Goal: Task Accomplishment & Management: Manage account settings

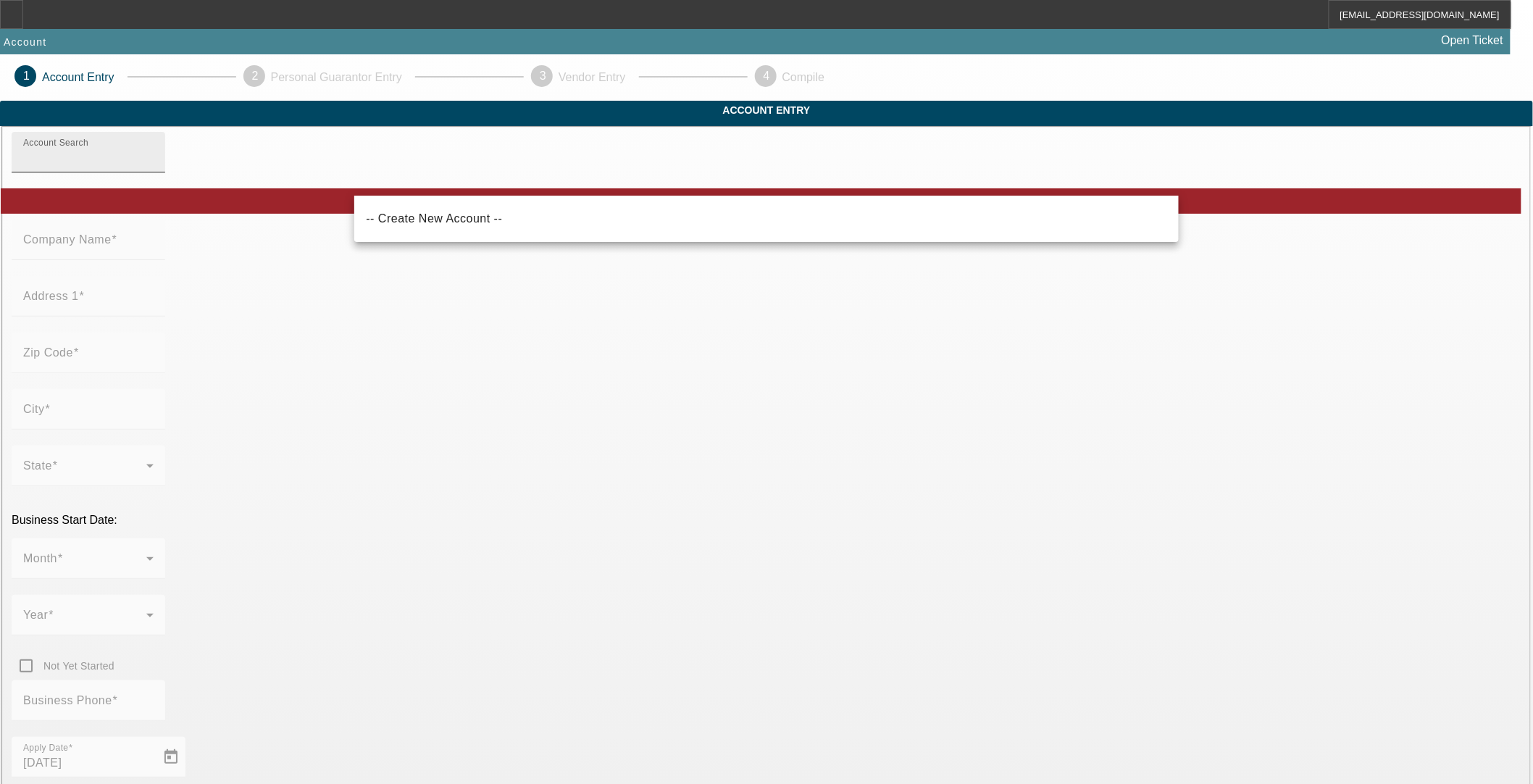
click at [154, 167] on input "Account Search" at bounding box center [88, 158] width 131 height 17
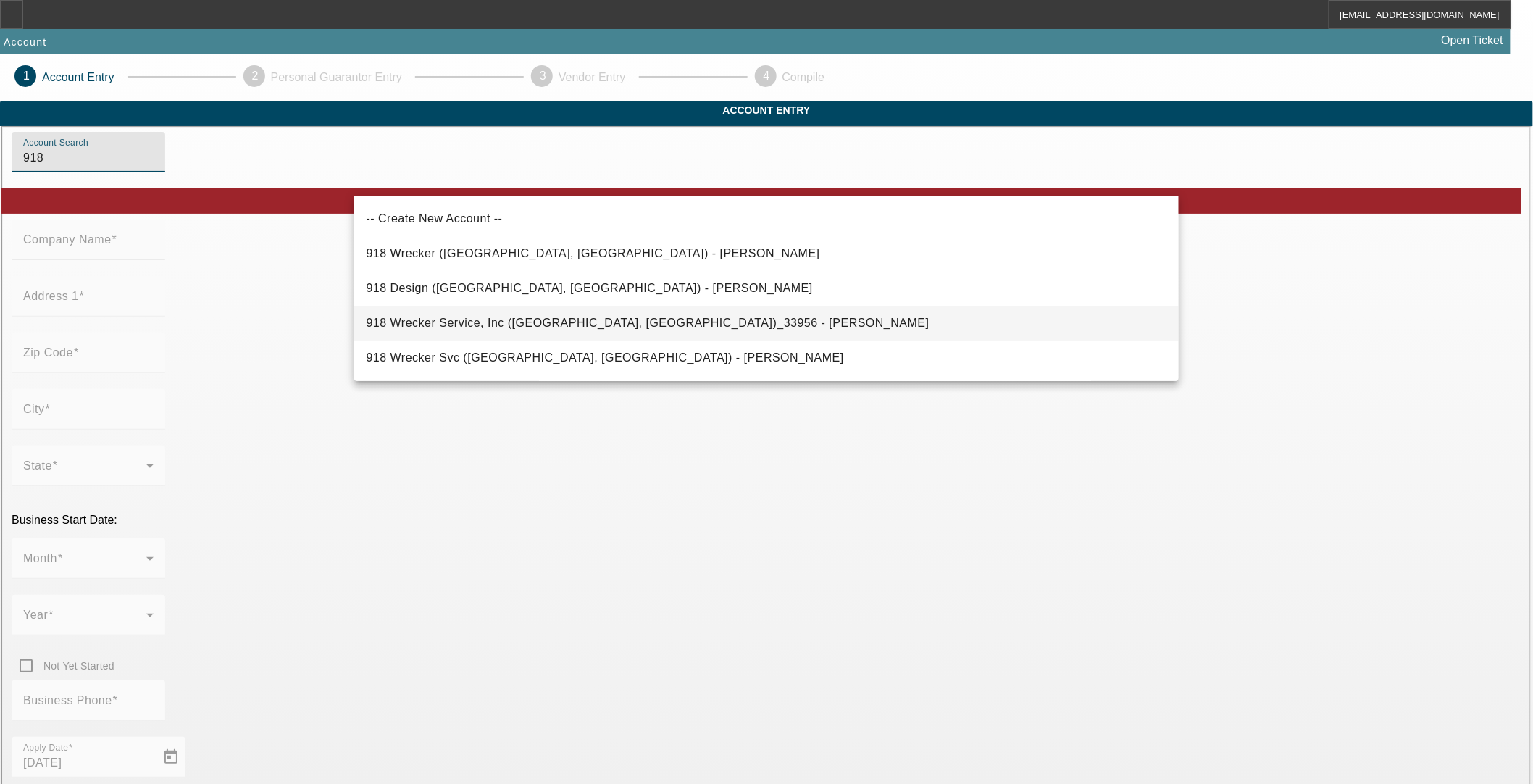
click at [595, 326] on span "918 Wrecker Service, Inc (Tulsa, OK)_33956 - Rainbolt, Robert" at bounding box center [647, 323] width 563 height 12
type input "918 Wrecker Service, Inc (Tulsa, OK)_33956 - Rainbolt, Robert"
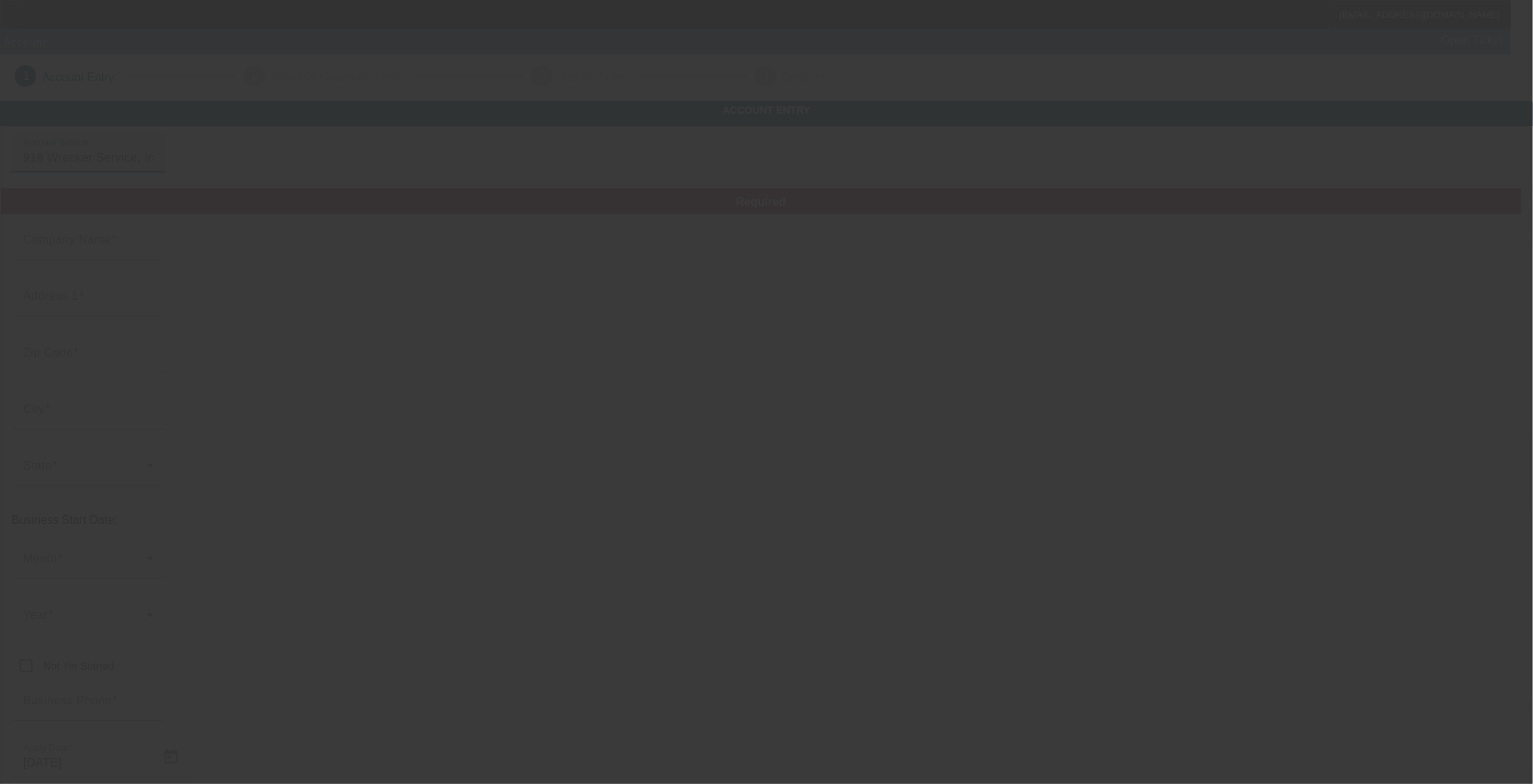
type input "918 Wrecker Service, Inc"
type input "1026 N Mingo Rd"
type input "74116"
type input "Tulsa"
type input "[PHONE_NUMBER]"
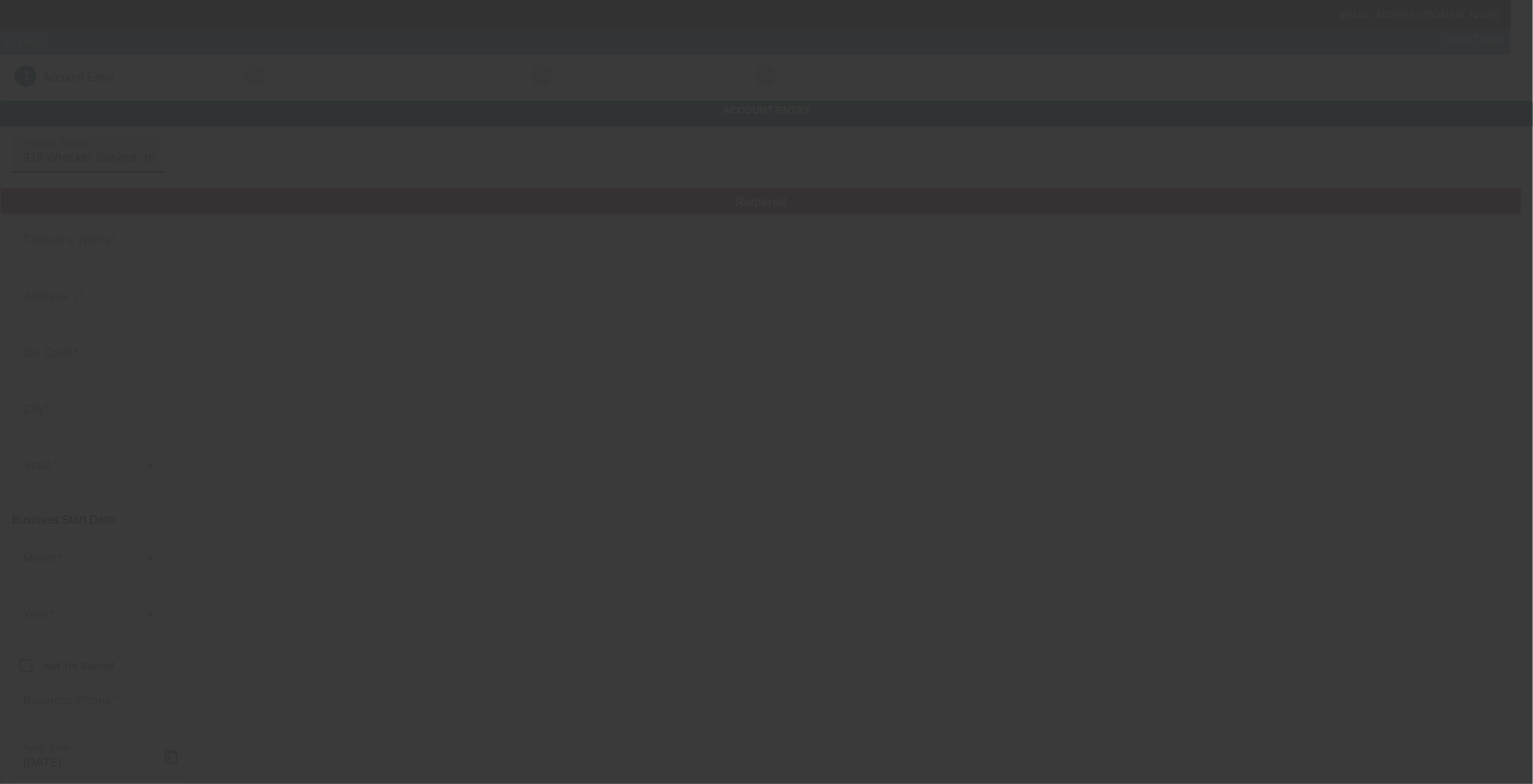
type input "918wreckerservice@gmail.com"
type input "Tulsa"
type input "[US_EMPLOYER_IDENTIFICATION_NUMBER]"
type input "https://918WRECKERSERVICE.COM"
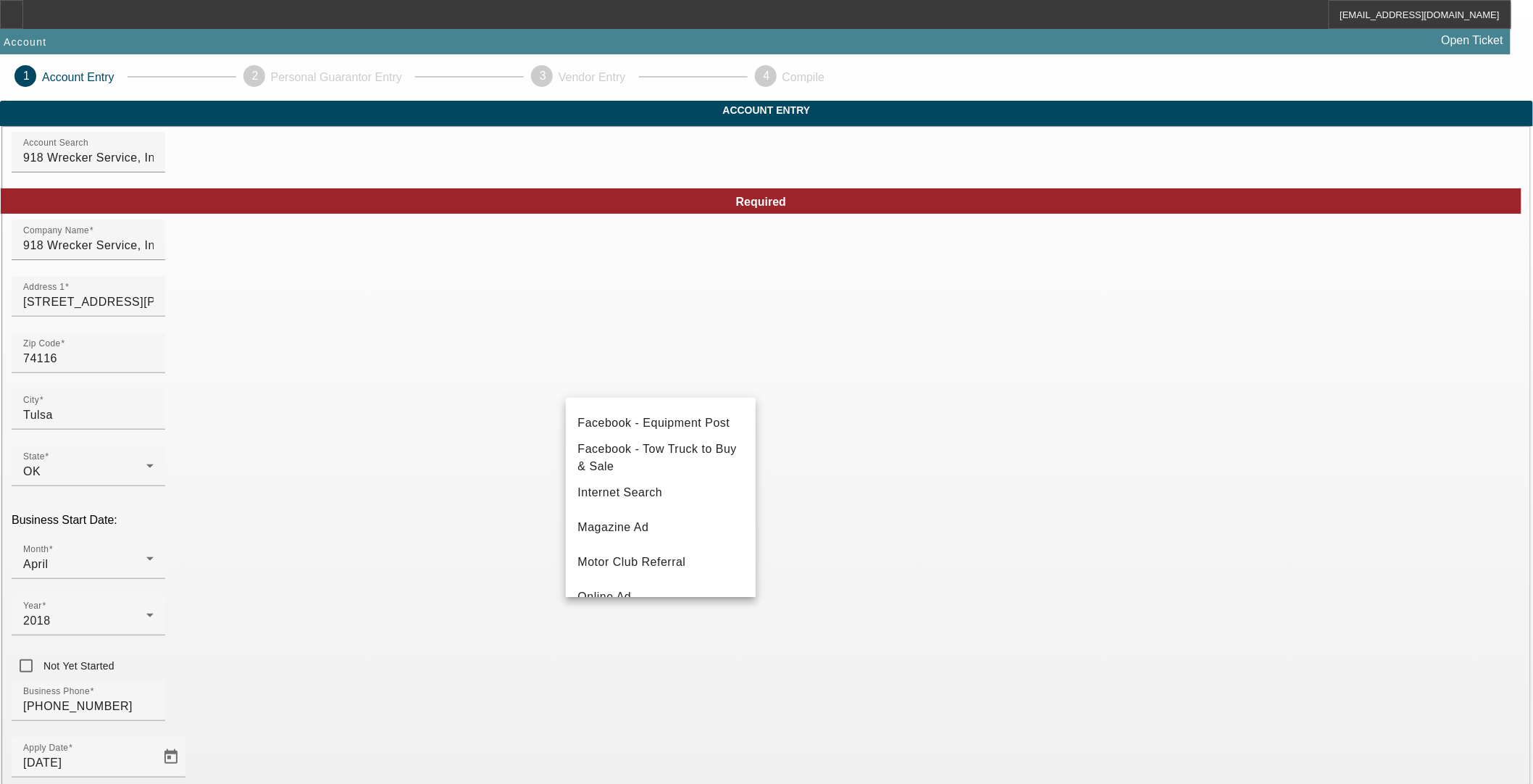
scroll to position [161, 0]
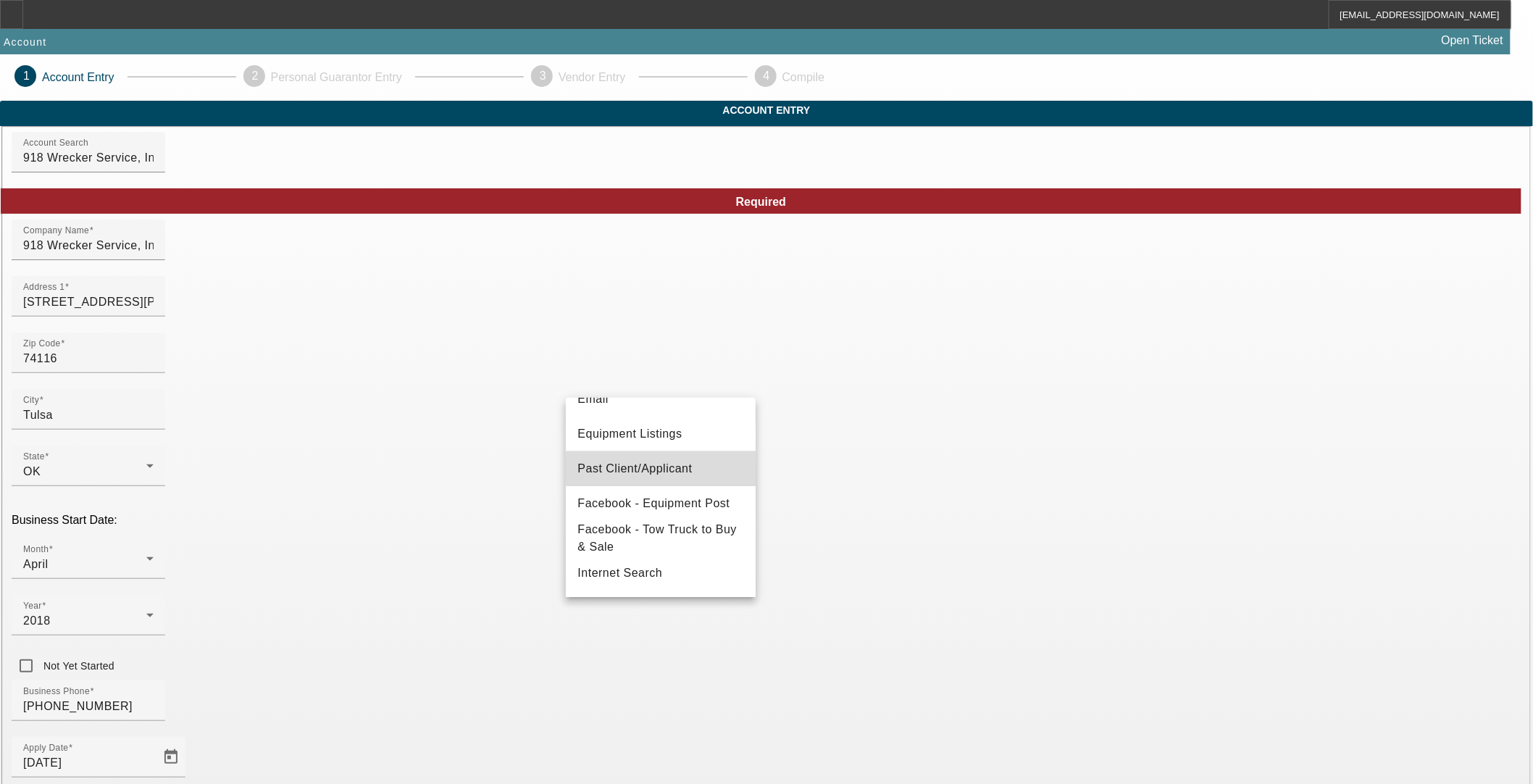
click at [684, 475] on span "Past Client/Applicant" at bounding box center [635, 468] width 114 height 17
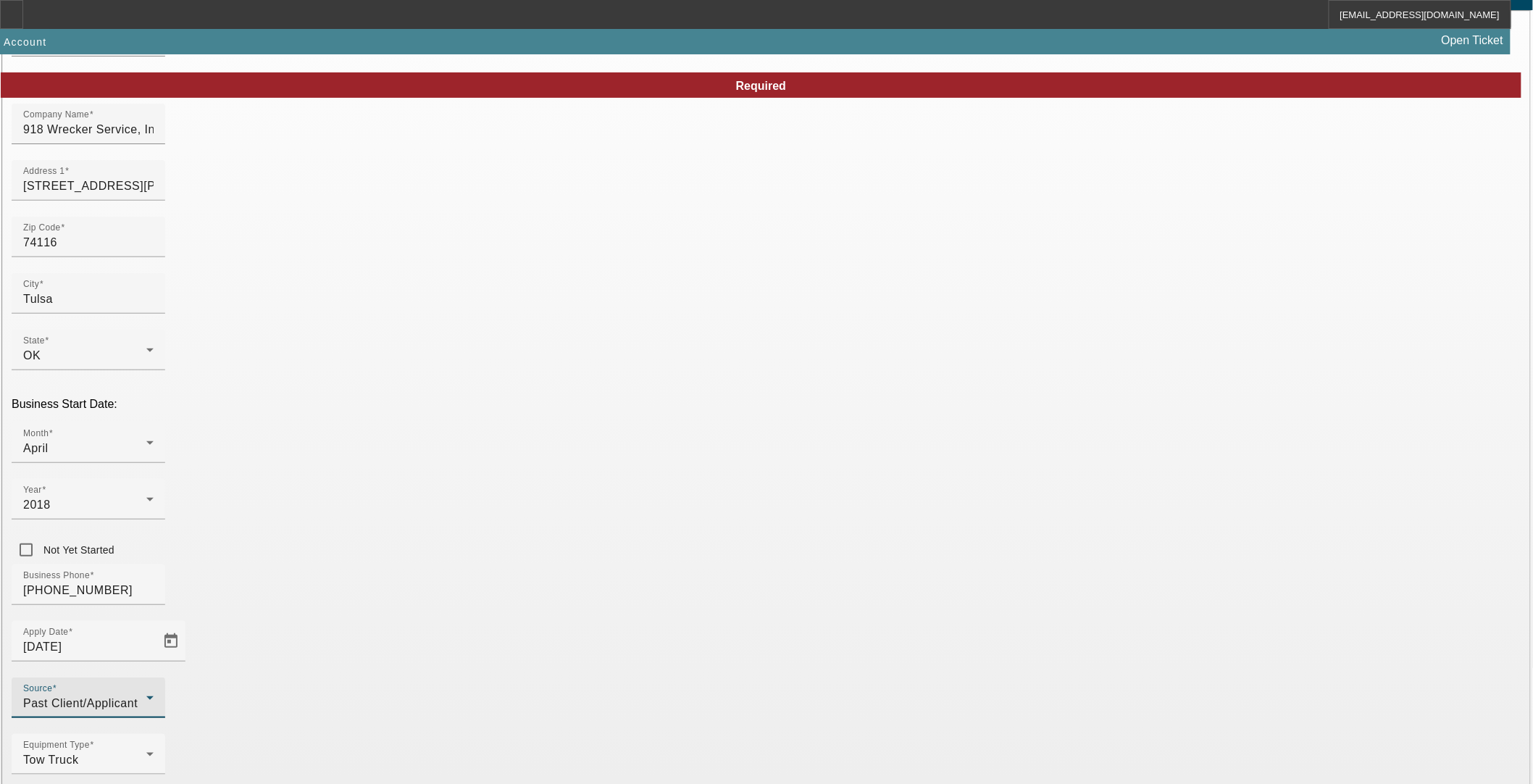
scroll to position [118, 0]
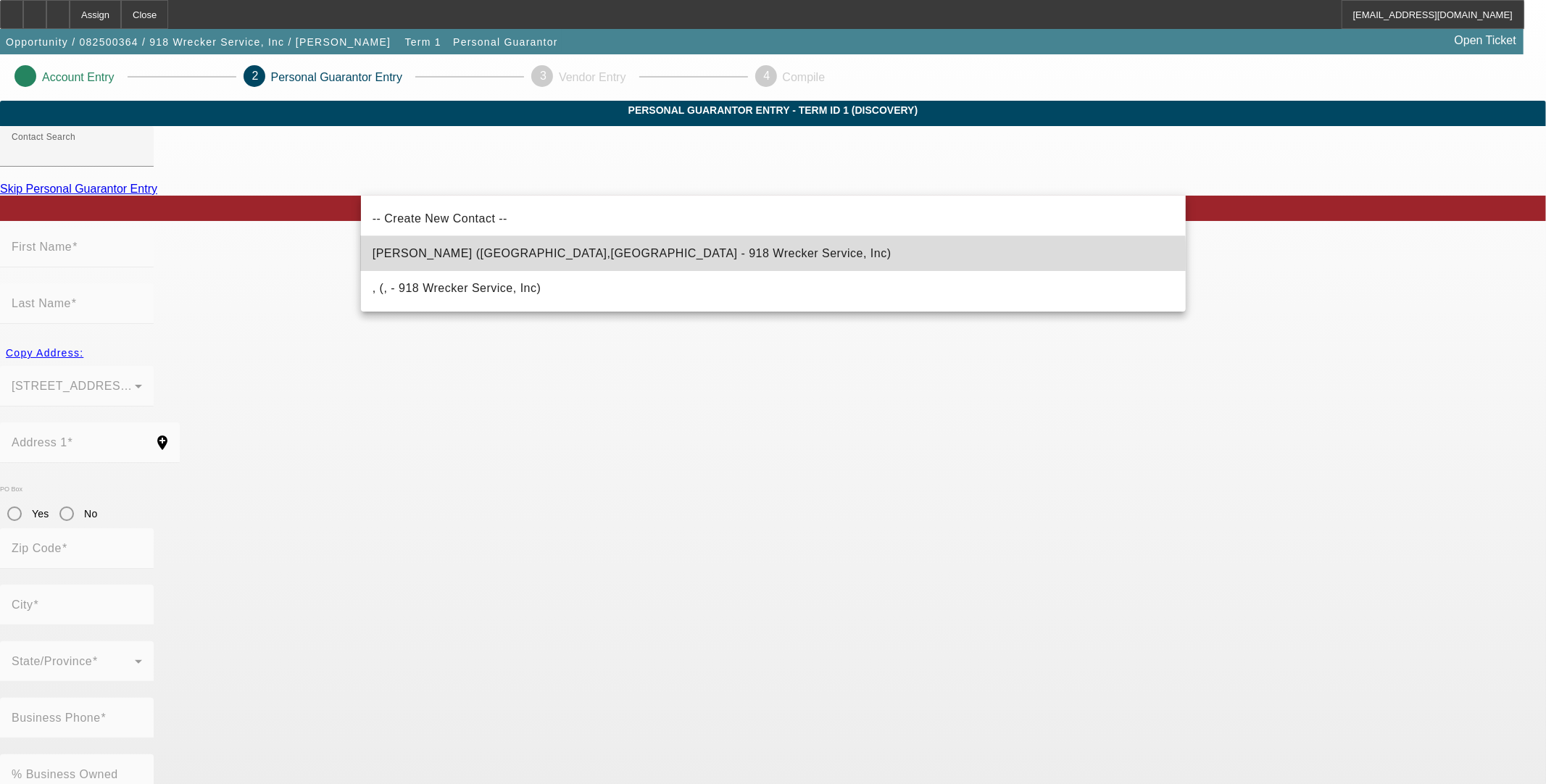
click at [537, 256] on span "Rainbolt, Robert (Collinsville,OK - 918 Wrecker Service, Inc)" at bounding box center [632, 253] width 519 height 12
type input "Rainbolt, Robert (Collinsville,OK - 918 Wrecker Service, Inc)"
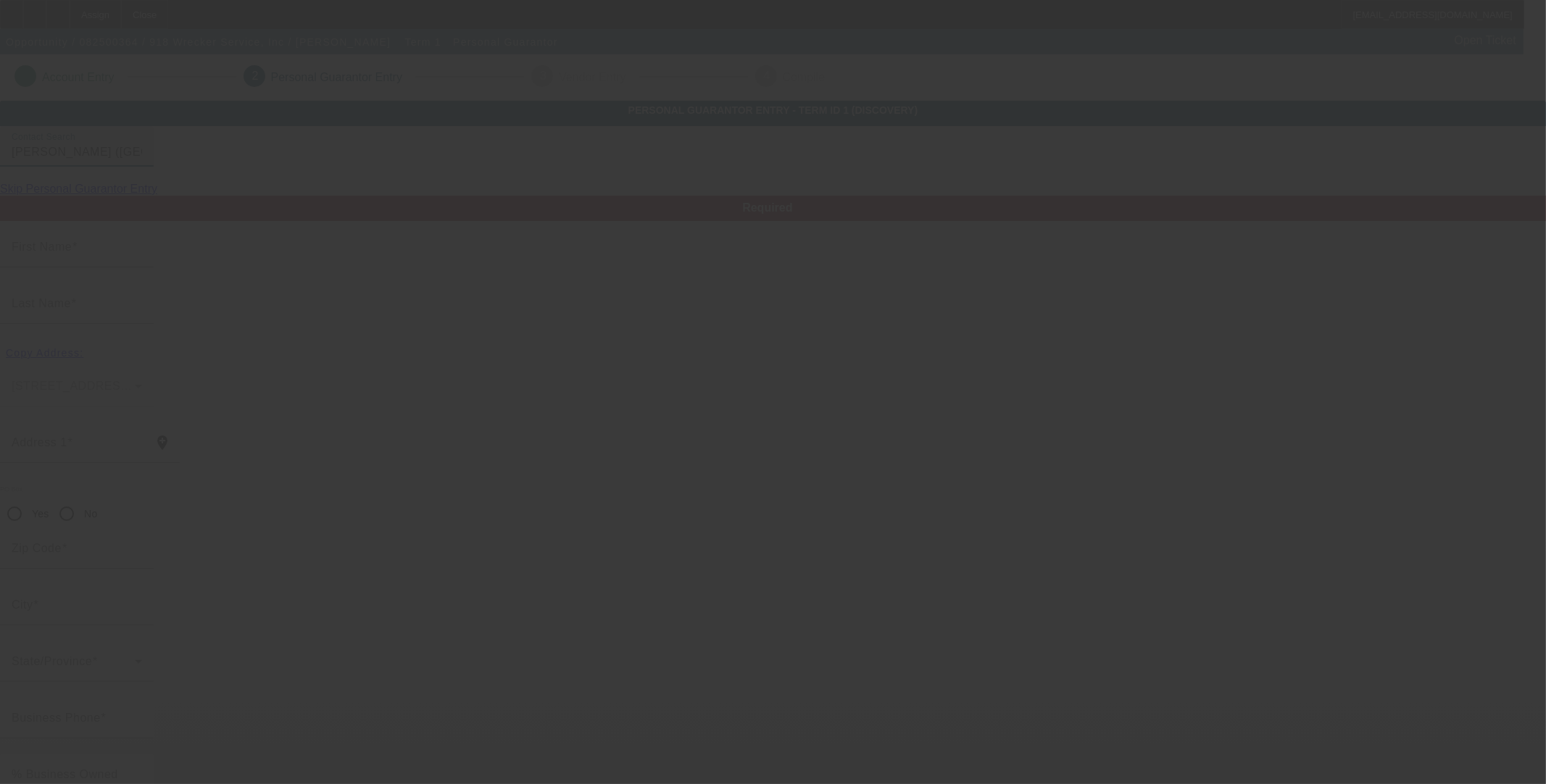
type input "Robert"
type input "Rainbolt"
type input "13952 N Memorial Dr"
radio input "true"
type input "74021"
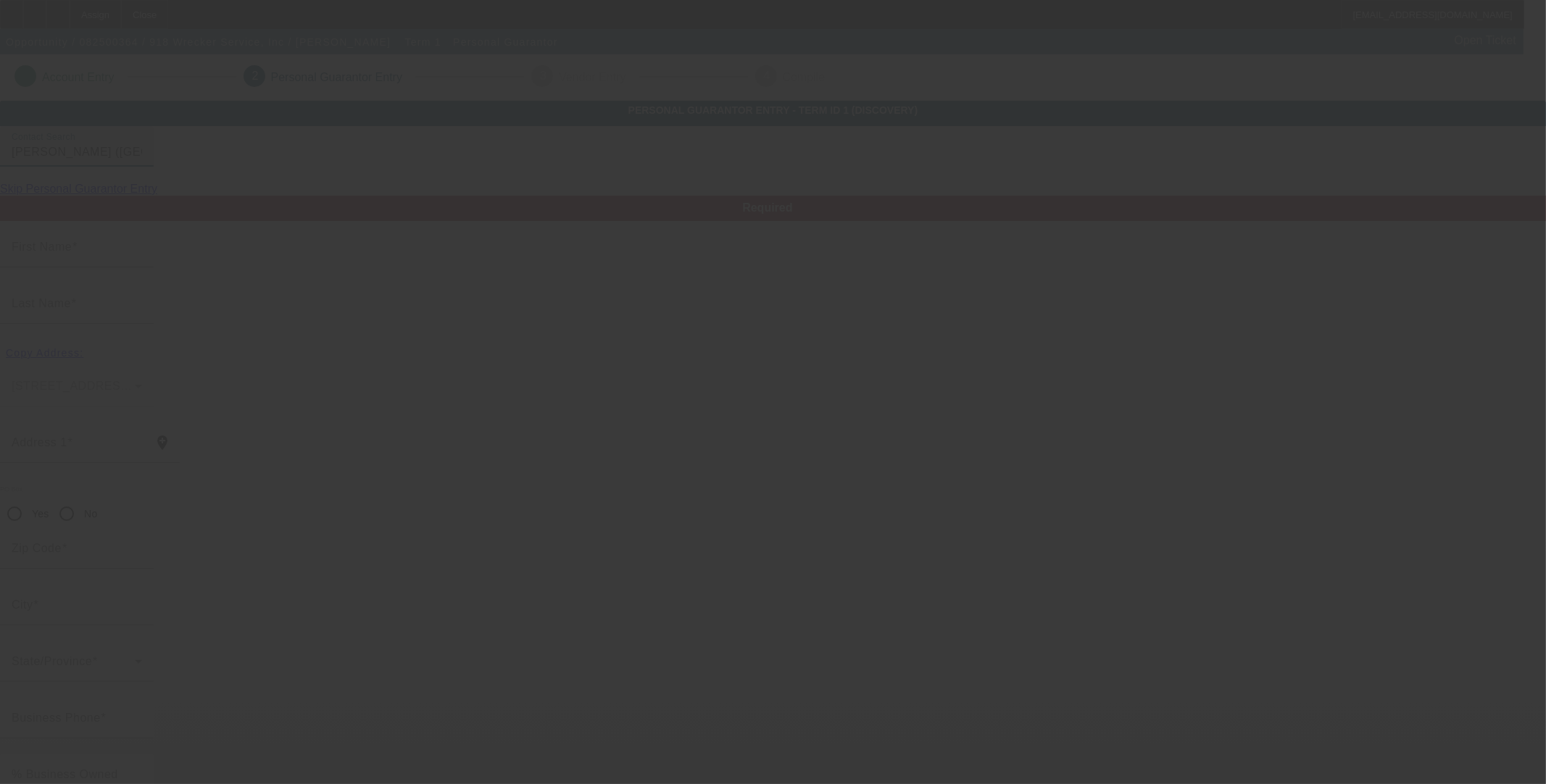
type input "Collinsville"
type input "[PHONE_NUMBER]"
type input "100"
type input "447-02-8618"
type input "918wreckerservice@gmail.com"
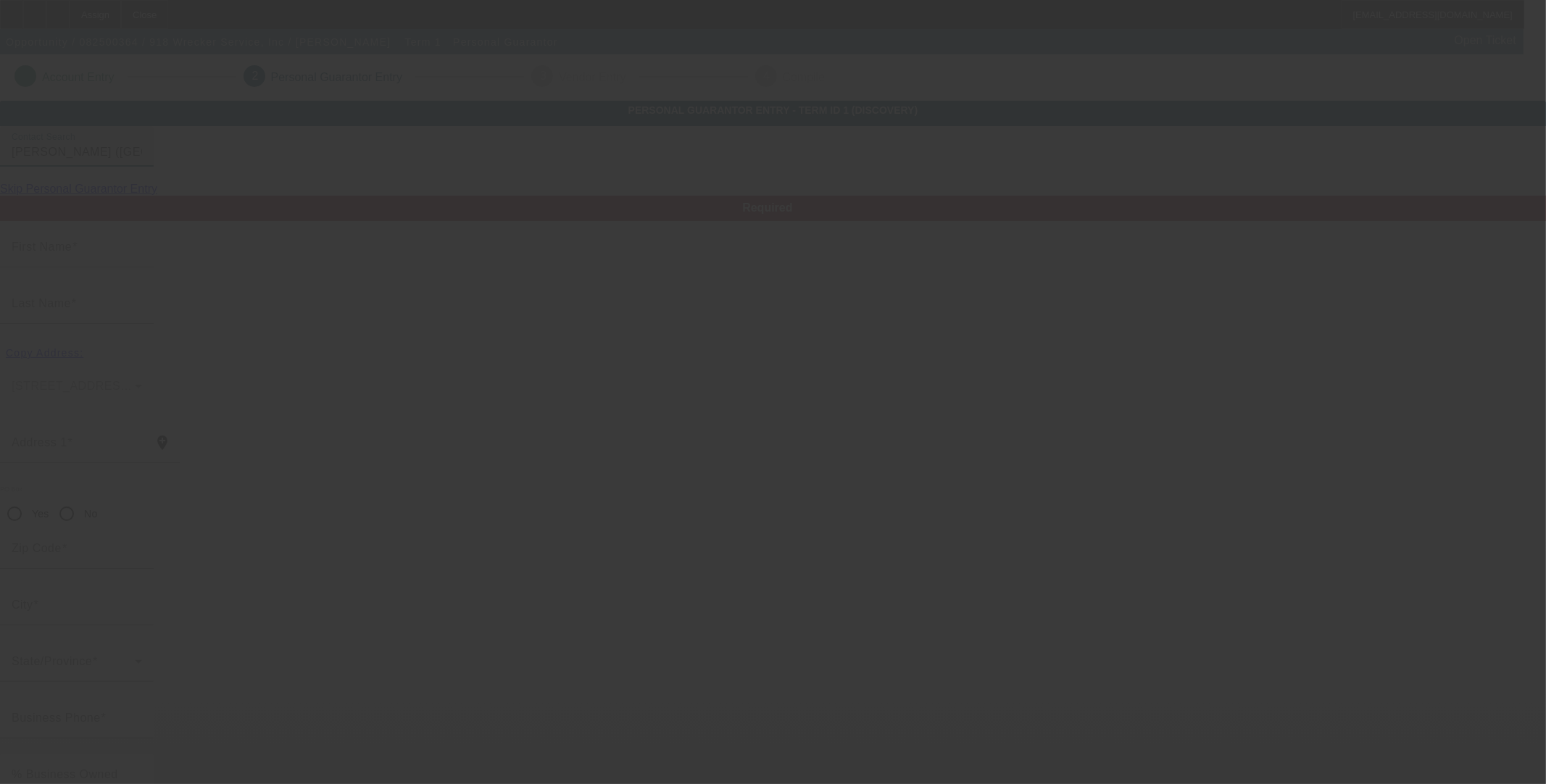
type input "(918) 949-5174"
type input "[PHONE_NUMBER]"
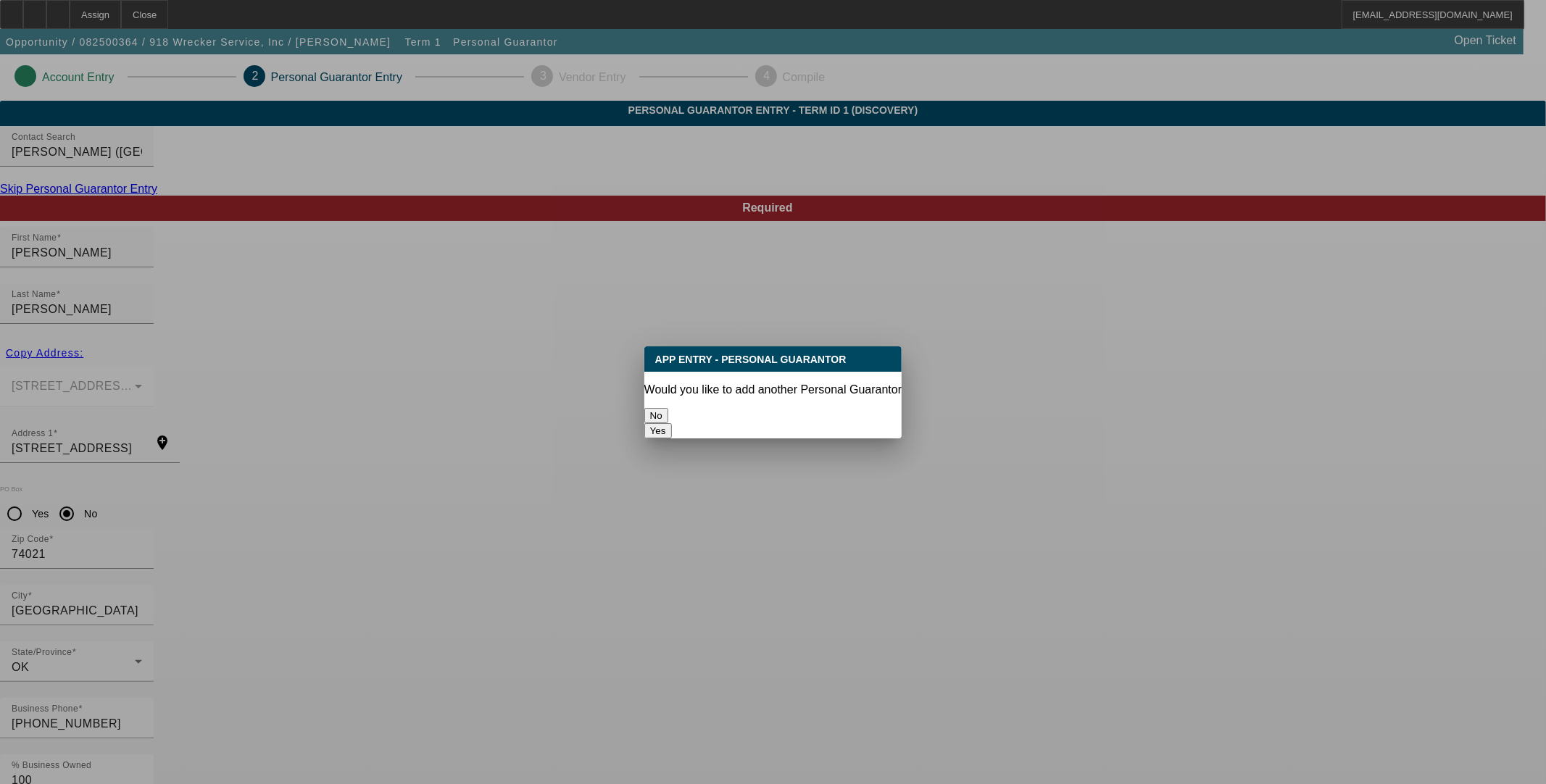
click at [668, 408] on button "No" at bounding box center [656, 415] width 24 height 16
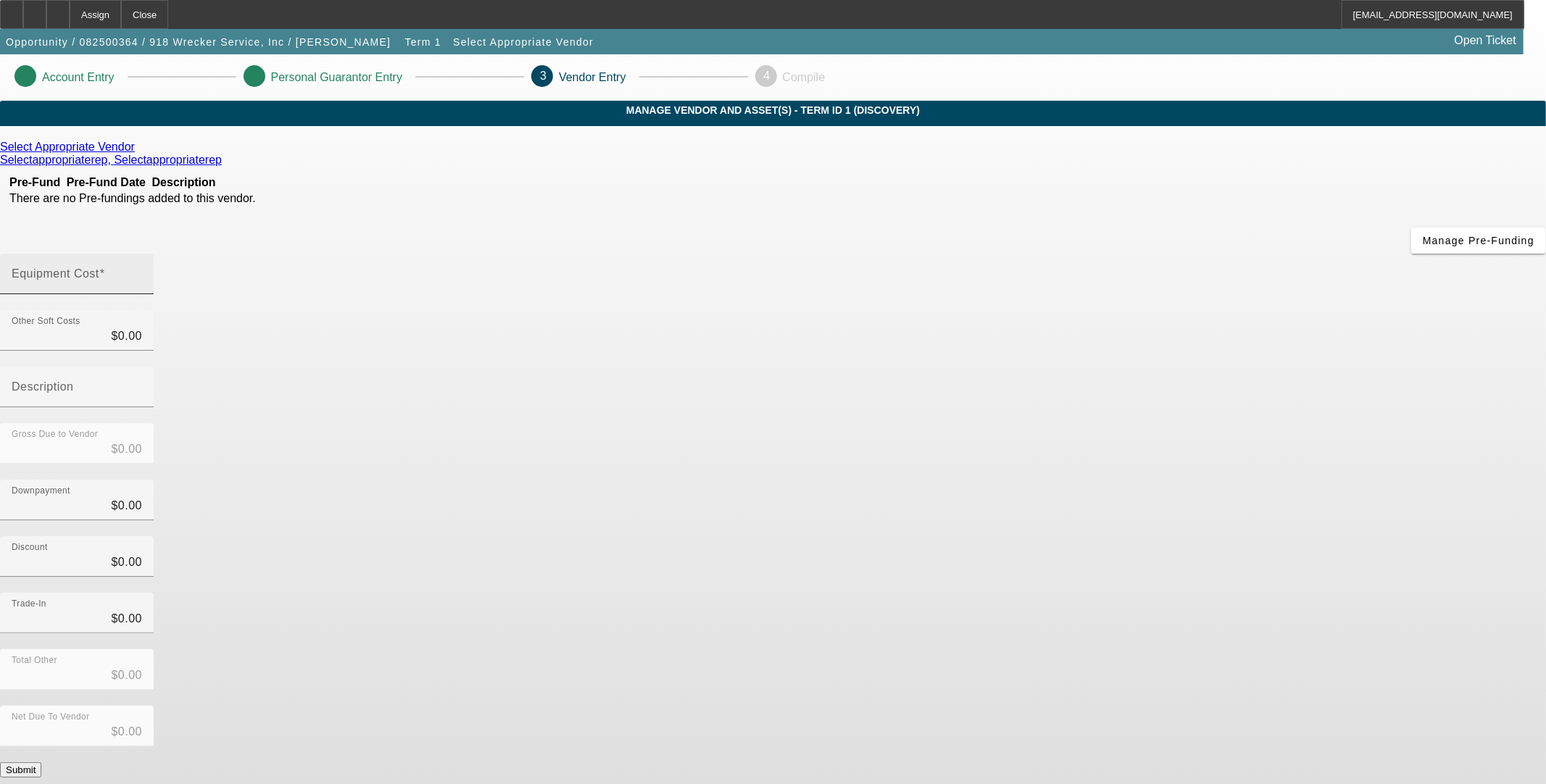
click at [100, 267] on mat-label "Equipment Cost" at bounding box center [55, 273] width 87 height 12
click at [142, 271] on input "Equipment Cost" at bounding box center [77, 279] width 131 height 17
type input "7"
type input "$7.00"
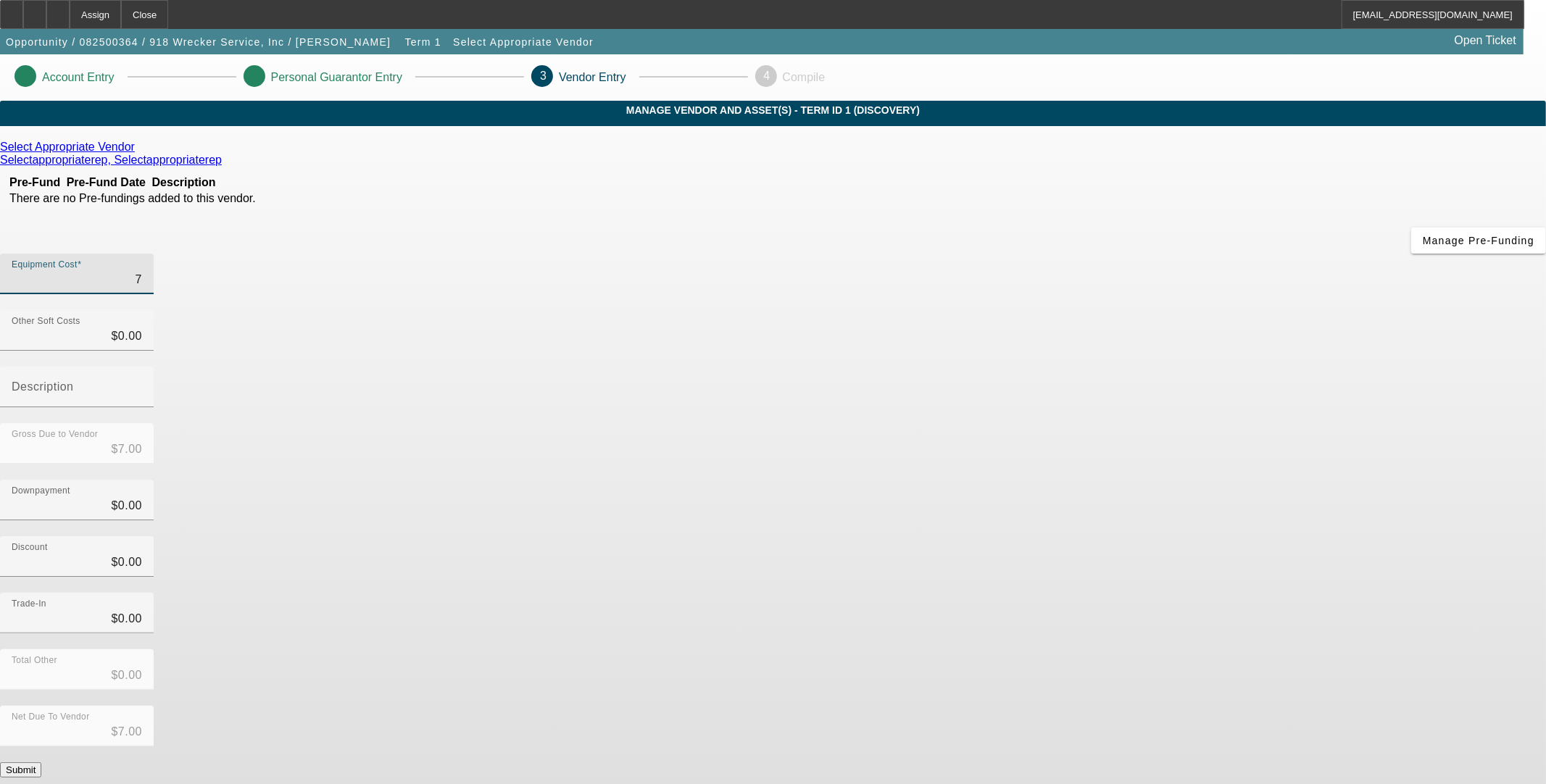
type input "75"
type input "$75.00"
type input "750"
type input "$750.00"
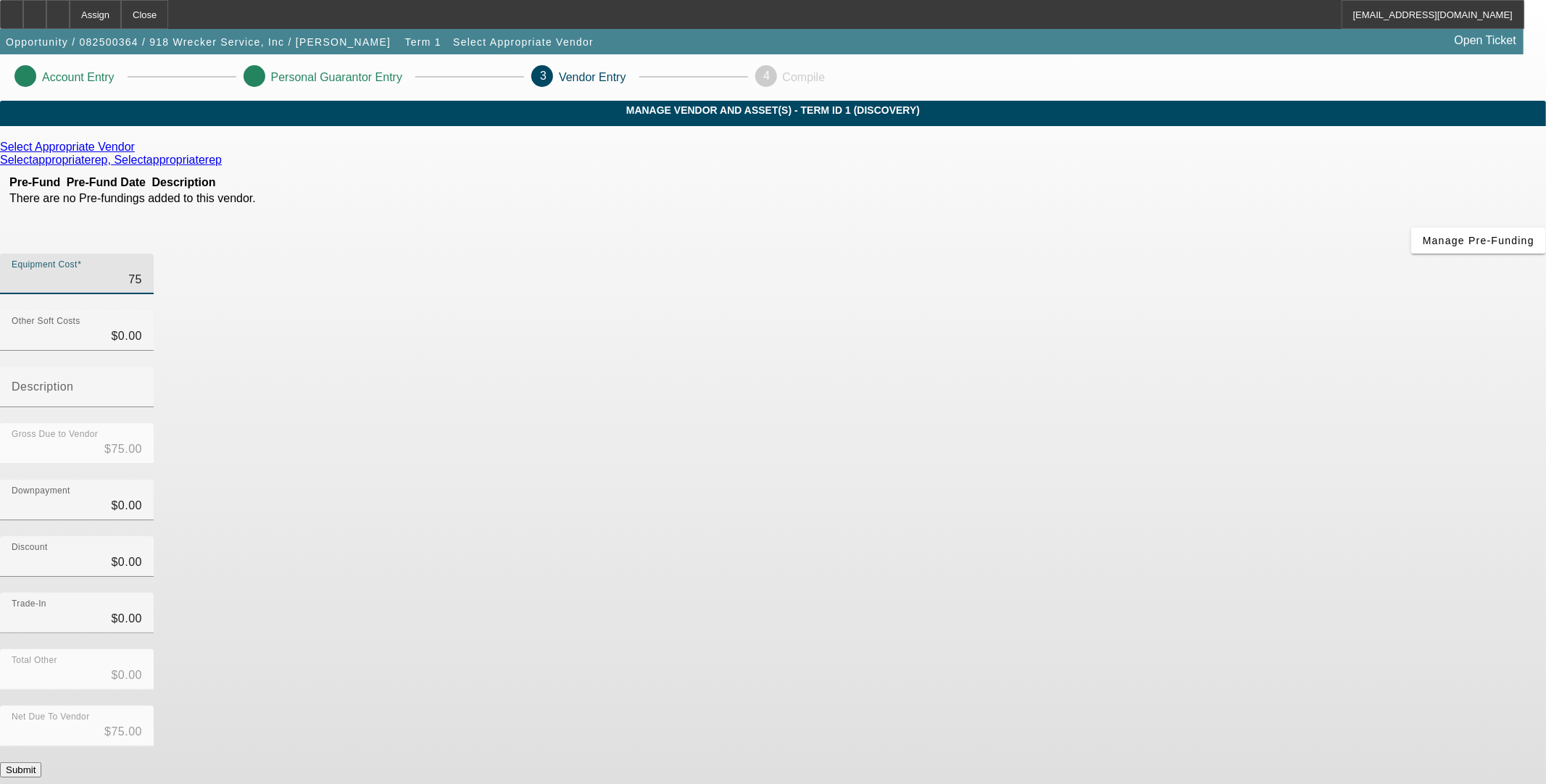
type input "$750.00"
type input "7500"
type input "$7,500.00"
type input "75000"
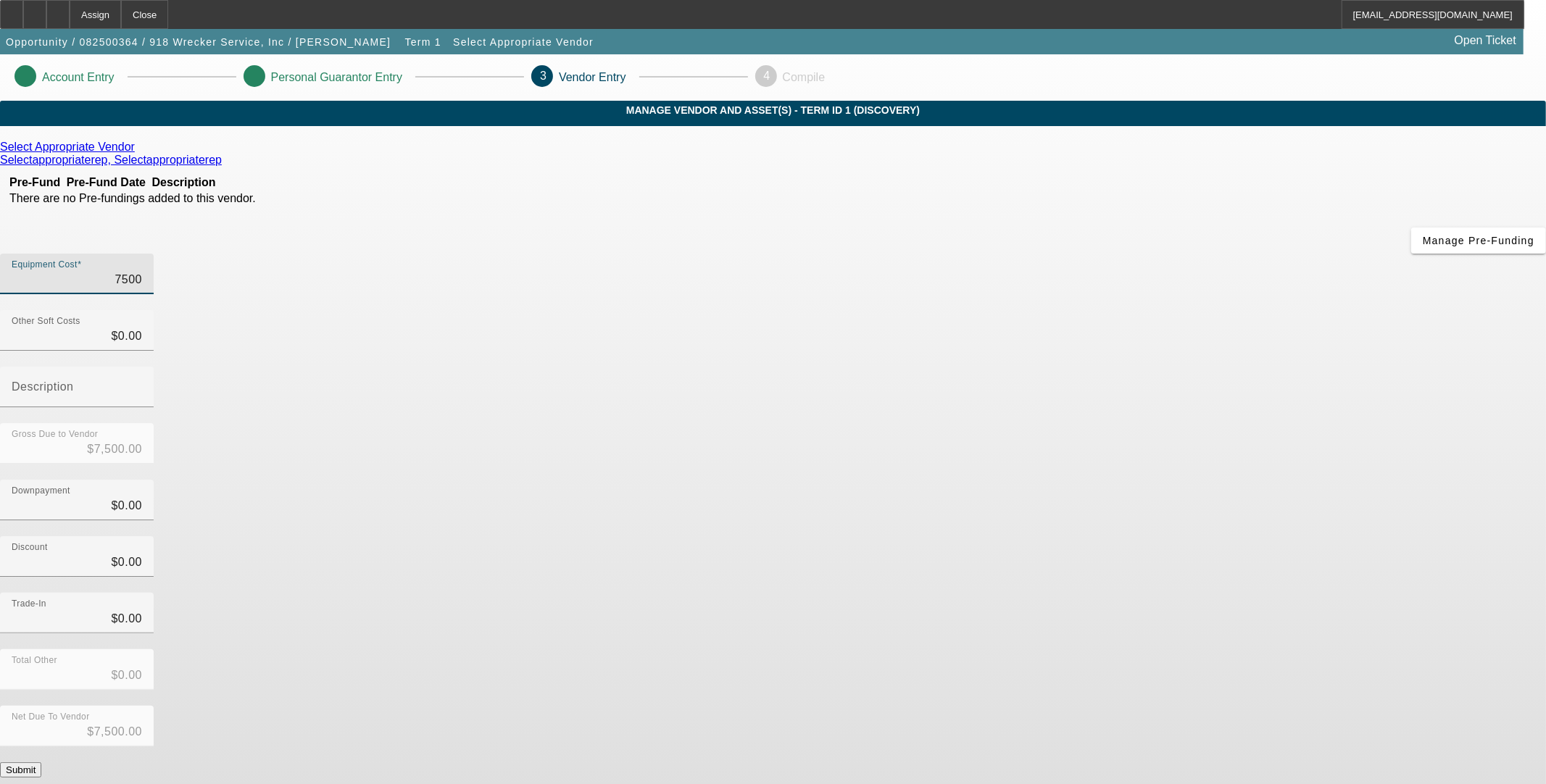
type input "$75,000.00"
click at [498, 440] on div "Select Appropriate Vendor Selectappropriaterep, Selectappropriaterep Pre-Fund P…" at bounding box center [773, 459] width 1546 height 637
click at [42, 762] on button "Submit" at bounding box center [20, 769] width 42 height 16
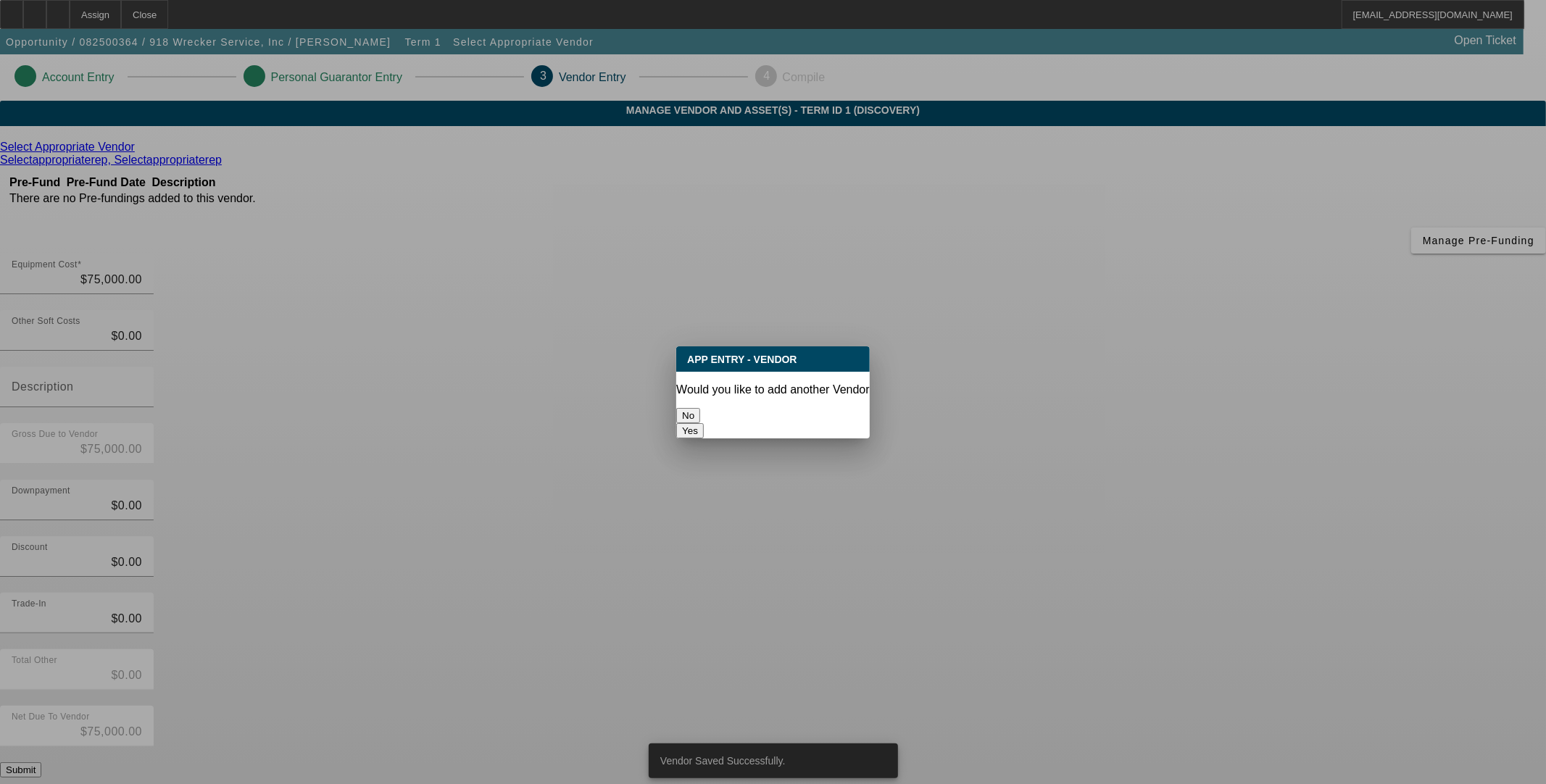
click at [700, 408] on button "No" at bounding box center [688, 415] width 24 height 16
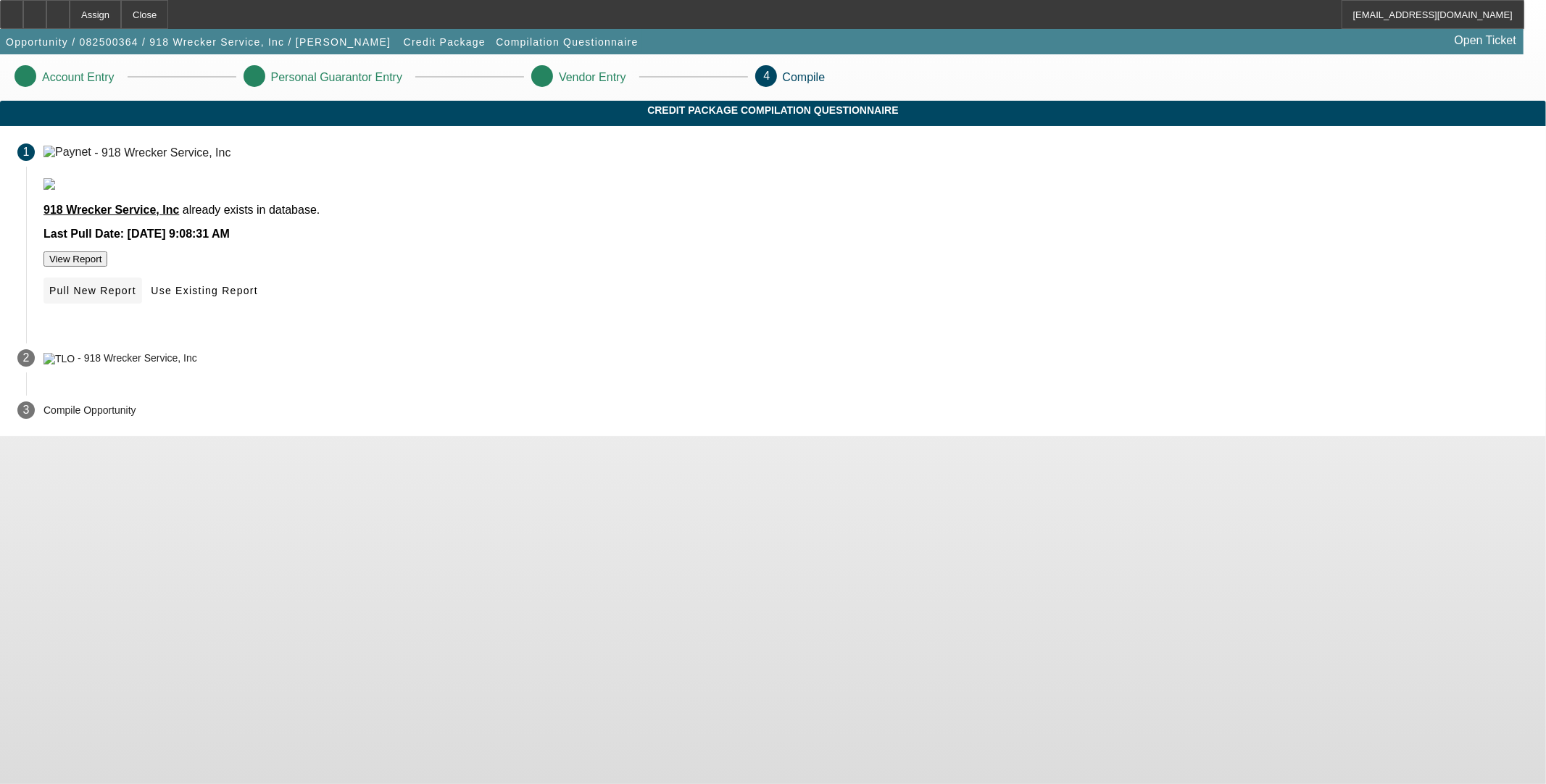
click at [136, 296] on span "Pull New Report" at bounding box center [92, 291] width 87 height 11
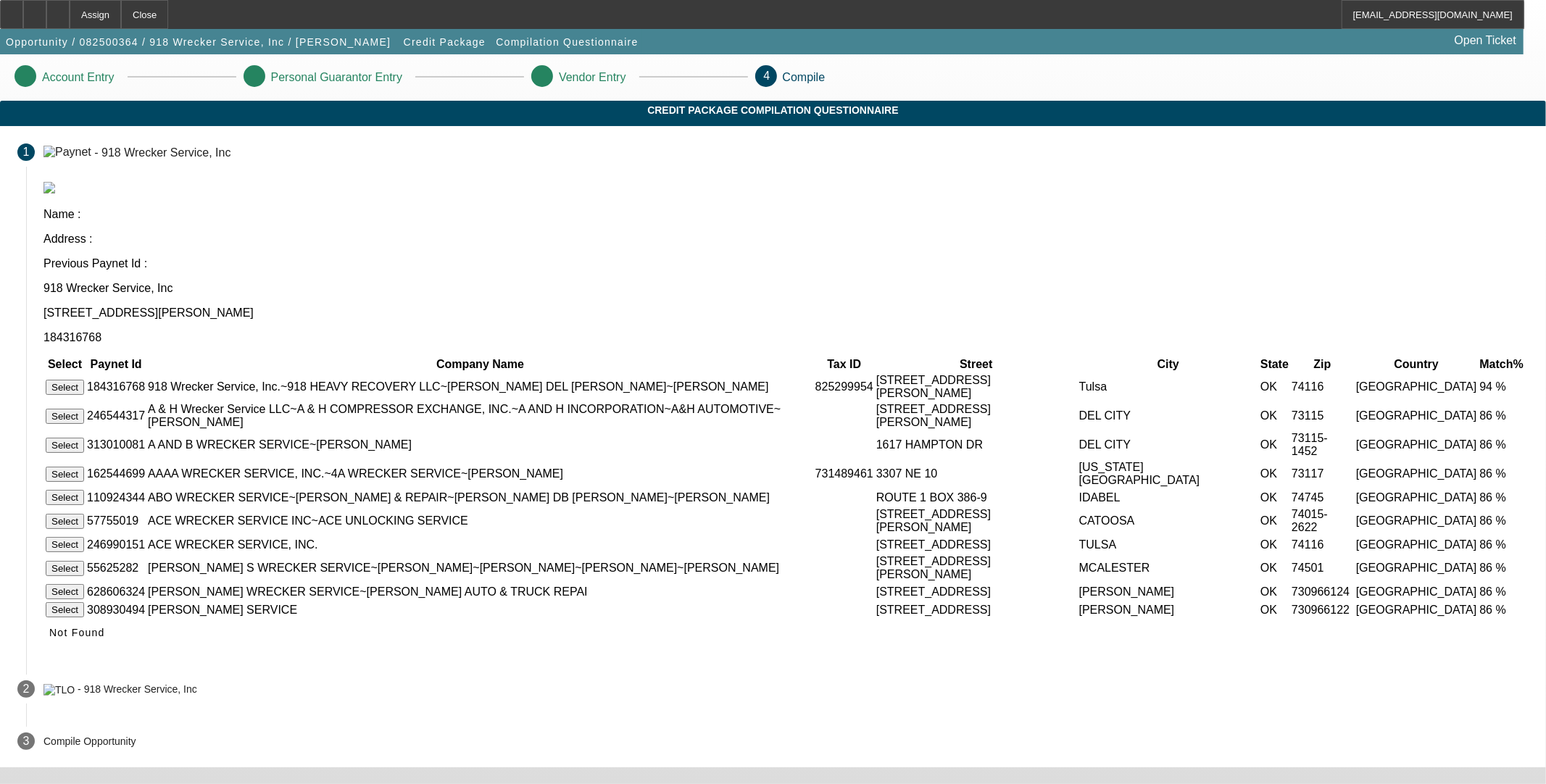
click at [84, 380] on button "Select" at bounding box center [65, 387] width 38 height 16
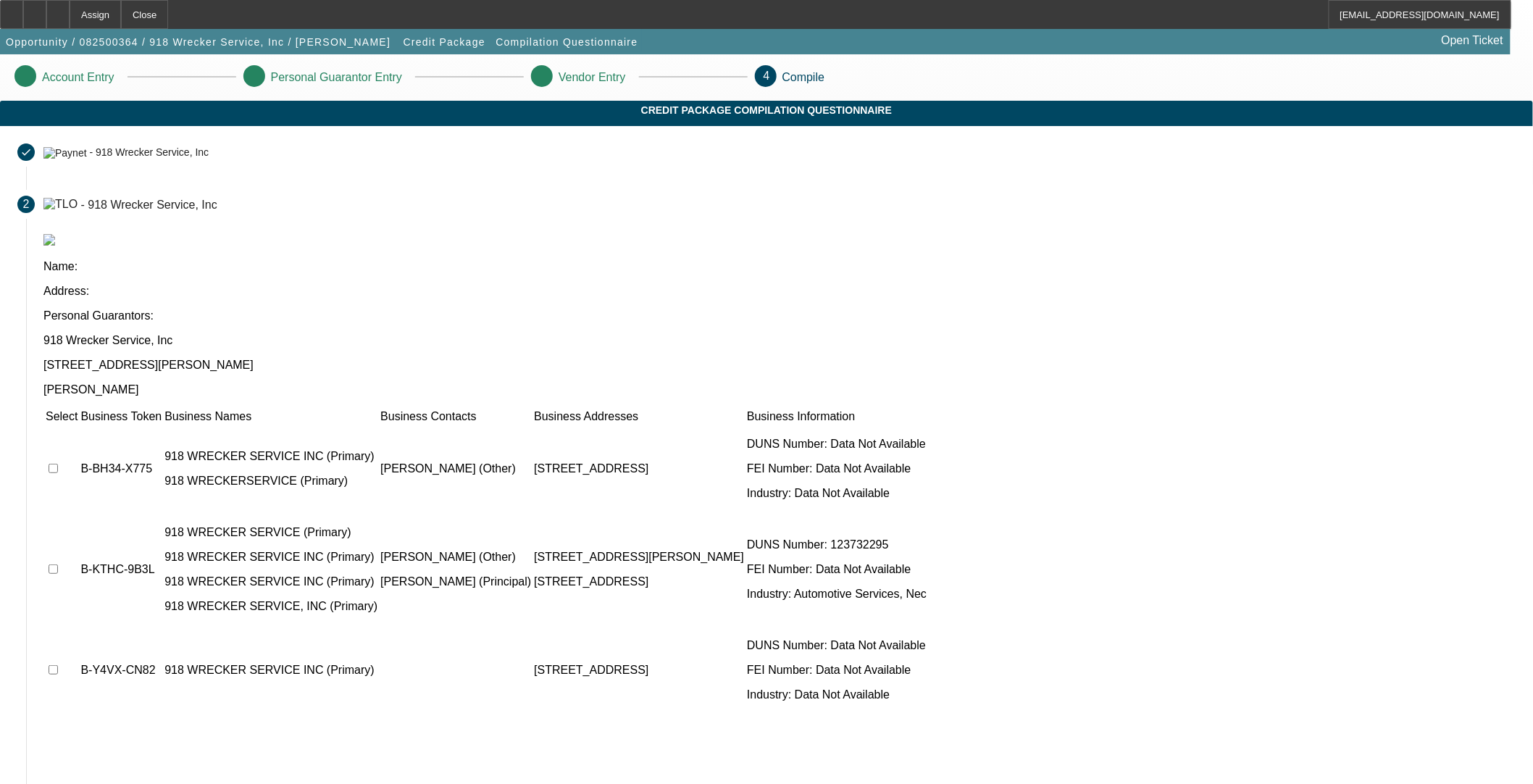
click at [58, 464] on input "checkbox" at bounding box center [53, 469] width 10 height 10
checkbox input "true"
click at [58, 564] on input "checkbox" at bounding box center [53, 569] width 10 height 10
checkbox input "true"
click at [58, 665] on input "checkbox" at bounding box center [53, 670] width 10 height 10
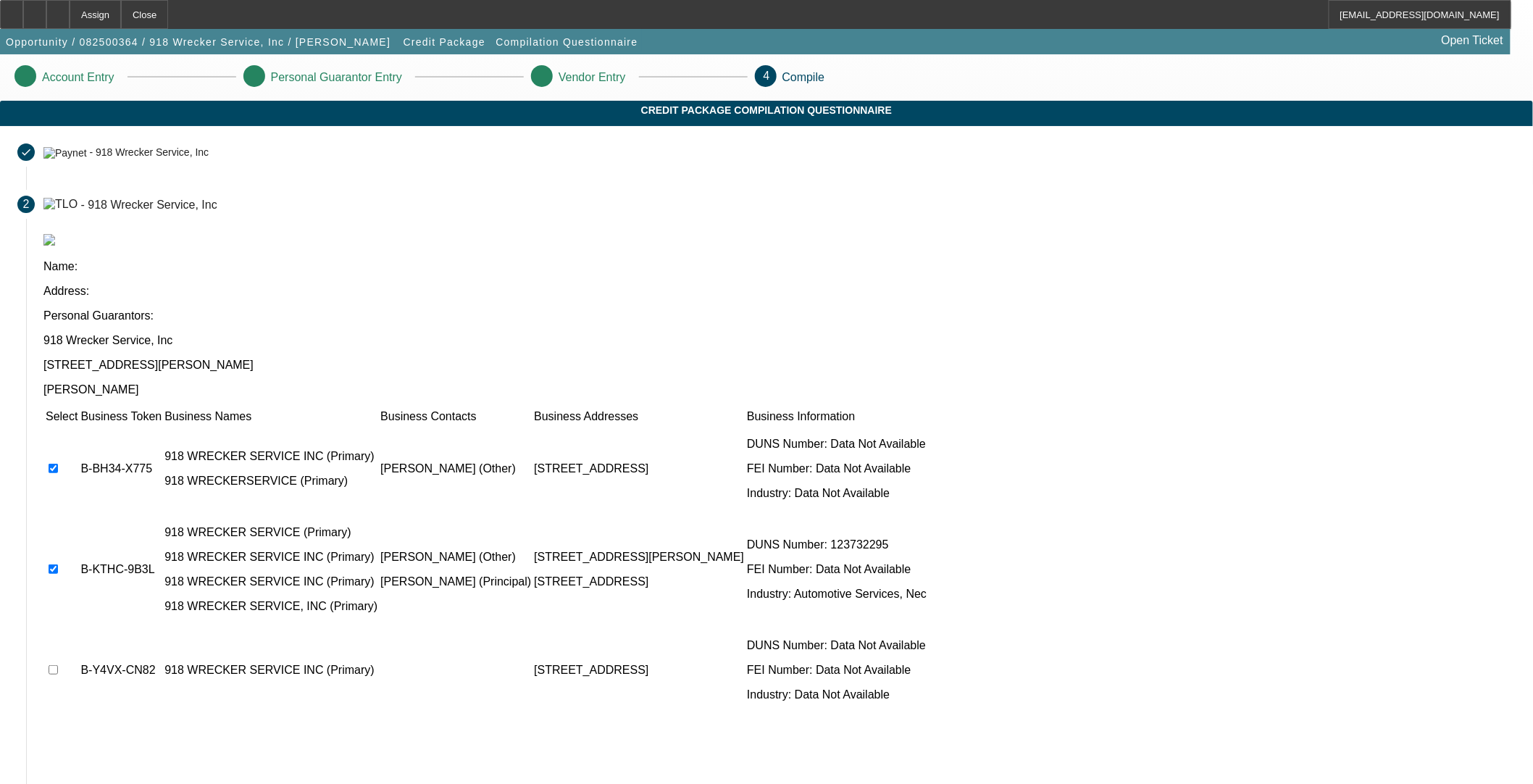
checkbox input "true"
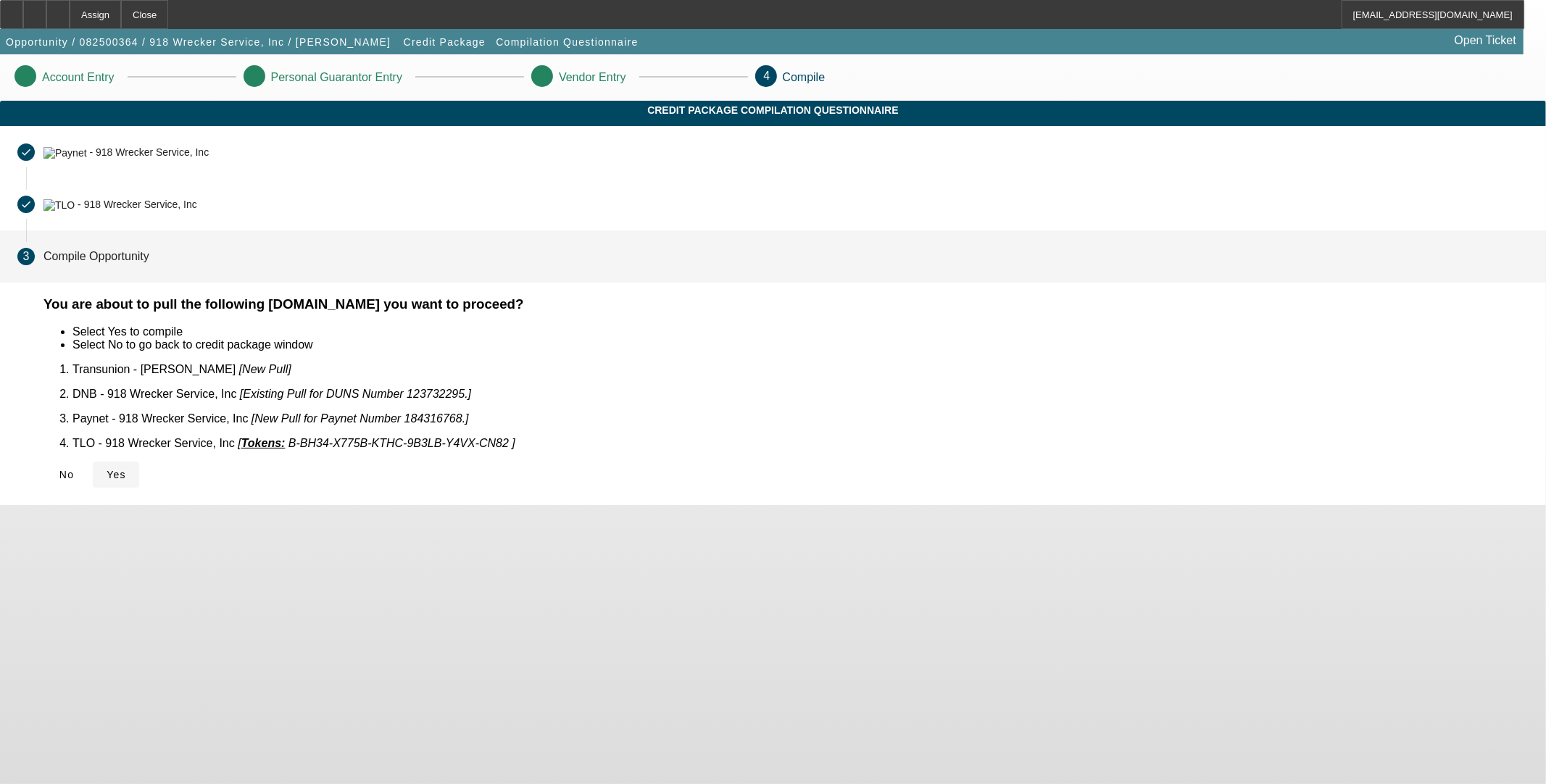
click at [139, 464] on span at bounding box center [116, 474] width 47 height 35
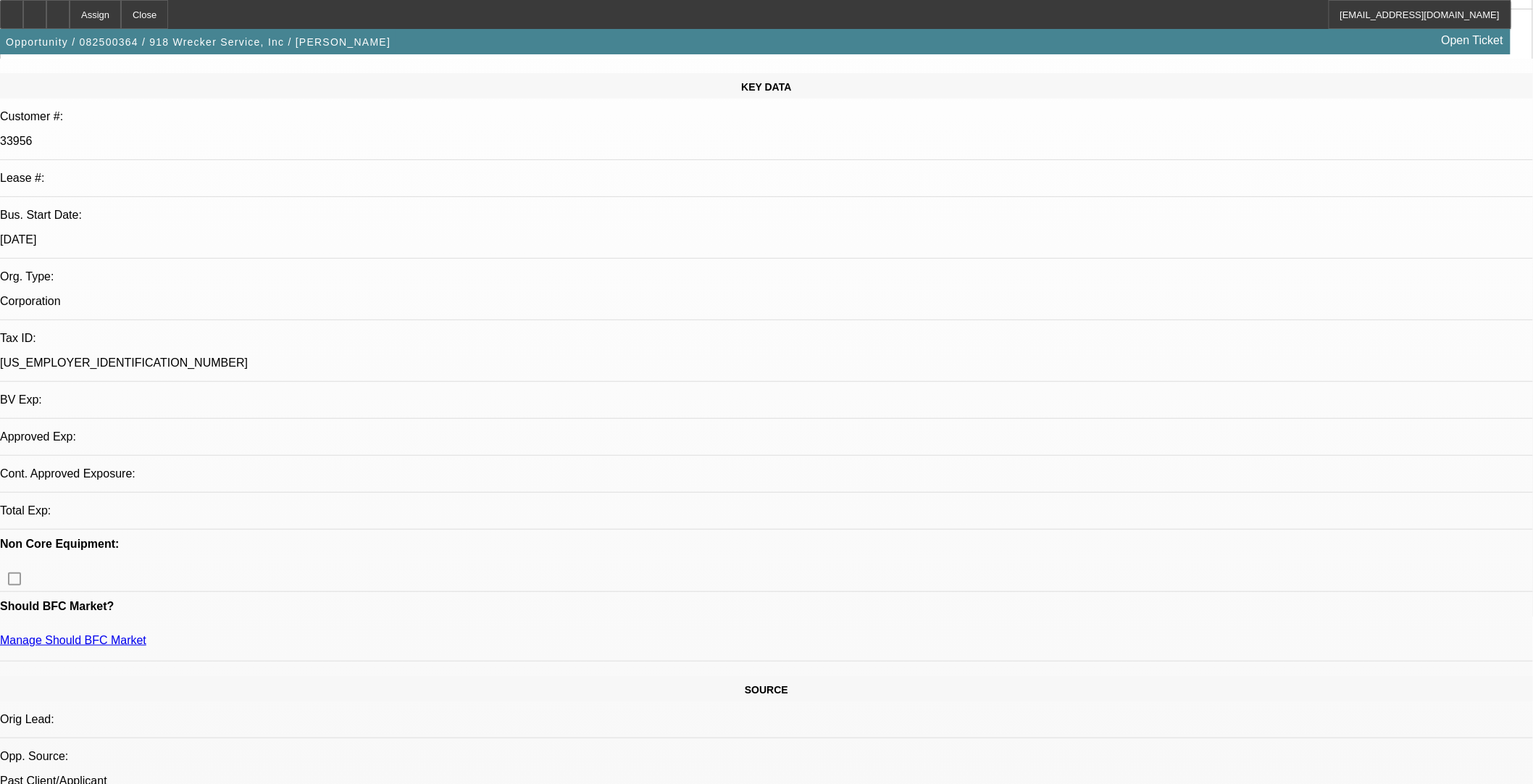
select select "0"
select select "2"
select select "0.1"
select select "4"
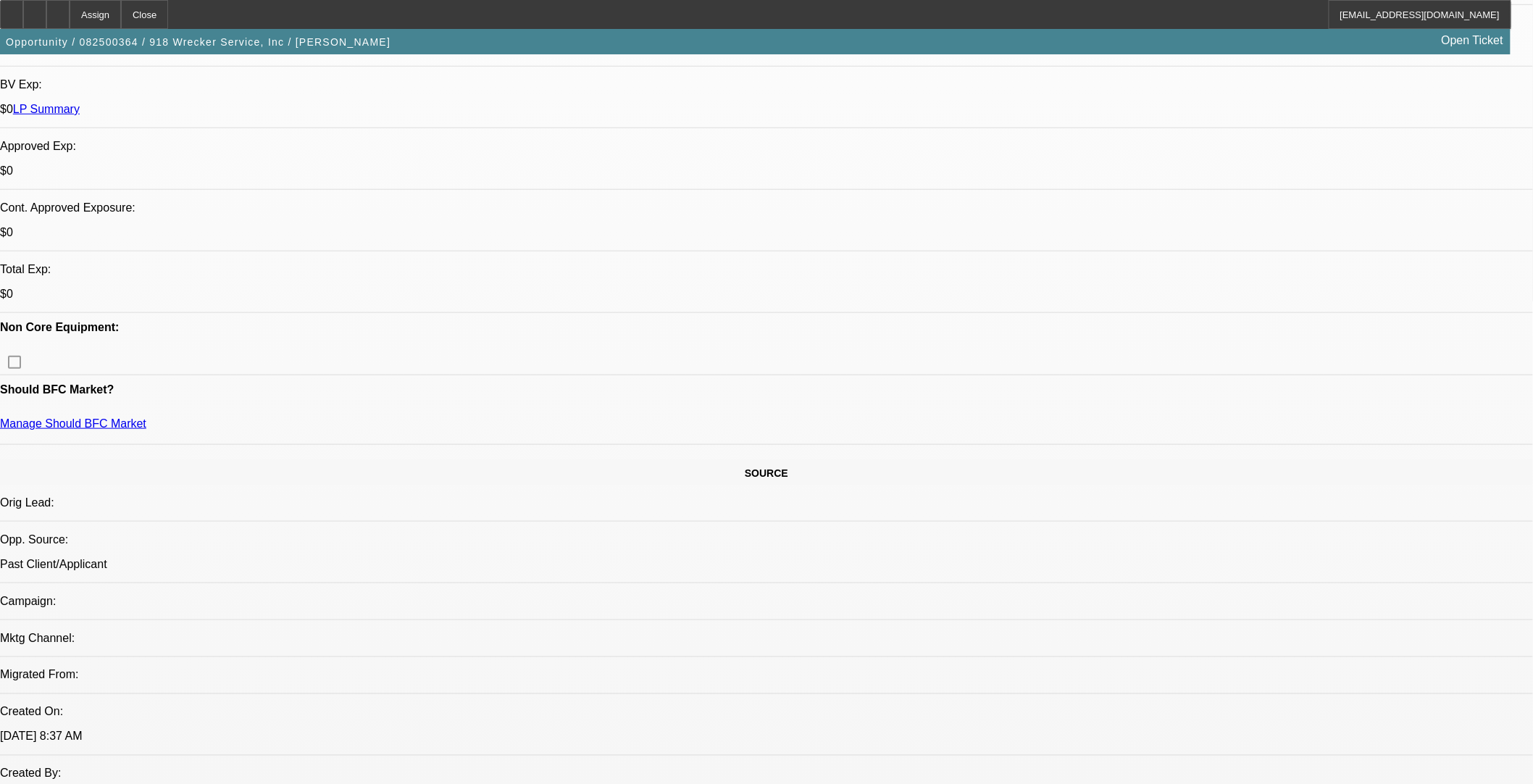
scroll to position [546, 0]
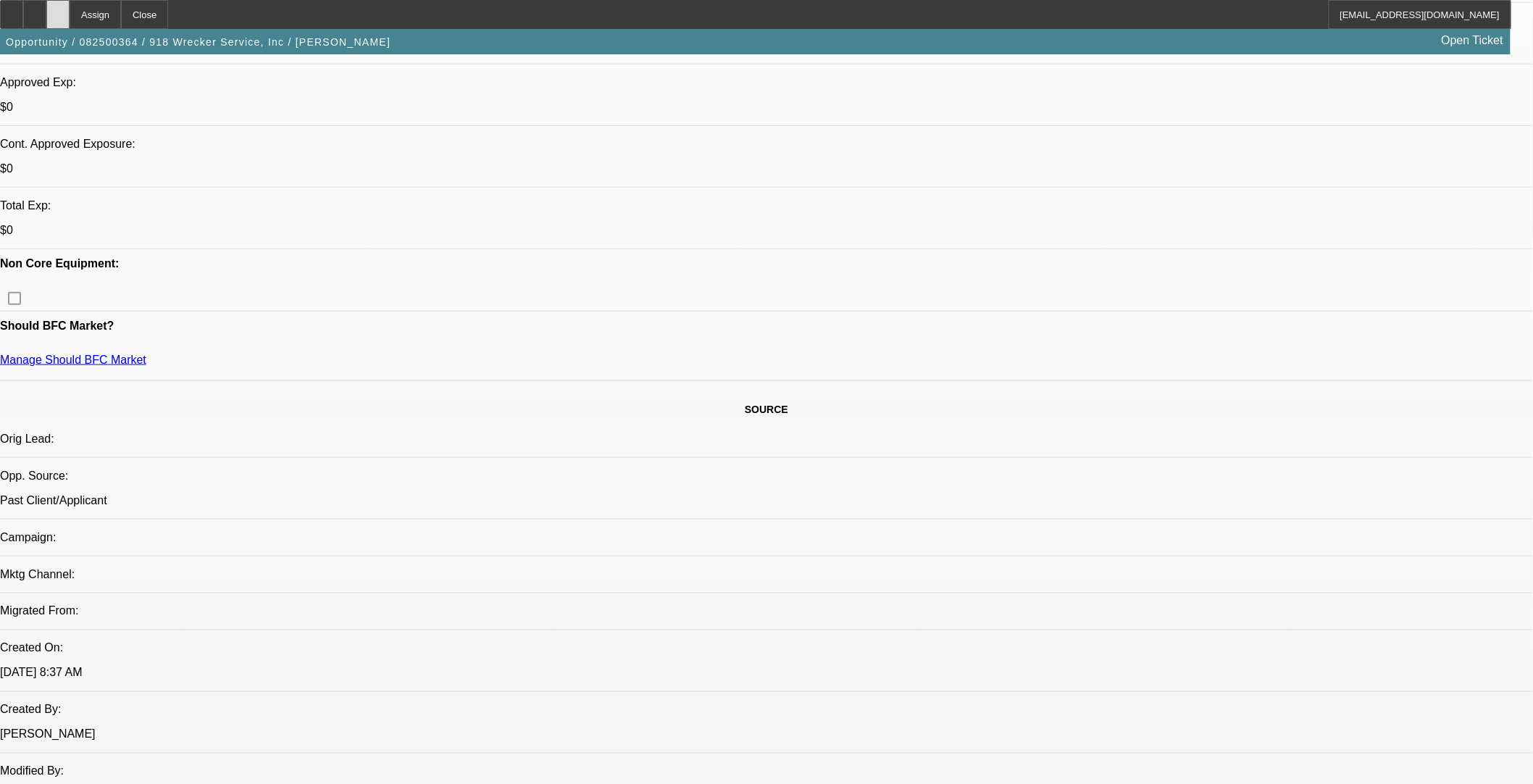
click at [58, 10] on icon at bounding box center [58, 10] width 0 height 0
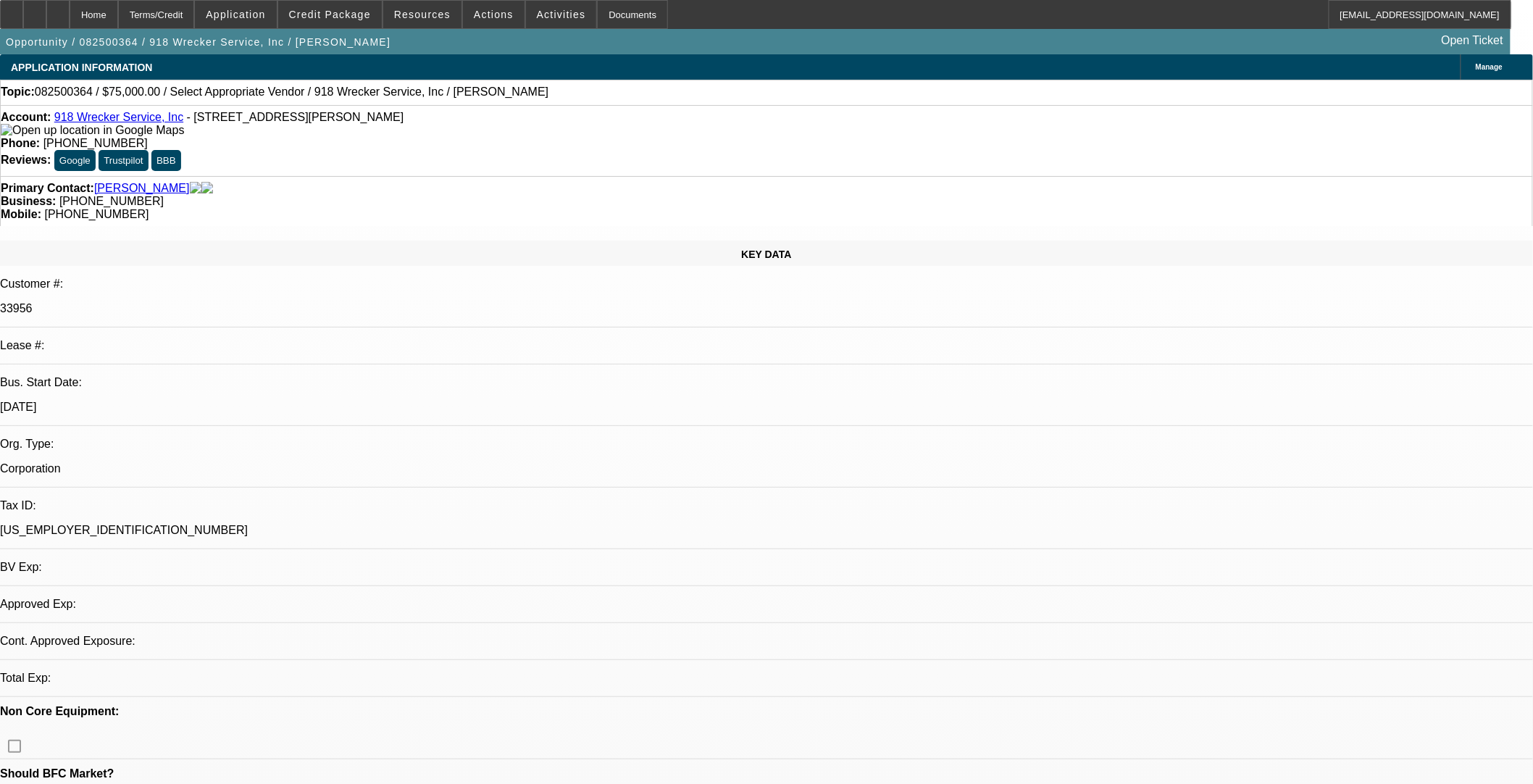
select select "0"
select select "2"
select select "0.1"
select select "4"
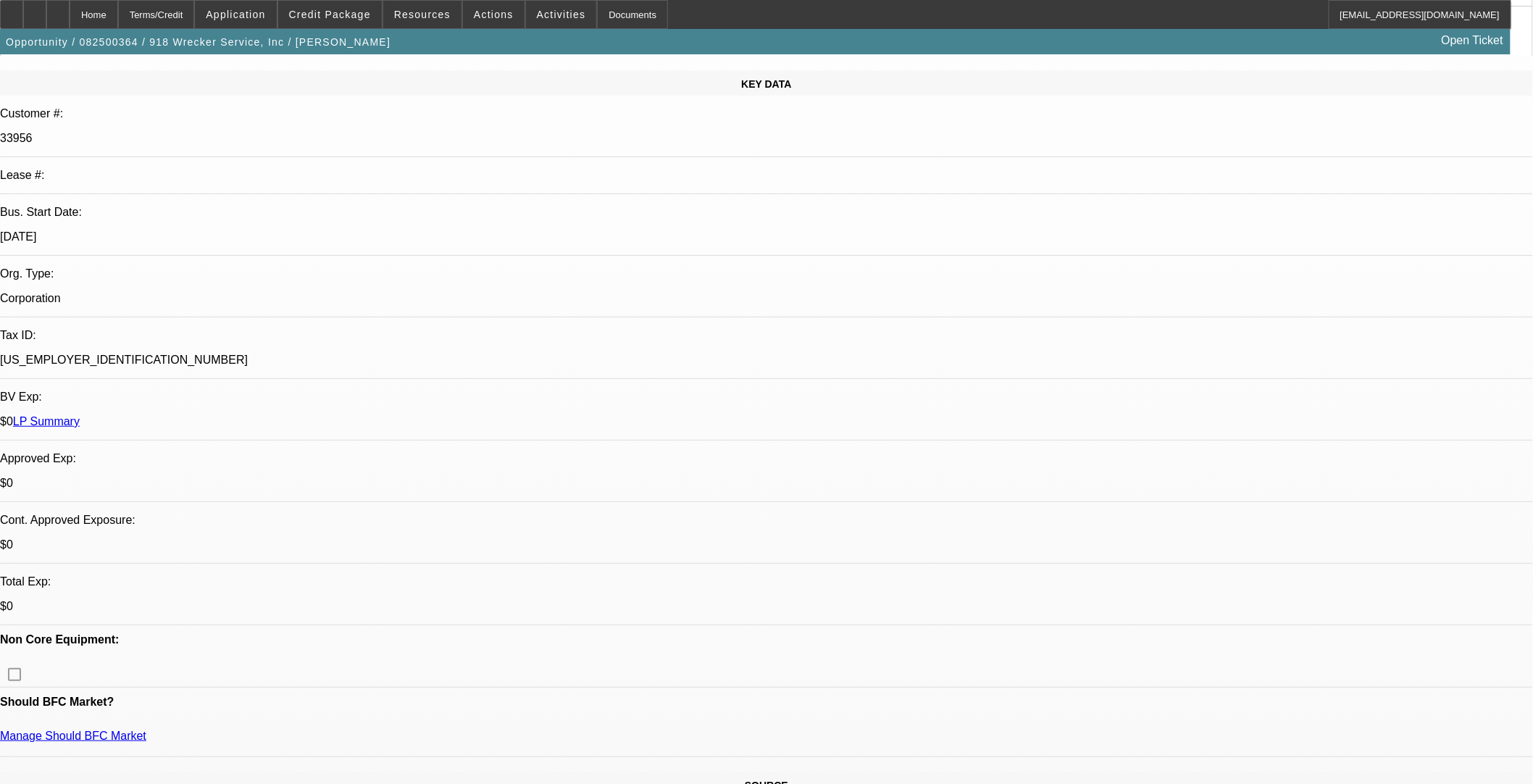
scroll to position [402, 0]
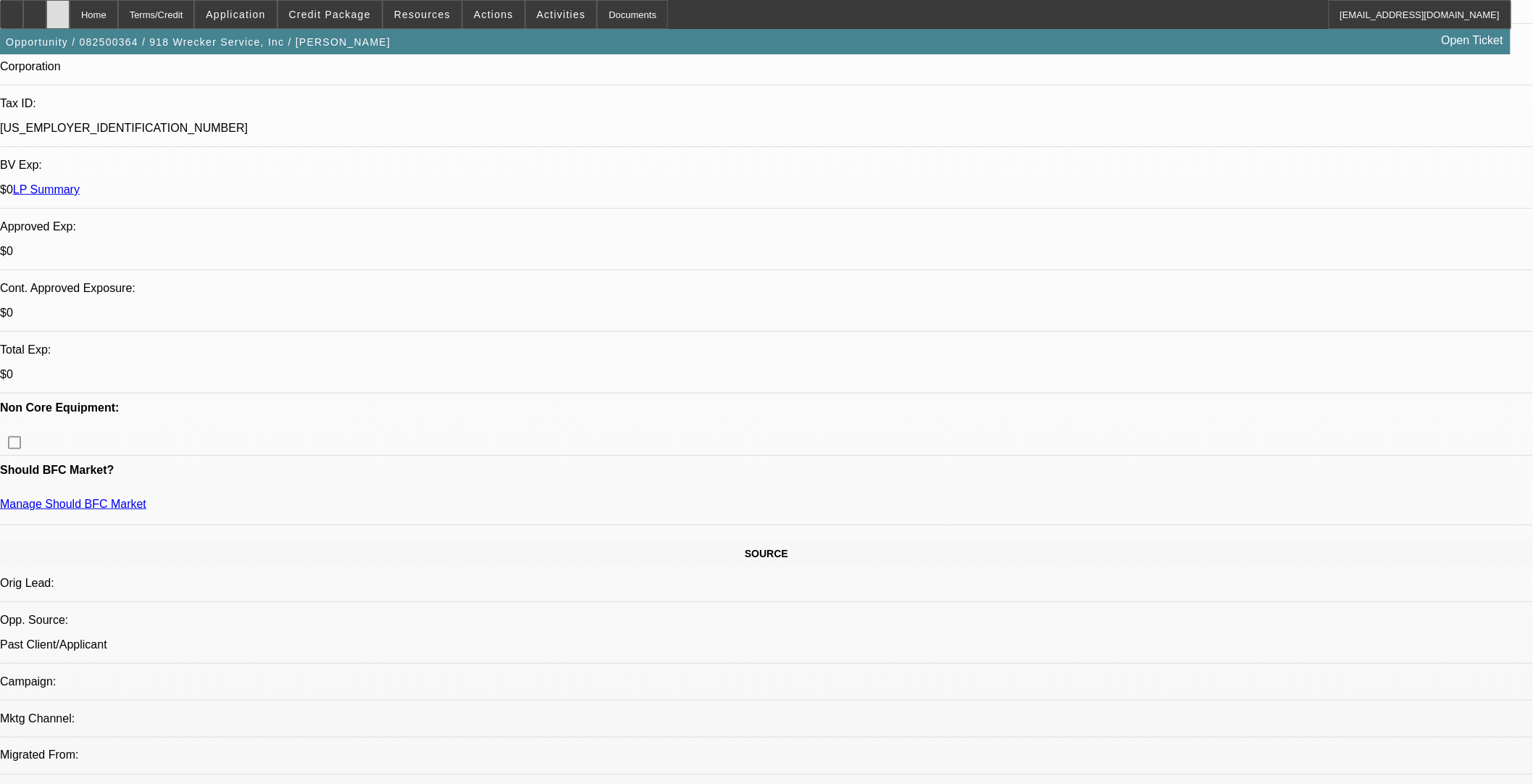
click at [58, 10] on icon at bounding box center [58, 10] width 0 height 0
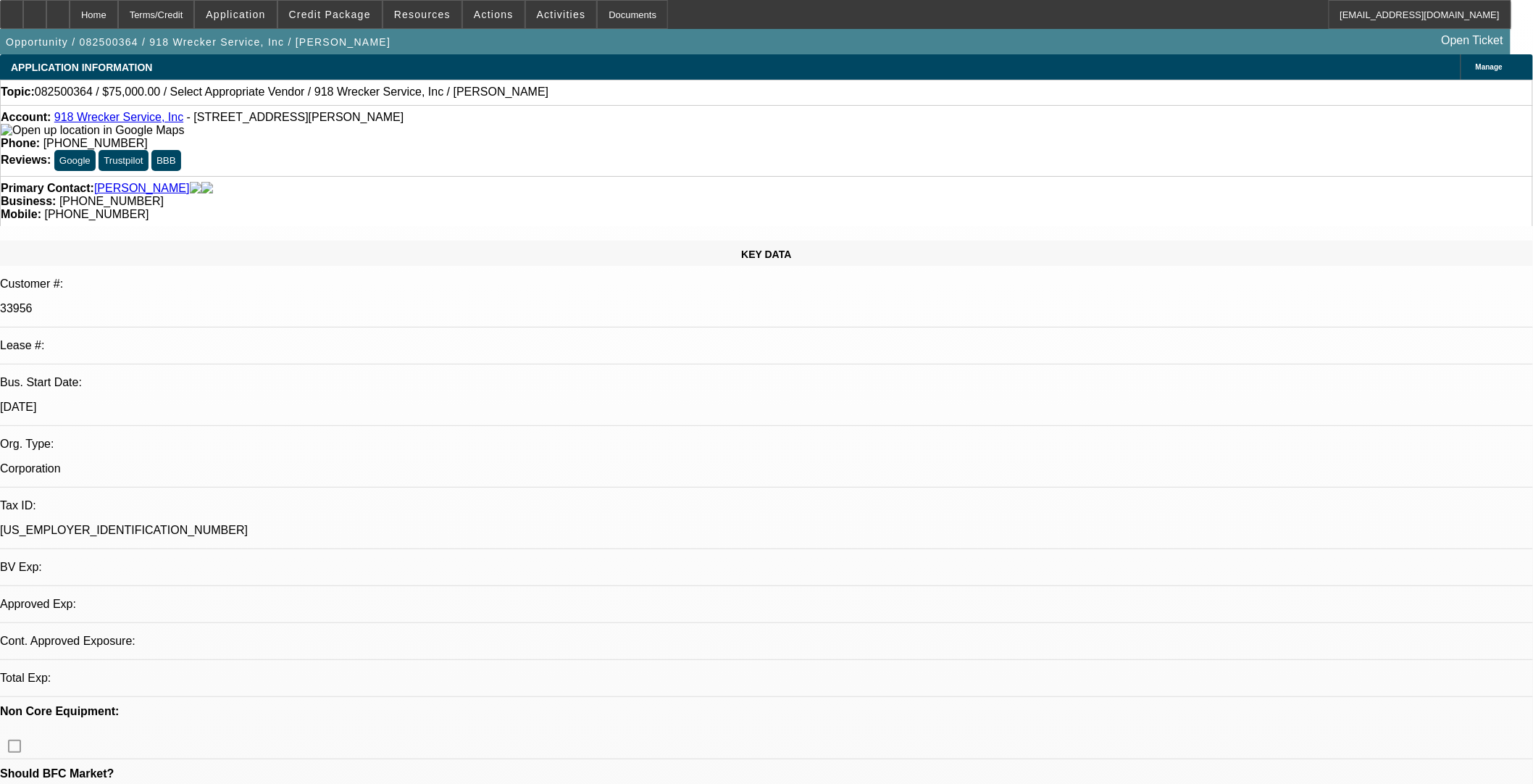
select select "0"
select select "2"
select select "0.1"
select select "1"
select select "2"
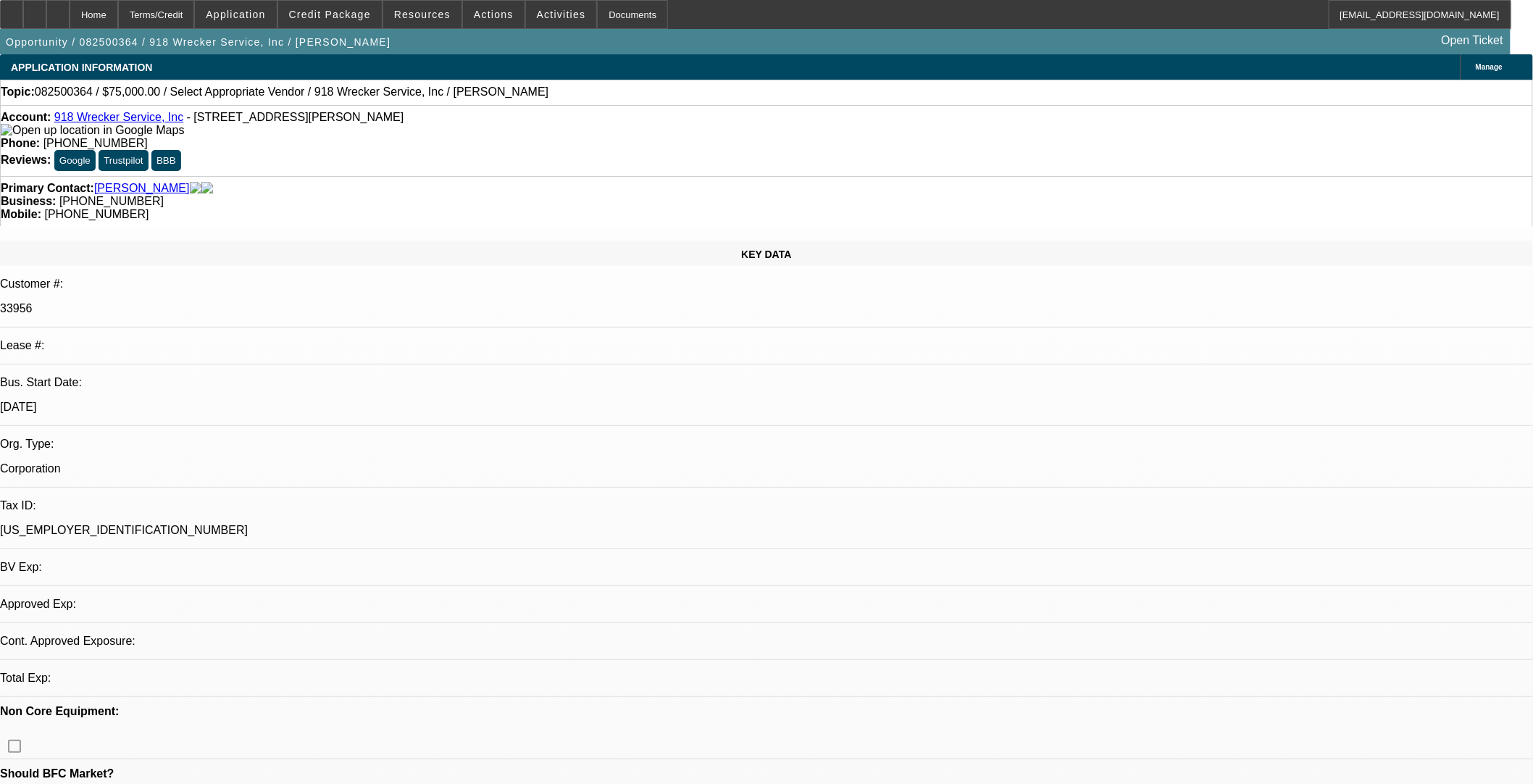
select select "4"
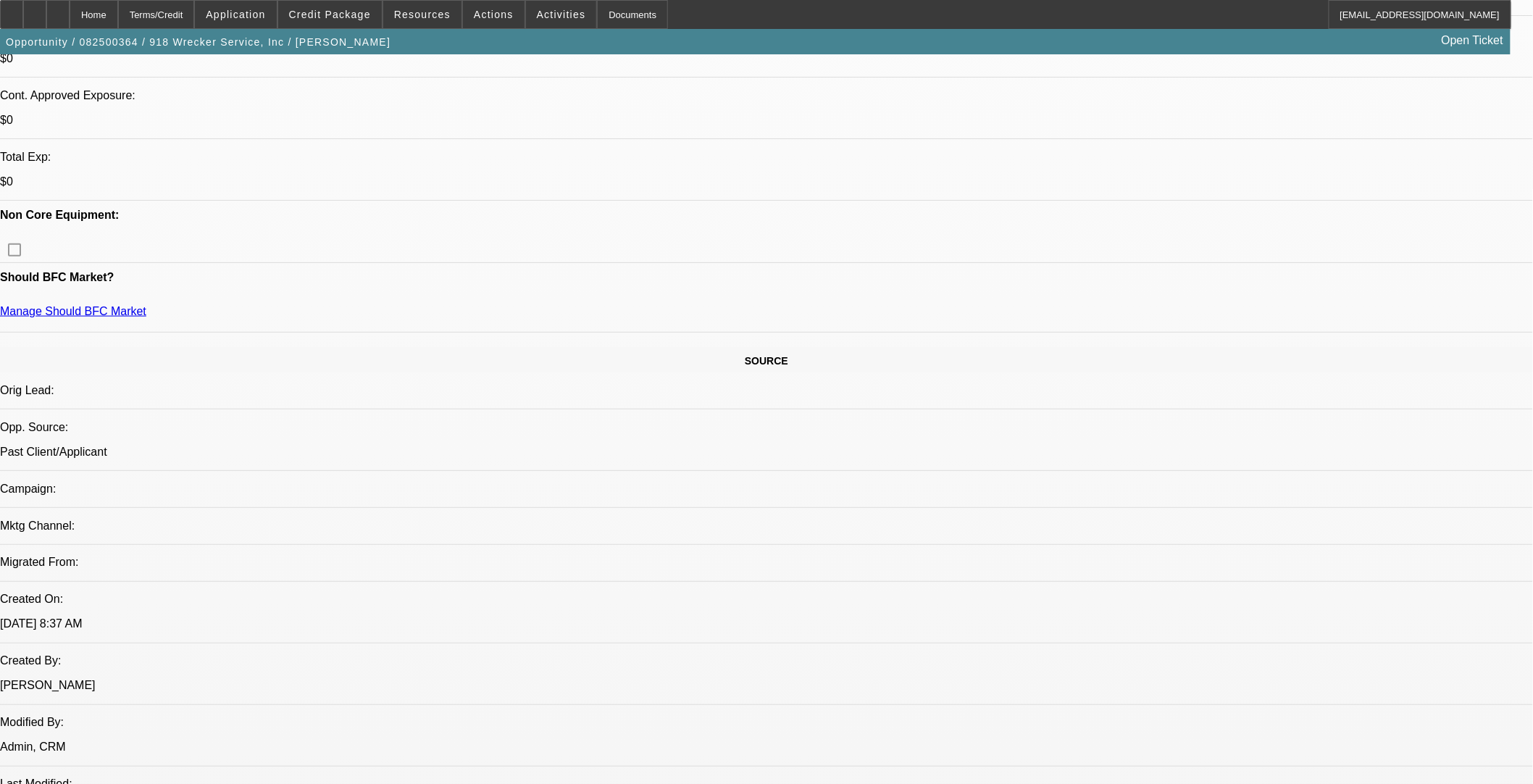
scroll to position [724, 0]
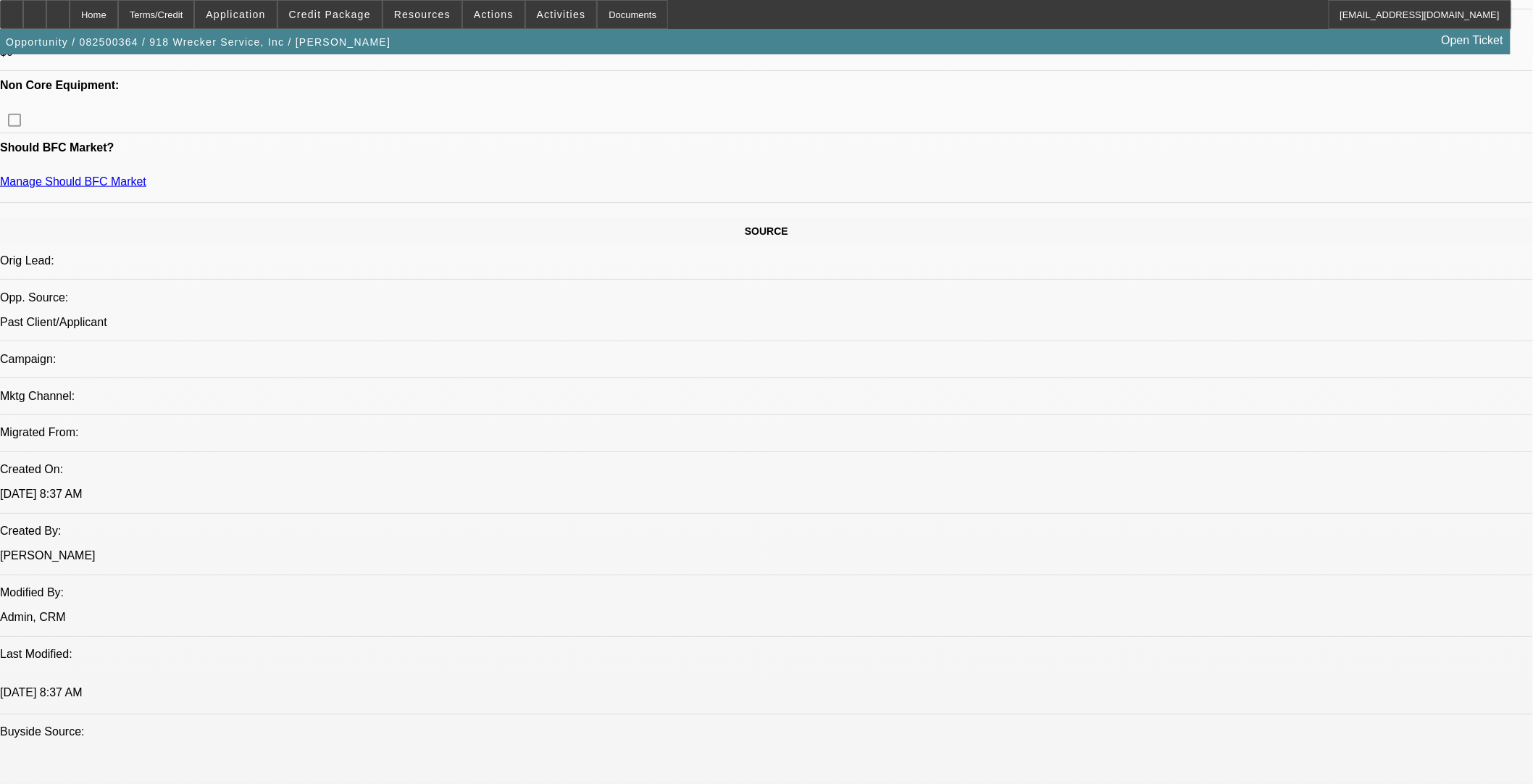
click at [346, 8] on span at bounding box center [330, 14] width 104 height 35
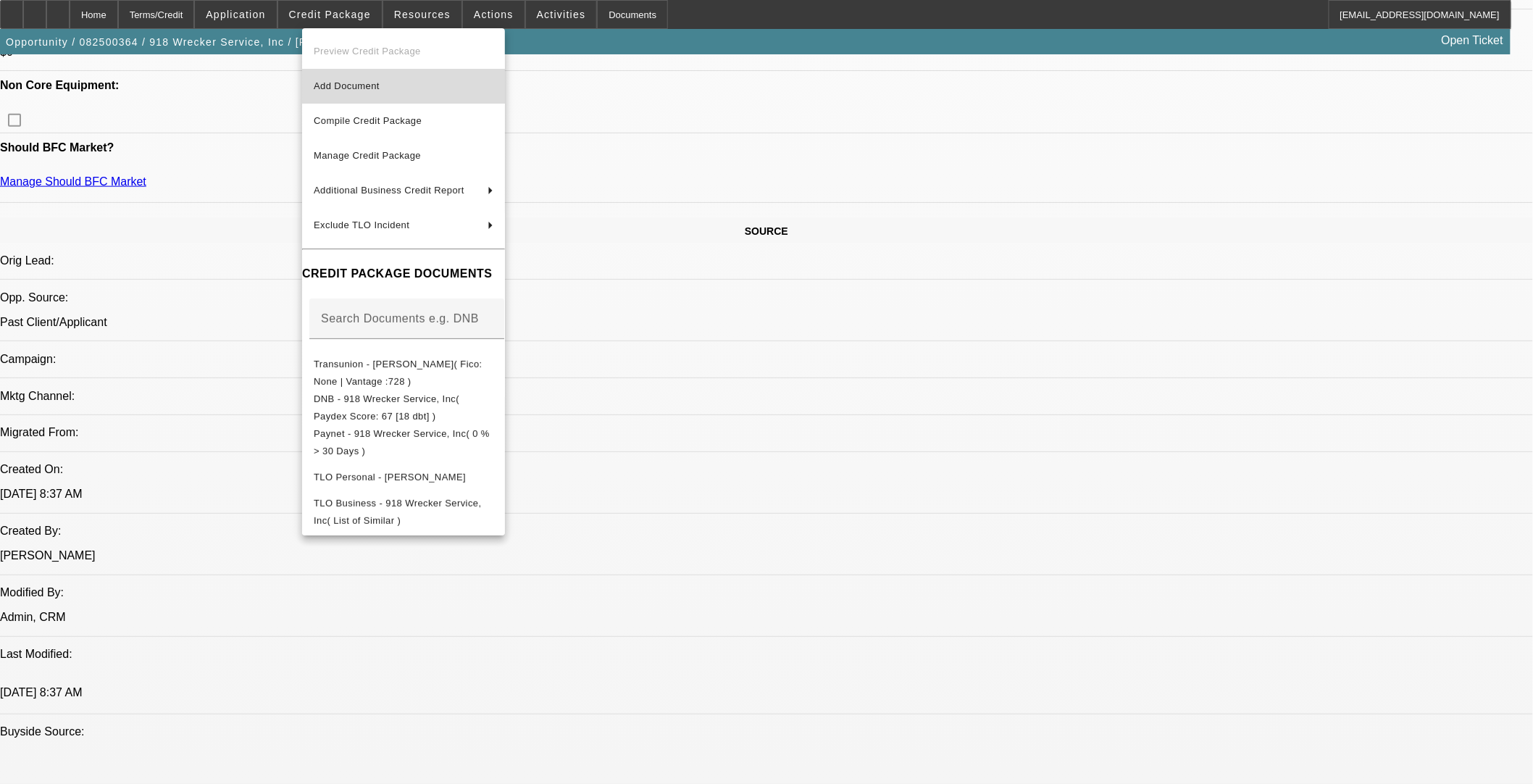
click at [348, 84] on span "Add Document" at bounding box center [346, 85] width 66 height 11
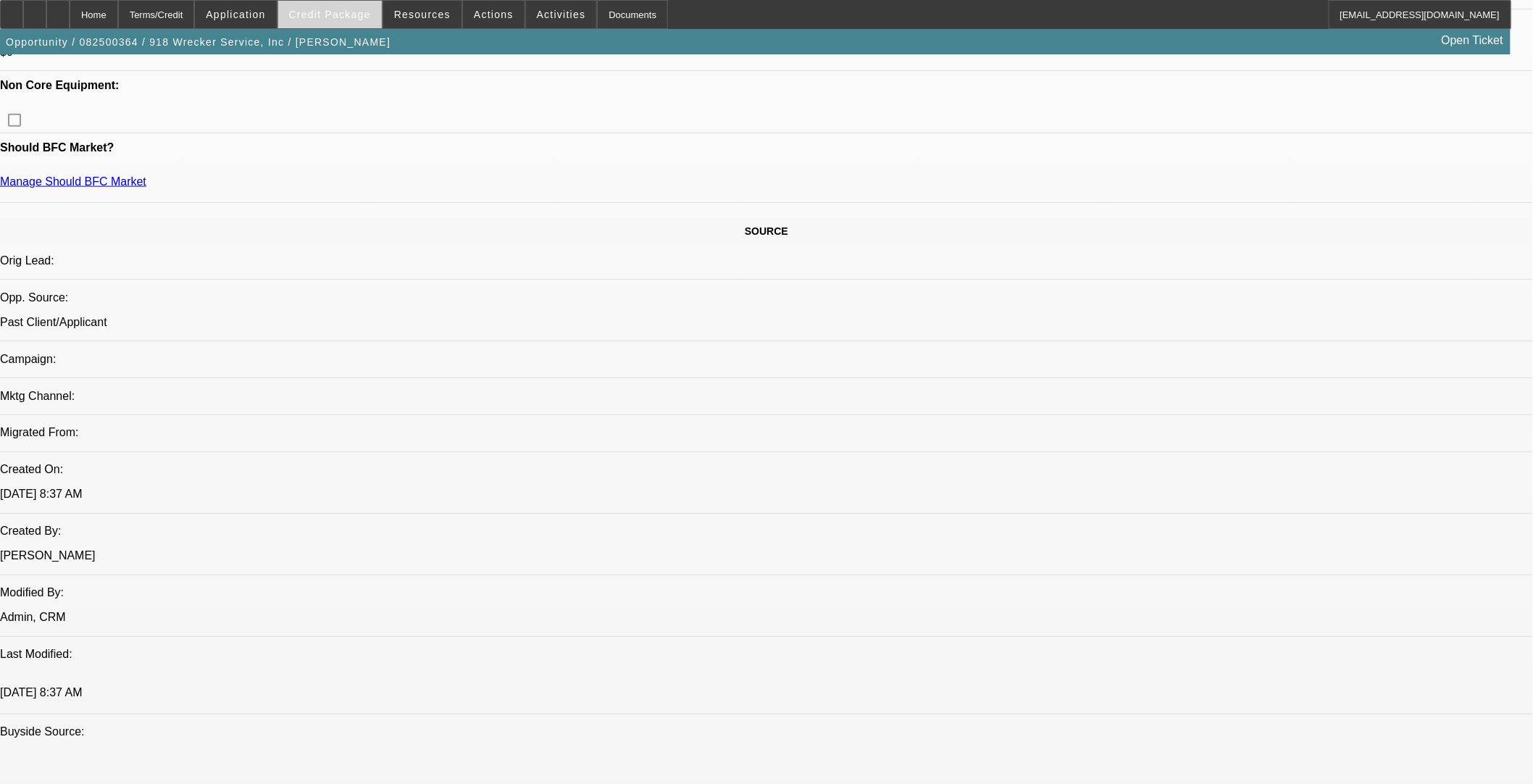
click at [354, 20] on span at bounding box center [330, 14] width 104 height 35
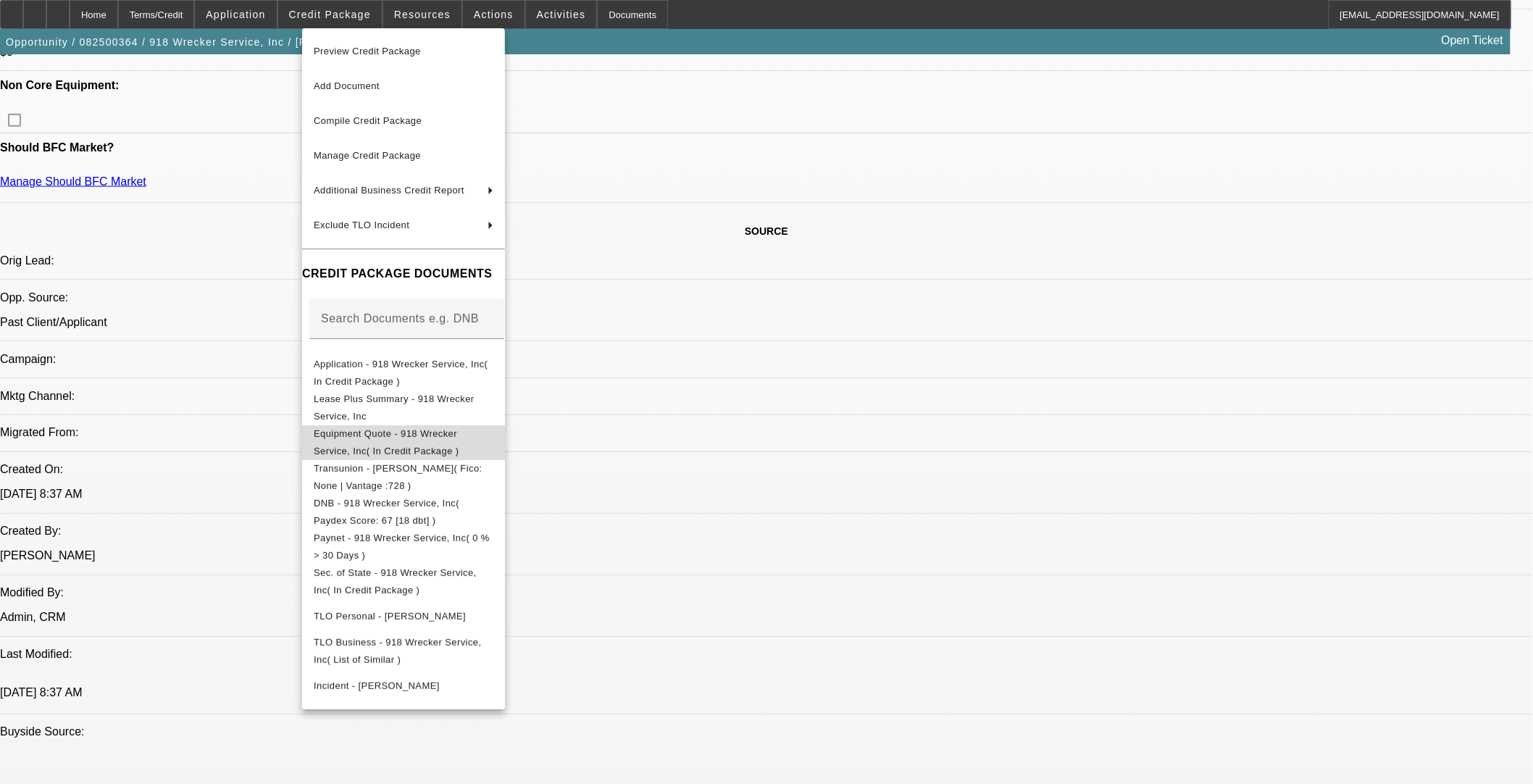
click at [413, 440] on span "Equipment Quote - 918 Wrecker Service, Inc( In Credit Package )" at bounding box center [386, 441] width 145 height 29
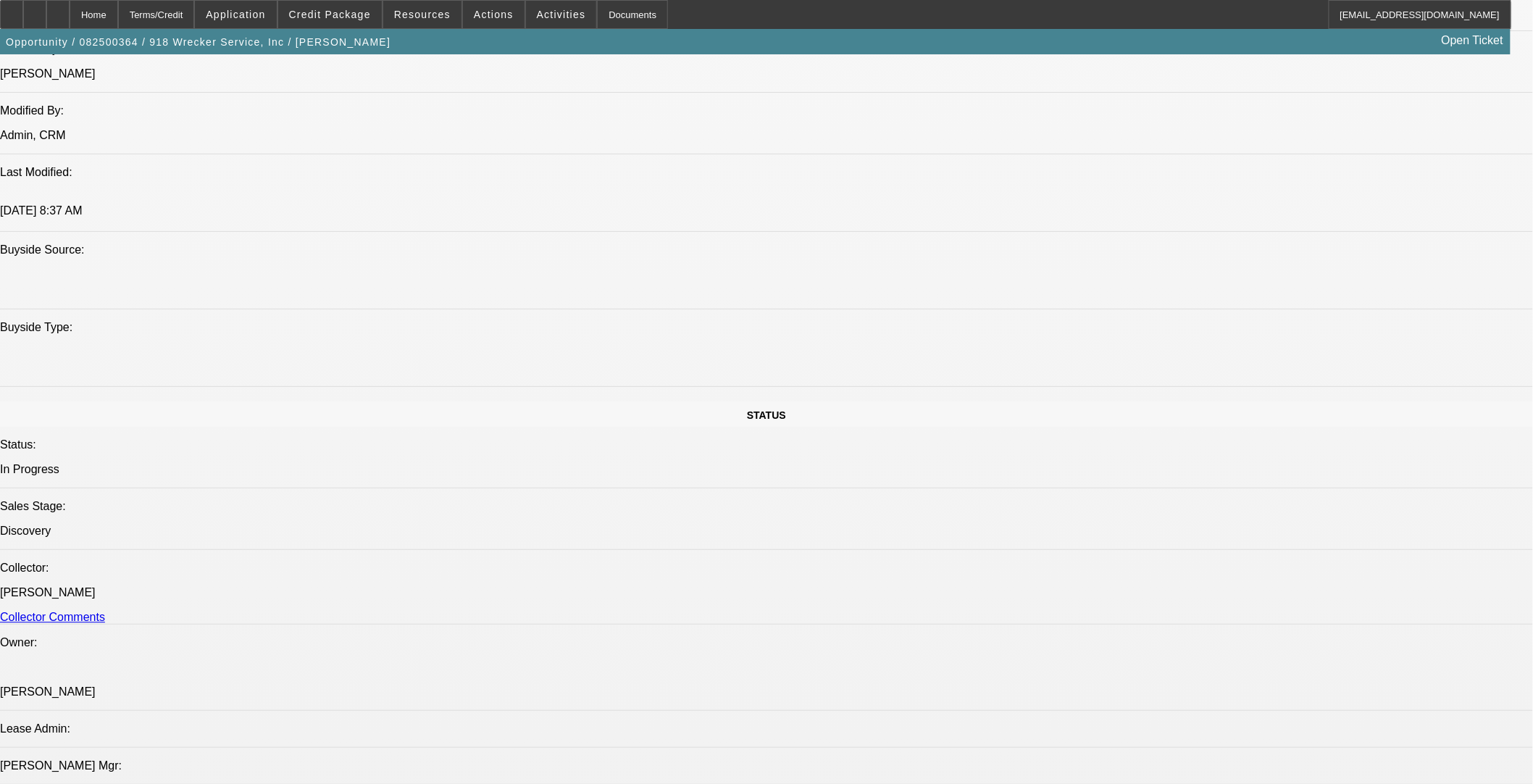
scroll to position [1851, 0]
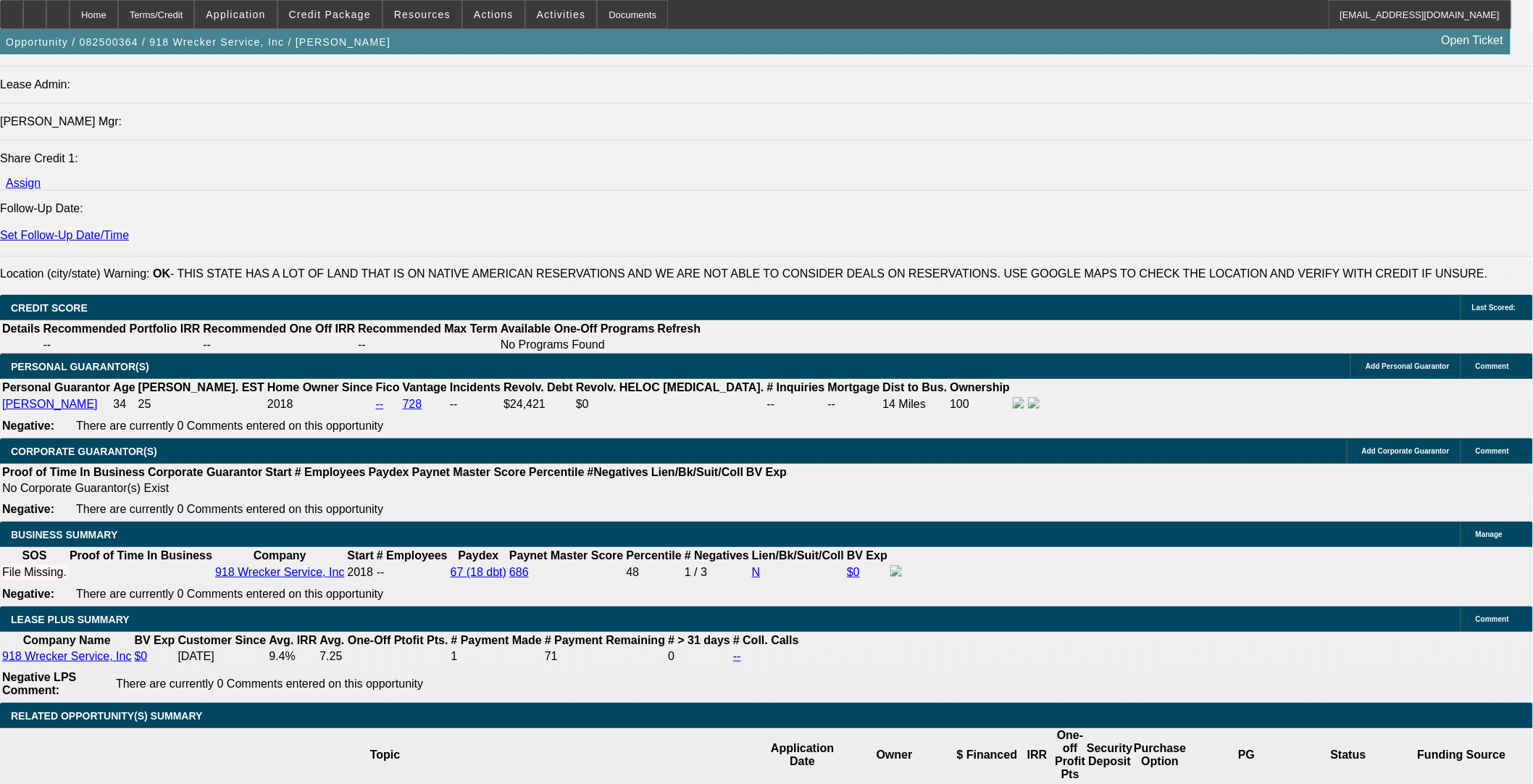
type input "$0.00"
type input "48"
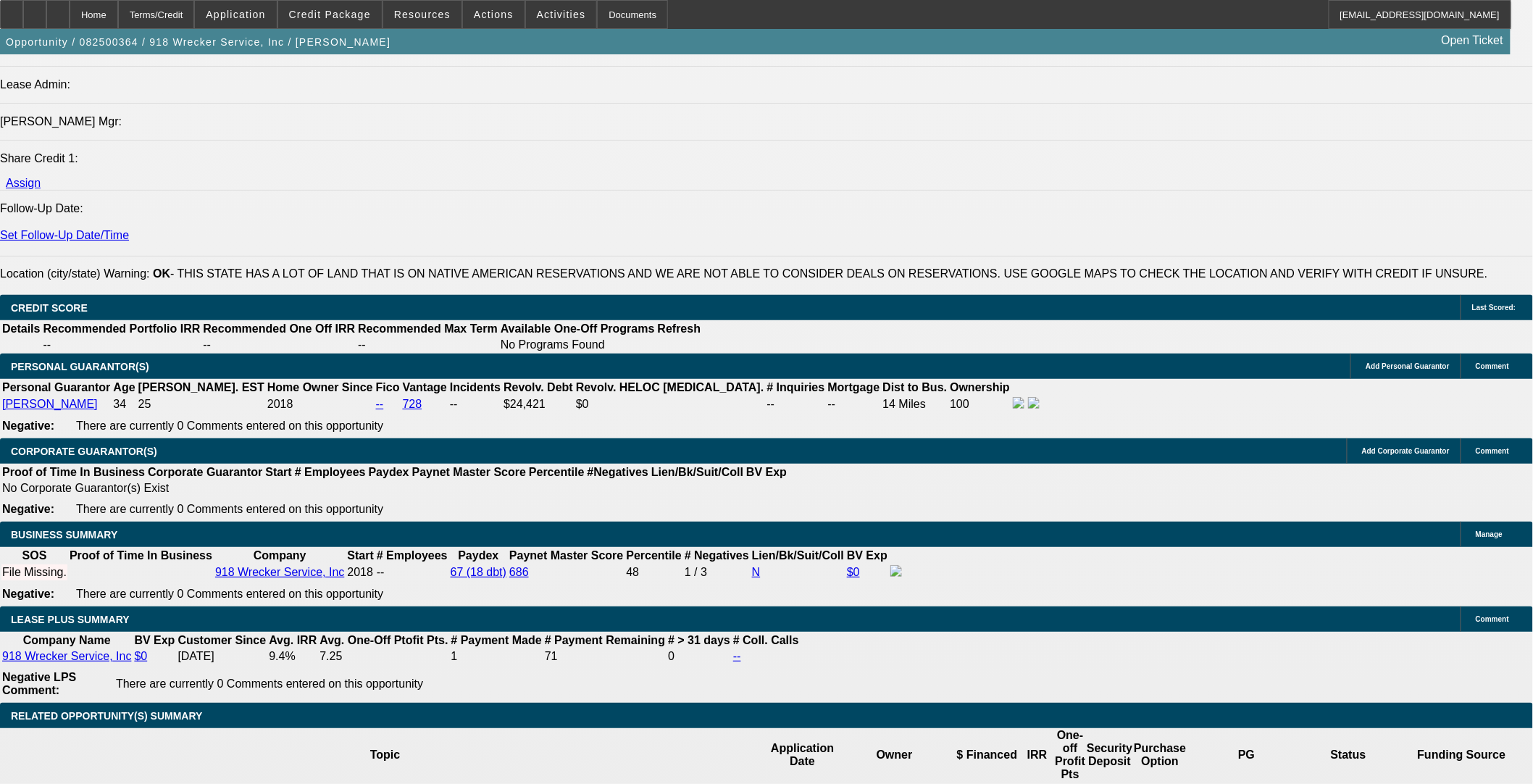
drag, startPoint x: 332, startPoint y: 496, endPoint x: 385, endPoint y: 539, distance: 68.2
type input "9.9+"
type input "$3,732.76"
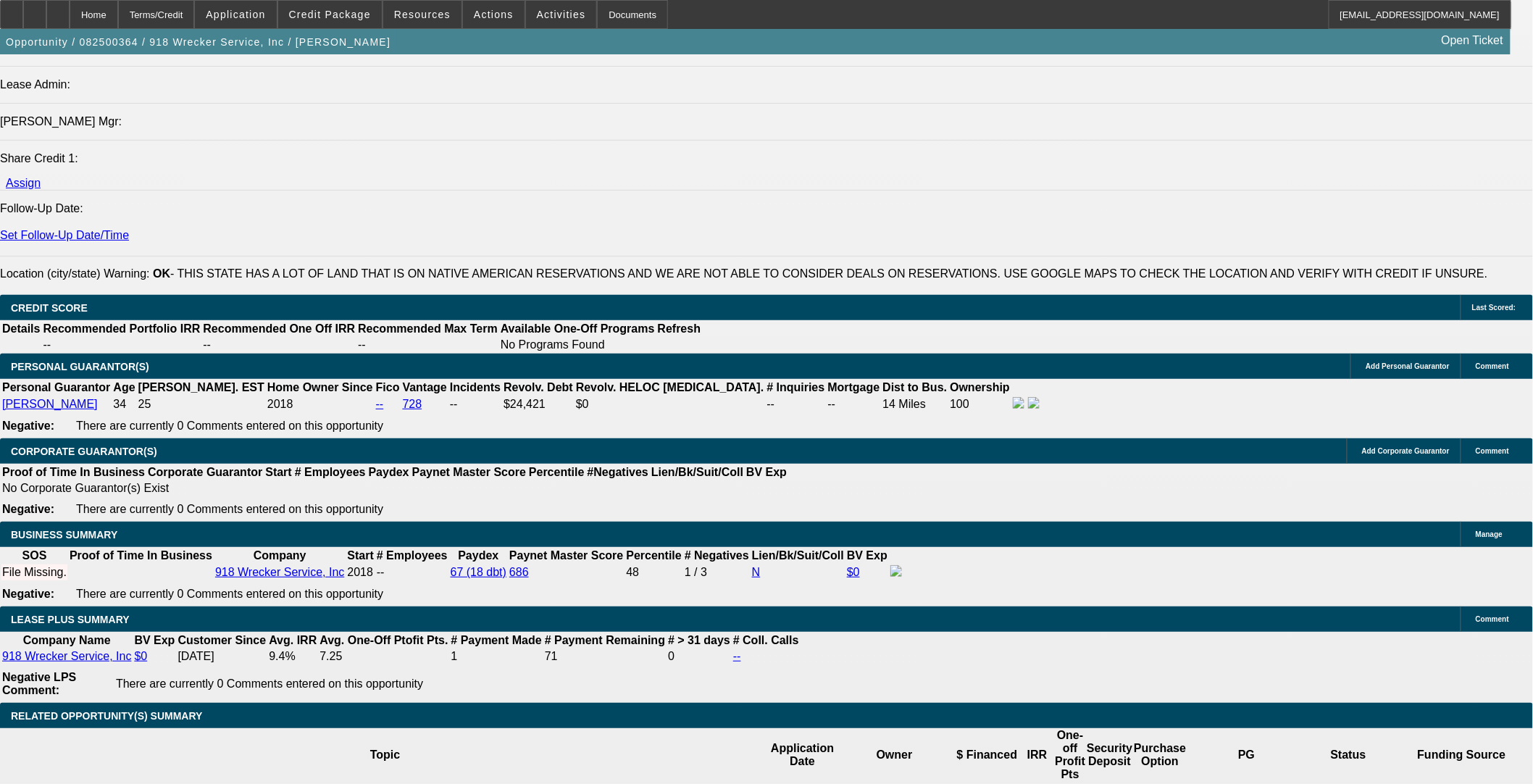
type input "$1,866.38"
type input "$3,797.18"
type input "$1,898.59"
type input "9"
type input "$3,732.76"
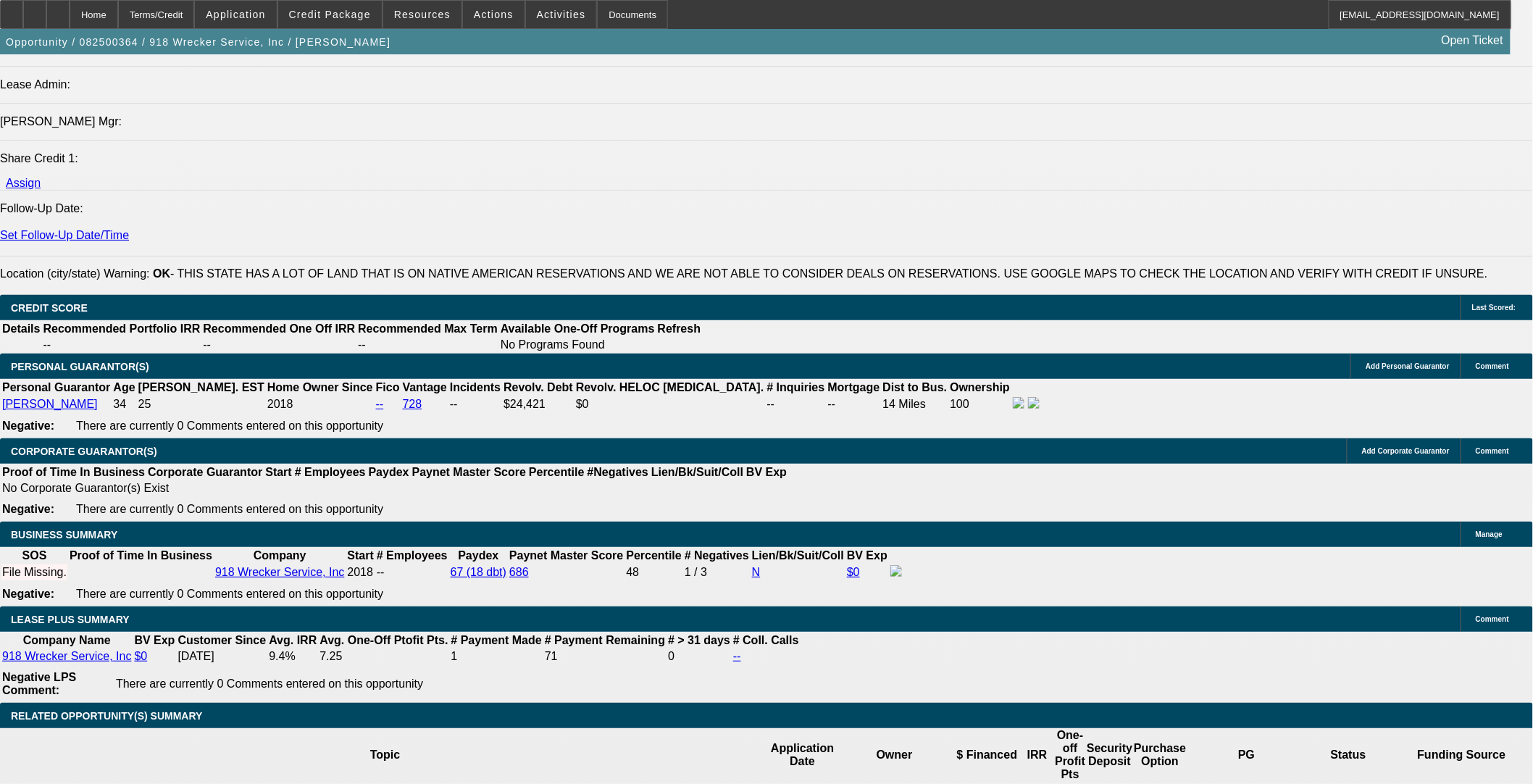
type input "$1,866.38"
type input "9.9"
type input "$3,797.18"
type input "$1,898.59"
type input "9.9"
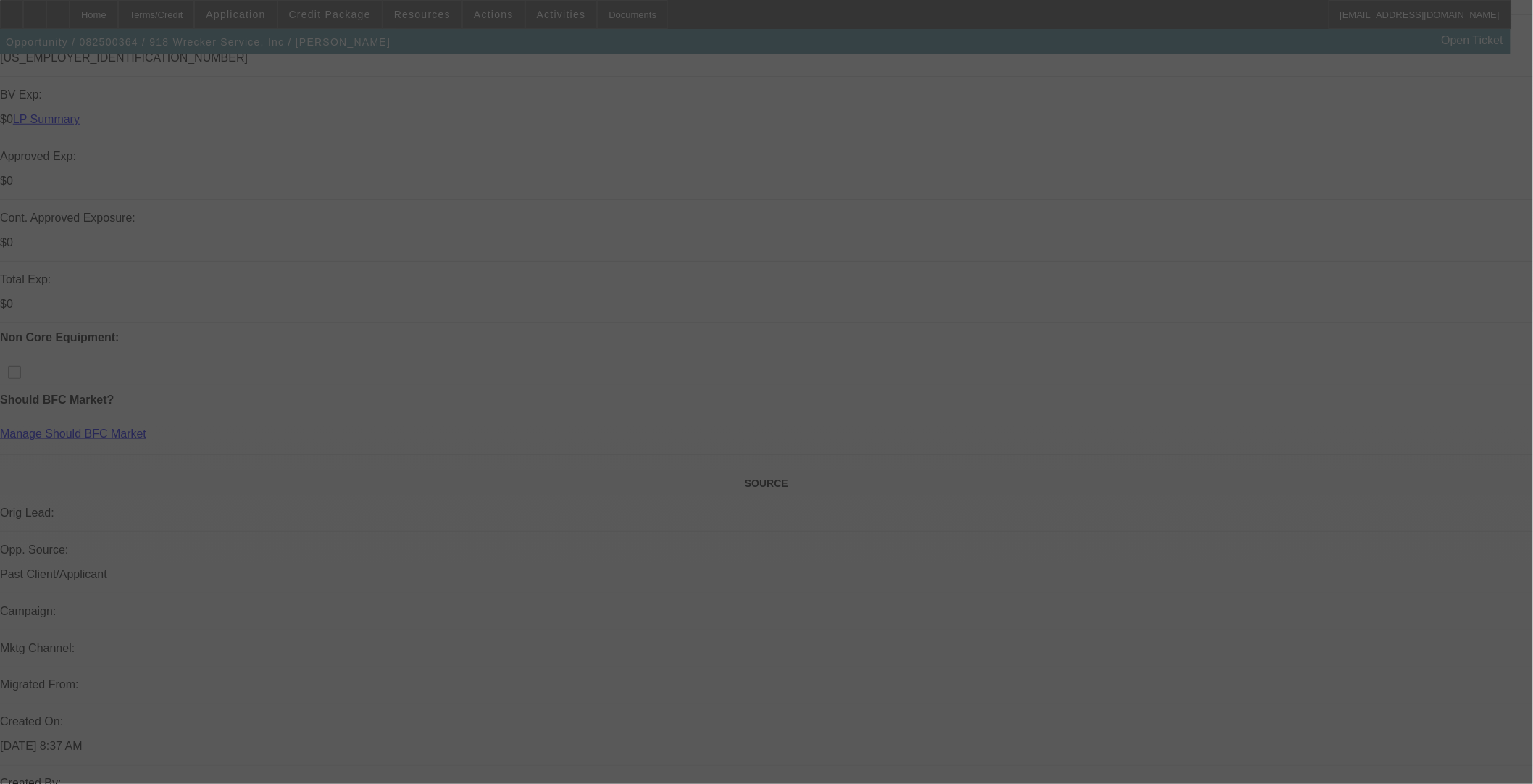
scroll to position [322, 0]
select select "0"
select select "2"
select select "0.1"
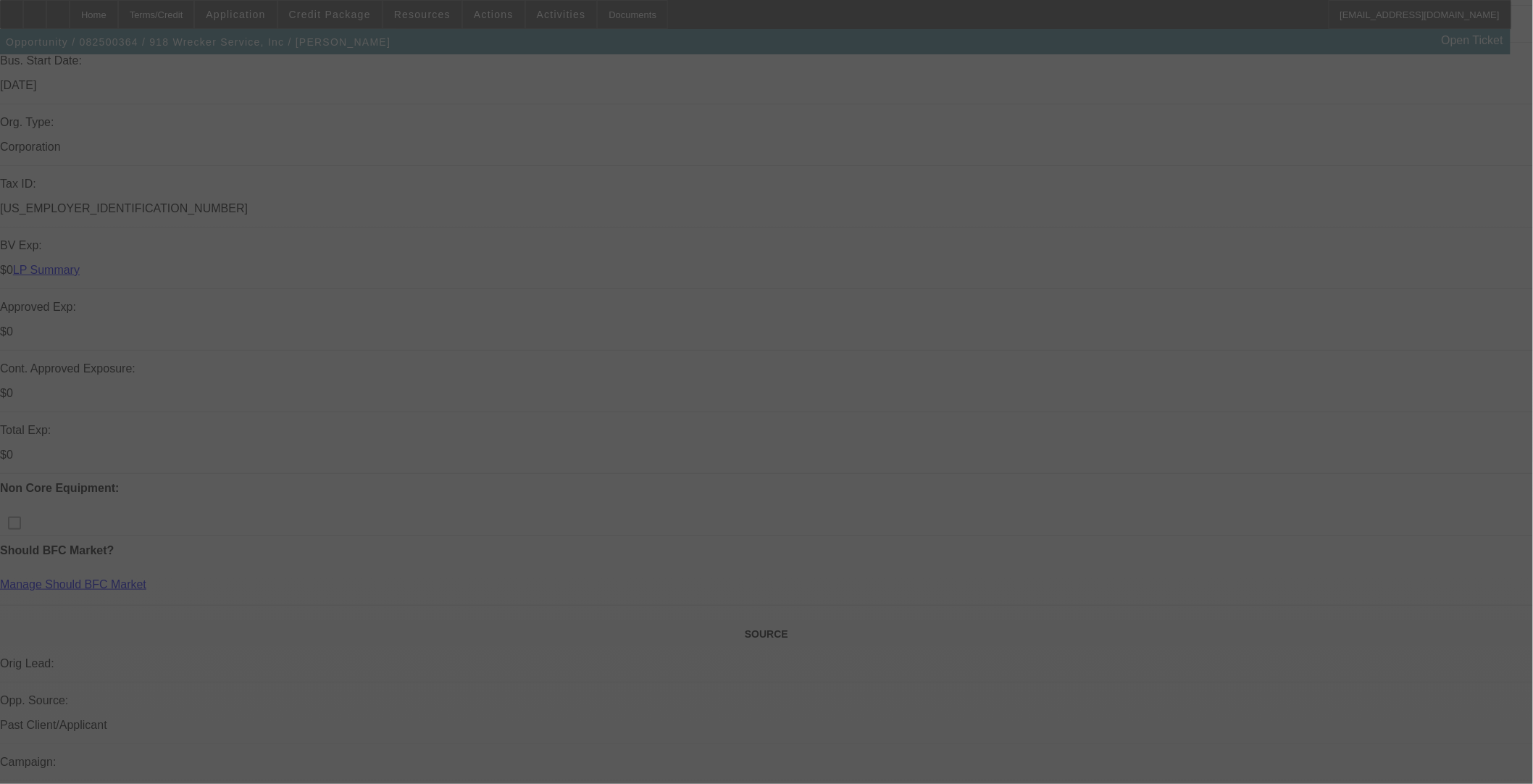
select select "4"
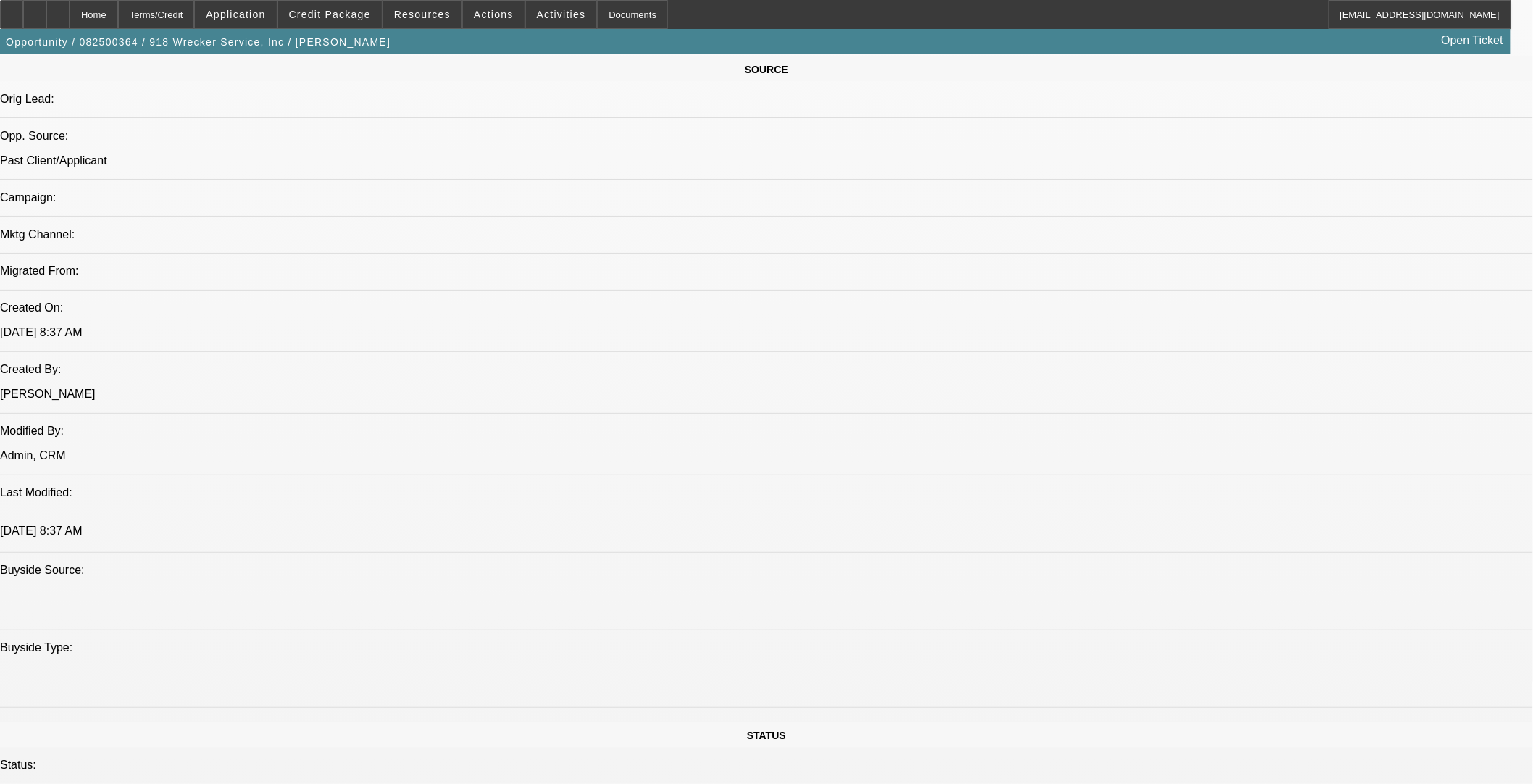
scroll to position [885, 0]
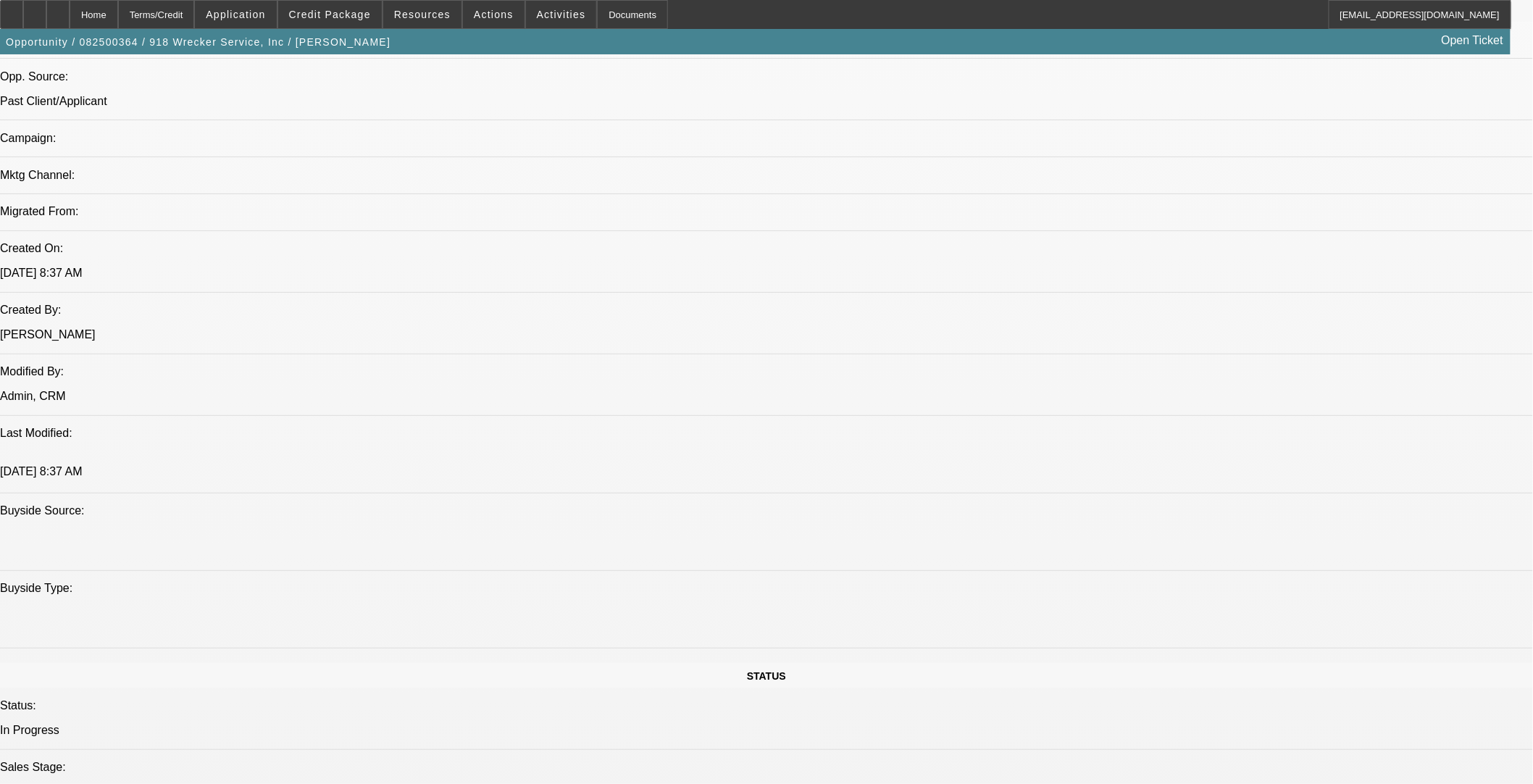
scroll to position [1046, 0]
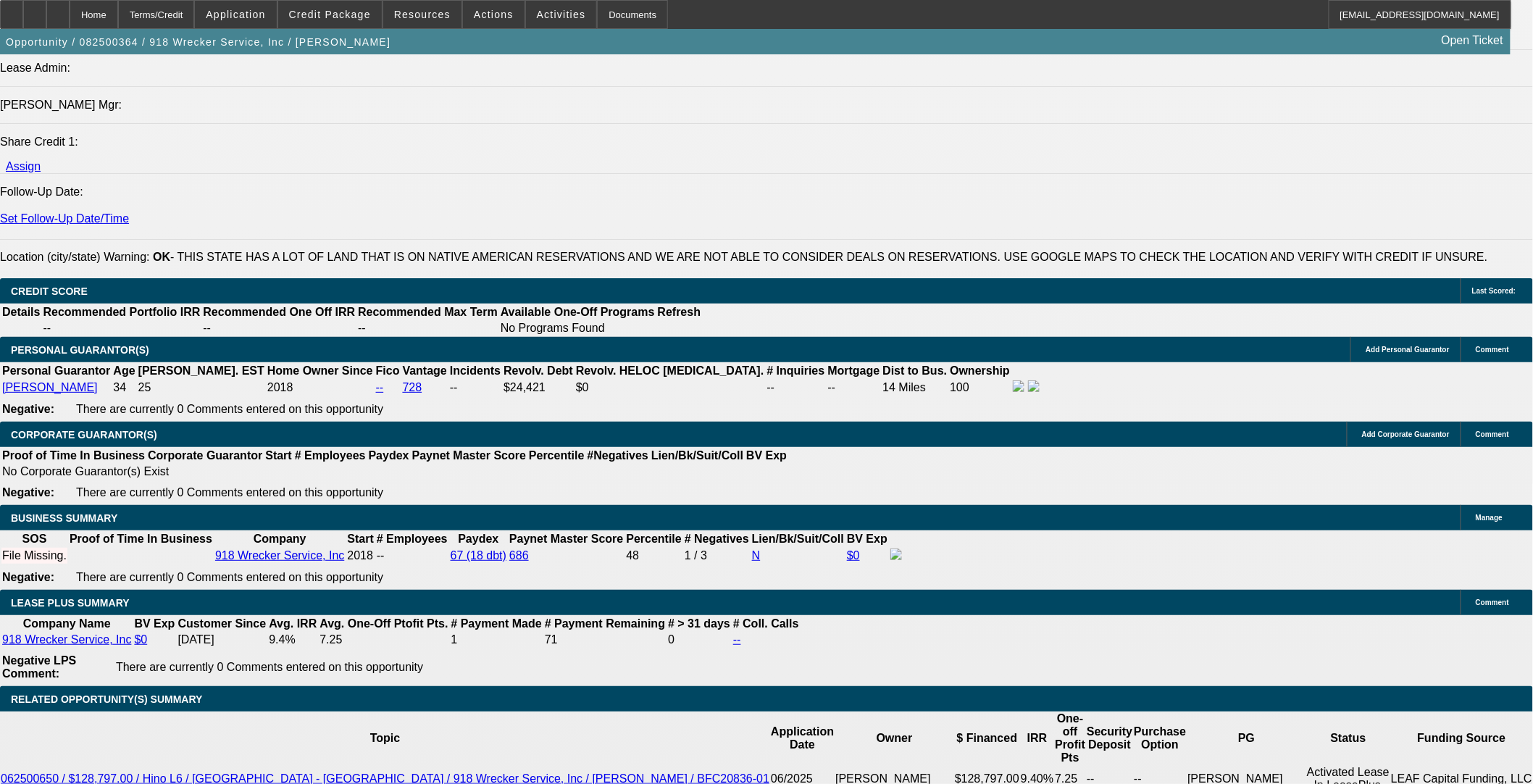
scroll to position [2012, 0]
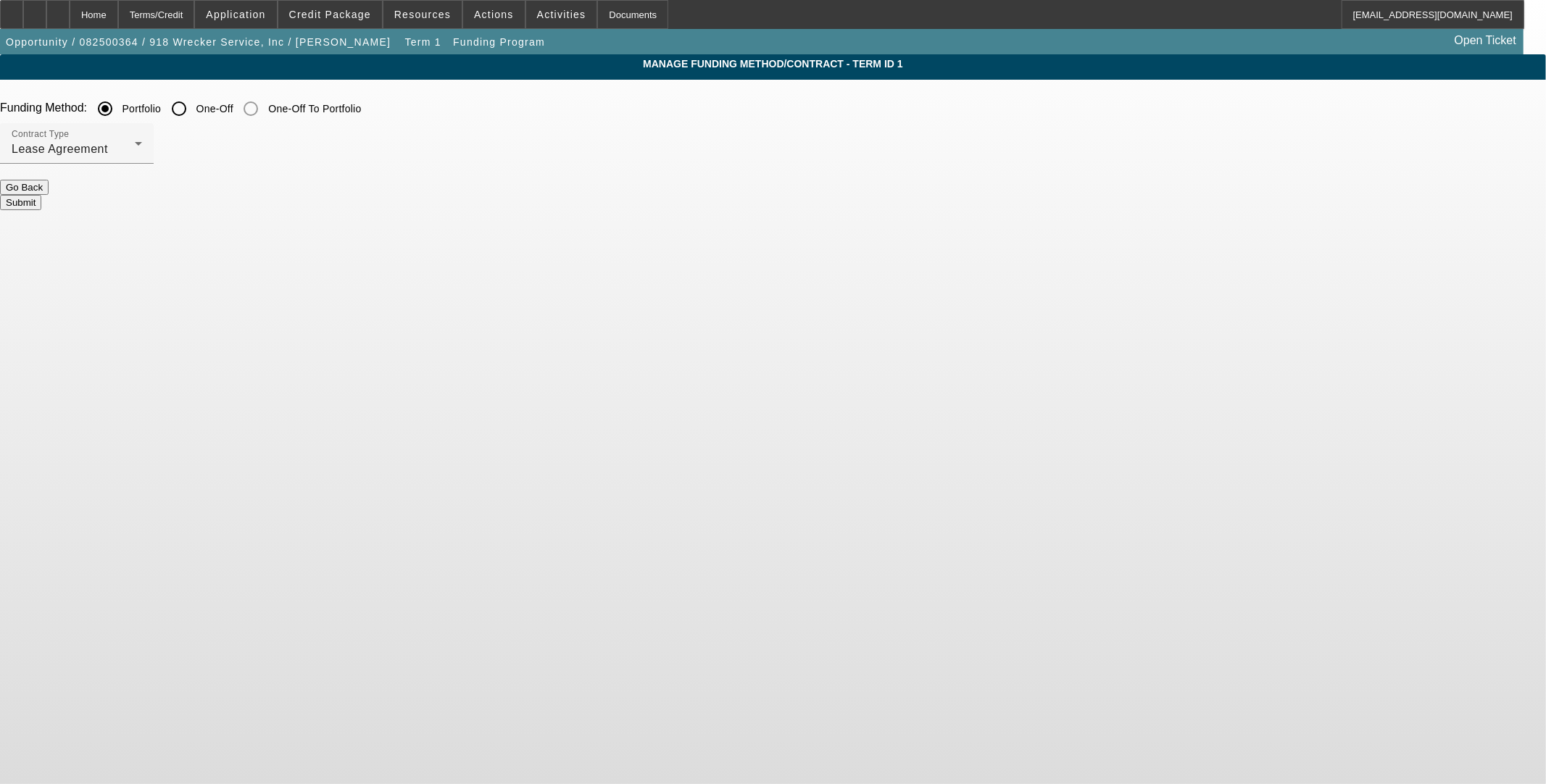
click at [194, 111] on input "One-Off" at bounding box center [178, 108] width 29 height 29
radio input "true"
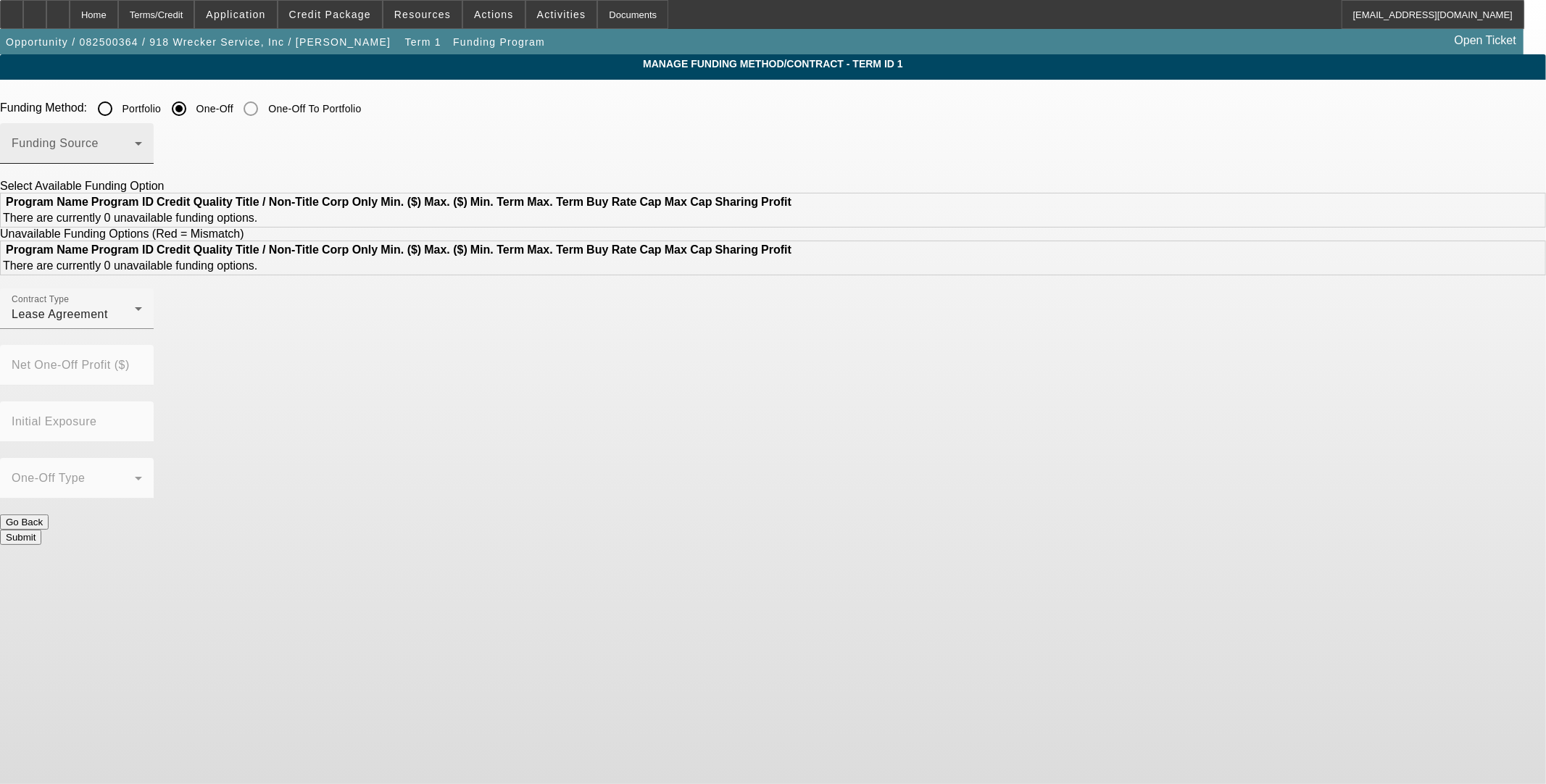
click at [135, 150] on span at bounding box center [73, 149] width 123 height 17
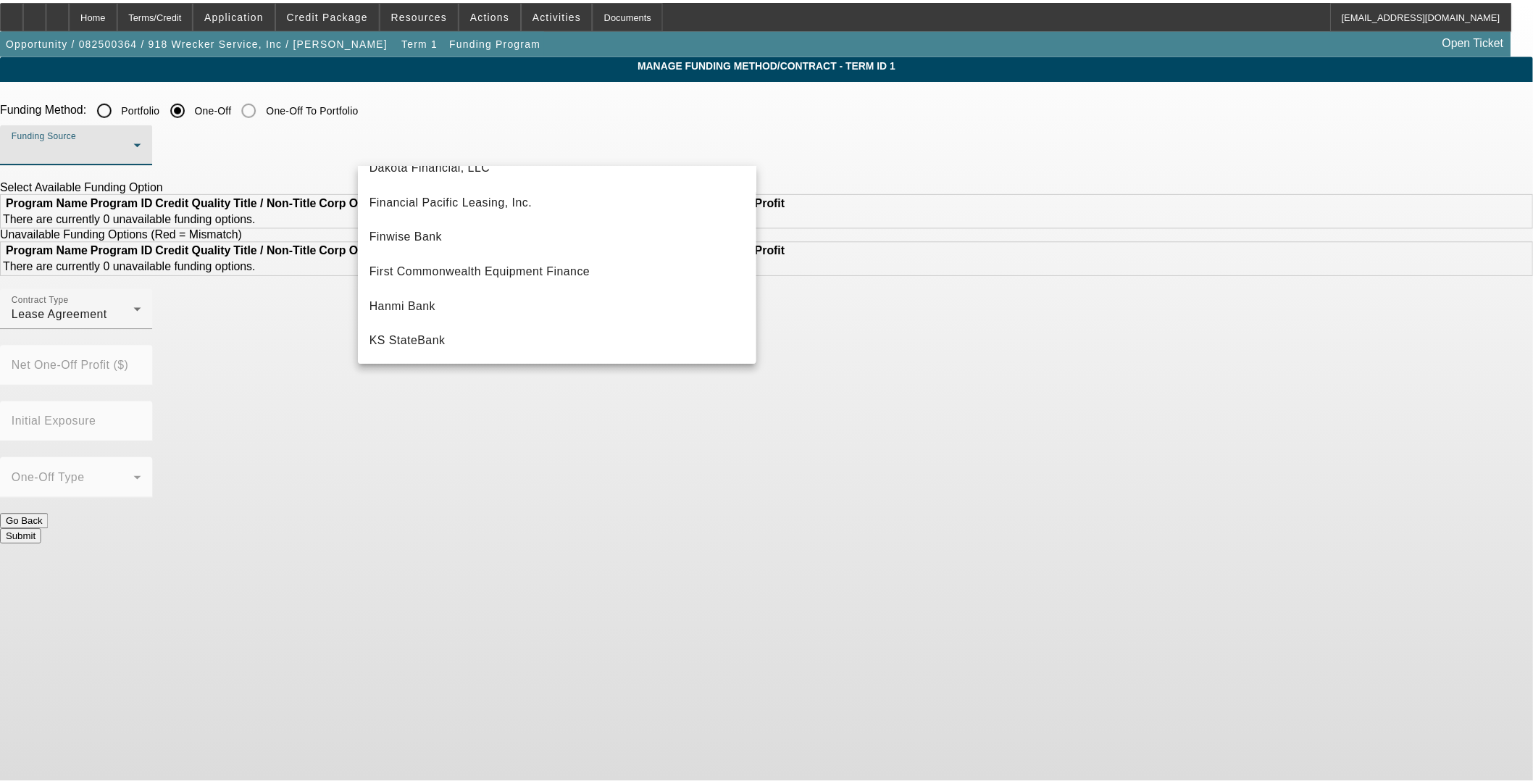
scroll to position [322, 0]
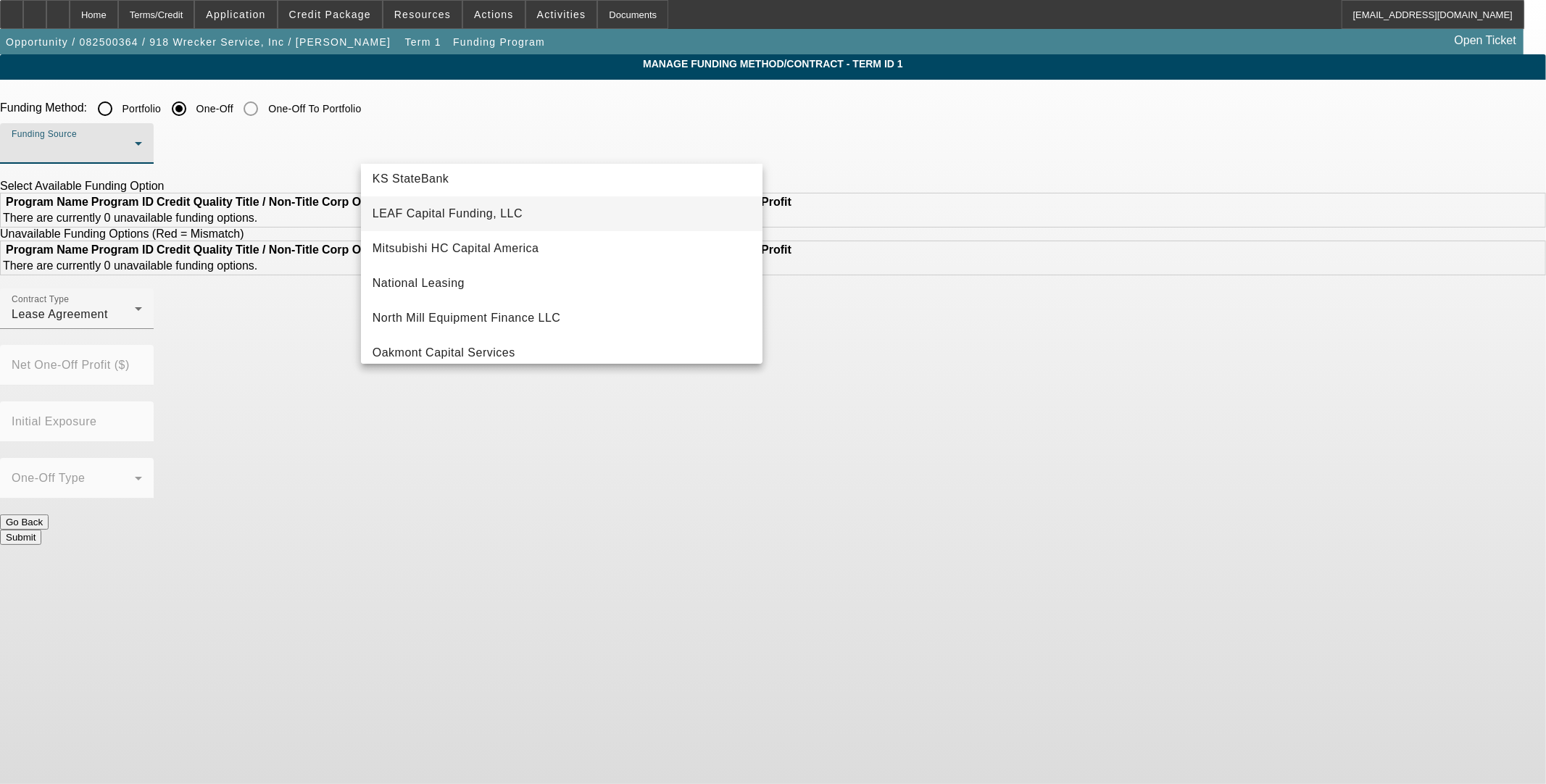
click at [498, 214] on span "LEAF Capital Funding, LLC" at bounding box center [448, 213] width 150 height 17
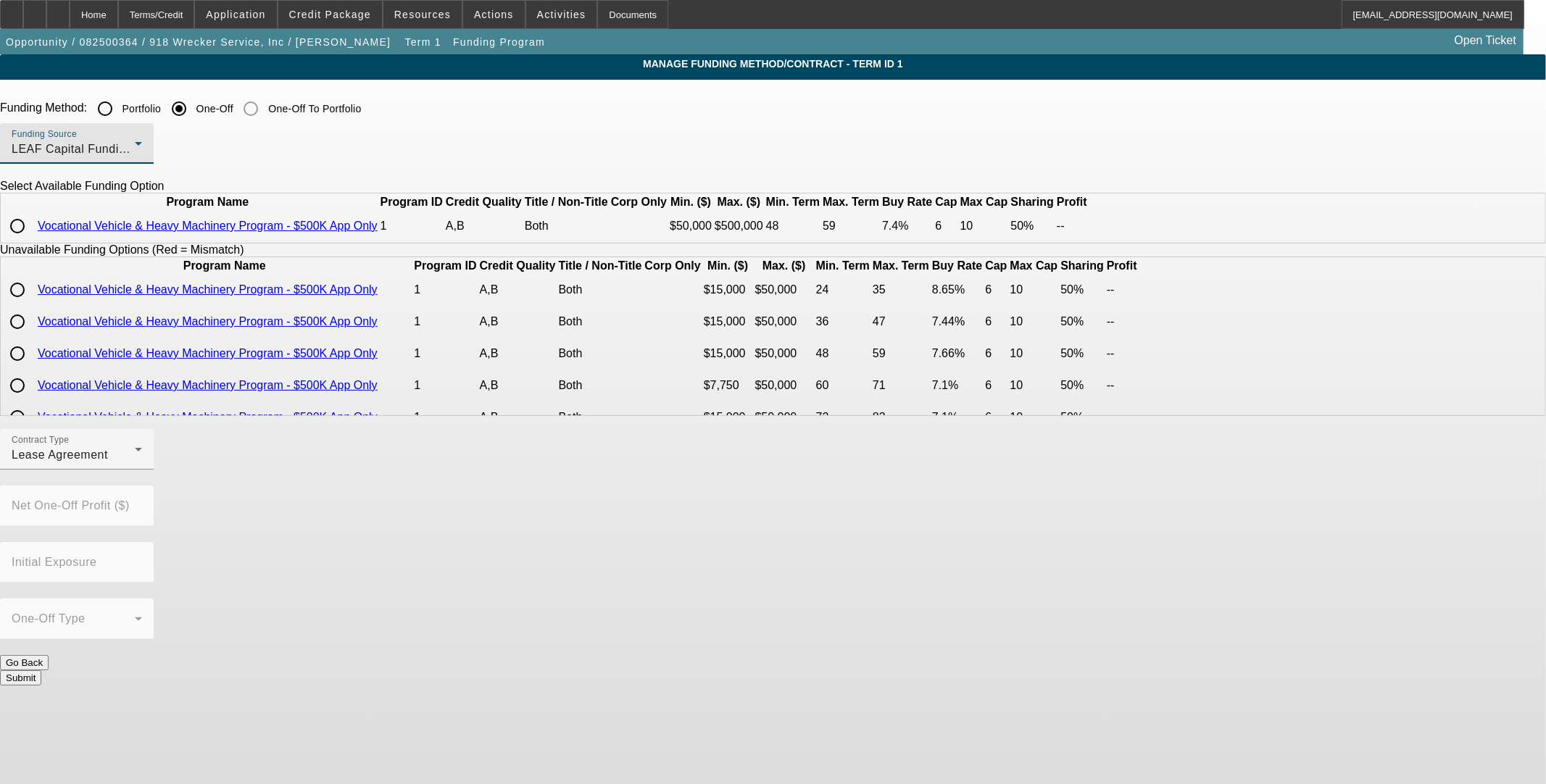
click at [32, 241] on input "radio" at bounding box center [17, 225] width 29 height 29
radio input "true"
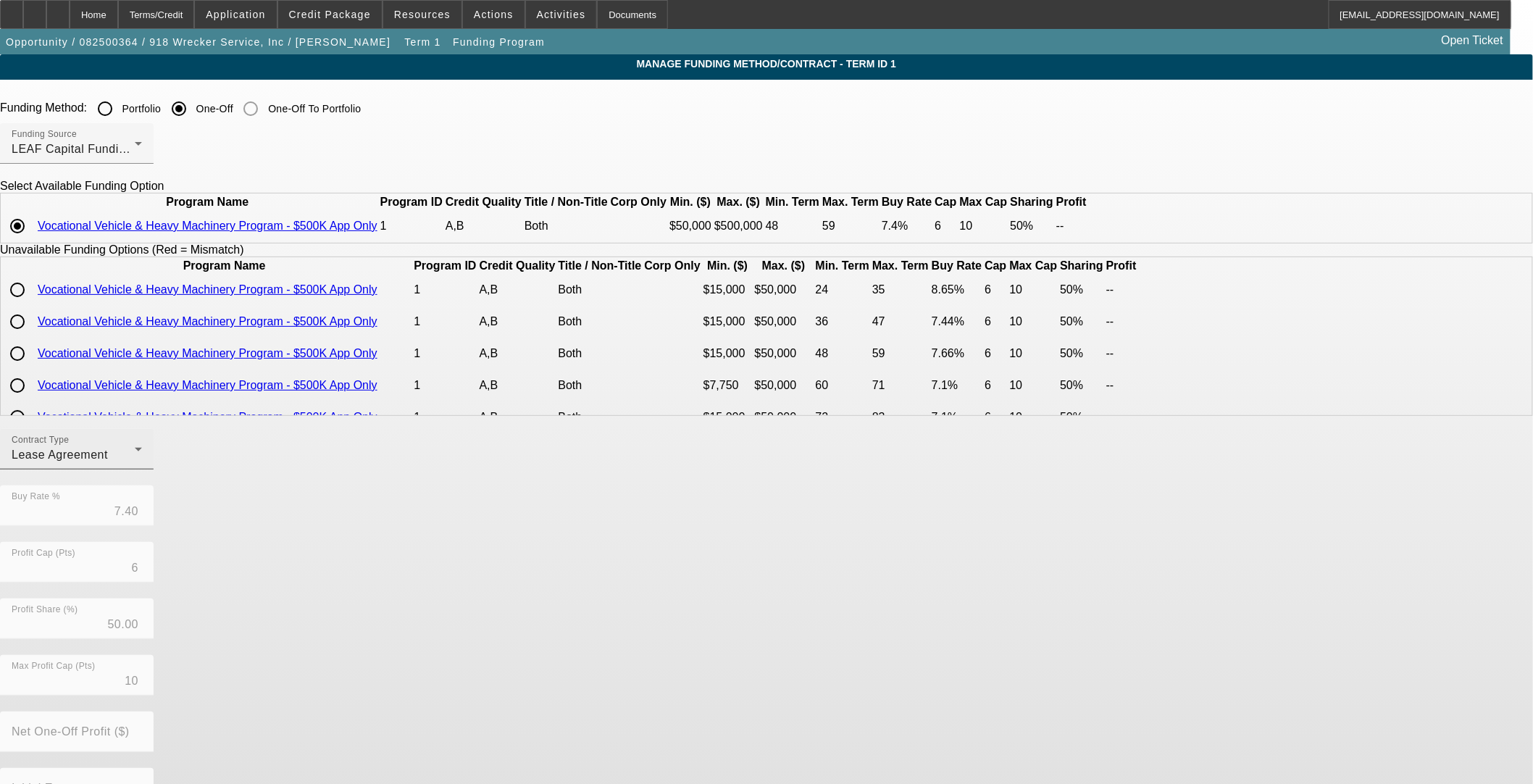
click at [142, 470] on div "Contract Type Lease Agreement" at bounding box center [77, 449] width 131 height 41
click at [437, 556] on span "Equipment Finance Agreement" at bounding box center [449, 560] width 167 height 35
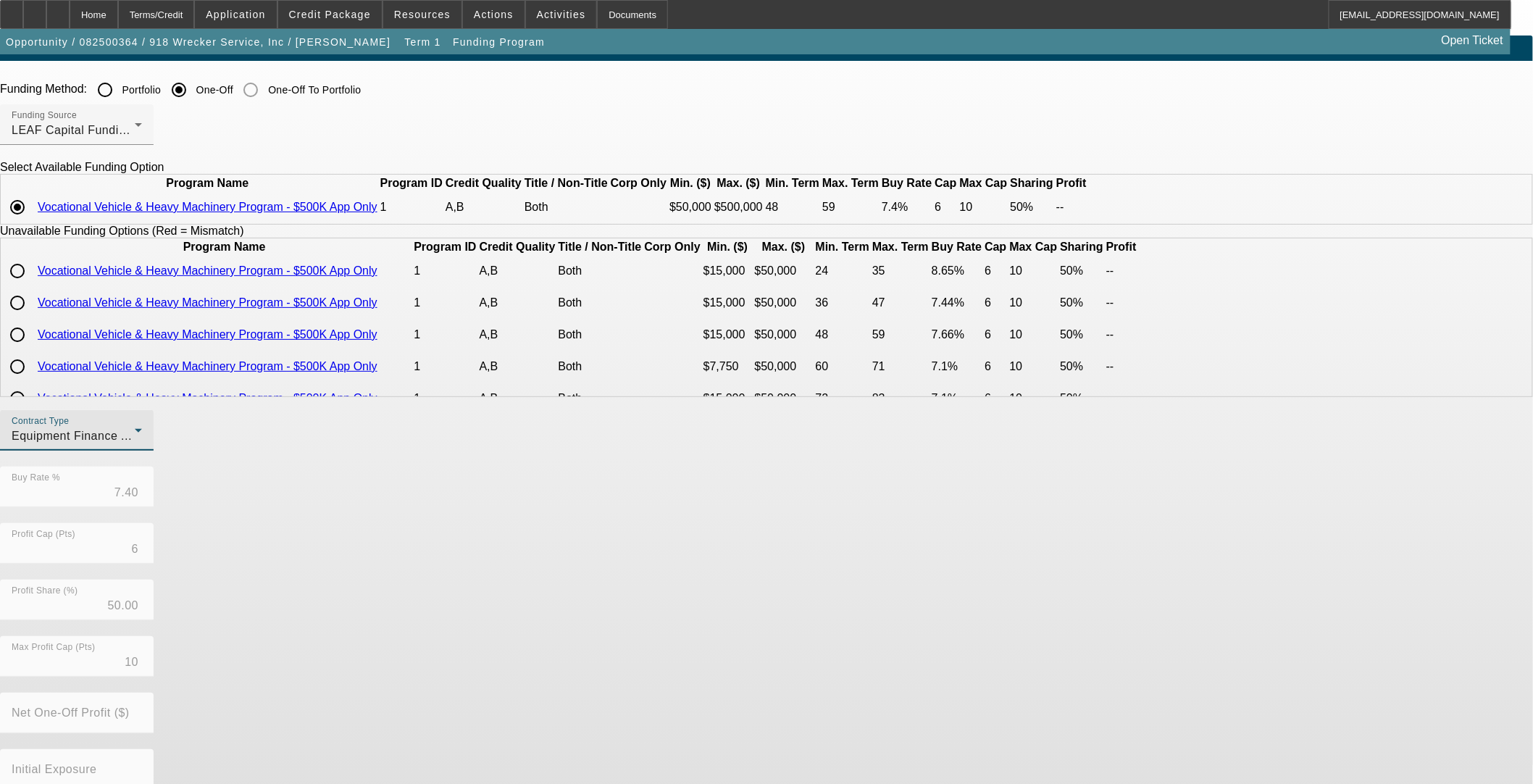
scroll to position [110, 0]
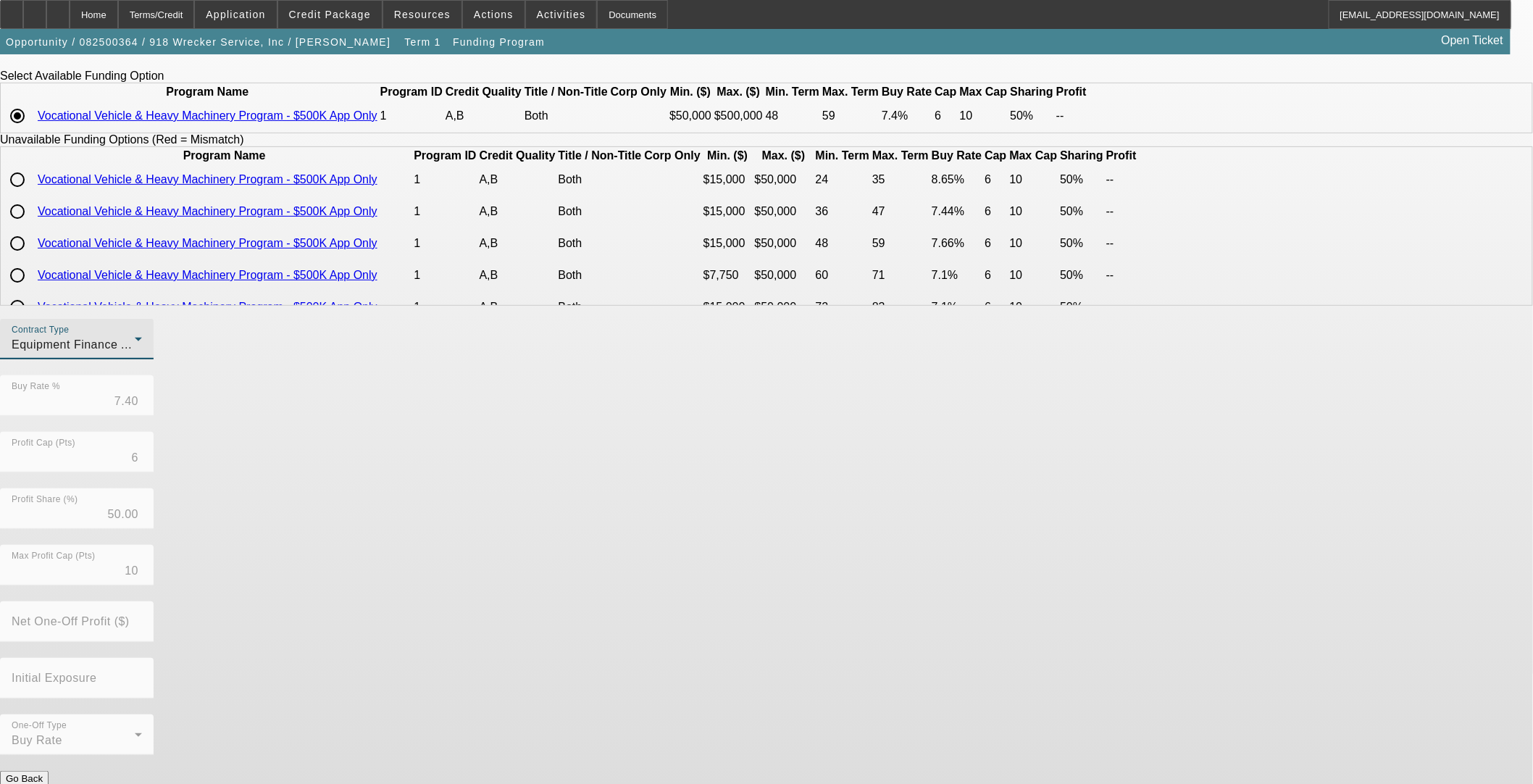
click at [42, 783] on button "Submit" at bounding box center [20, 794] width 42 height 16
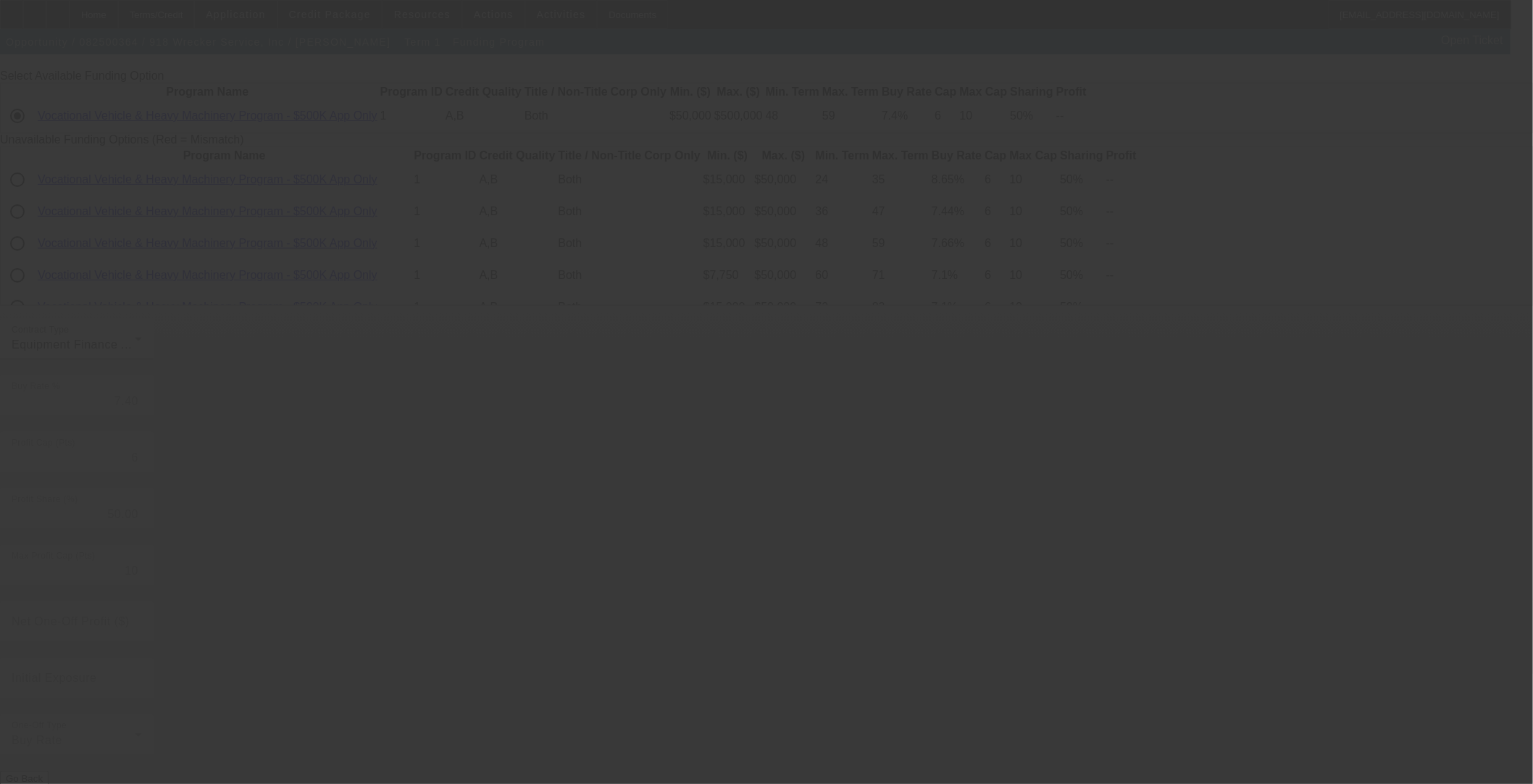
radio input "true"
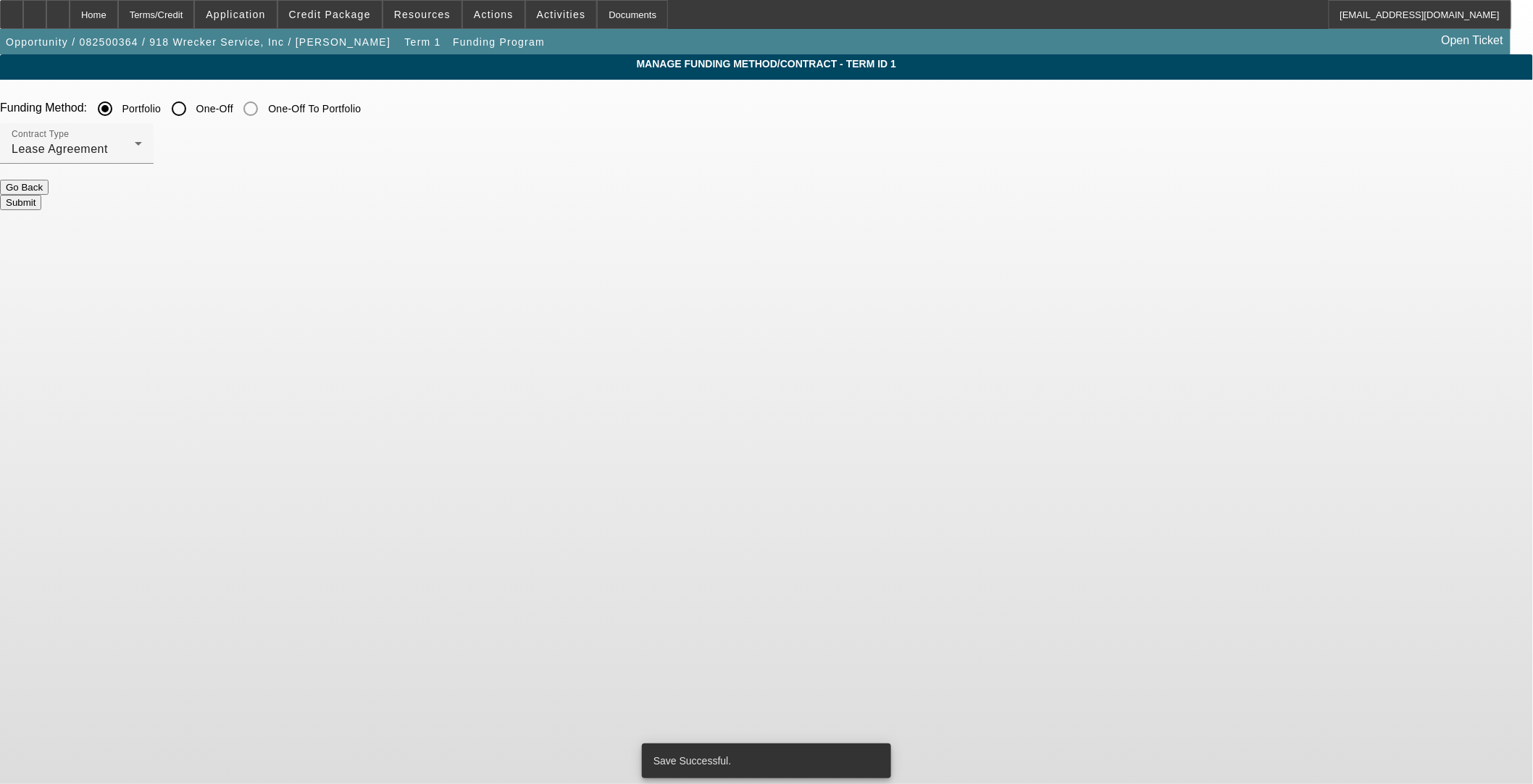
scroll to position [0, 0]
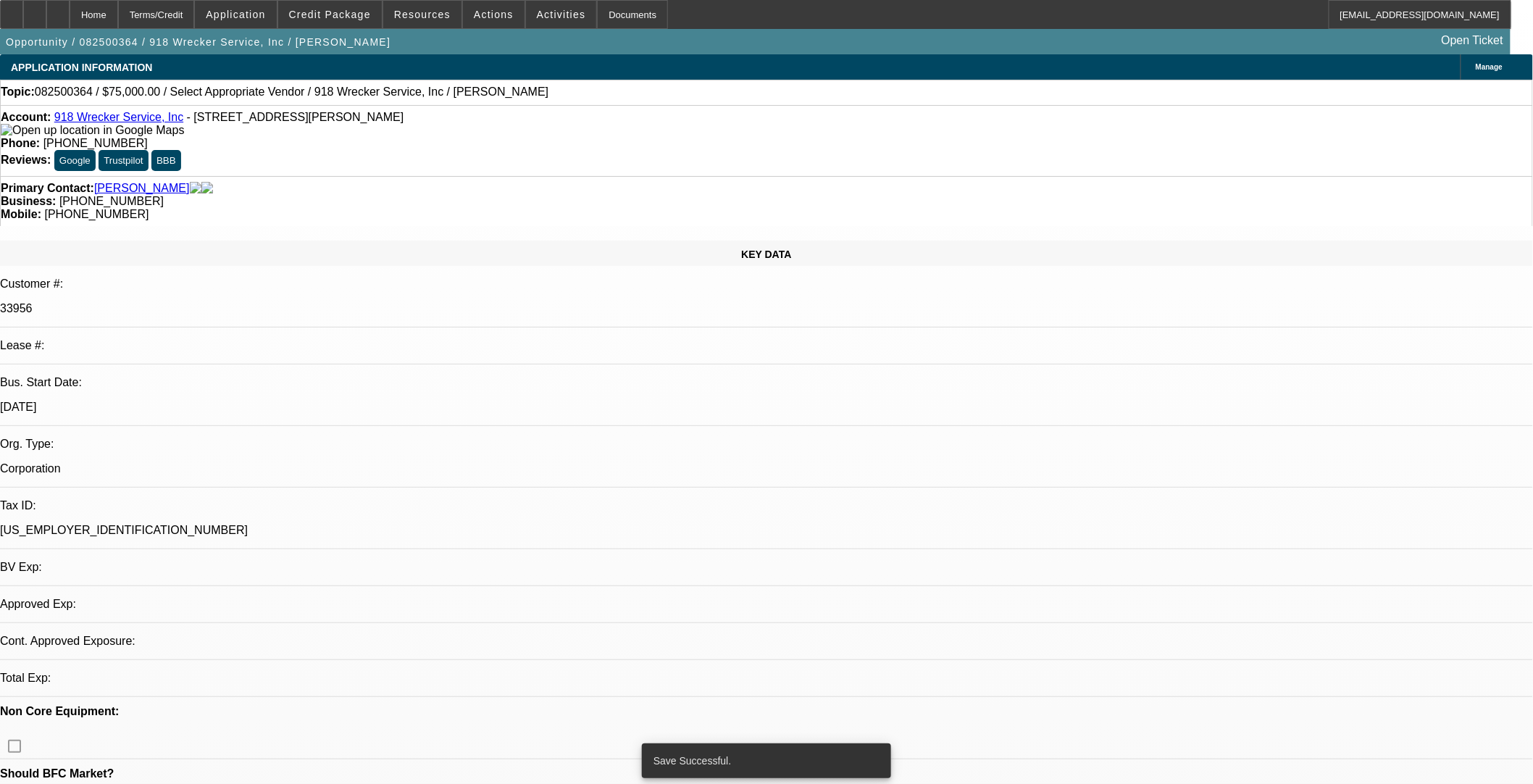
select select "0"
select select "2"
select select "0"
select select "6"
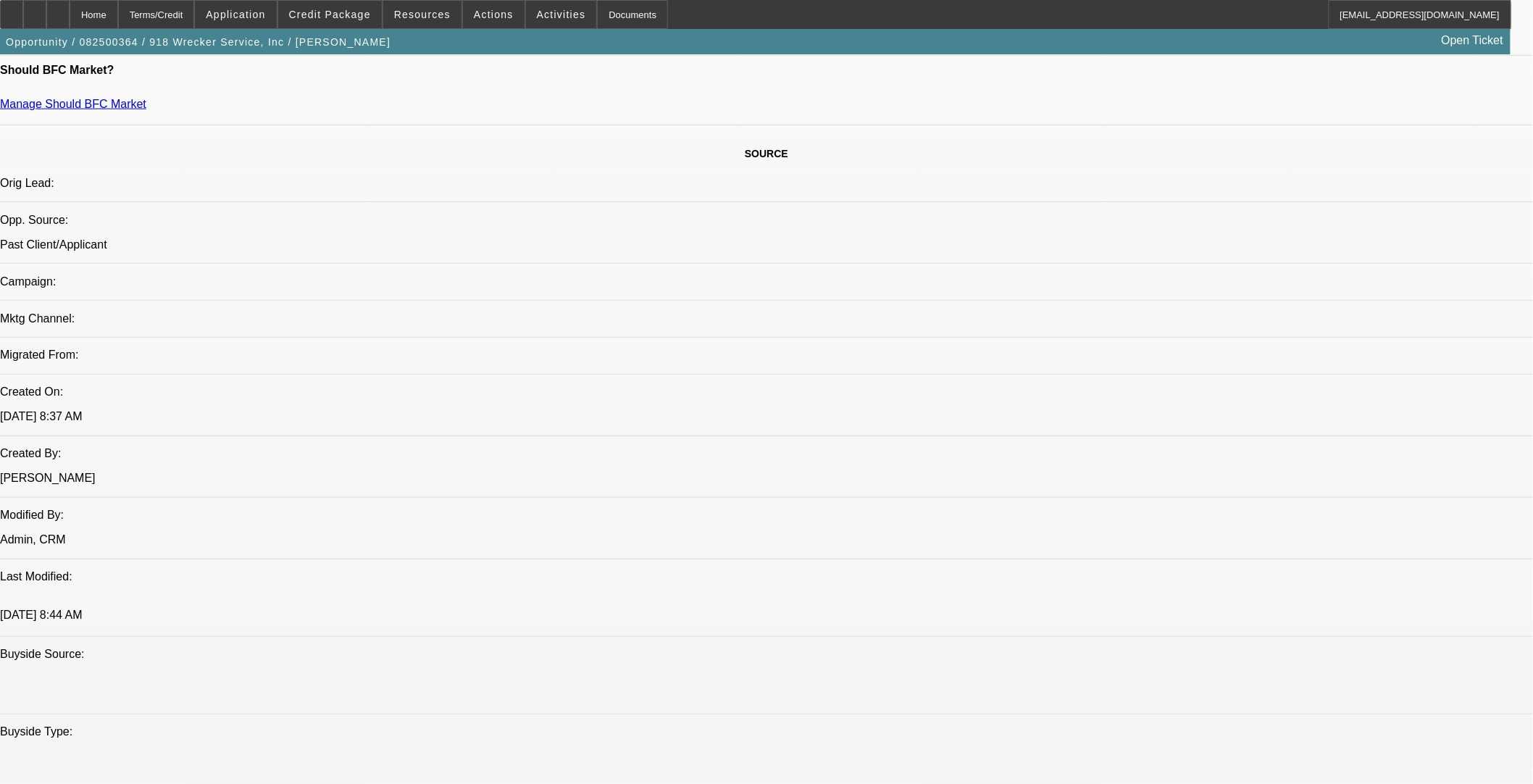
scroll to position [800, 0]
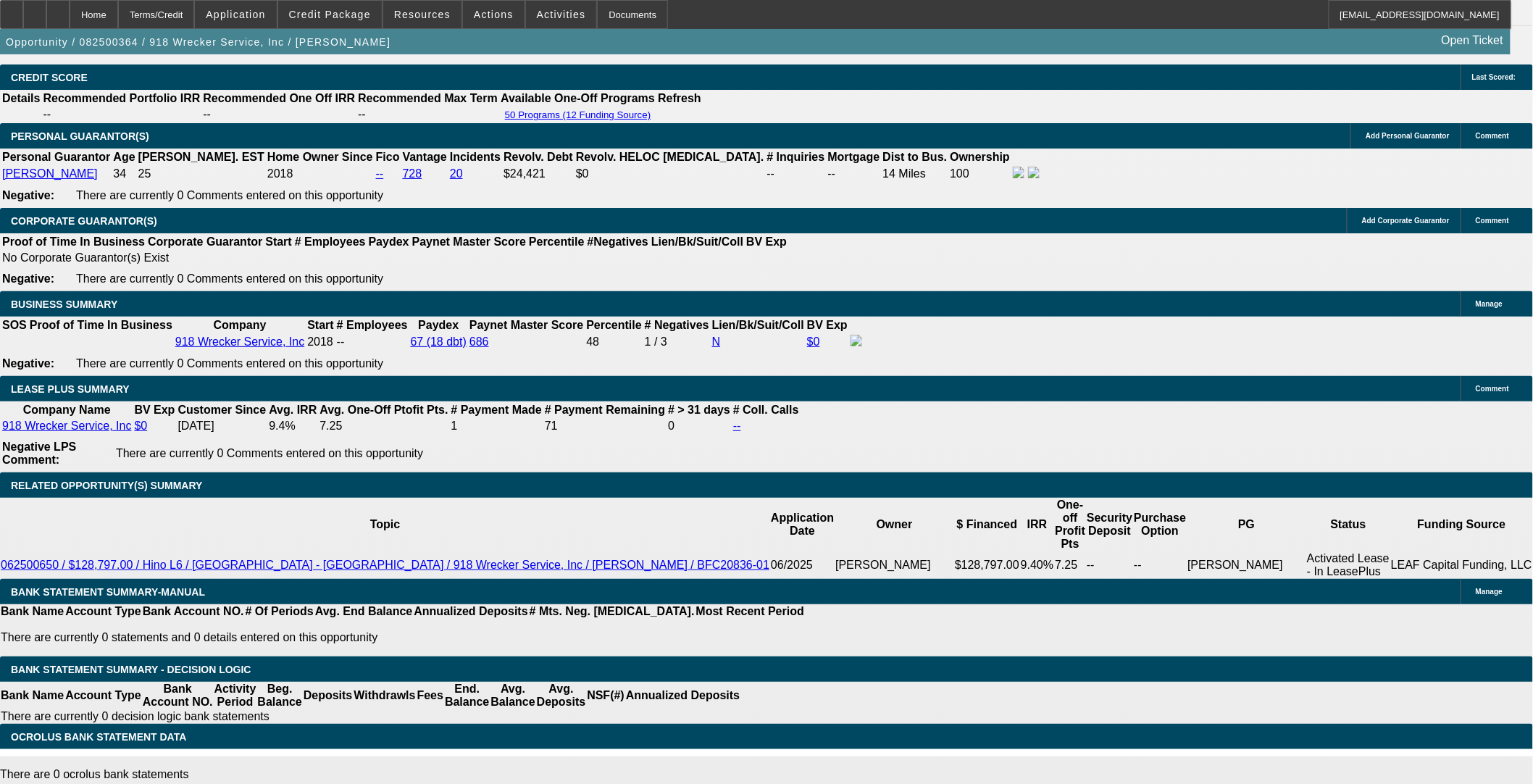
scroll to position [2248, 0]
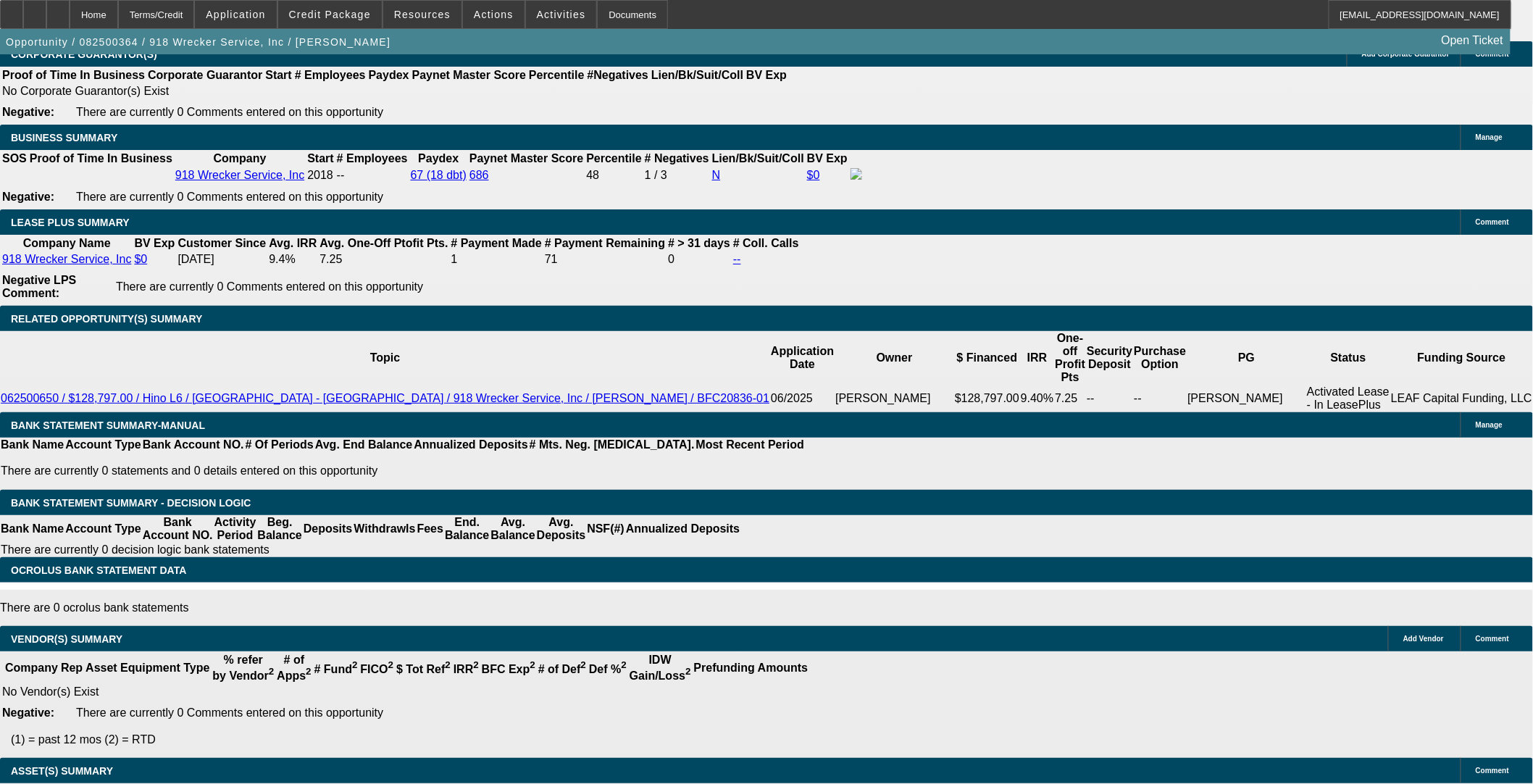
drag, startPoint x: 323, startPoint y: 113, endPoint x: 432, endPoint y: 113, distance: 109.0
type input "UNKNOWN"
type input "9"
type input "$3,732.76"
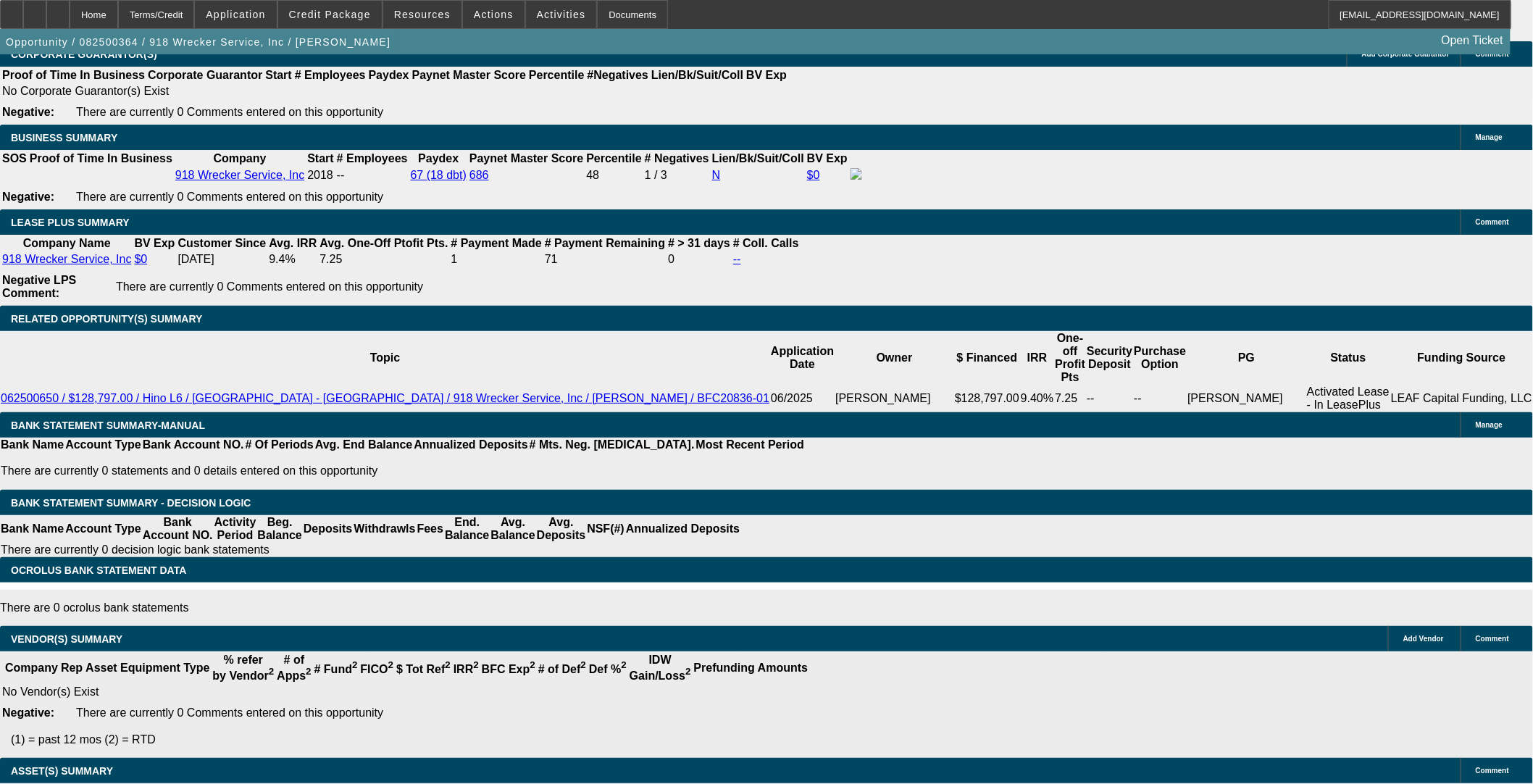
type input "$1,866.38"
type input "9.5"
type input "$3,768.48"
type input "$1,884.24"
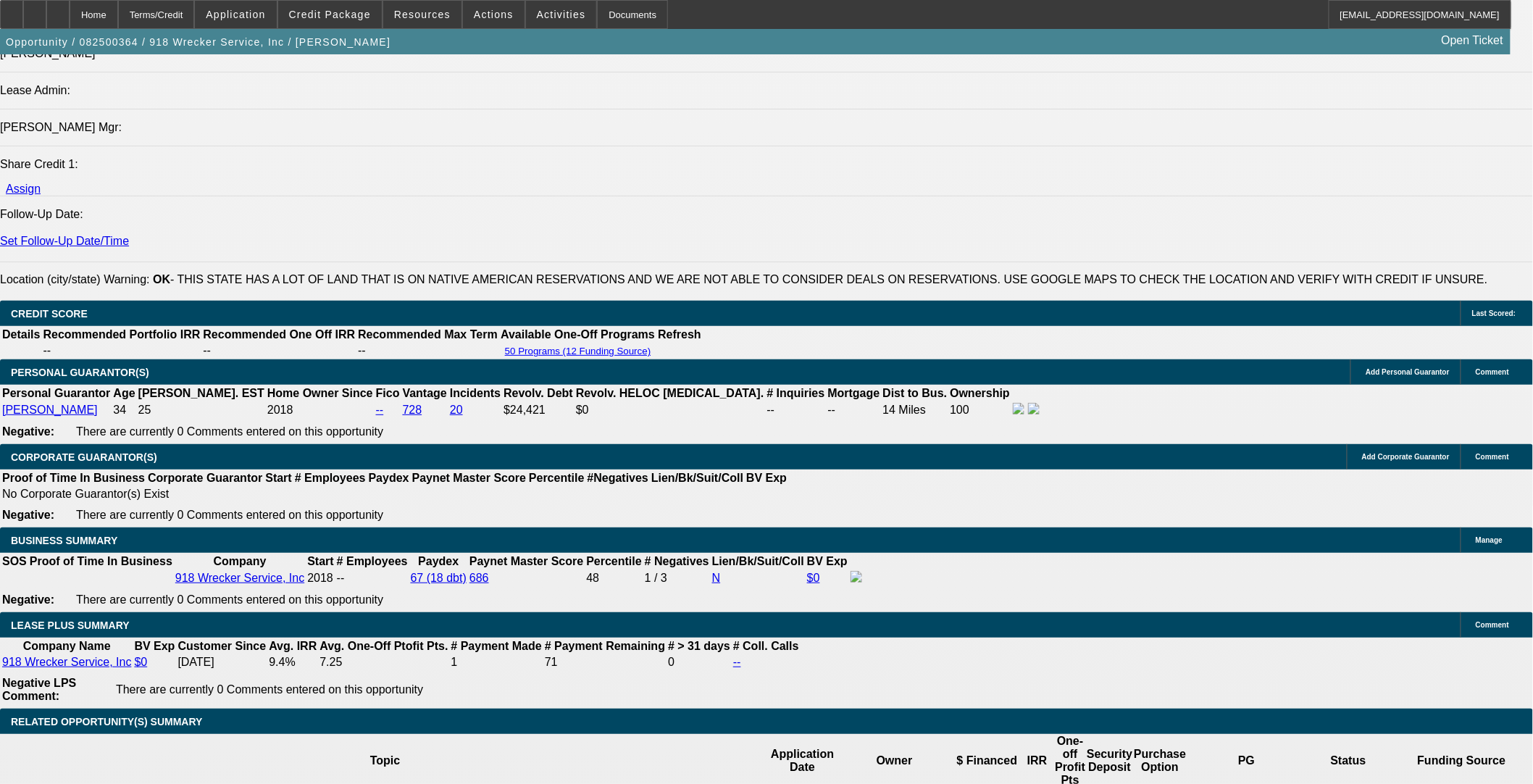
type input "9.5"
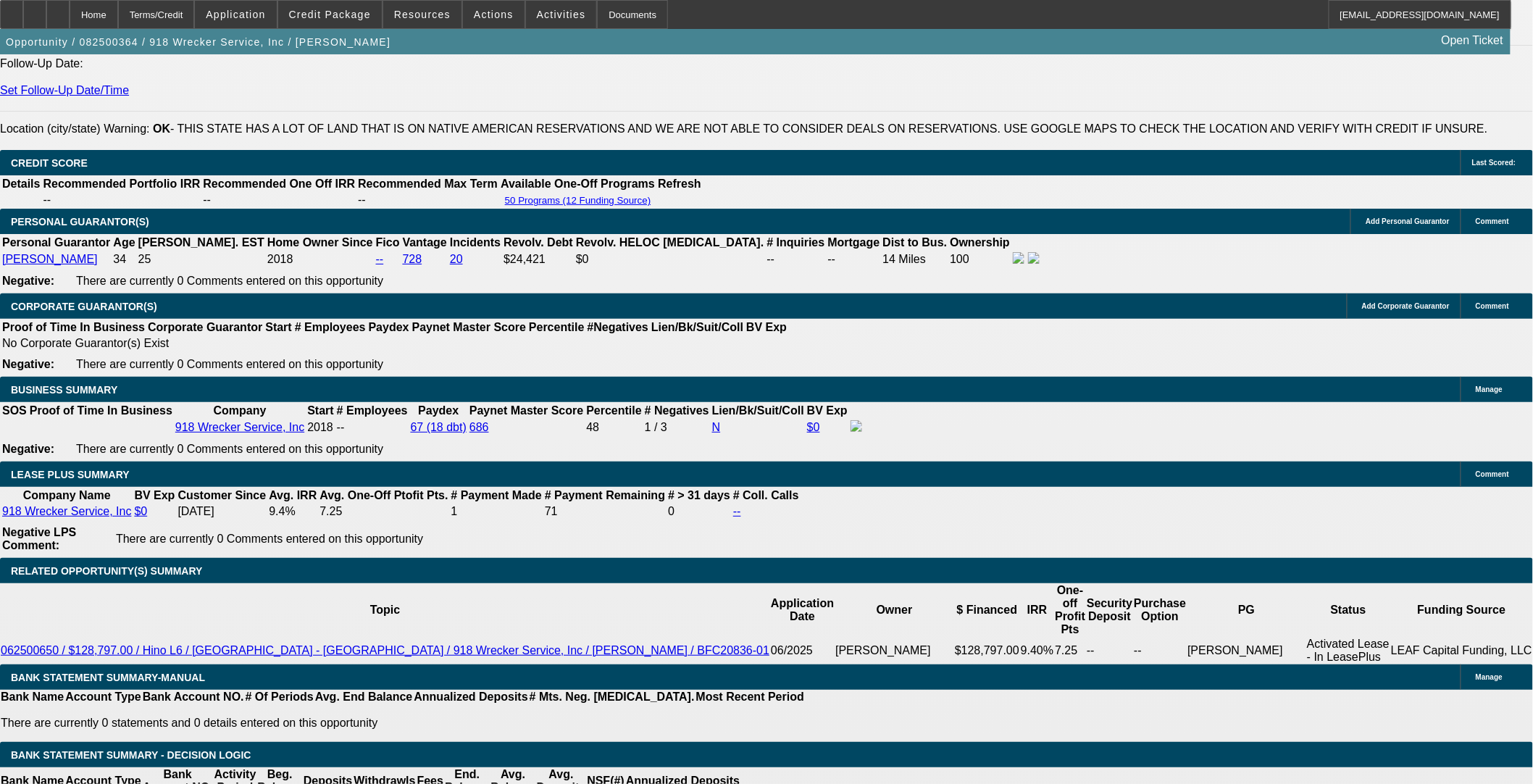
scroll to position [2087, 0]
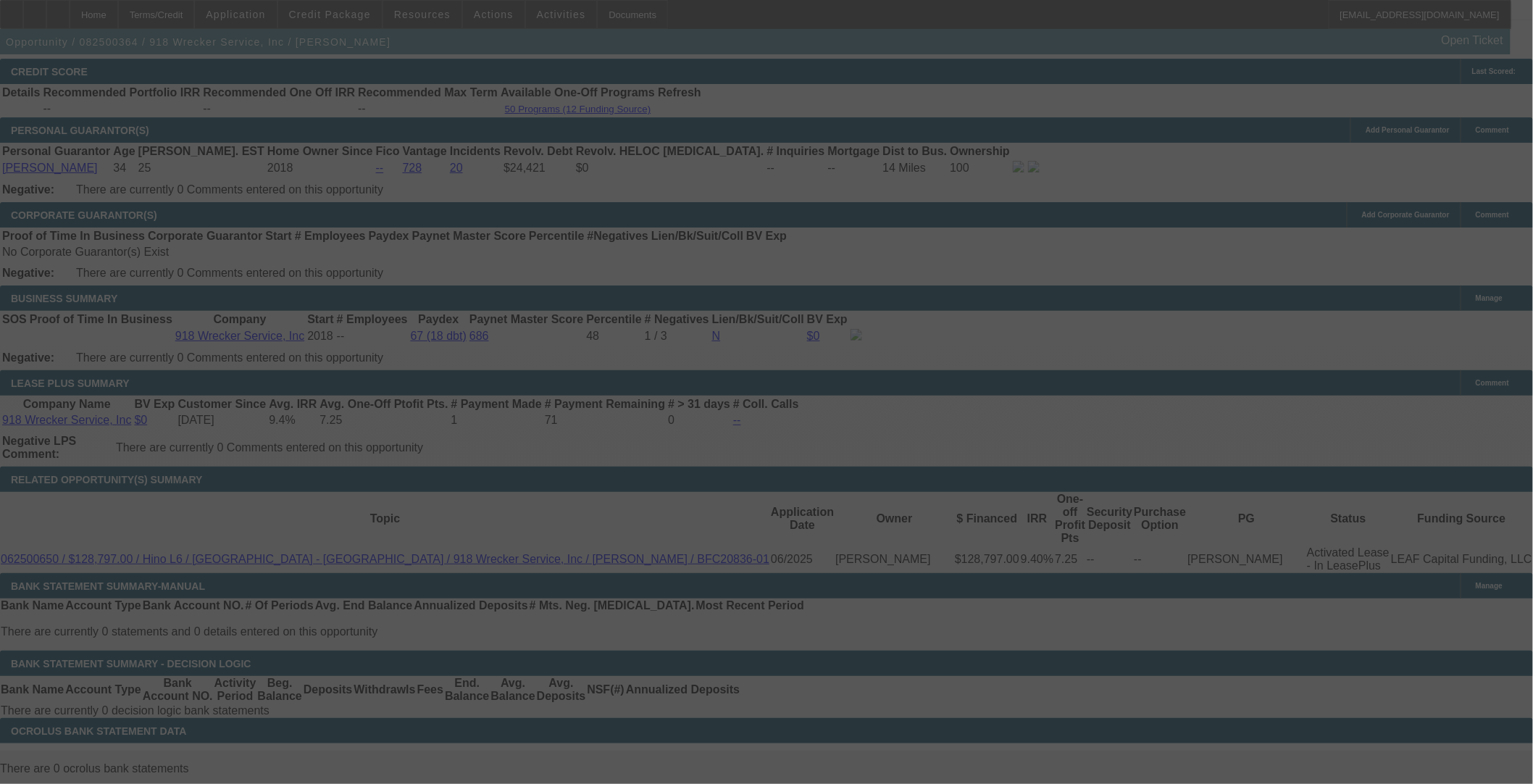
select select "0"
select select "2"
select select "0"
select select "6"
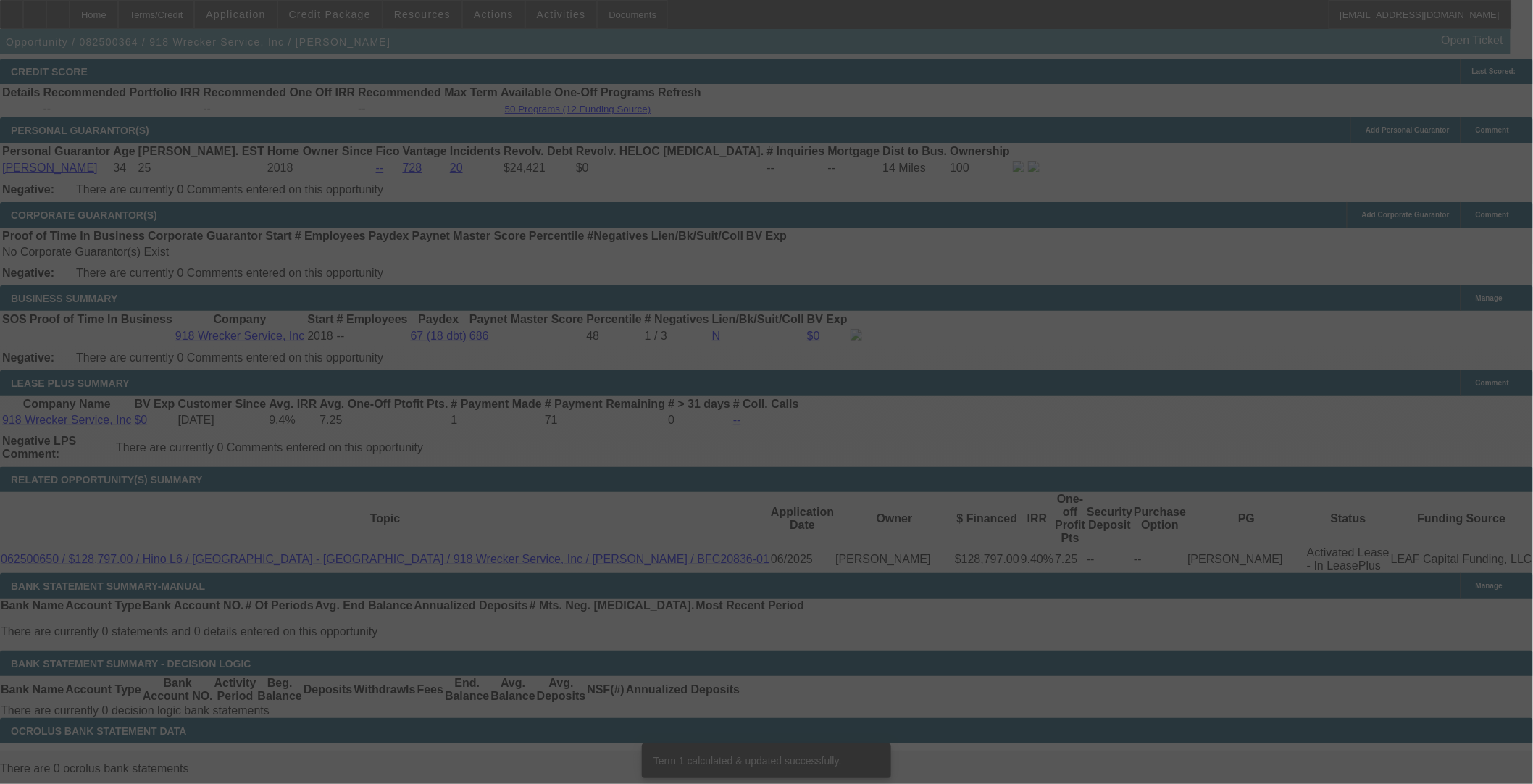
scroll to position [2074, 0]
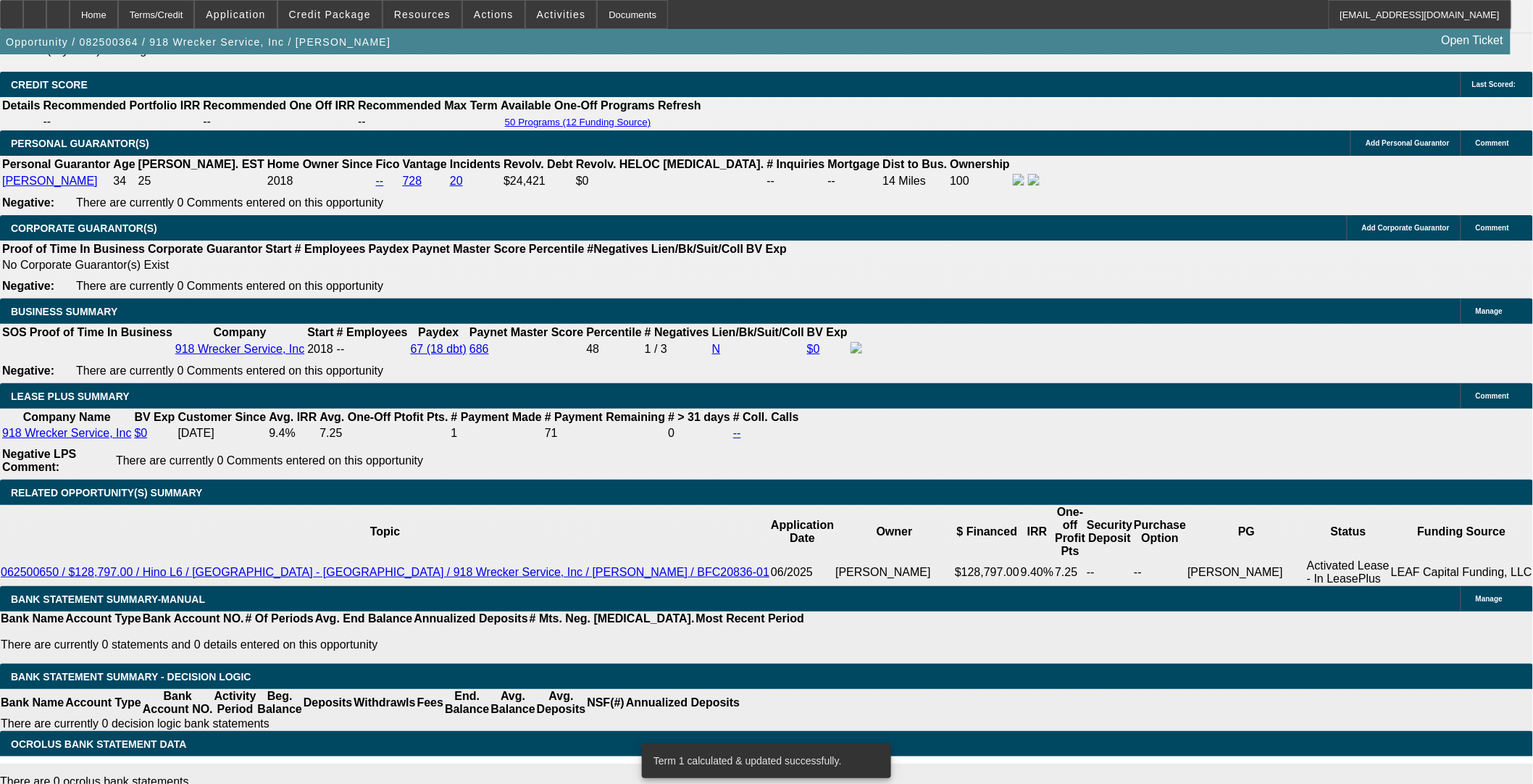
select select "3"
type input "UNKNOWN"
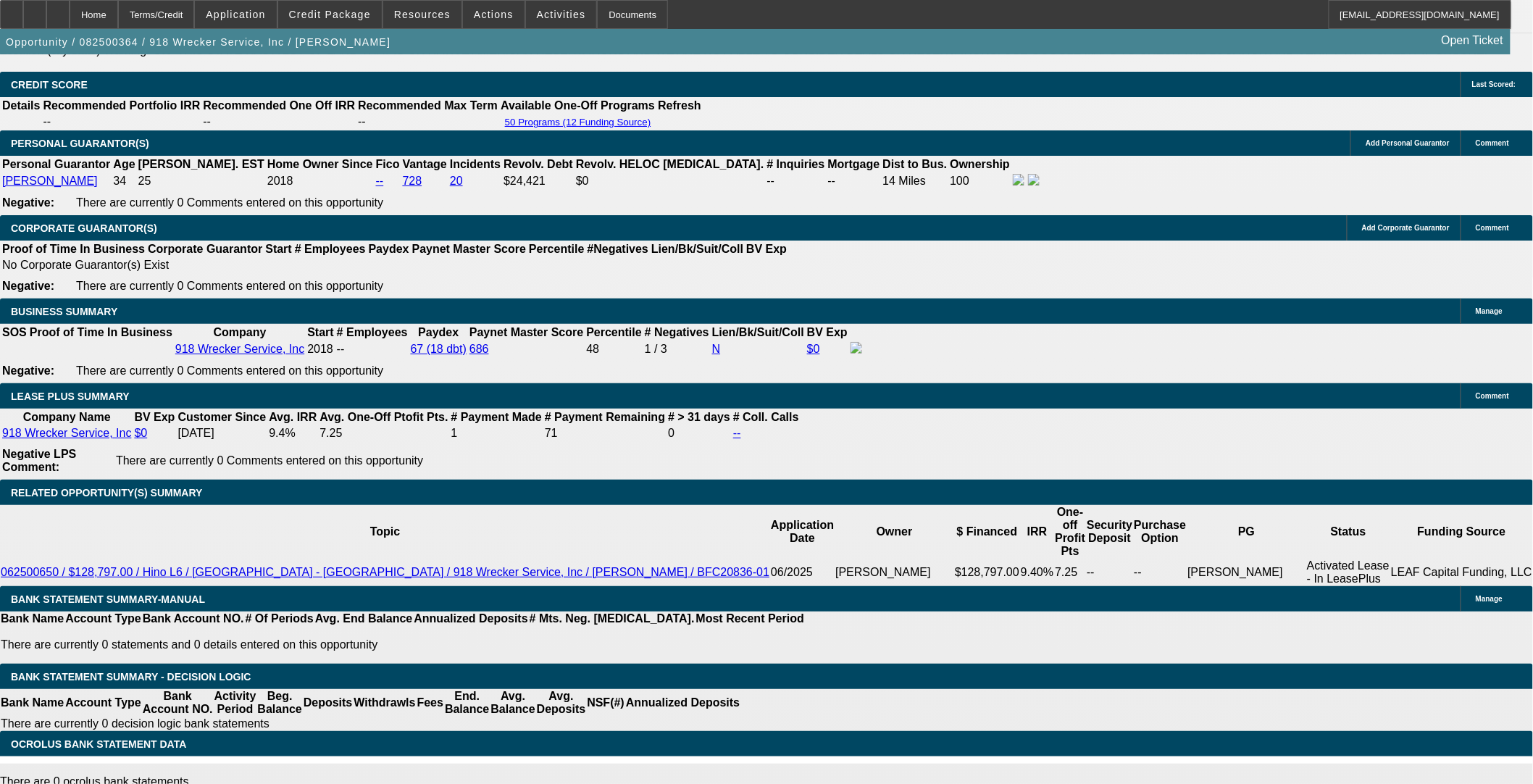
select select "0"
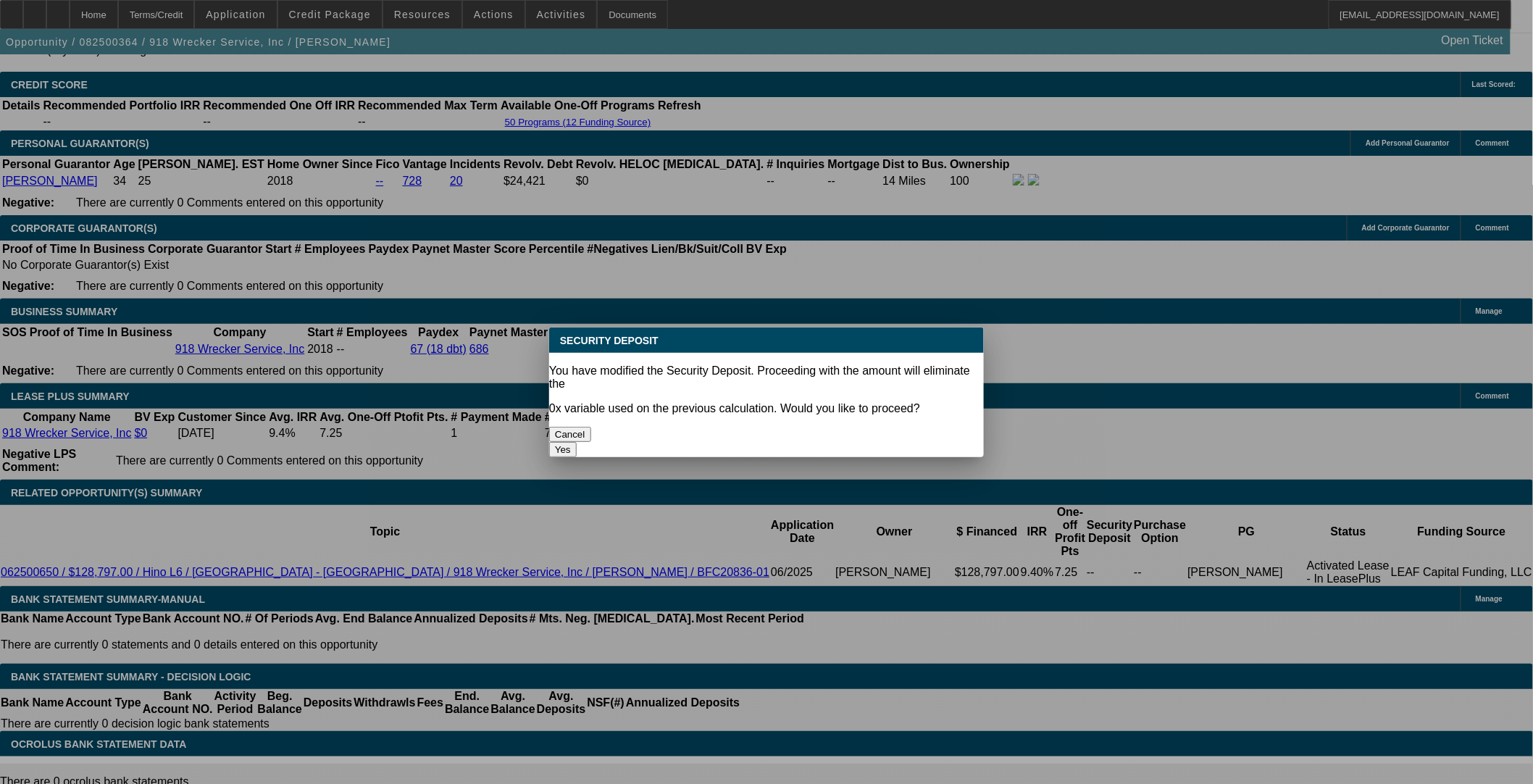
scroll to position [0, 0]
click at [889, 442] on div "Yes" at bounding box center [767, 449] width 434 height 16
click at [577, 442] on button "Yes" at bounding box center [564, 449] width 28 height 16
type input "$0.00"
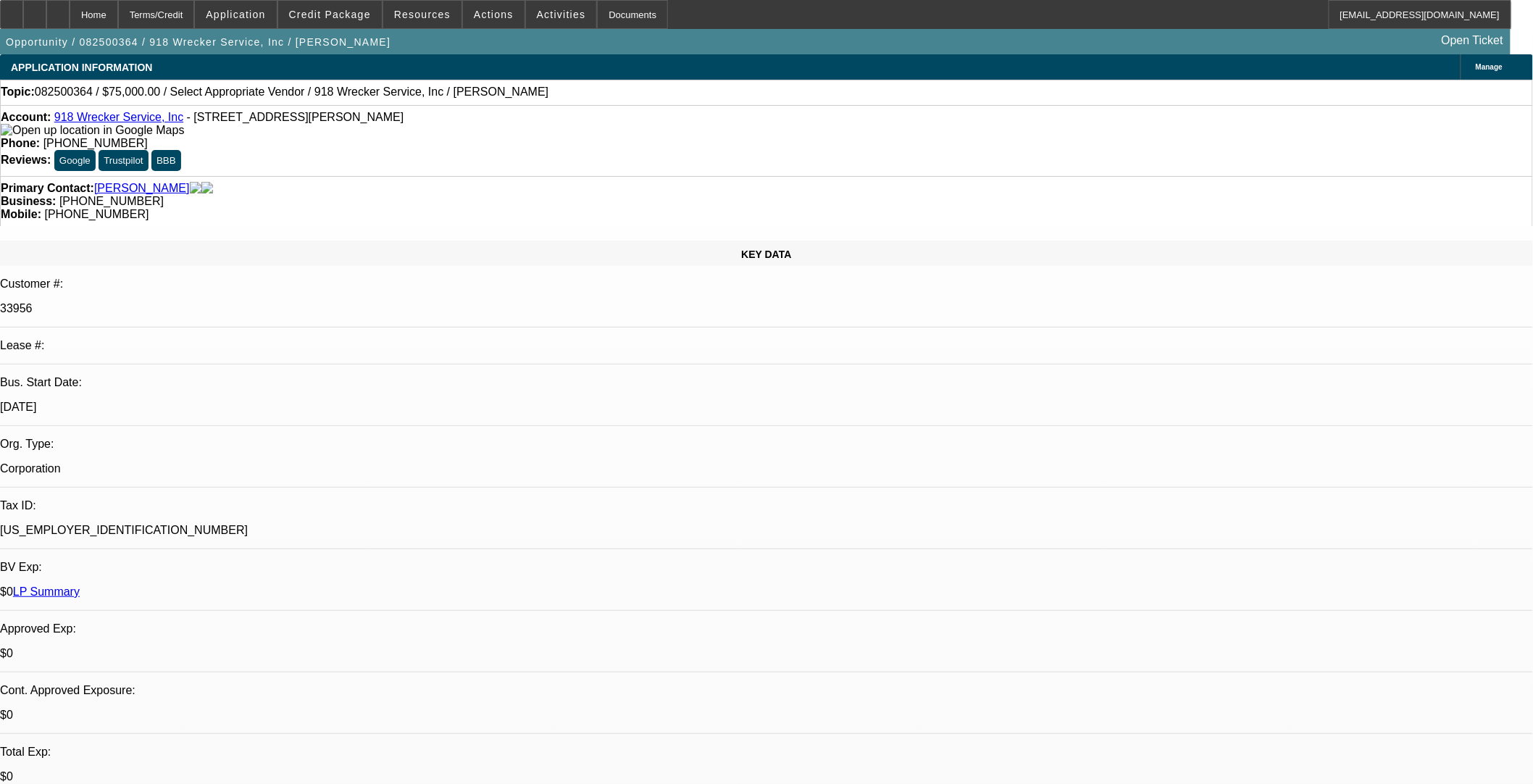
scroll to position [2074, 0]
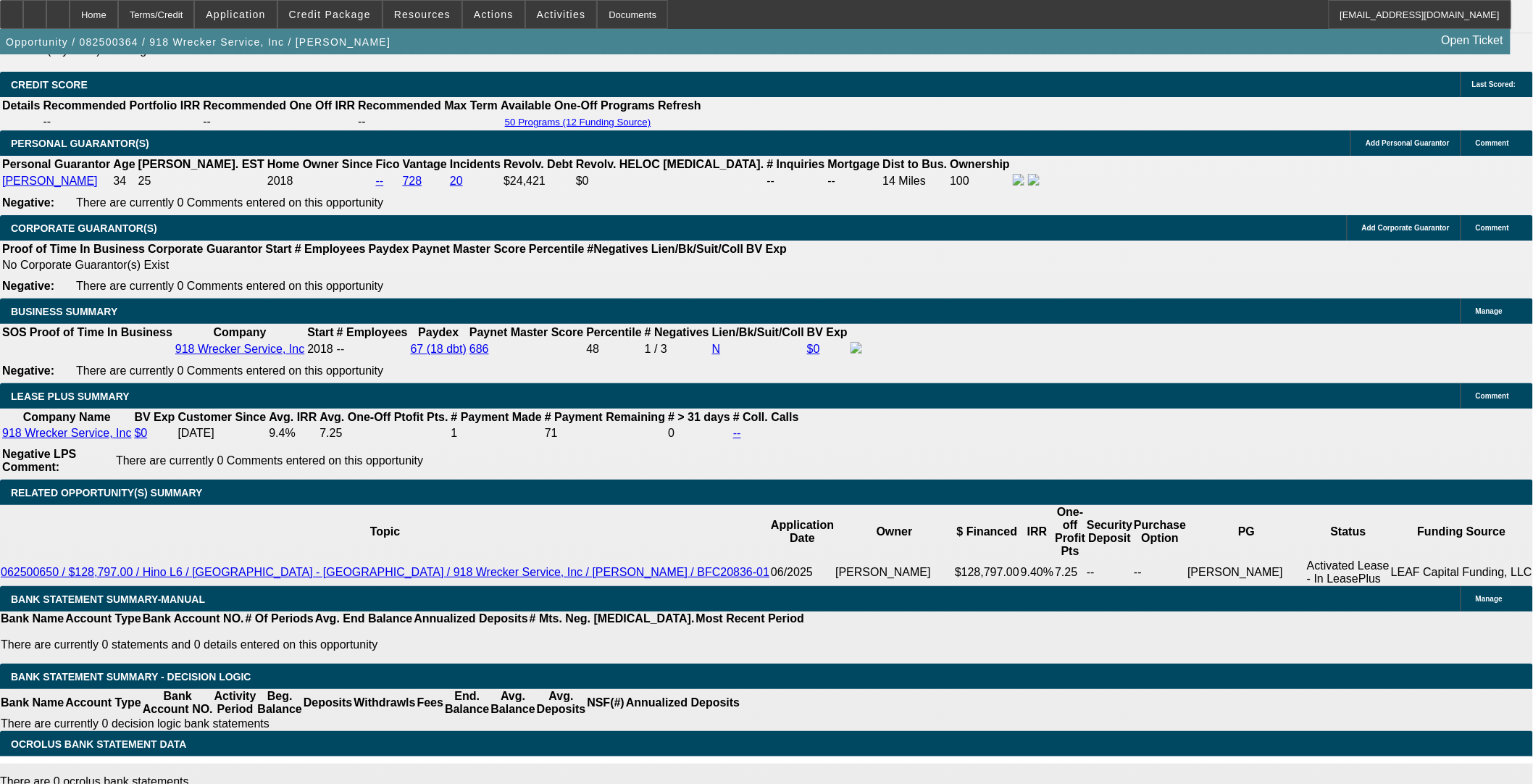
select select "1"
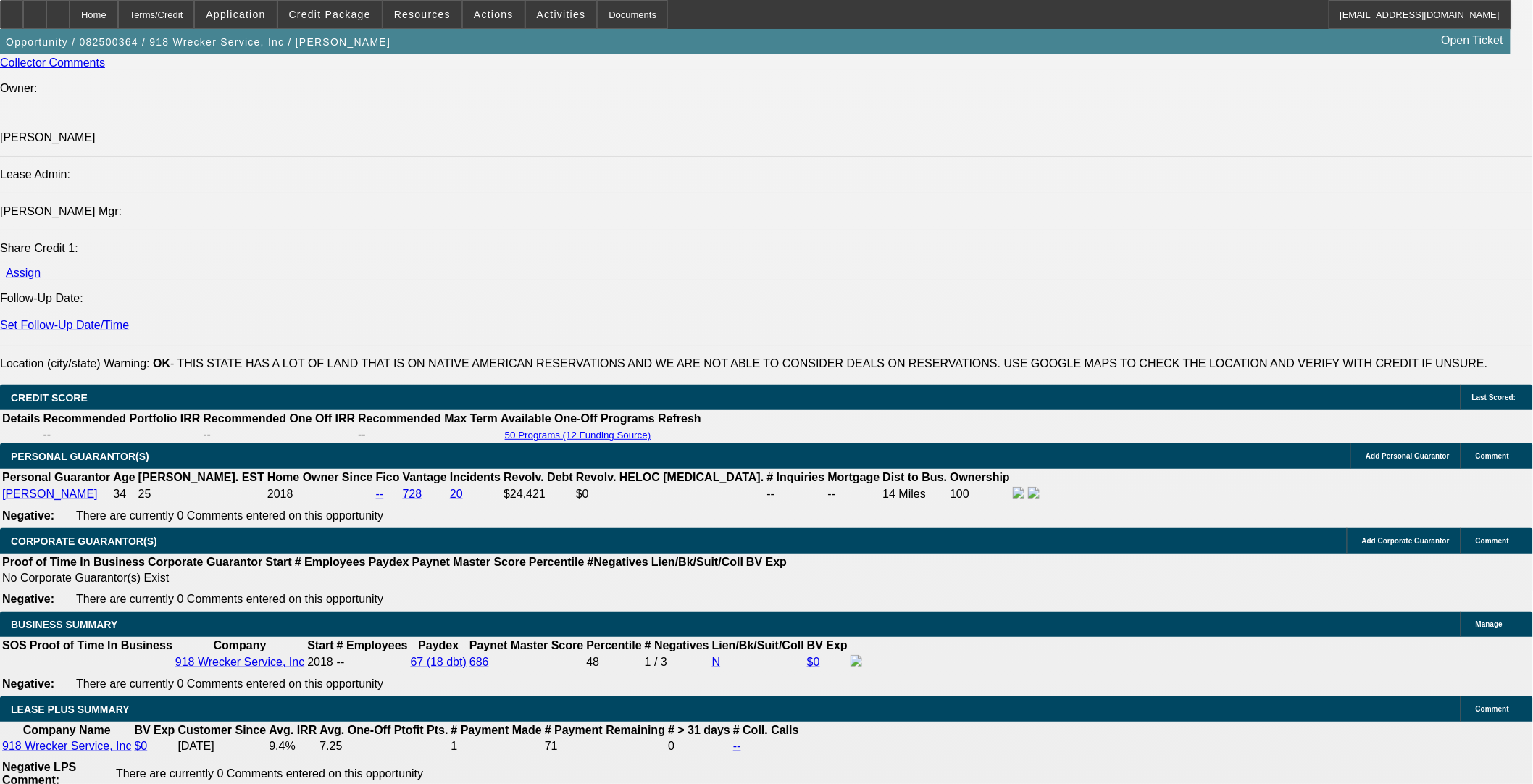
scroll to position [1672, 0]
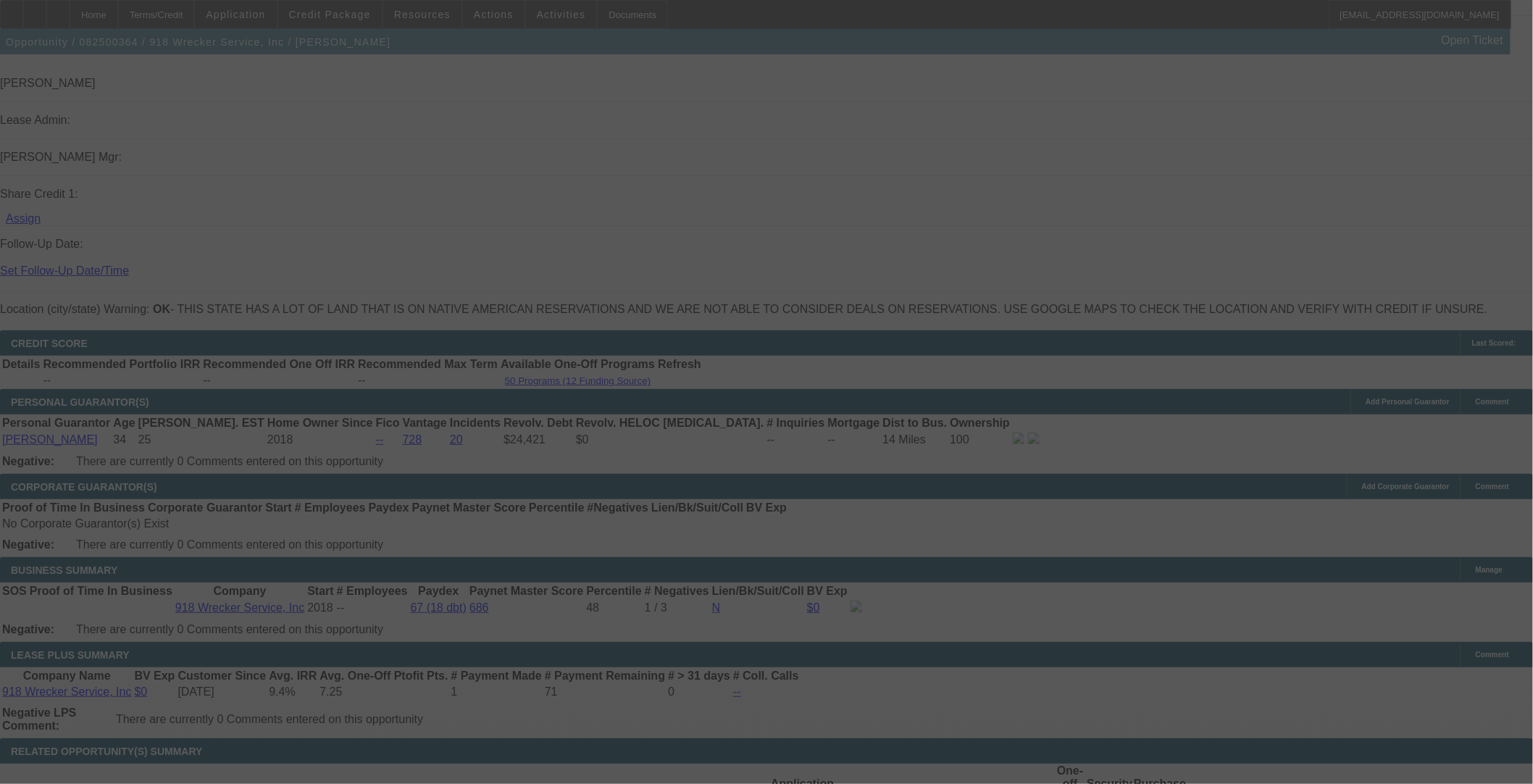
scroll to position [1994, 0]
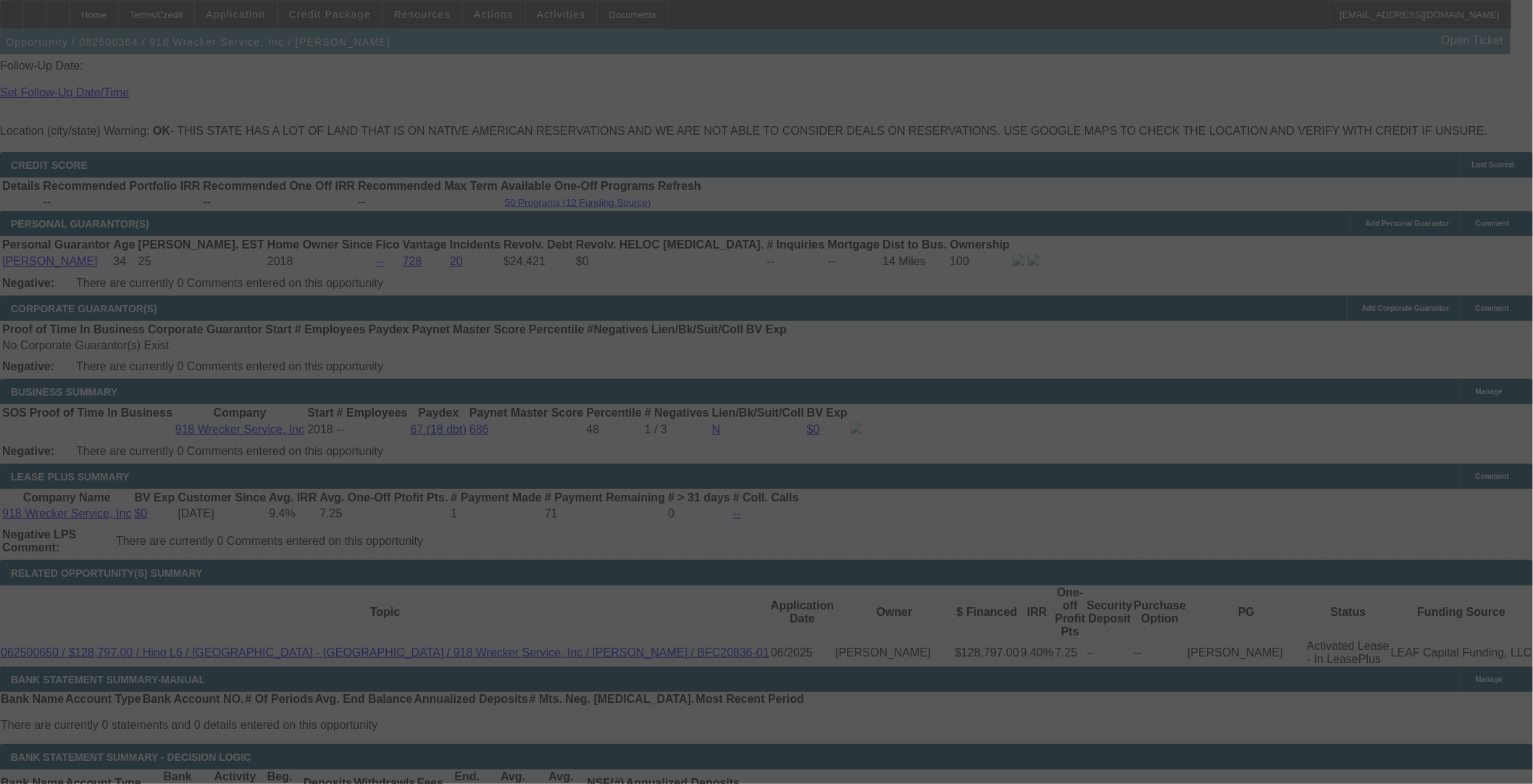
select select "0"
select select "6"
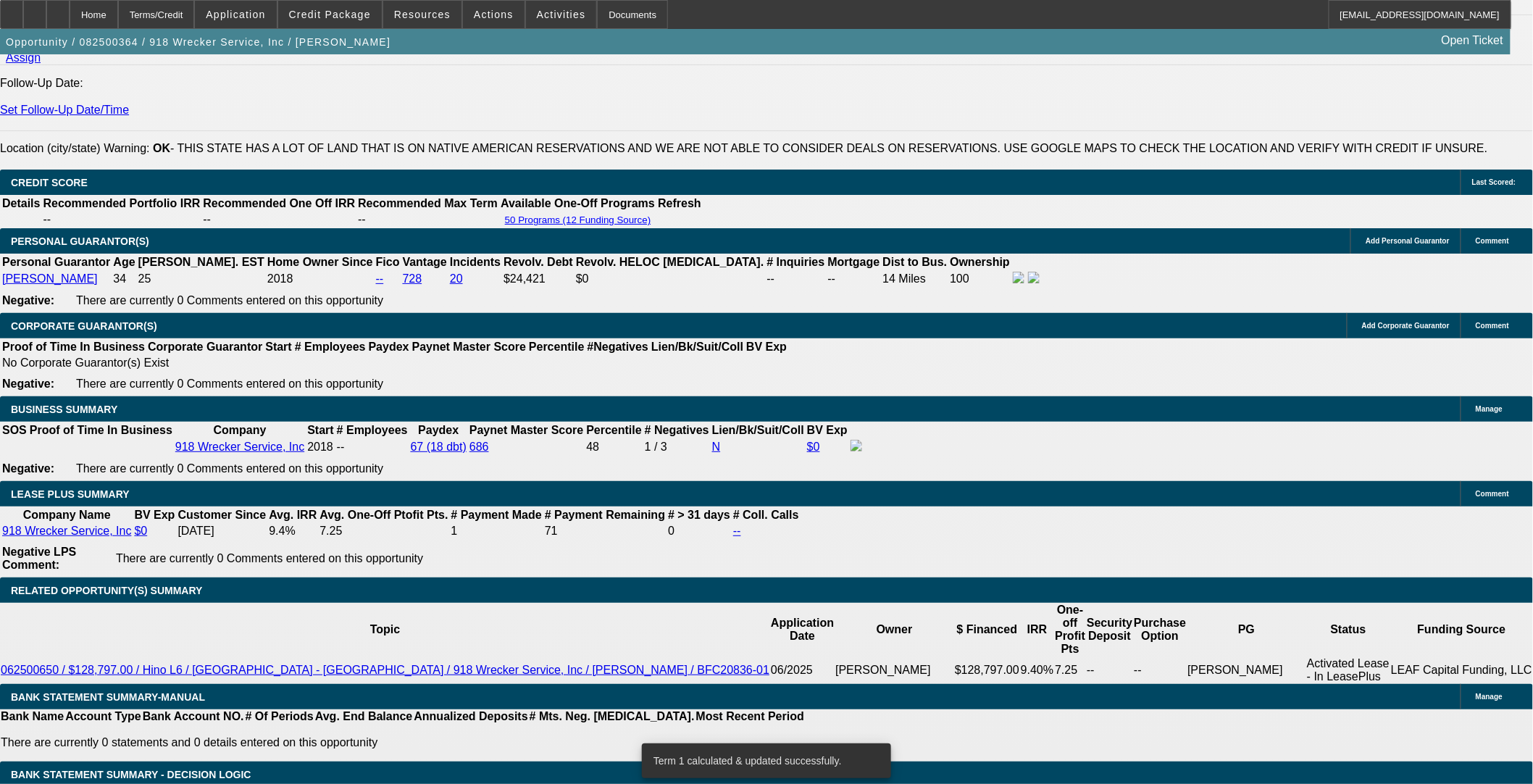
drag, startPoint x: 331, startPoint y: 380, endPoint x: 449, endPoint y: 385, distance: 118.1
type input "UNKNOWN"
type input "9."
type input "$1,866.38"
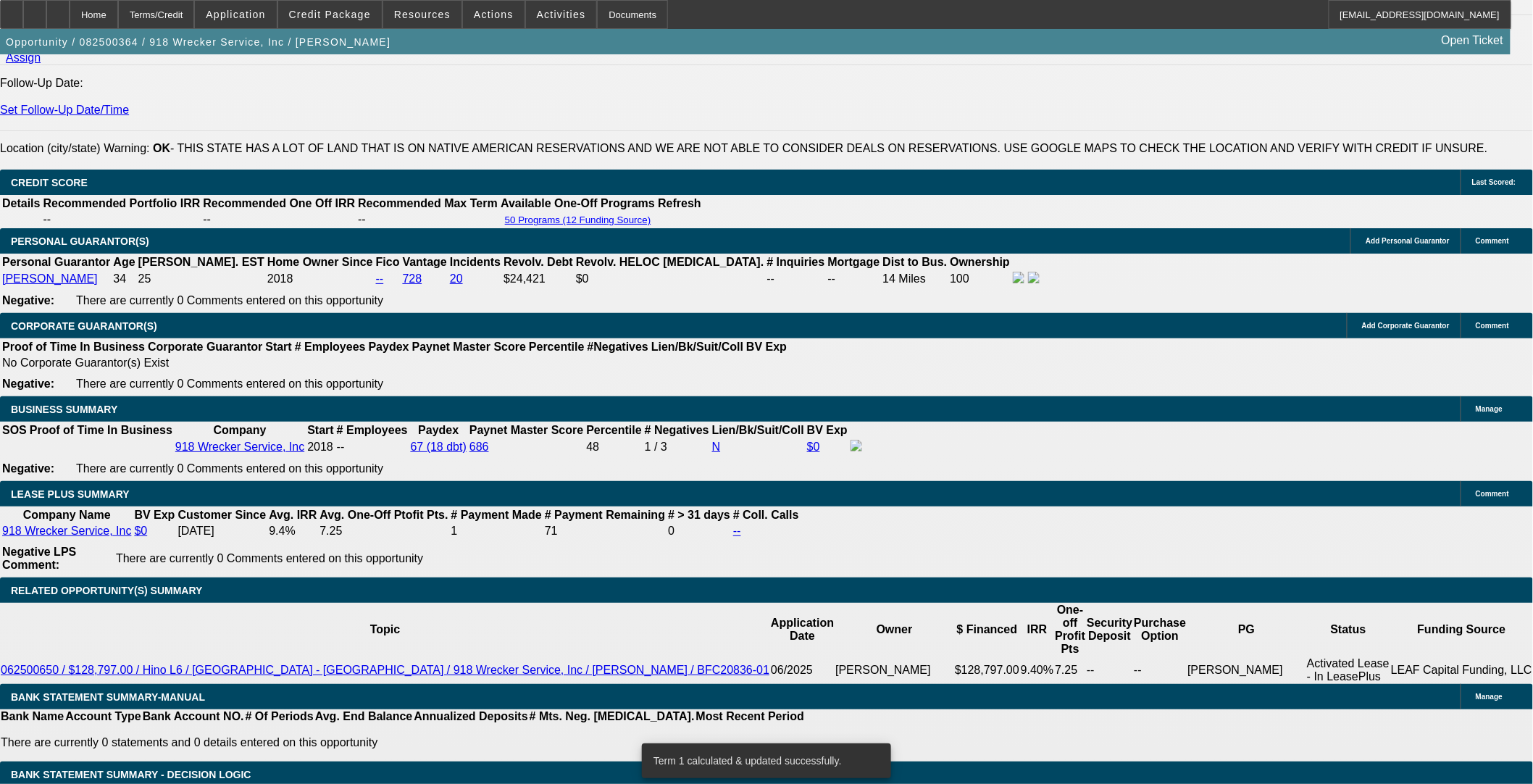
type input "9.7"
type input "$1,891.41"
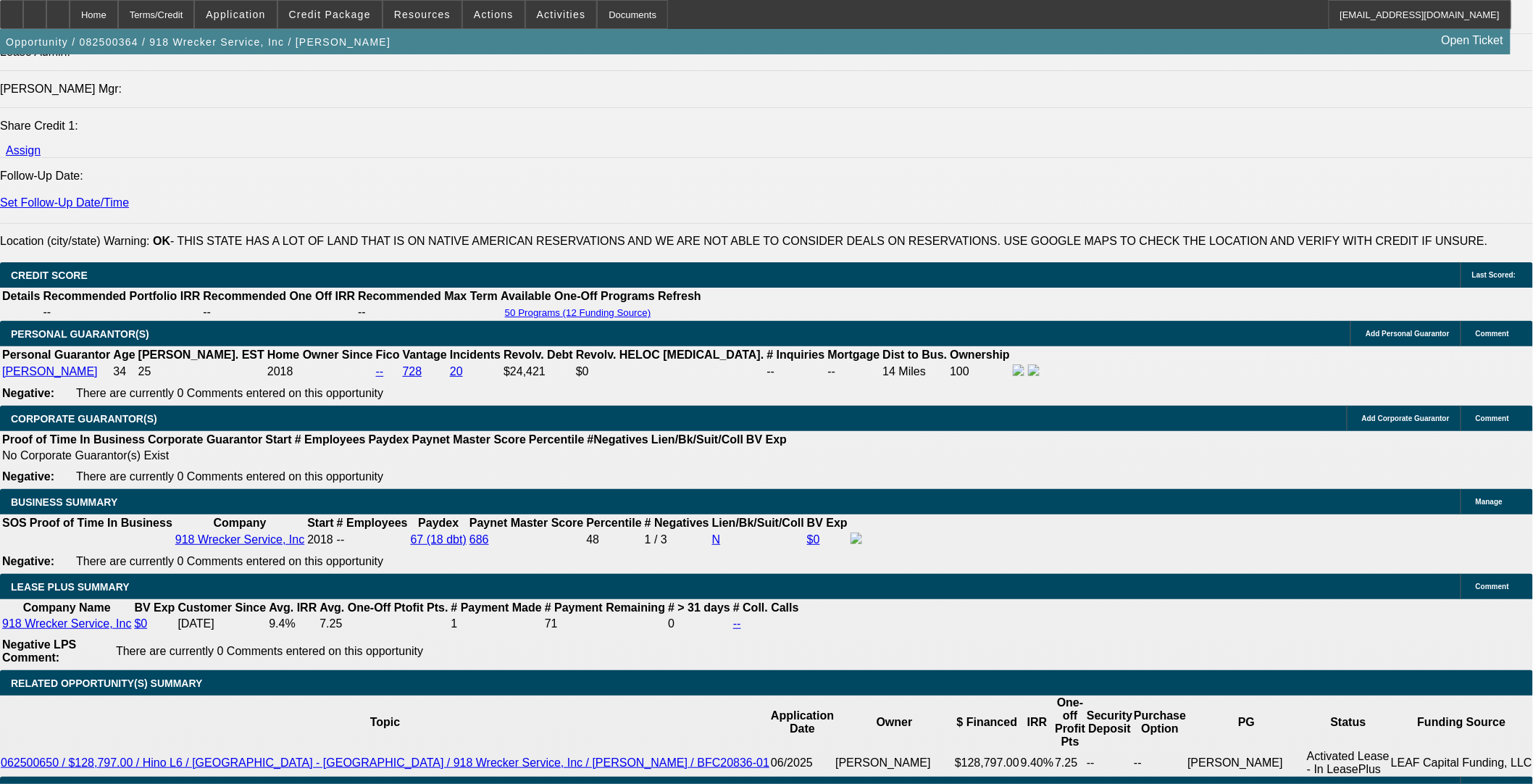
scroll to position [1735, 0]
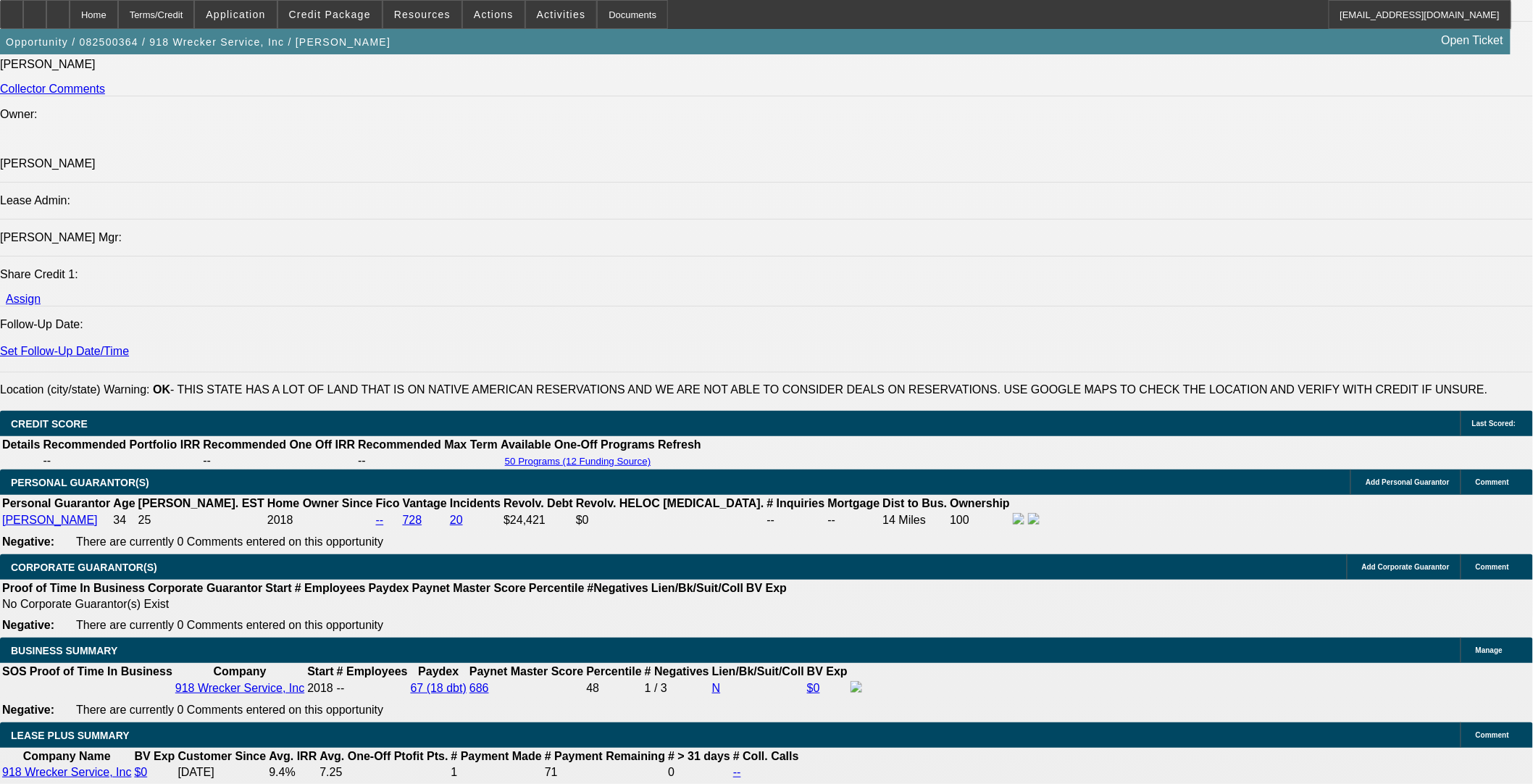
type input "9.7"
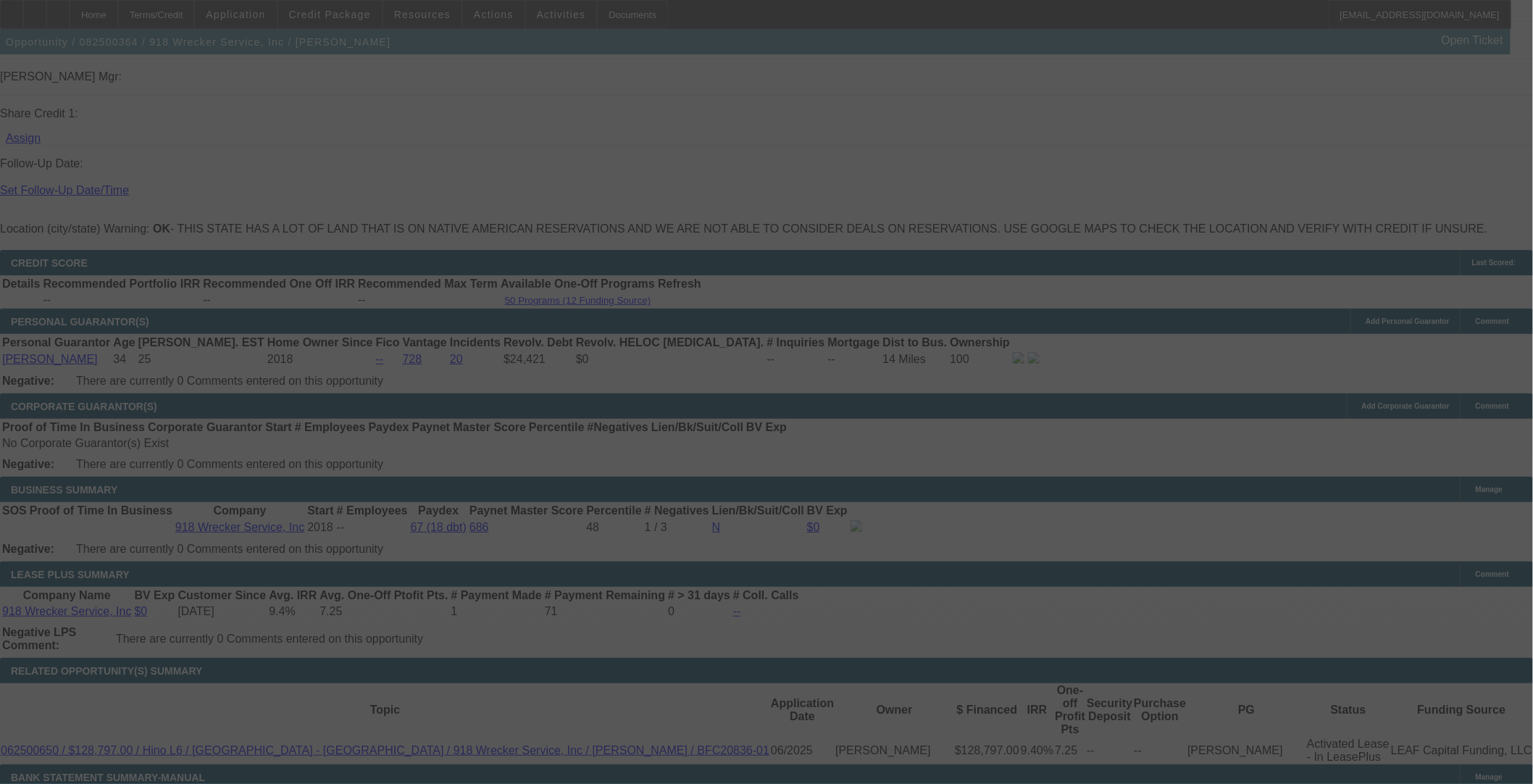
select select "0"
select select "6"
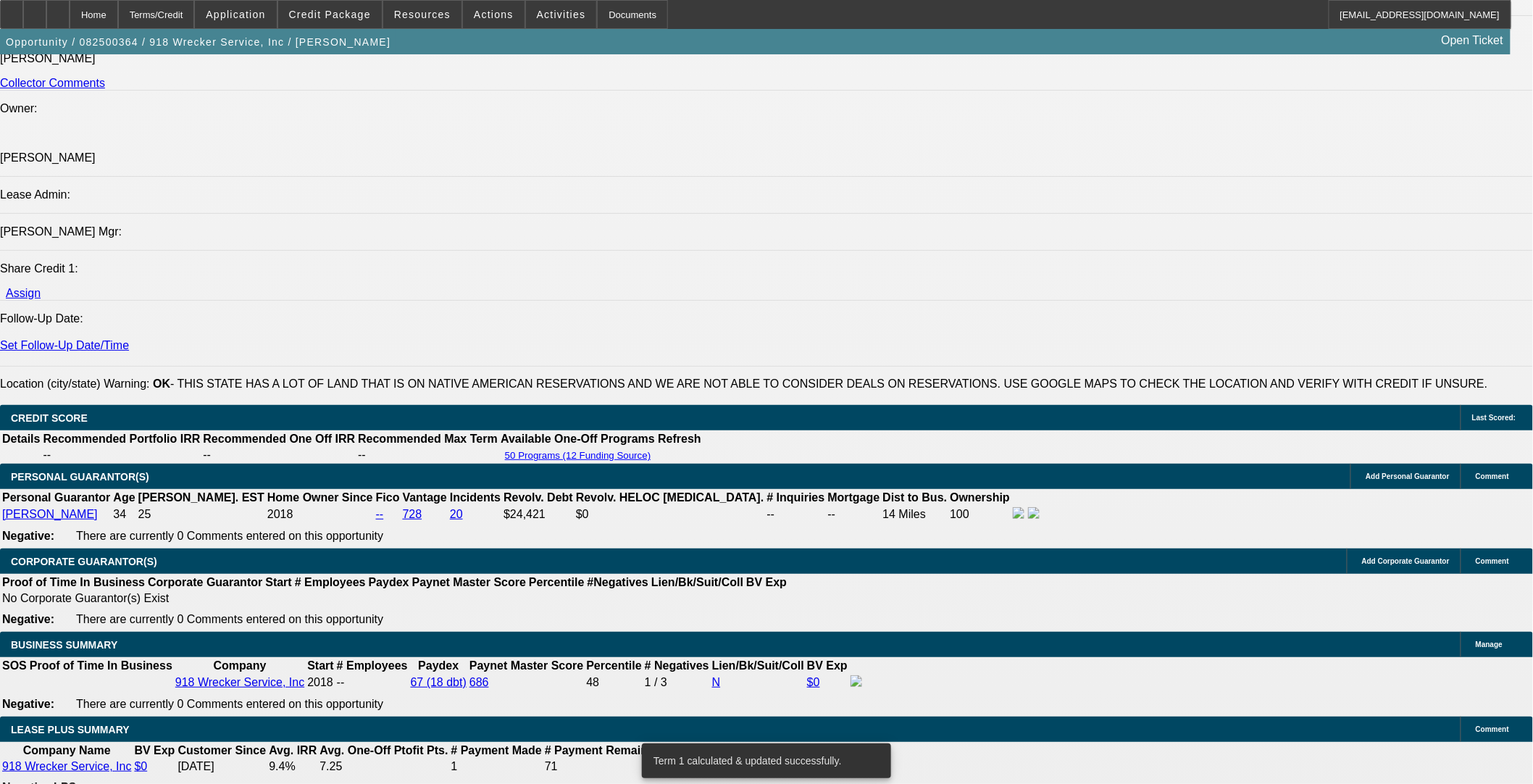
scroll to position [1735, 0]
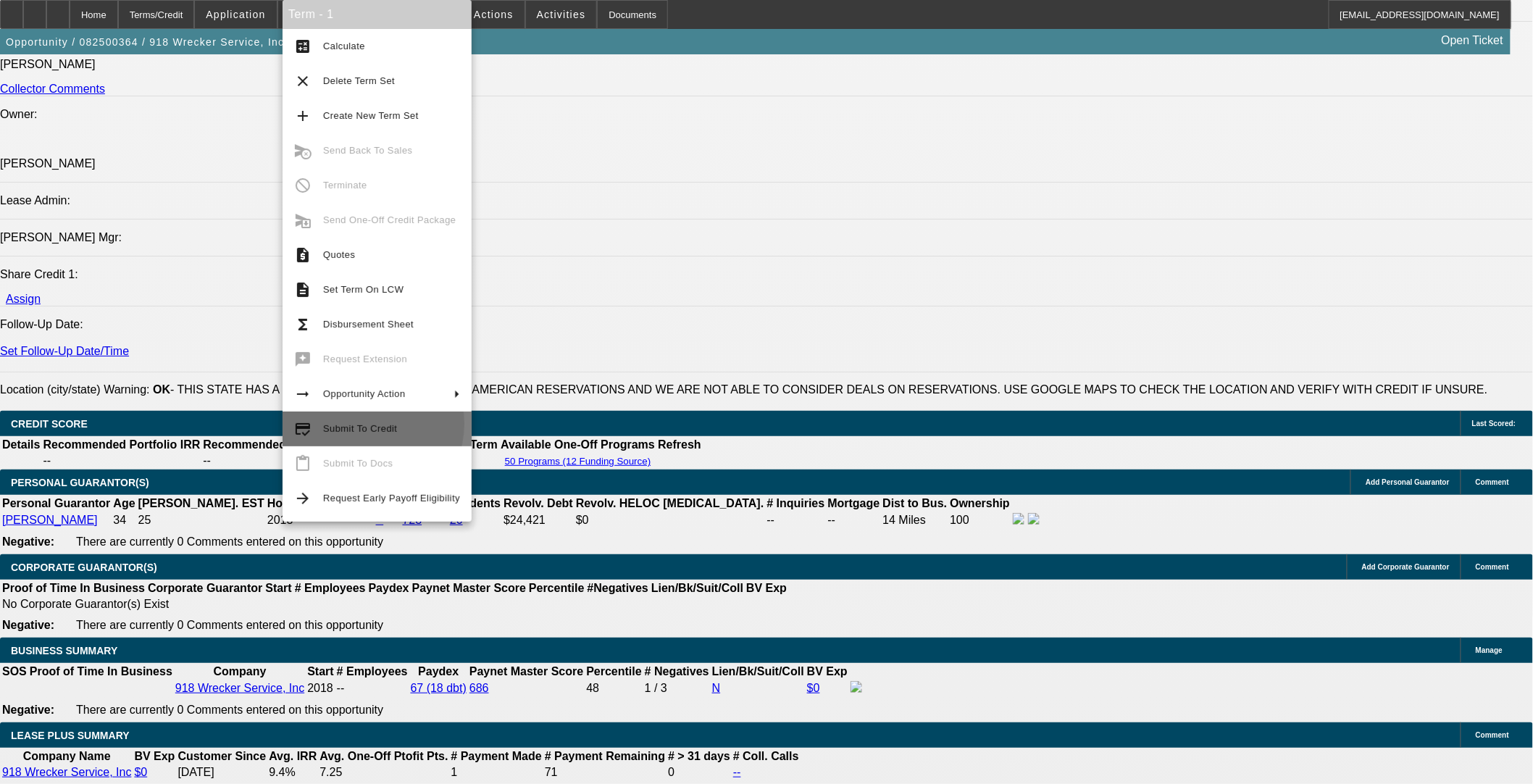
click at [361, 424] on span "Submit To Credit" at bounding box center [360, 428] width 74 height 11
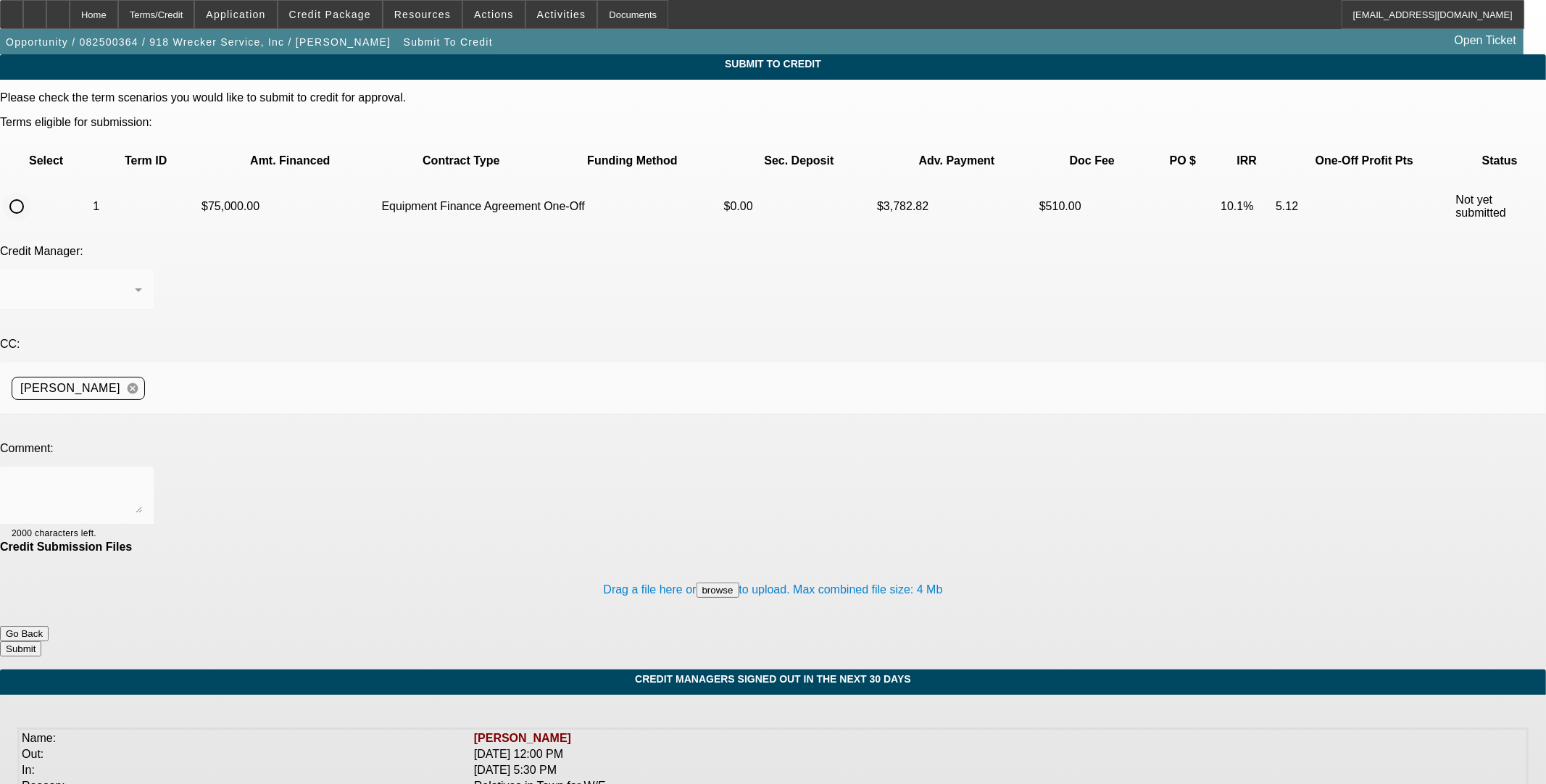
click at [31, 192] on input "radio" at bounding box center [16, 206] width 29 height 29
radio input "true"
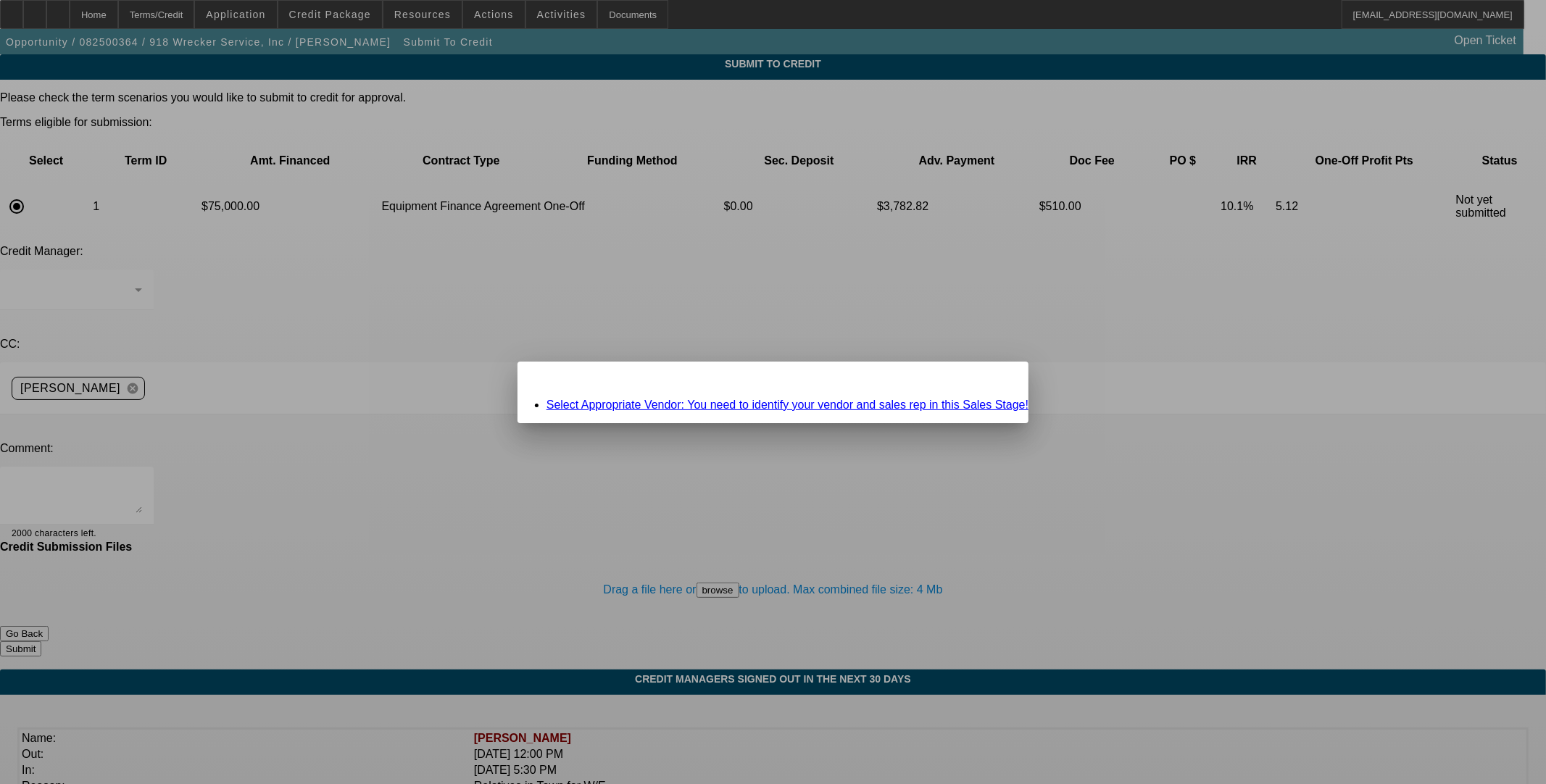
click at [792, 402] on link "Select Appropriate Vendor: You need to identify your vendor and sales rep in th…" at bounding box center [788, 404] width 482 height 12
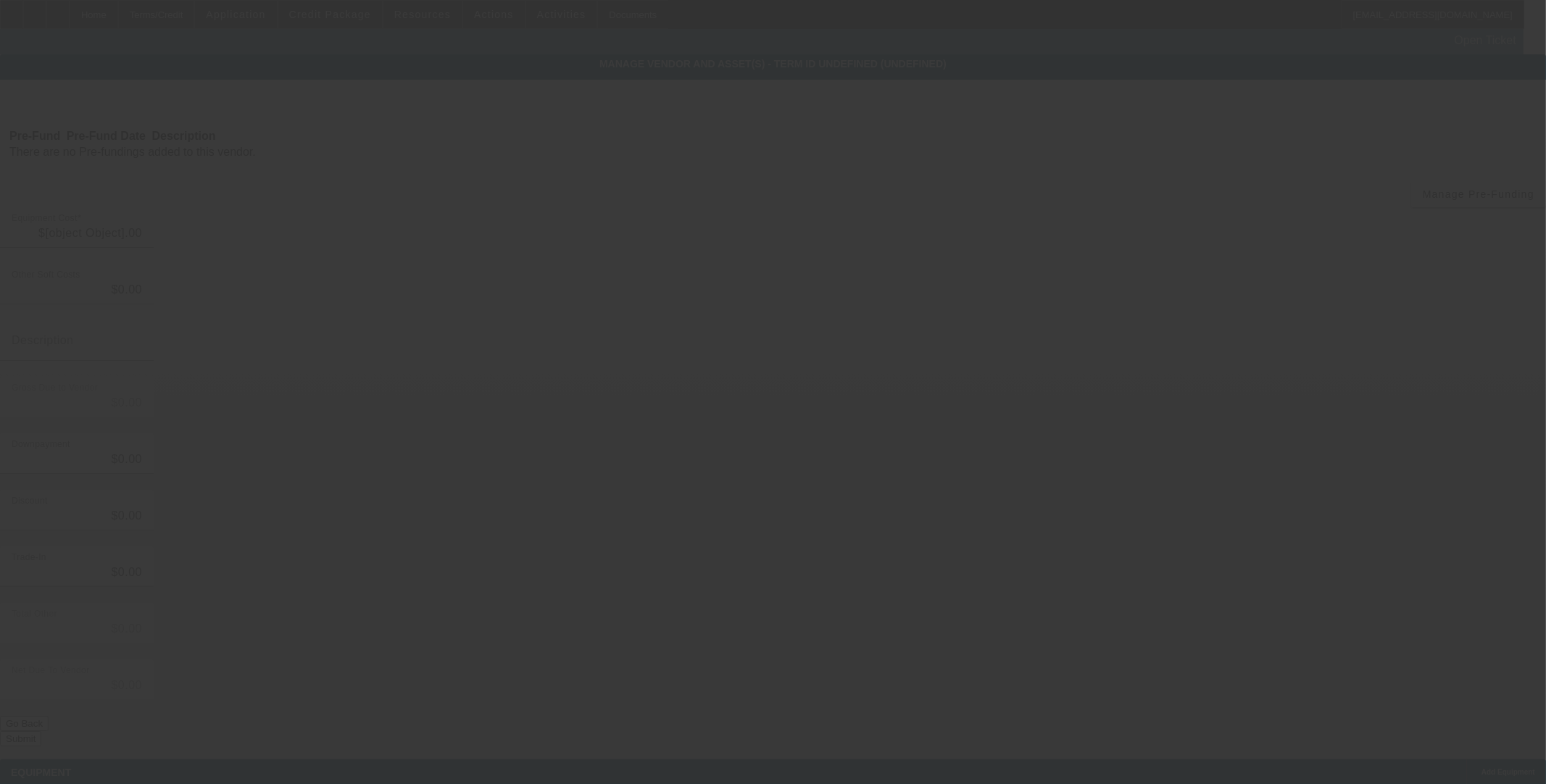
type input "$75,000.00"
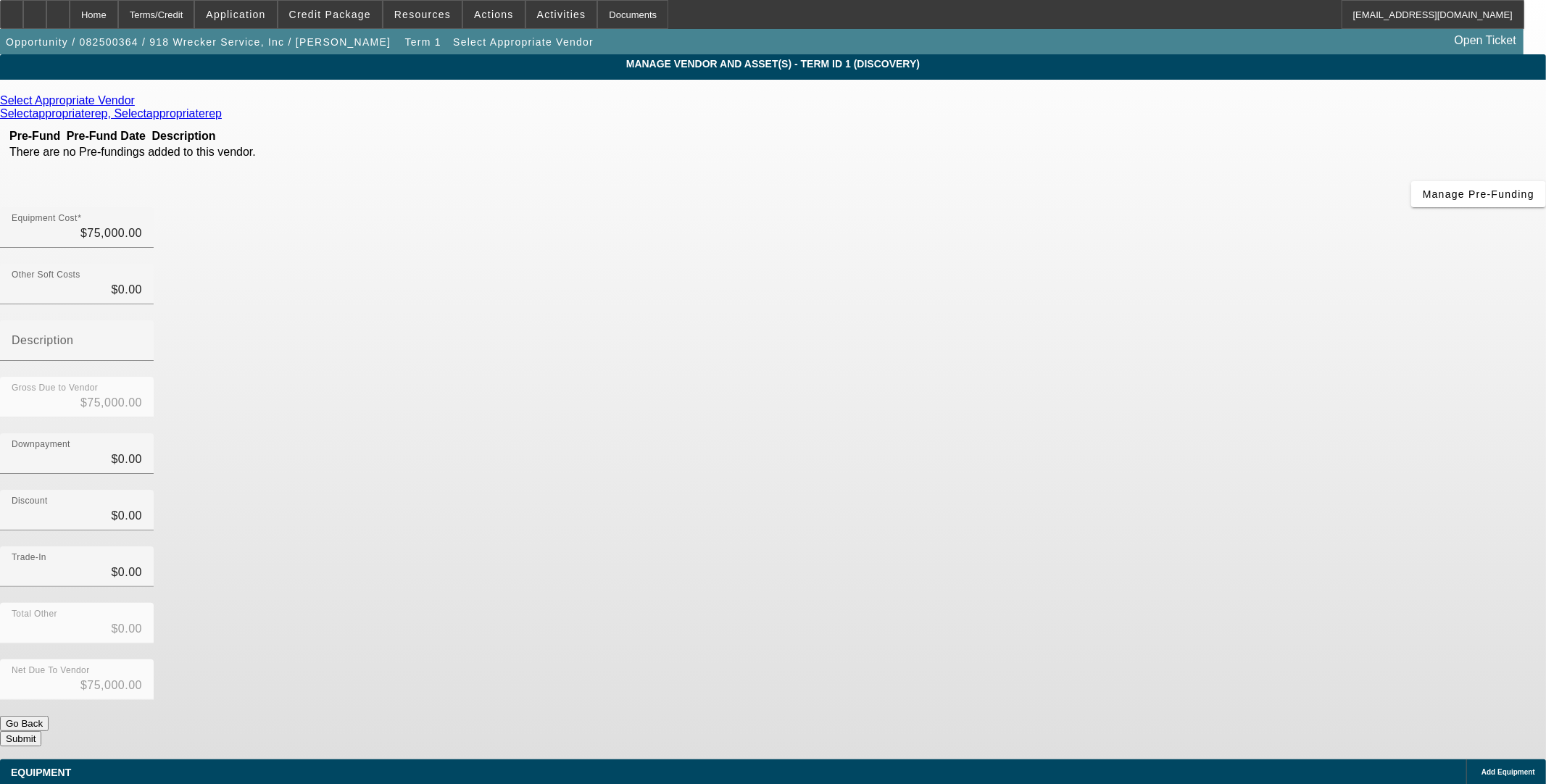
click at [138, 106] on icon at bounding box center [138, 100] width 0 height 12
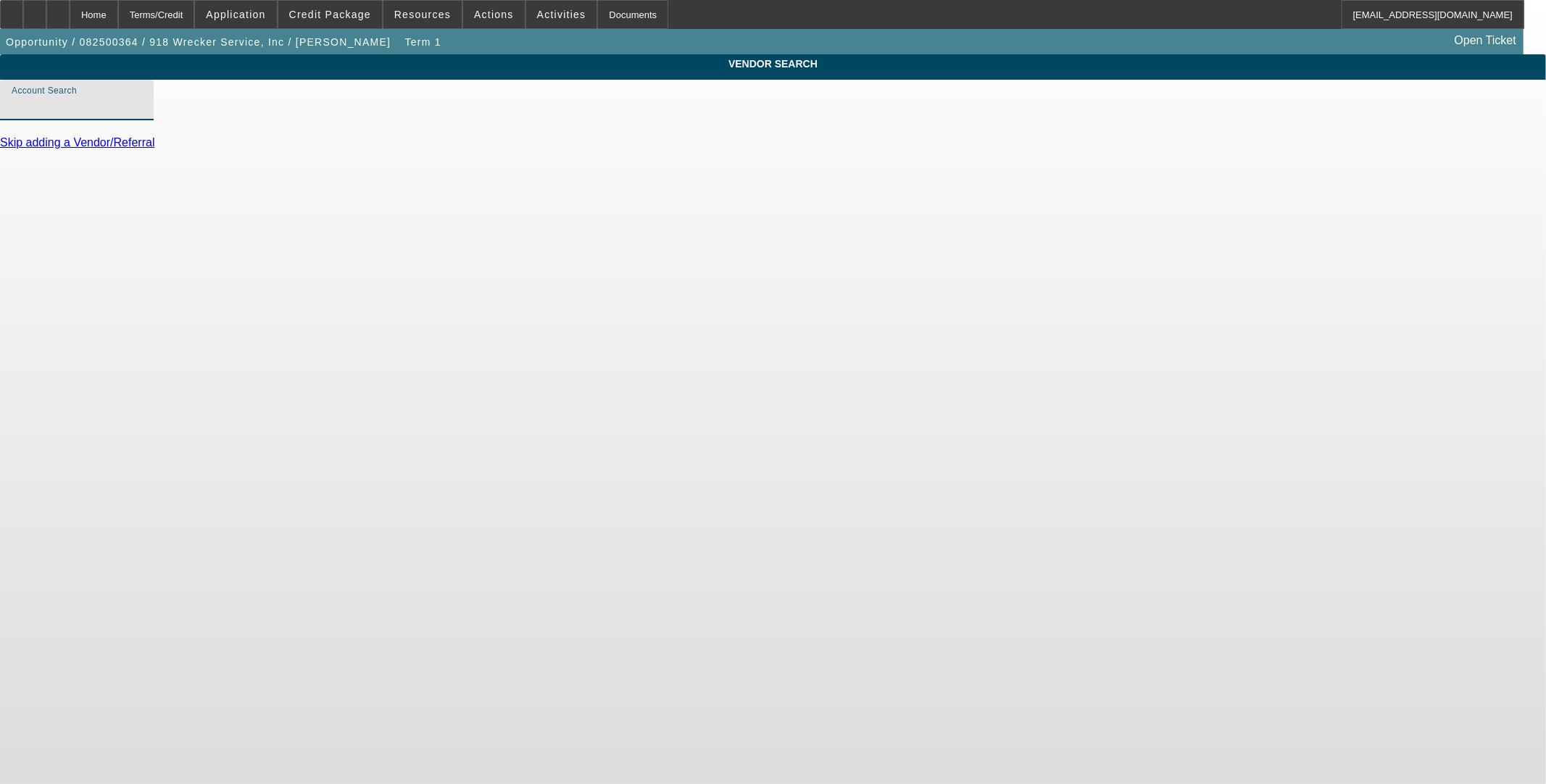
click at [142, 114] on input "Account Search" at bounding box center [77, 105] width 131 height 17
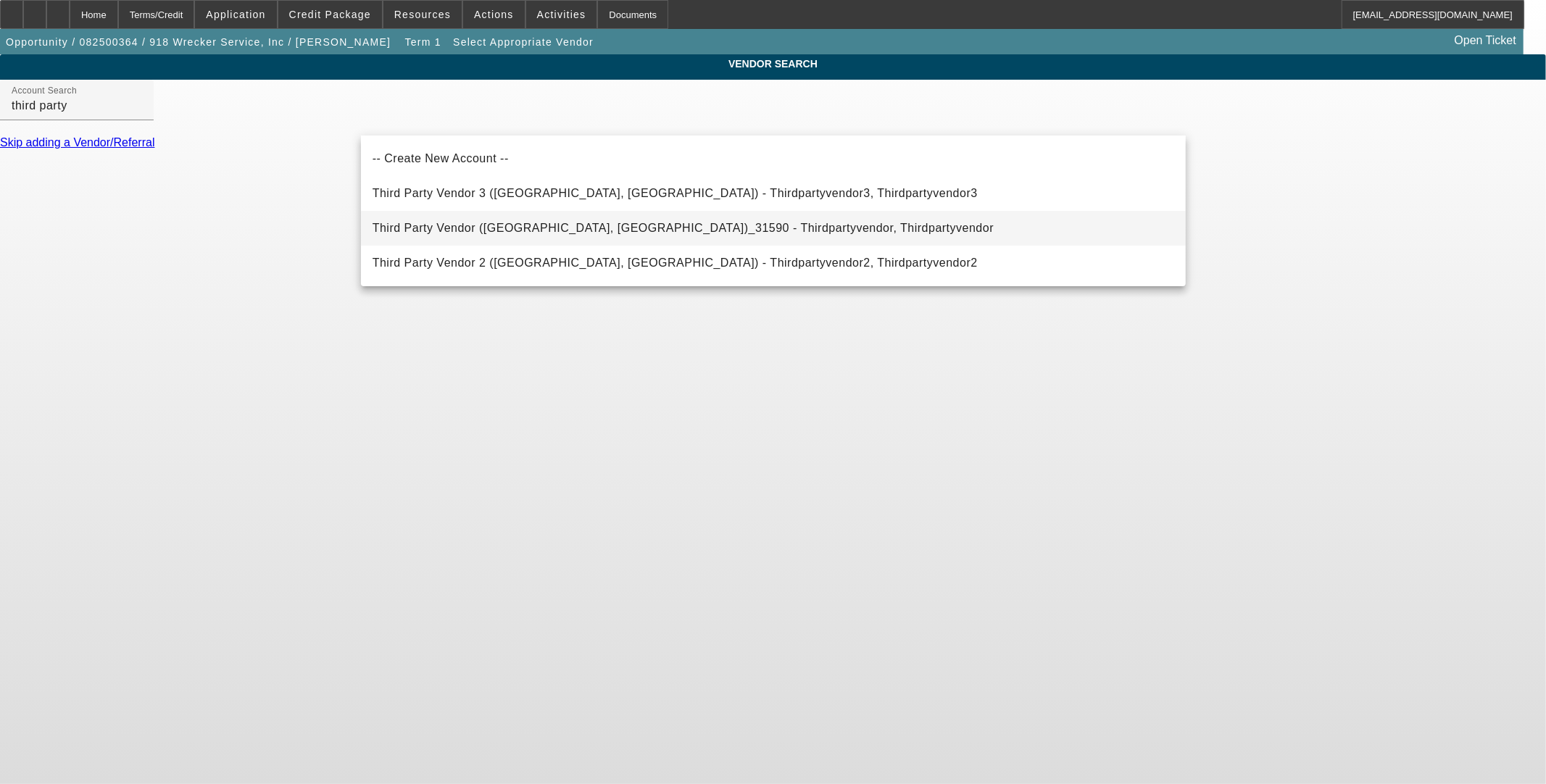
click at [793, 227] on mat-option "Third Party Vendor (Northbrook, IL)_31590 - Thirdpartyvendor, Thirdpartyvendor" at bounding box center [774, 228] width 825 height 35
type input "Third Party Vendor (Northbrook, IL)_31590 - Thirdpartyvendor, Thirdpartyvendor"
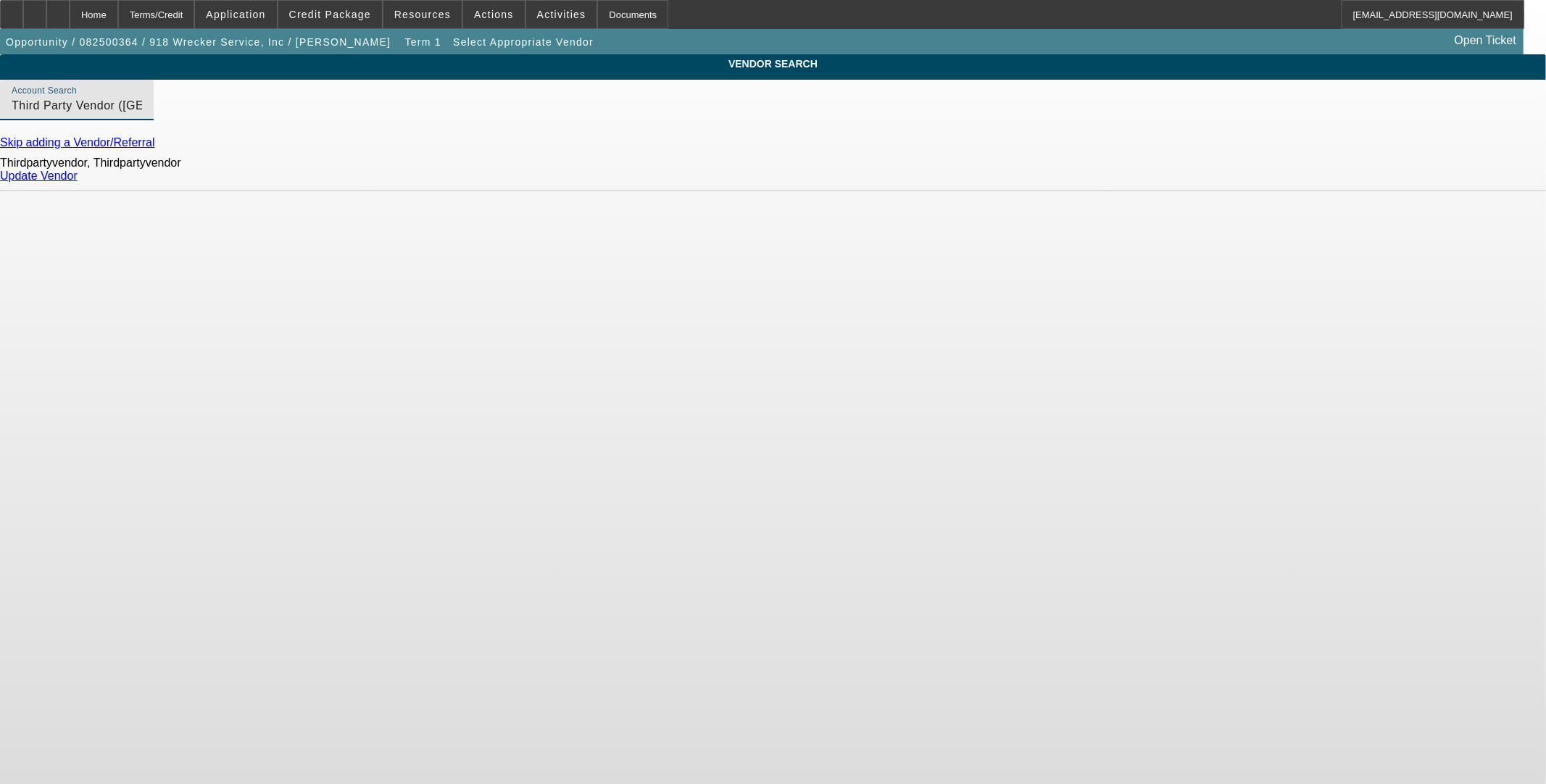
click at [78, 182] on link "Update Vendor" at bounding box center [38, 176] width 78 height 12
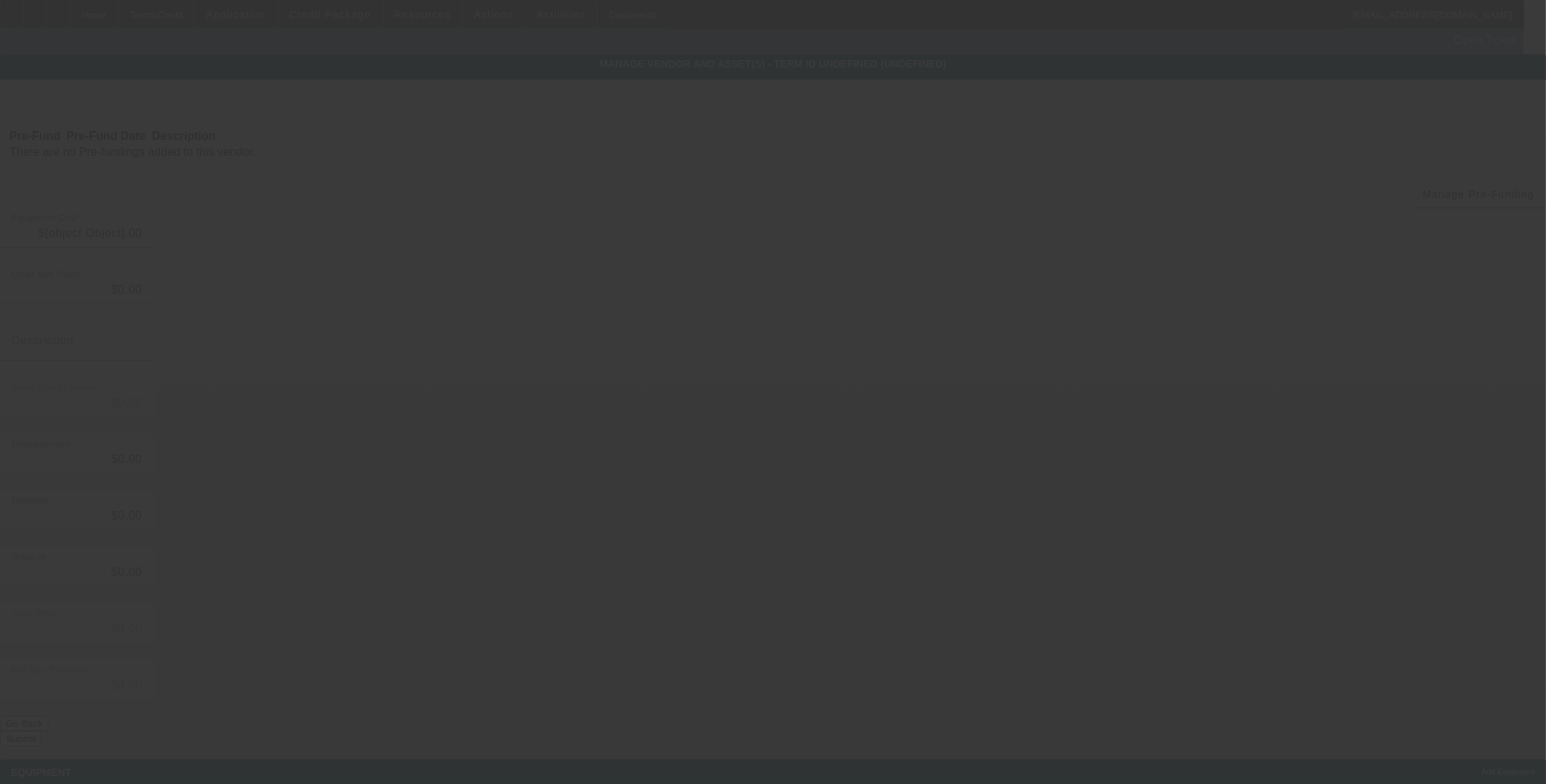
type input "$75,000.00"
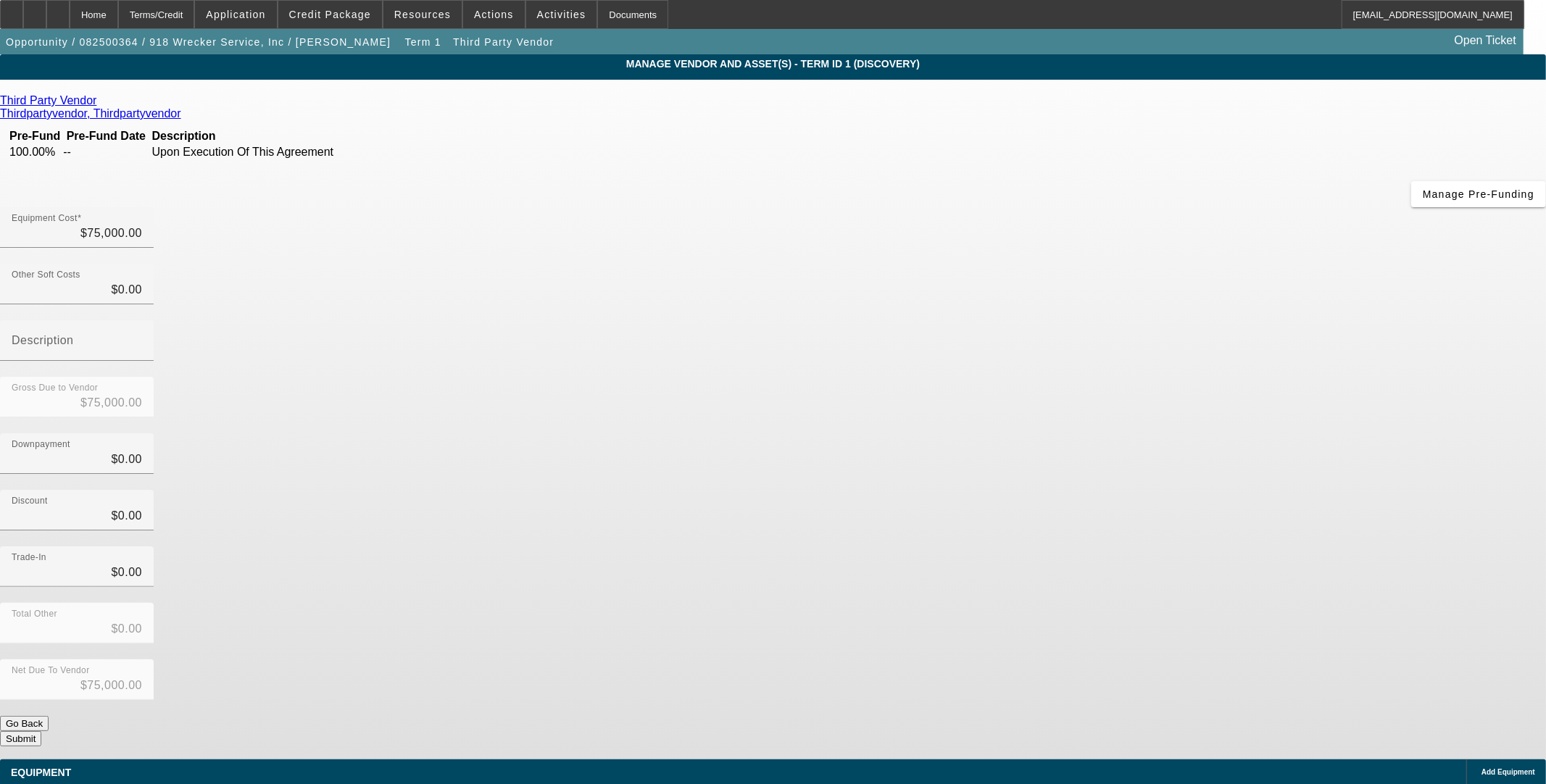
click at [1481, 768] on span "Add Equipment" at bounding box center [1508, 772] width 54 height 8
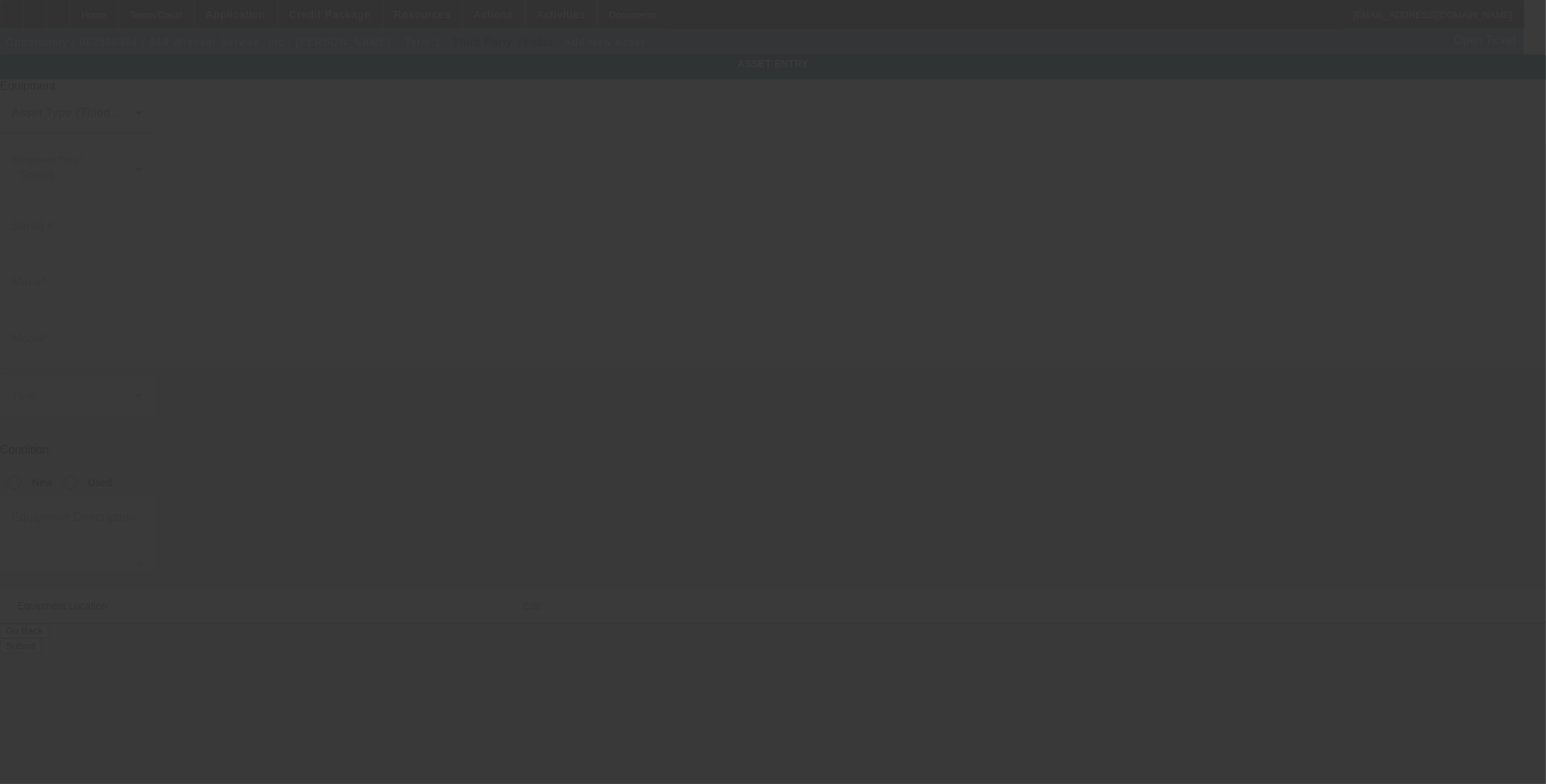
type input "1026 N Mingo Rd"
type input "Tulsa"
type input "74116"
type input "Tulsa"
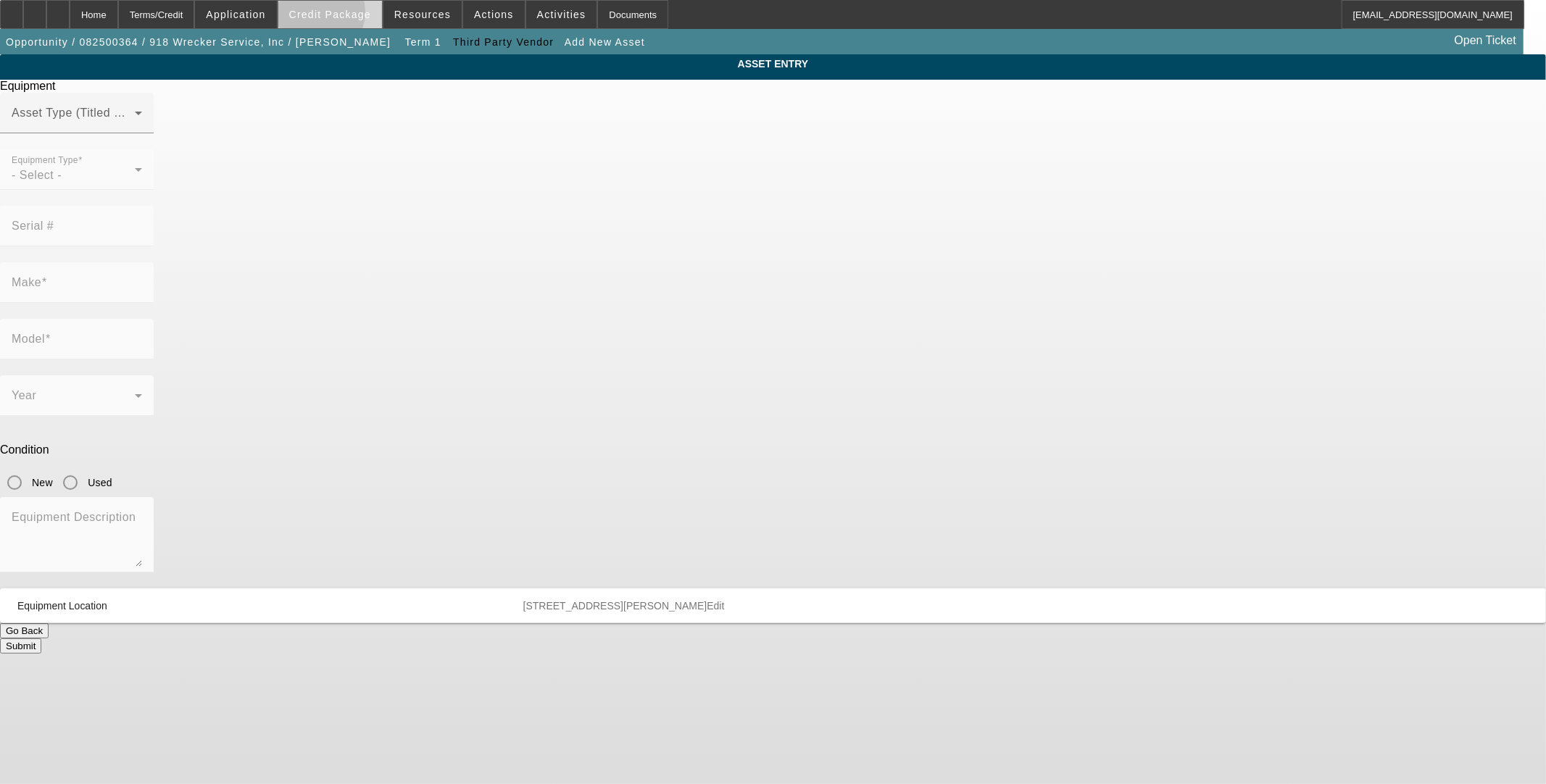
click at [339, 16] on span "Credit Package" at bounding box center [330, 15] width 82 height 11
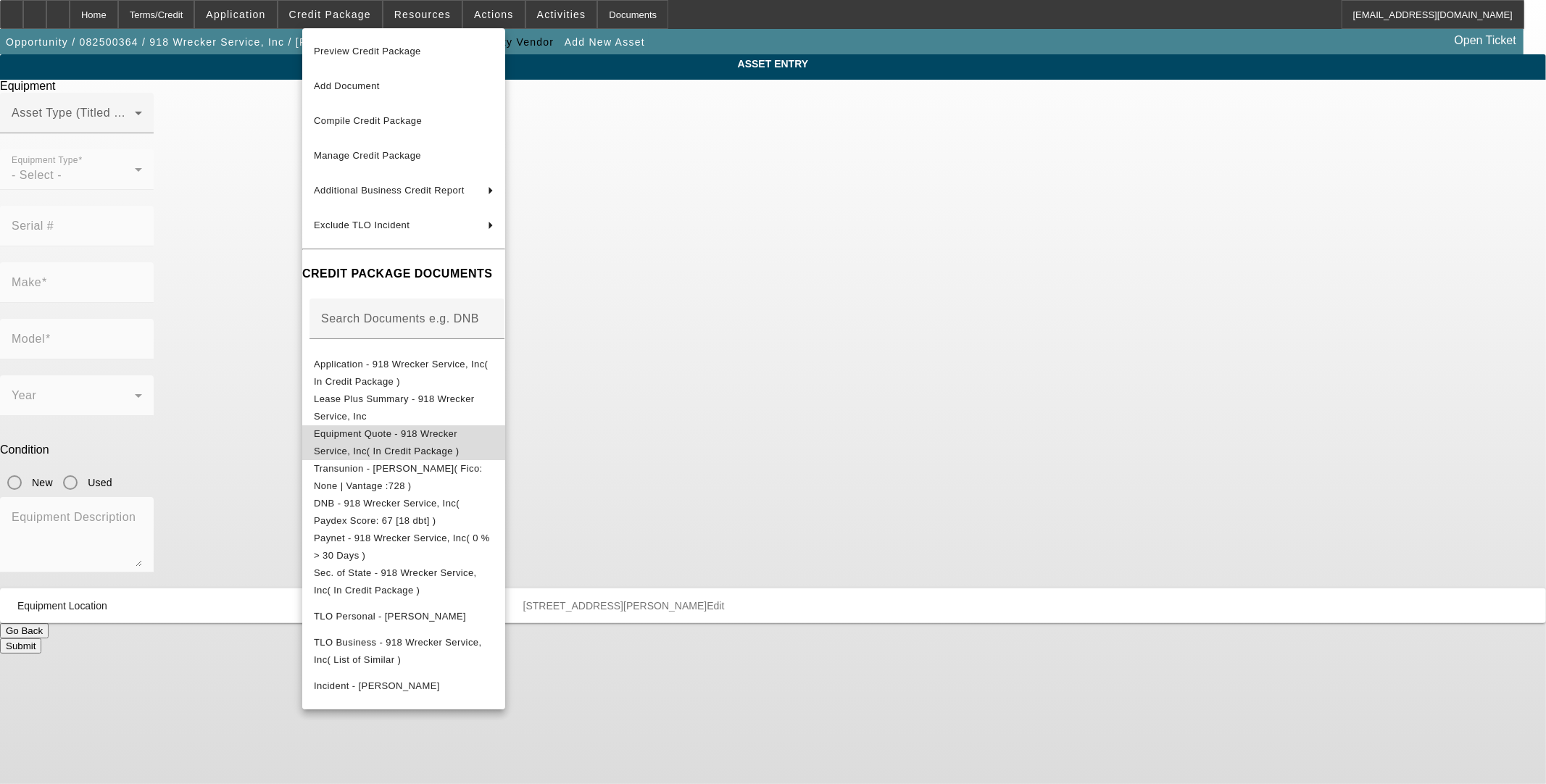
click at [386, 431] on span "Equipment Quote - 918 Wrecker Service, Inc( In Credit Package )" at bounding box center [386, 441] width 145 height 29
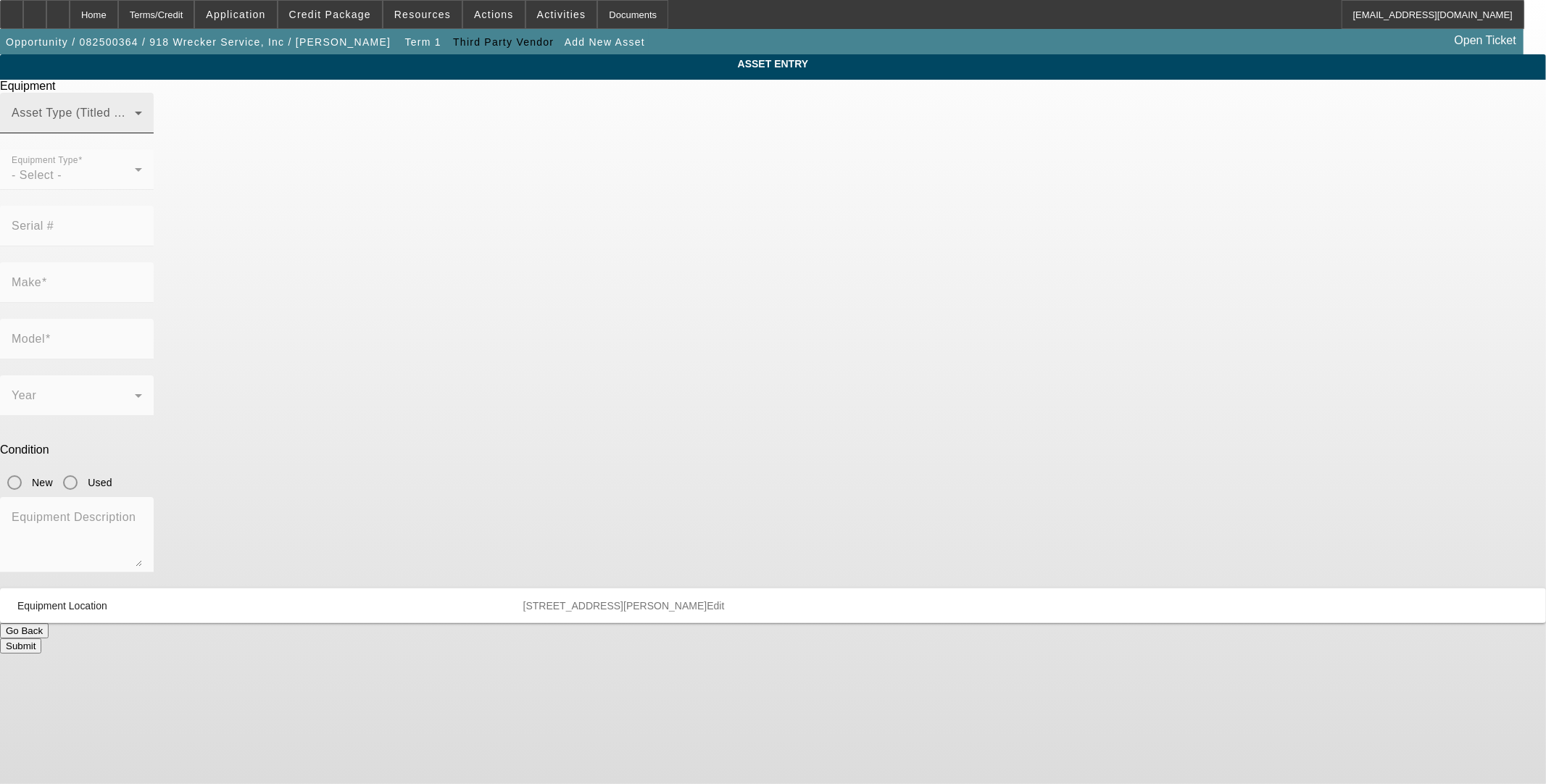
click at [135, 127] on span at bounding box center [73, 118] width 123 height 17
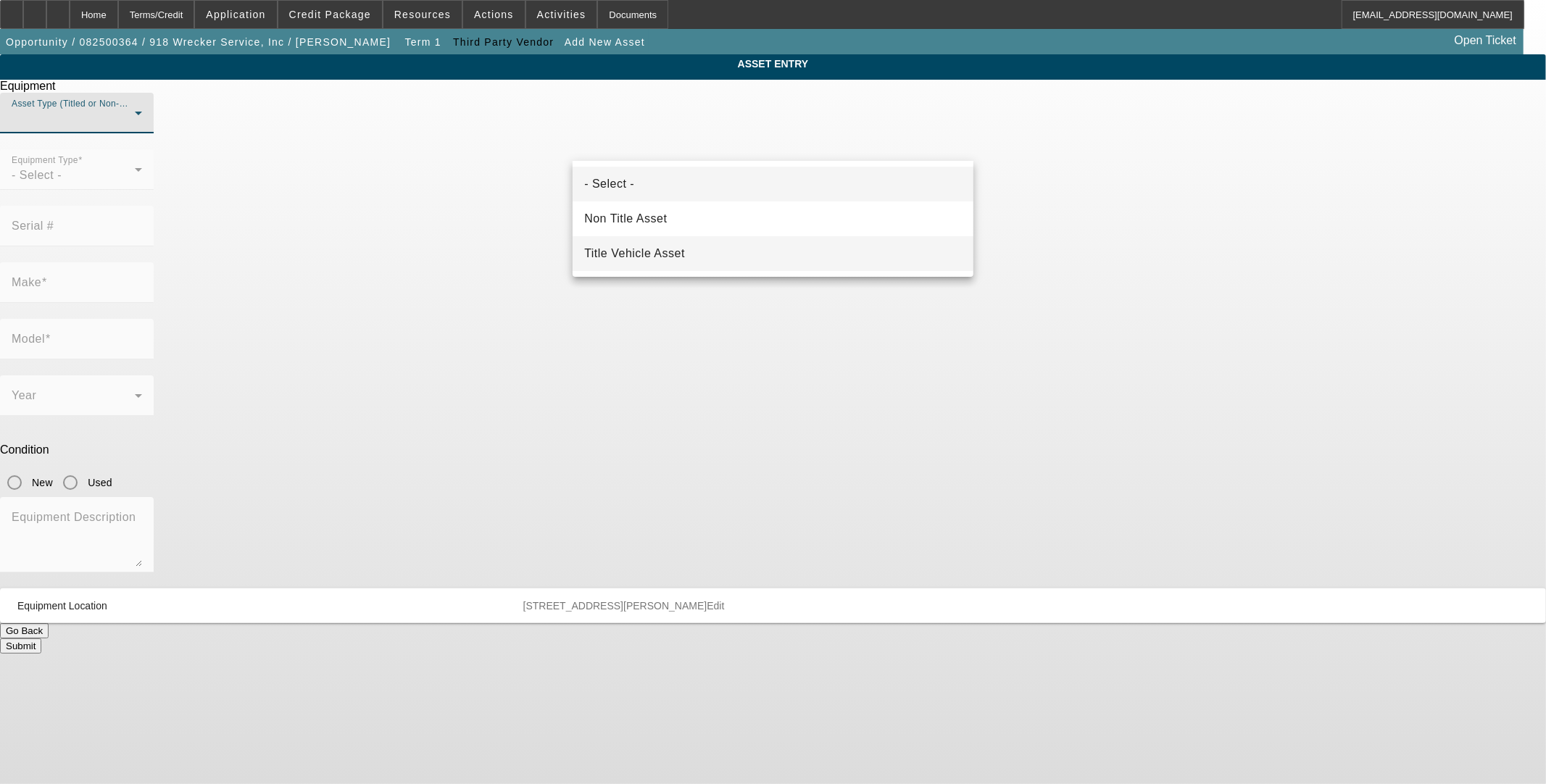
click at [667, 249] on span "Title Vehicle Asset" at bounding box center [634, 253] width 101 height 17
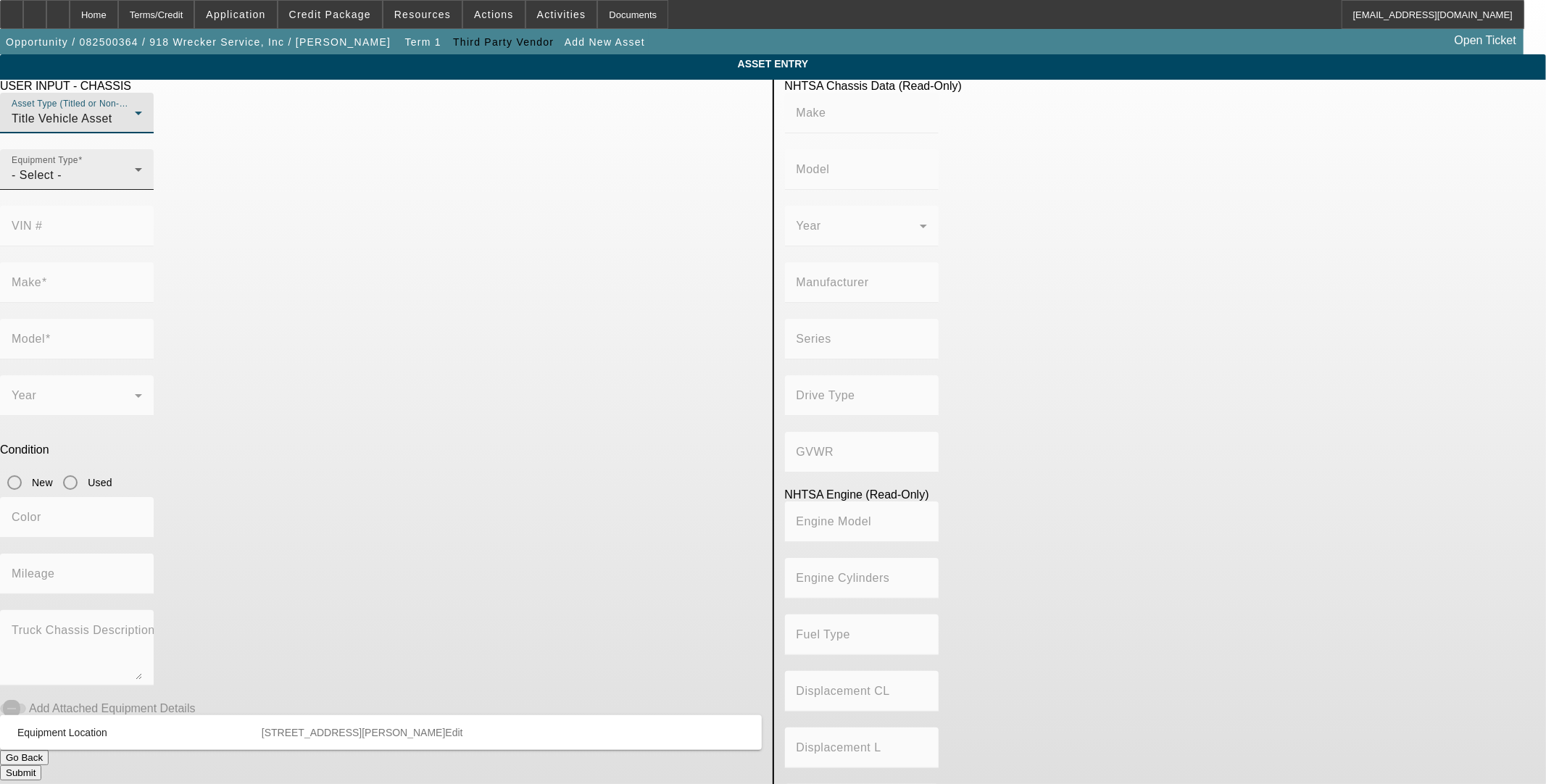
click at [135, 184] on div "- Select -" at bounding box center [73, 175] width 123 height 17
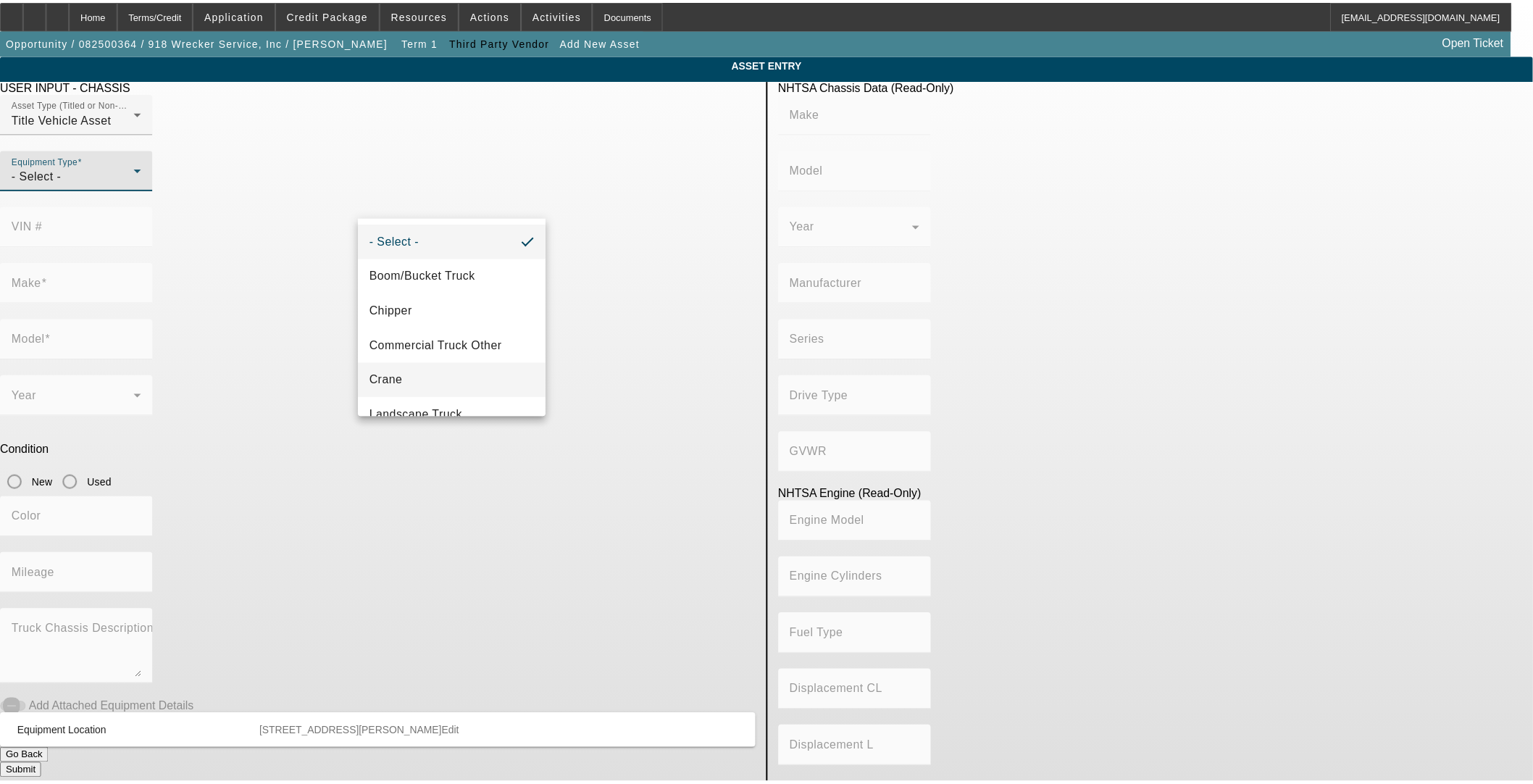
scroll to position [159, 0]
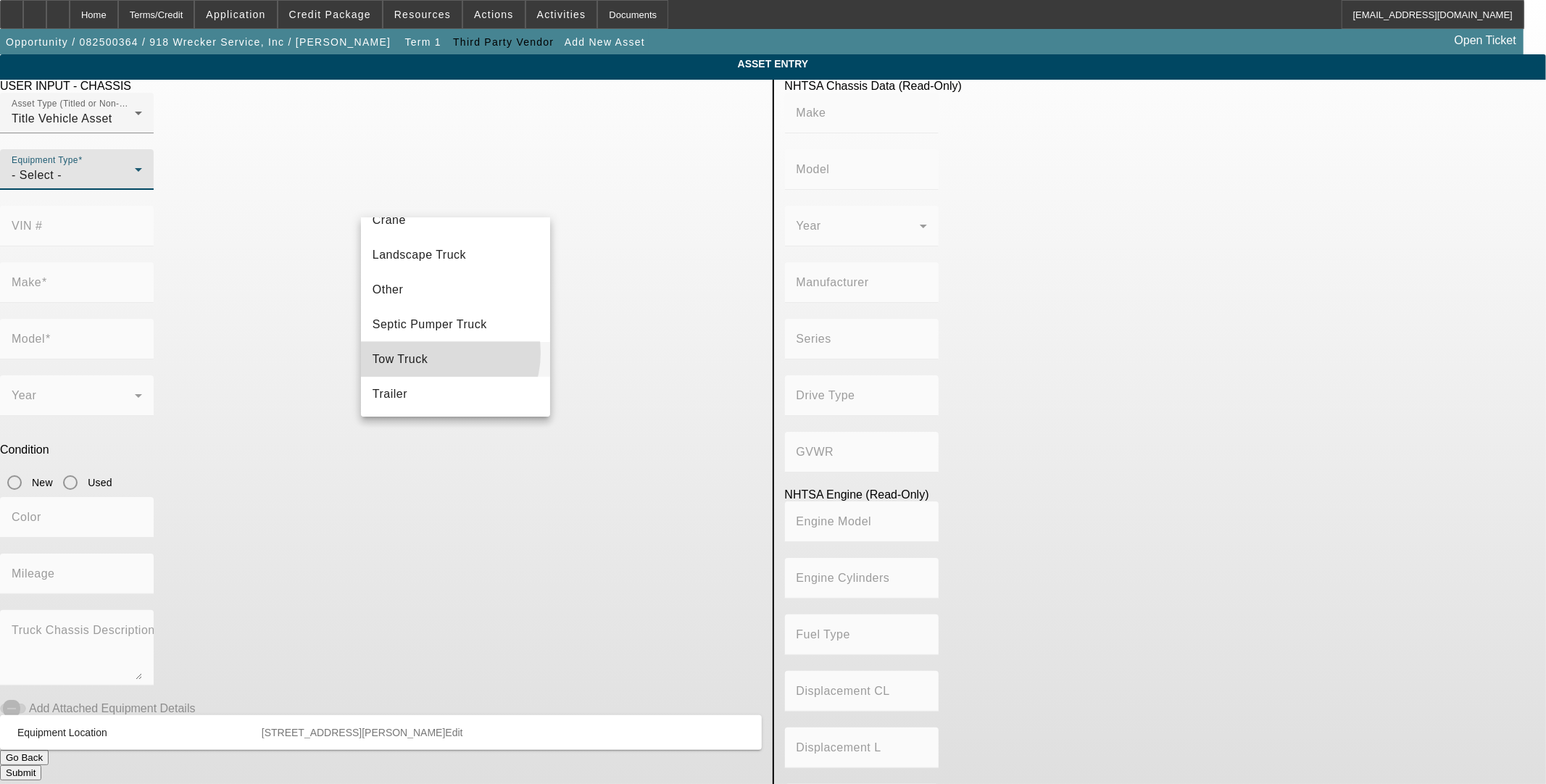
click at [435, 353] on mat-option "Tow Truck" at bounding box center [456, 359] width 190 height 35
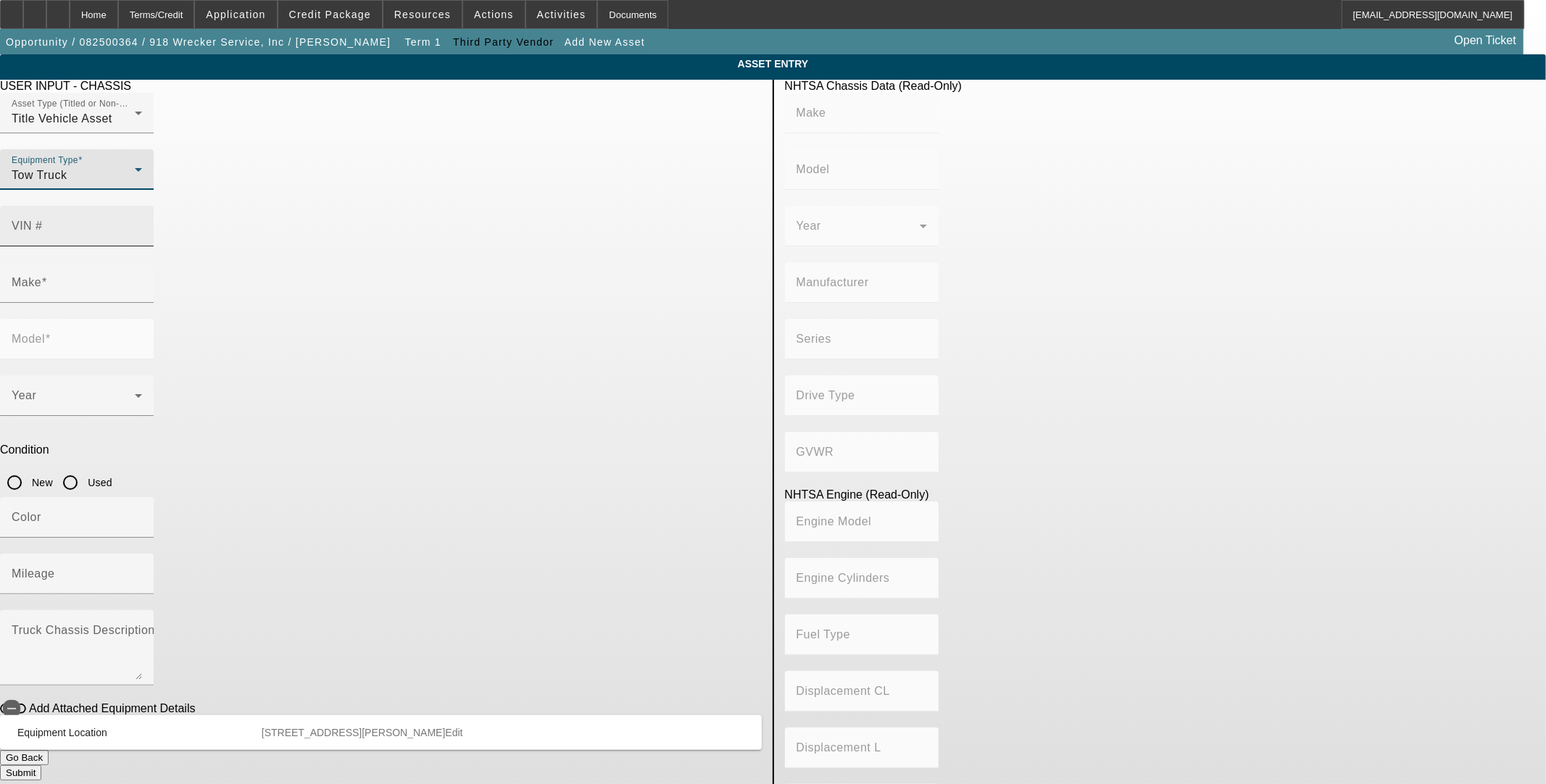
click at [42, 220] on mat-label "VIN #" at bounding box center [27, 225] width 31 height 12
click at [142, 223] on input "VIN #" at bounding box center [77, 231] width 131 height 17
type input "1fd0x5hy0kee93893"
type input "FORD"
type input "F-550"
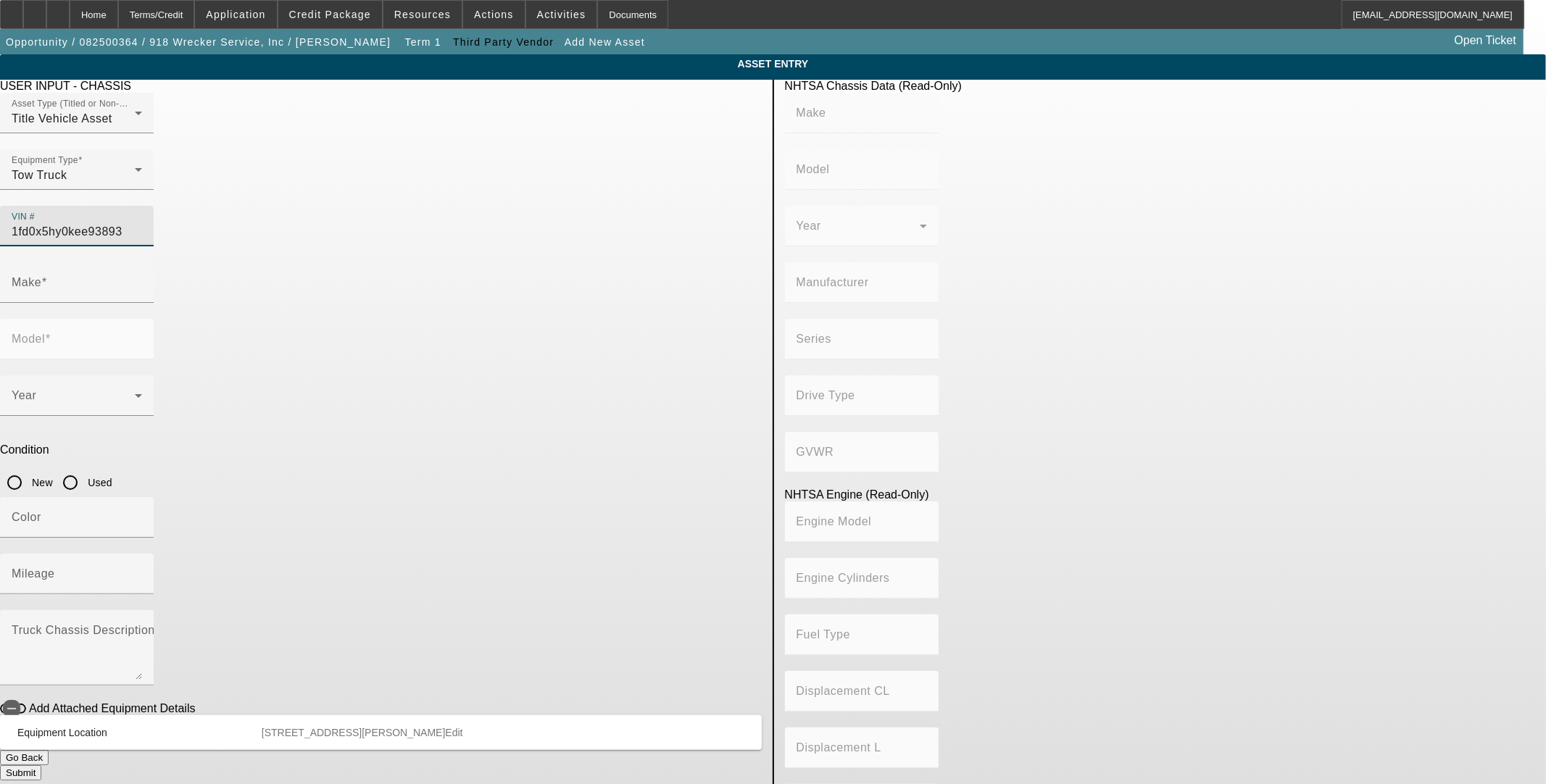
type input "FORD MOTOR COMPANY"
type input "4WD/4-Wheel Drive/4x4"
type input "Class 5: 16,001 - 19,500 lb (7,258 - 8,845 kg)"
type input "10"
type input "Gasoline"
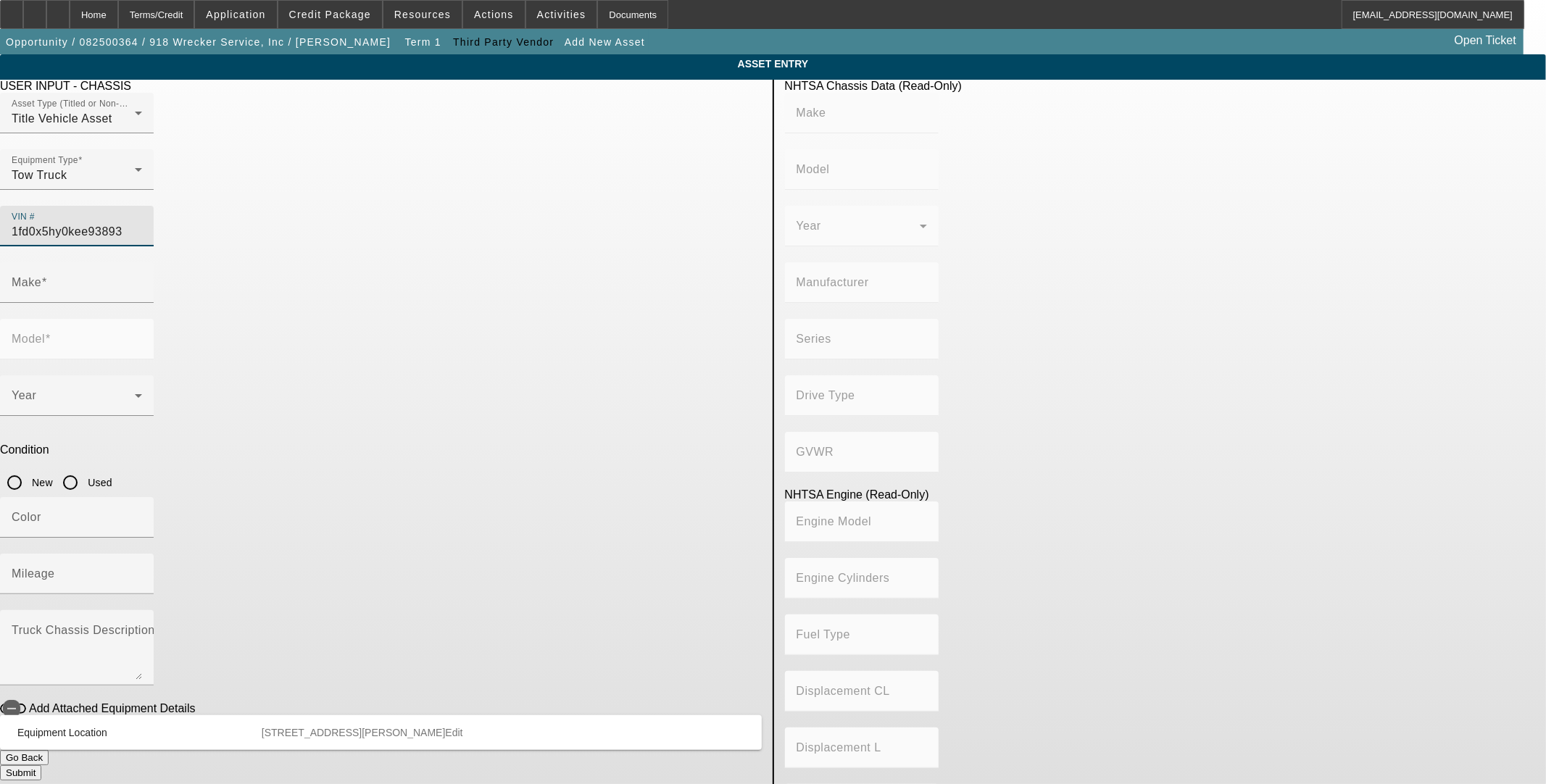
type input "414.96145984417"
type input "6.8"
type input "FORD"
type input "F-550"
type input "1FD0X5HY0KEE93893"
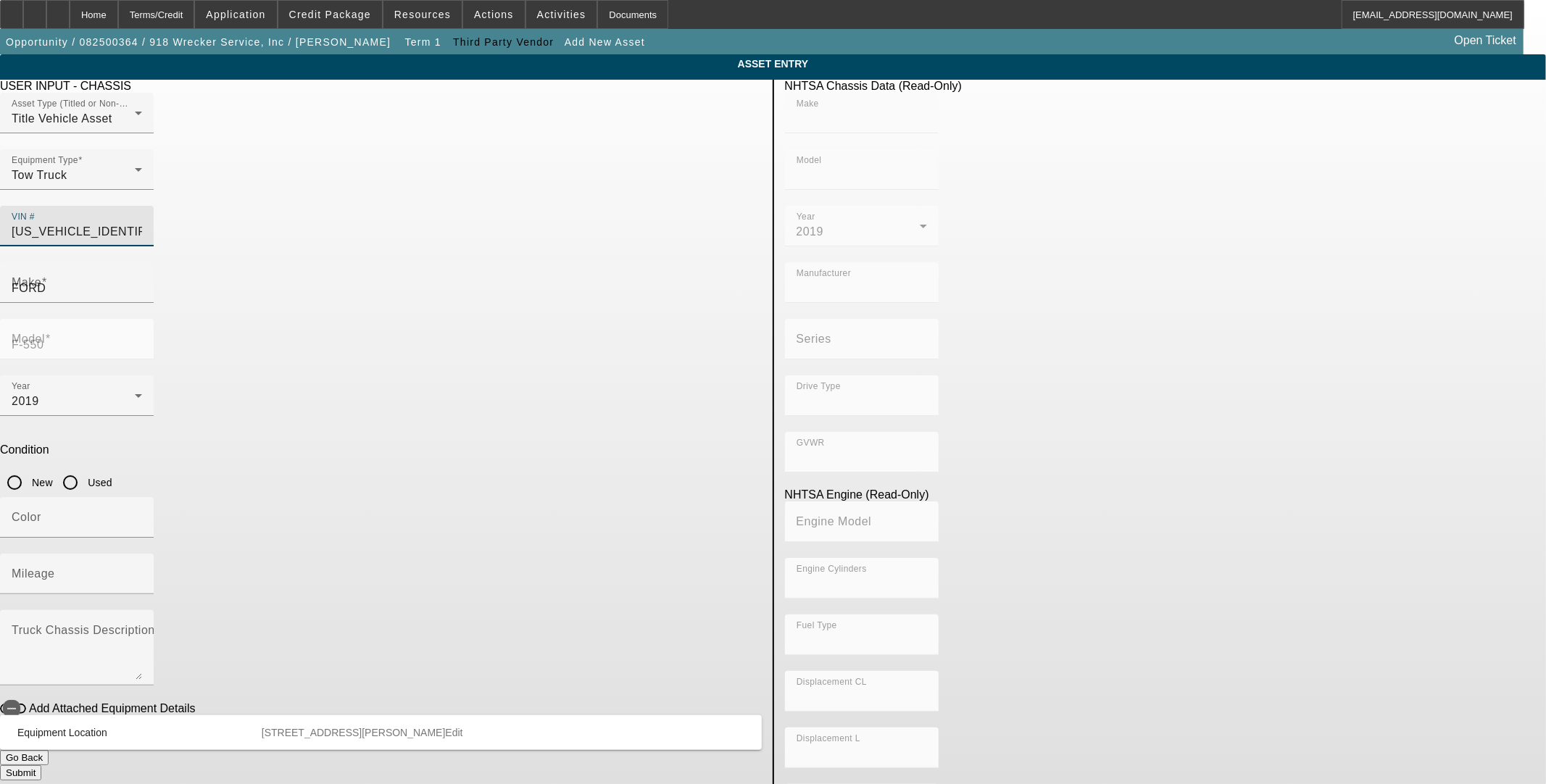
click at [85, 468] on input "Used" at bounding box center [69, 482] width 29 height 29
radio input "true"
type input "FORD"
type input "F-550"
type input "FORD MOTOR COMPANY"
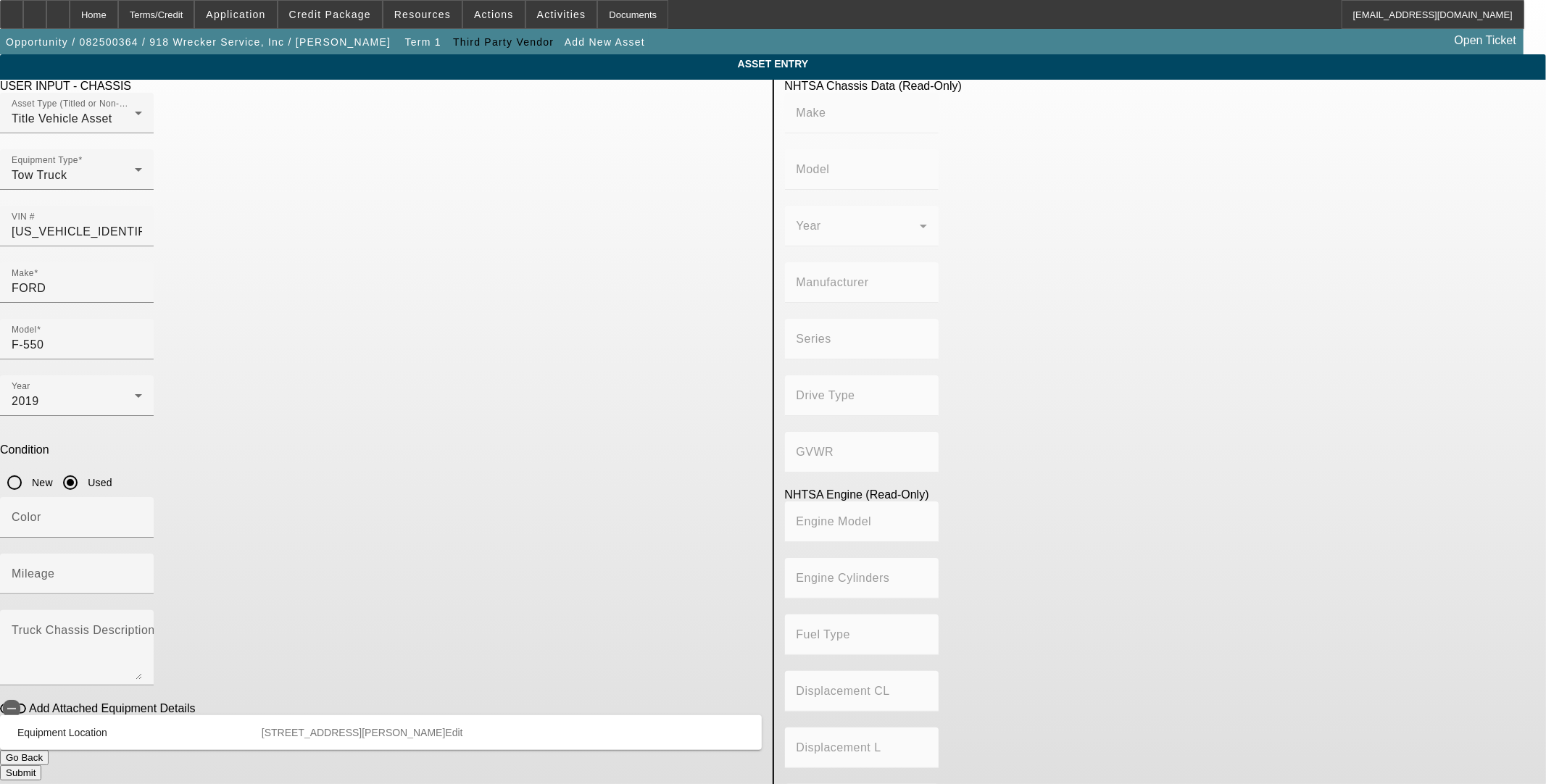
type input "4WD/4-Wheel Drive/4x4"
type input "Class 5: 16,001 - 19,500 lb (7,258 - 8,845 kg)"
type input "10"
type input "Gasoline"
type input "414.96145984417"
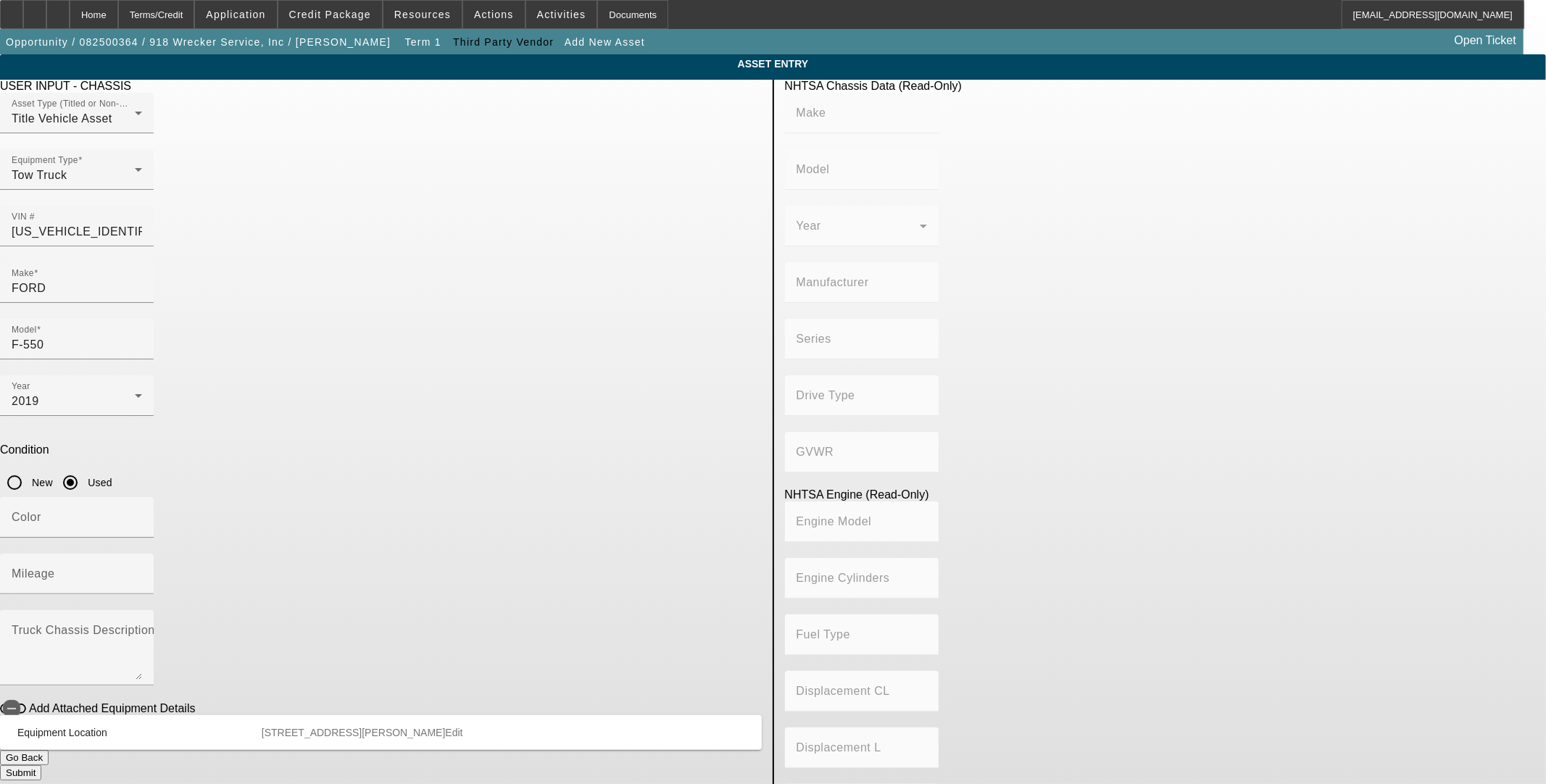
type input "6.8"
click at [142, 571] on input "Mileage" at bounding box center [77, 579] width 131 height 17
type input "86755"
click at [18, 702] on icon "button" at bounding box center [11, 709] width 13 height 13
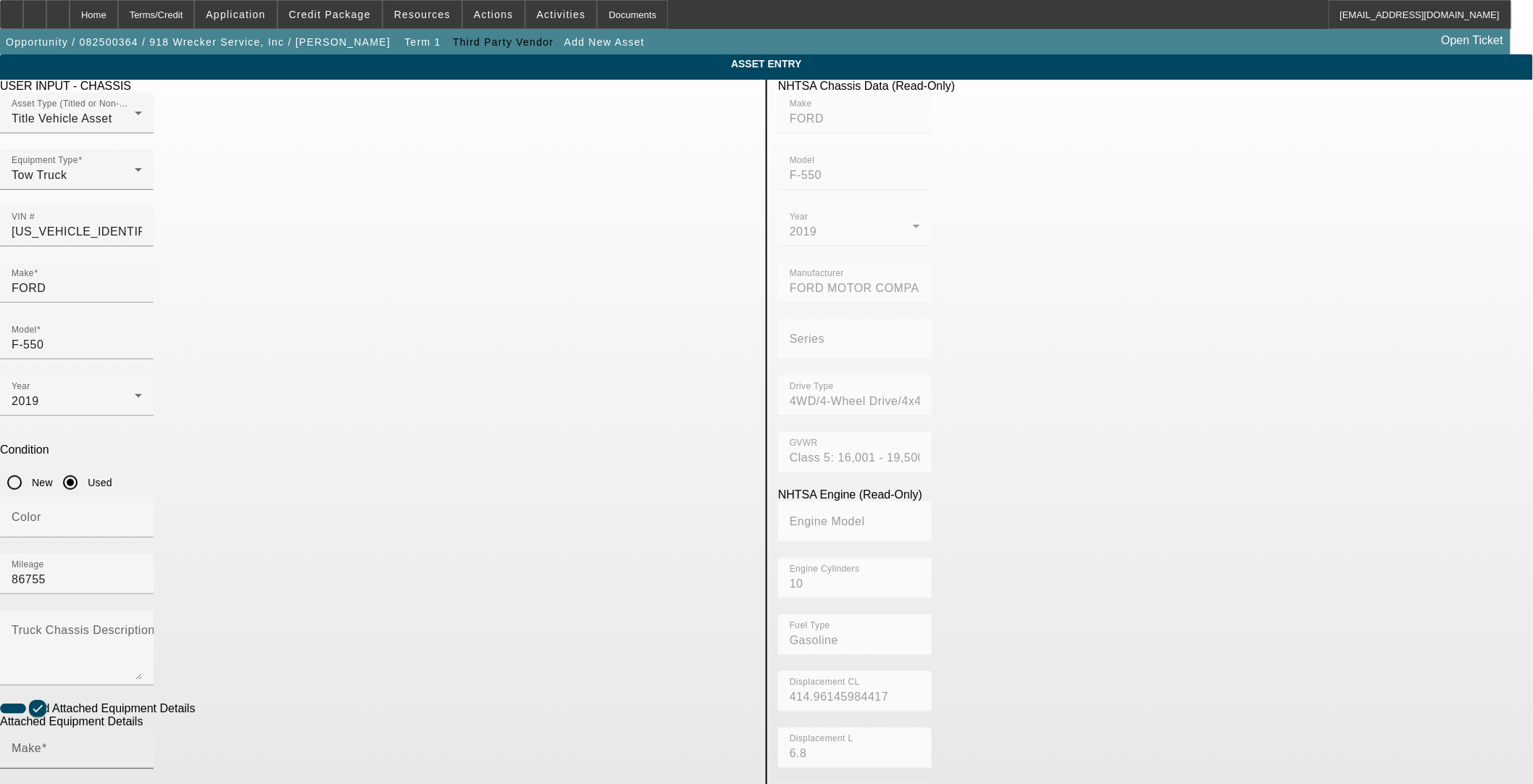
click at [42, 742] on mat-label "Make" at bounding box center [26, 747] width 29 height 12
click at [142, 746] on input "Make" at bounding box center [77, 754] width 131 height 17
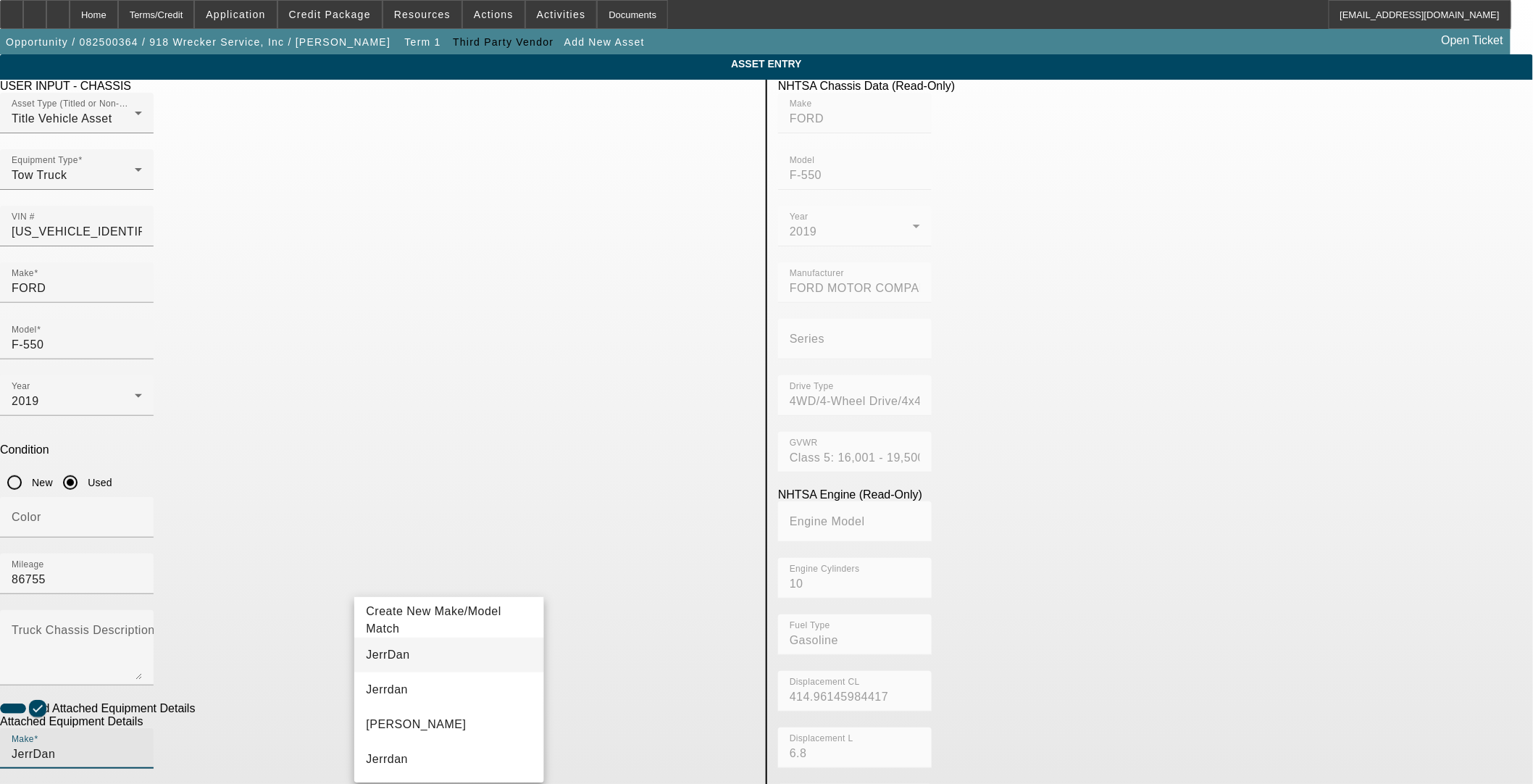
type input "JerrDan"
click at [377, 647] on span "JerrDan" at bounding box center [387, 654] width 43 height 17
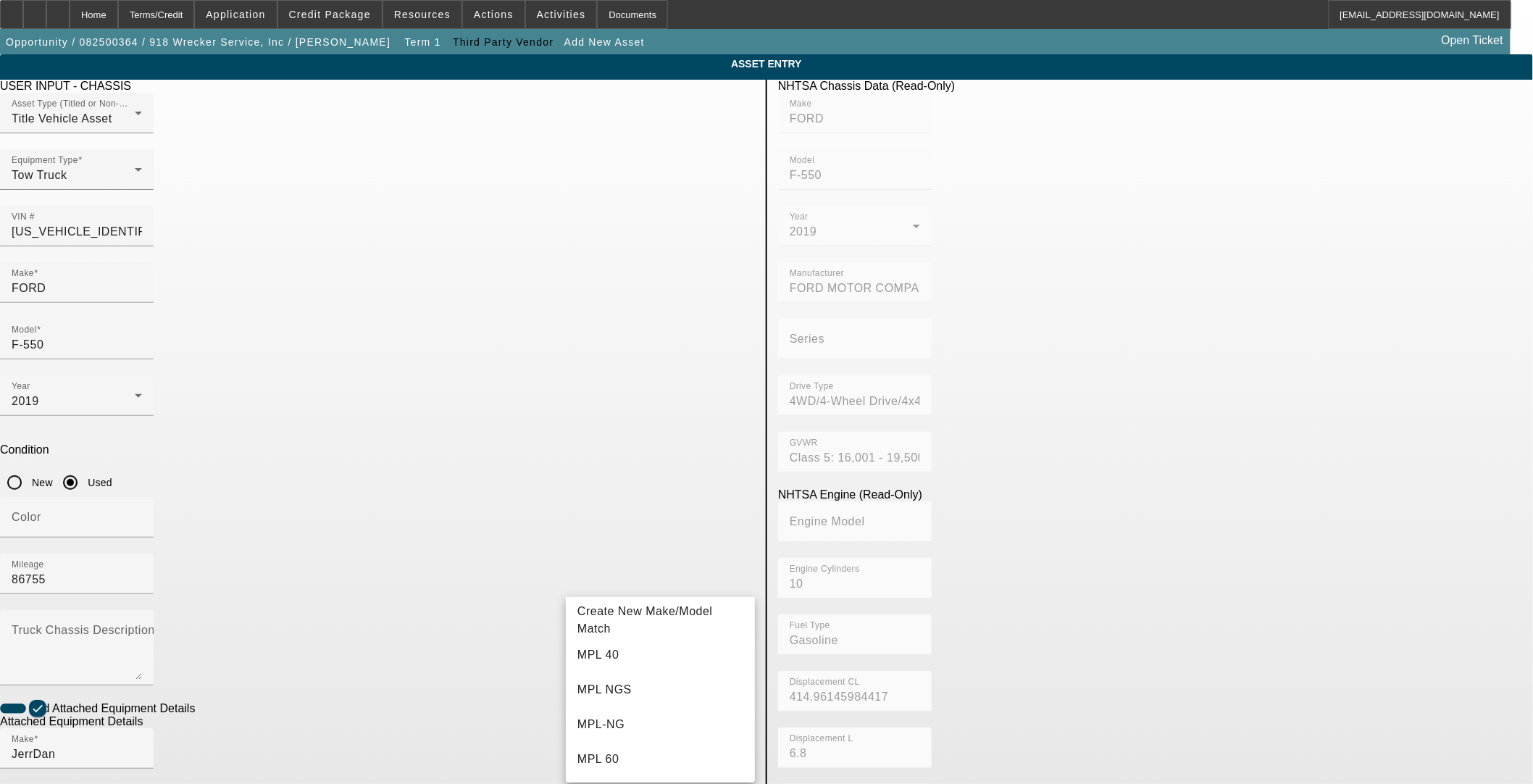
drag, startPoint x: 584, startPoint y: 648, endPoint x: 591, endPoint y: 647, distance: 7.1
click at [584, 649] on span "MPL 40" at bounding box center [598, 654] width 42 height 17
type input "MPL 40"
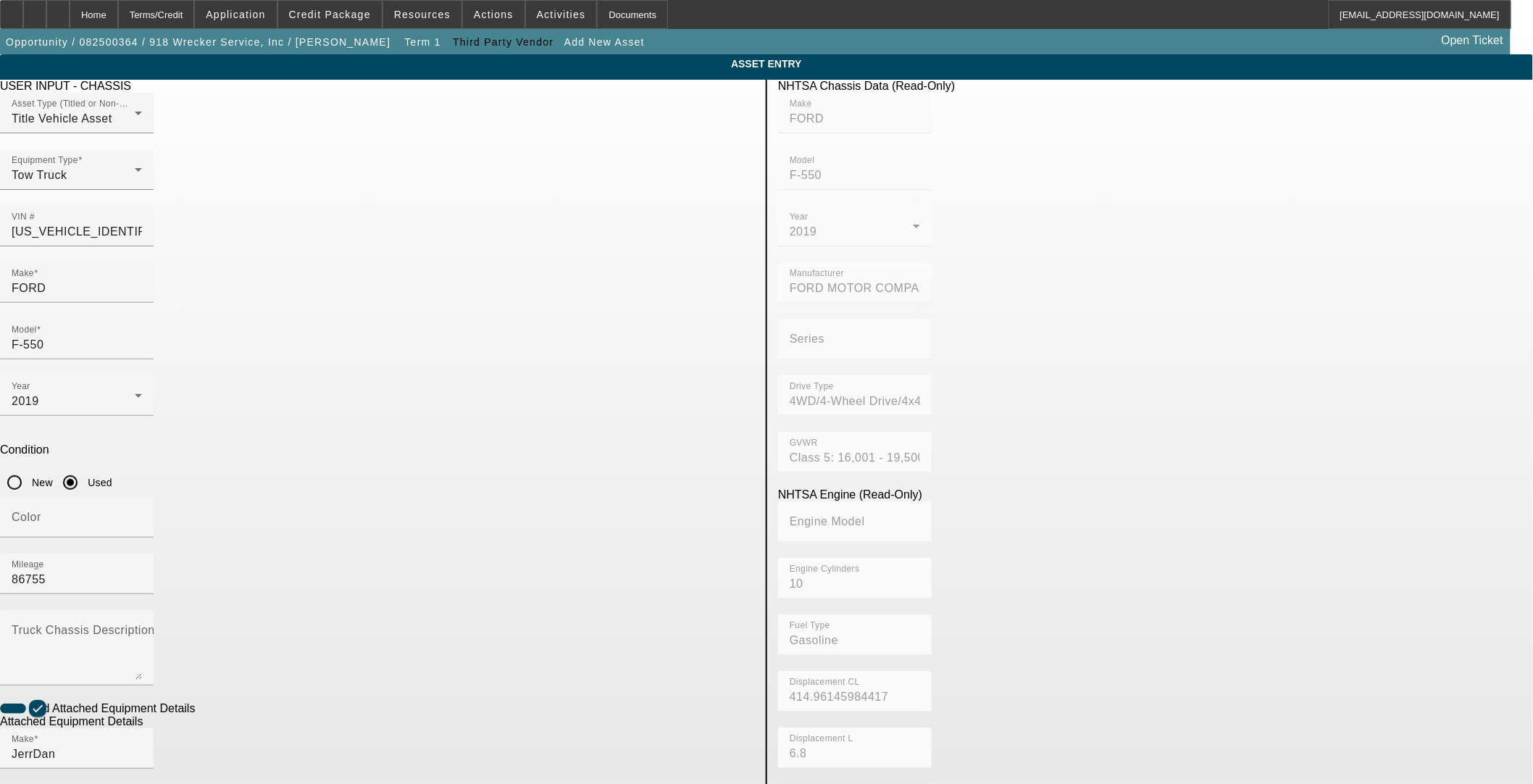
radio input "true"
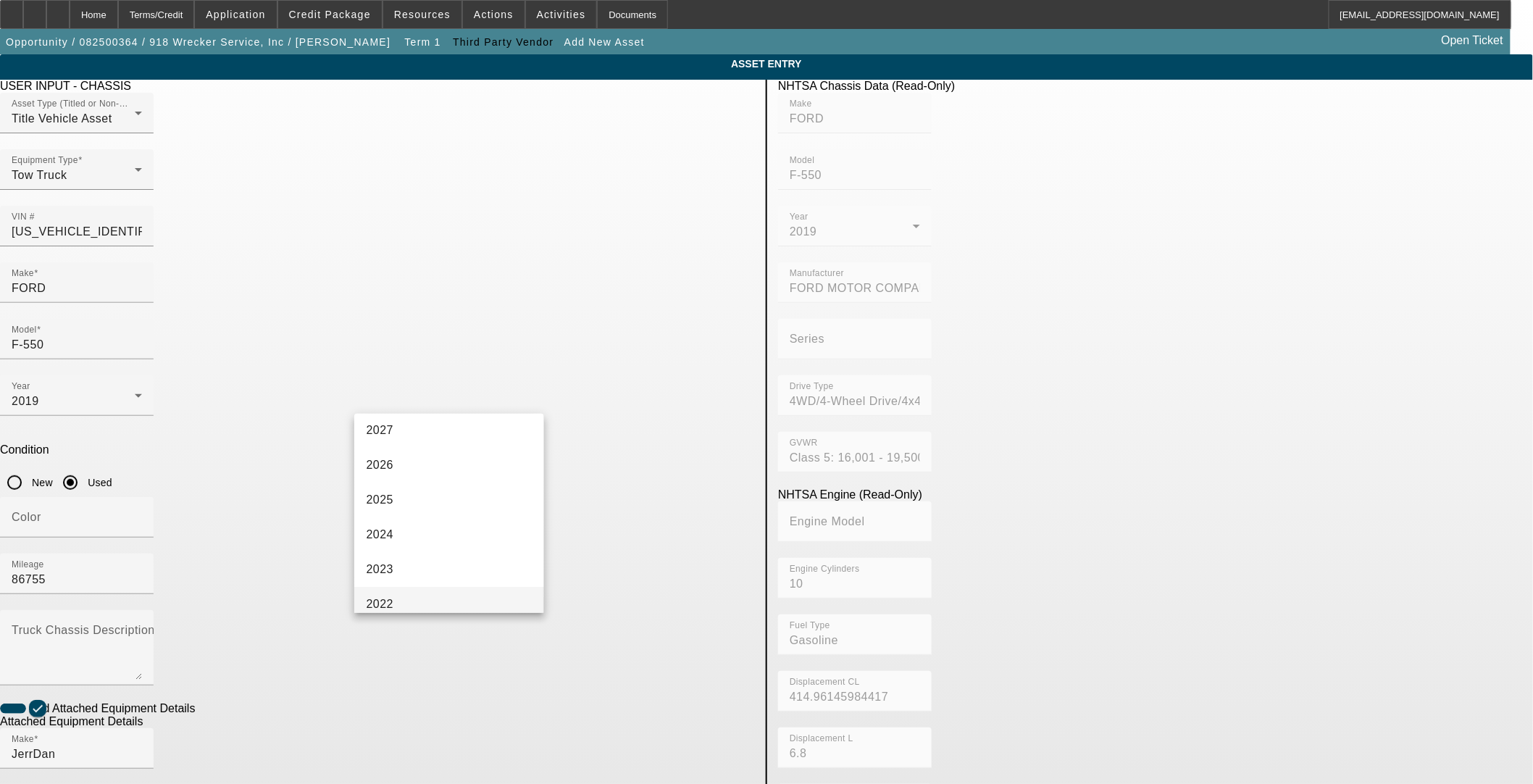
scroll to position [80, 0]
click at [388, 533] on span "2023" at bounding box center [380, 530] width 28 height 17
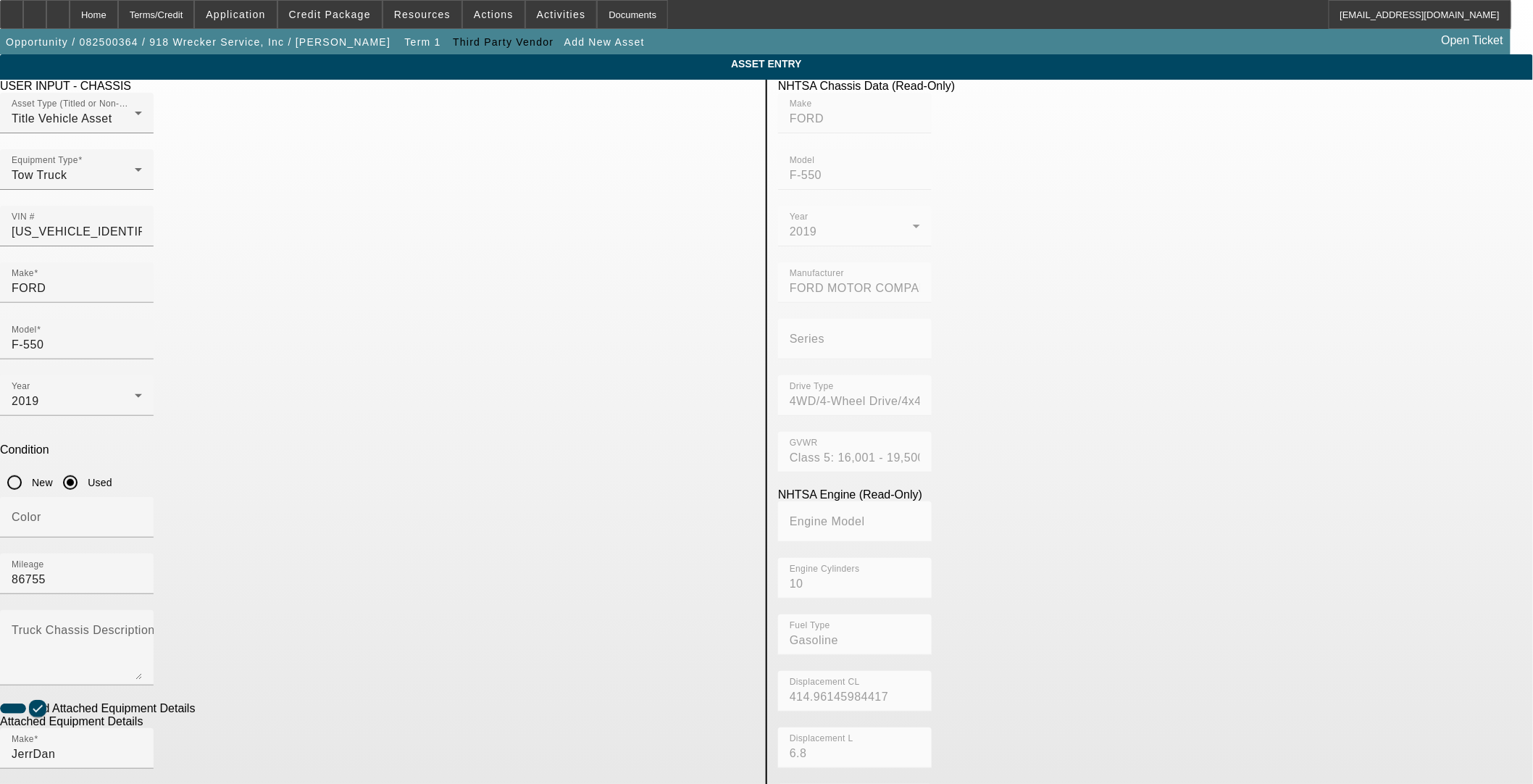
click at [311, 604] on app-asset-collateral-manage "ASSET ENTRY USER INPUT - CHASSIS Asset Type (Titled or Non-Titled) Title Vehicl…" at bounding box center [766, 618] width 1533 height 1127
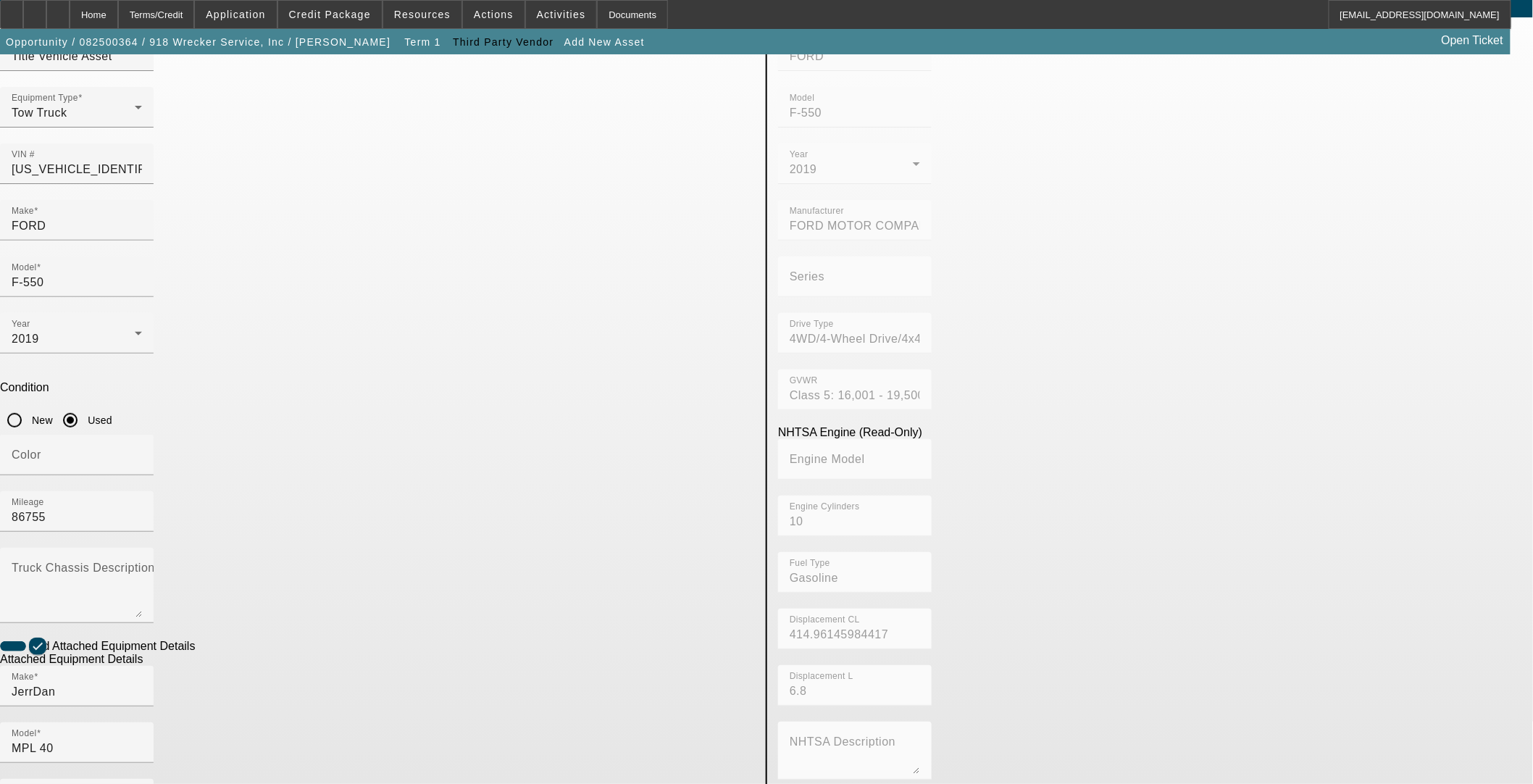
scroll to position [140, 0]
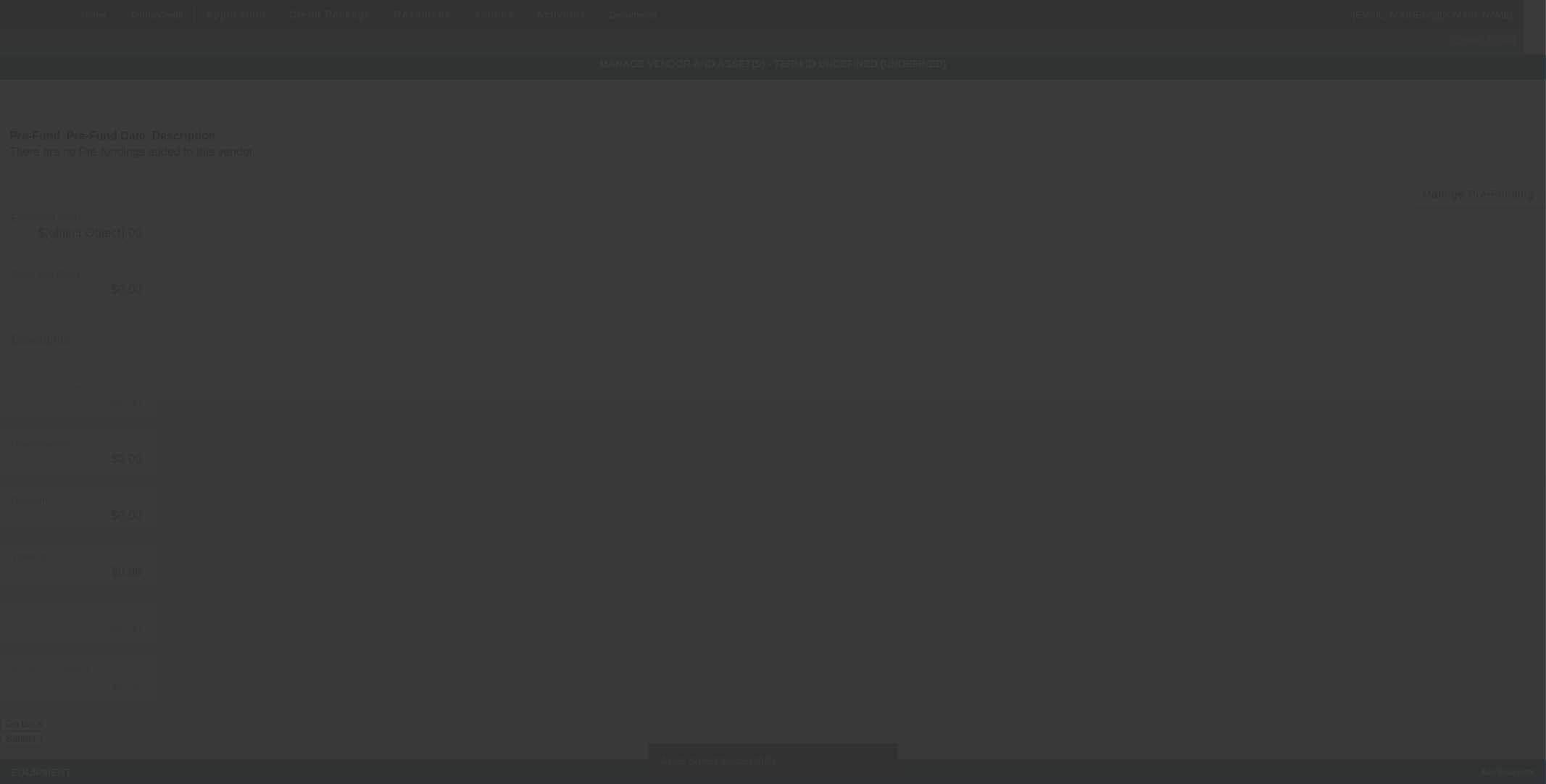
type input "$75,000.00"
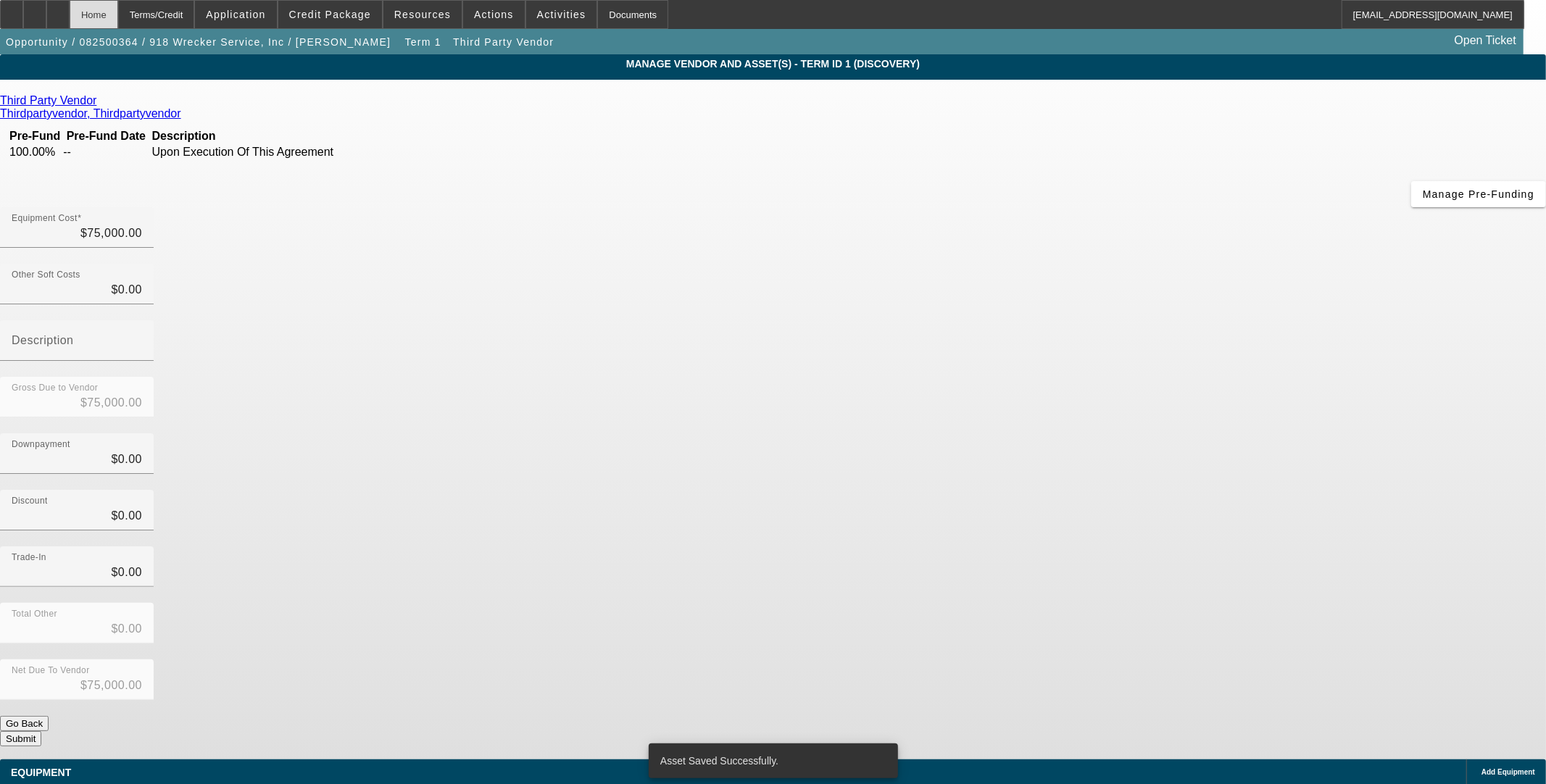
click at [118, 20] on div "Home" at bounding box center [93, 14] width 48 height 29
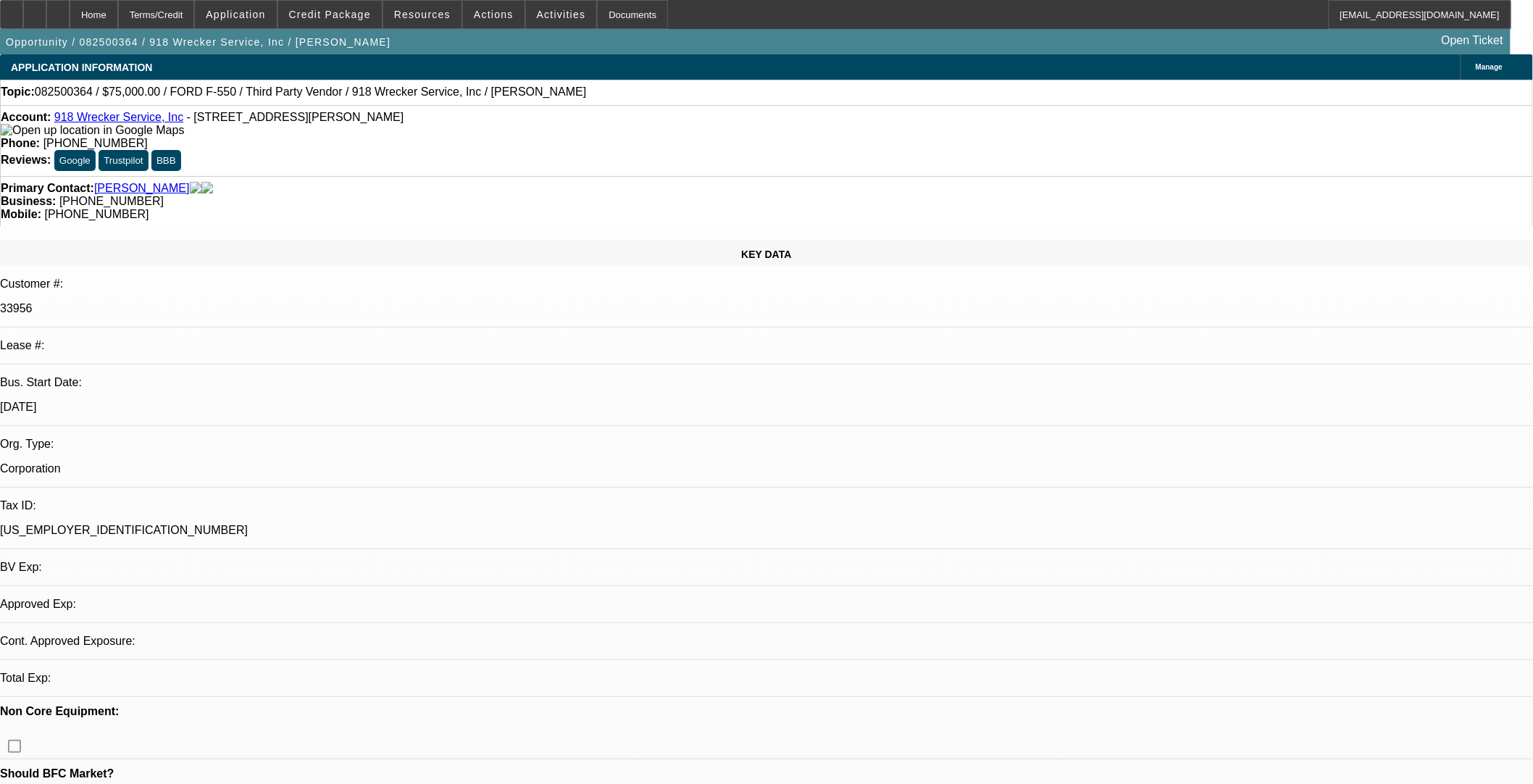
select select "0"
select select "6"
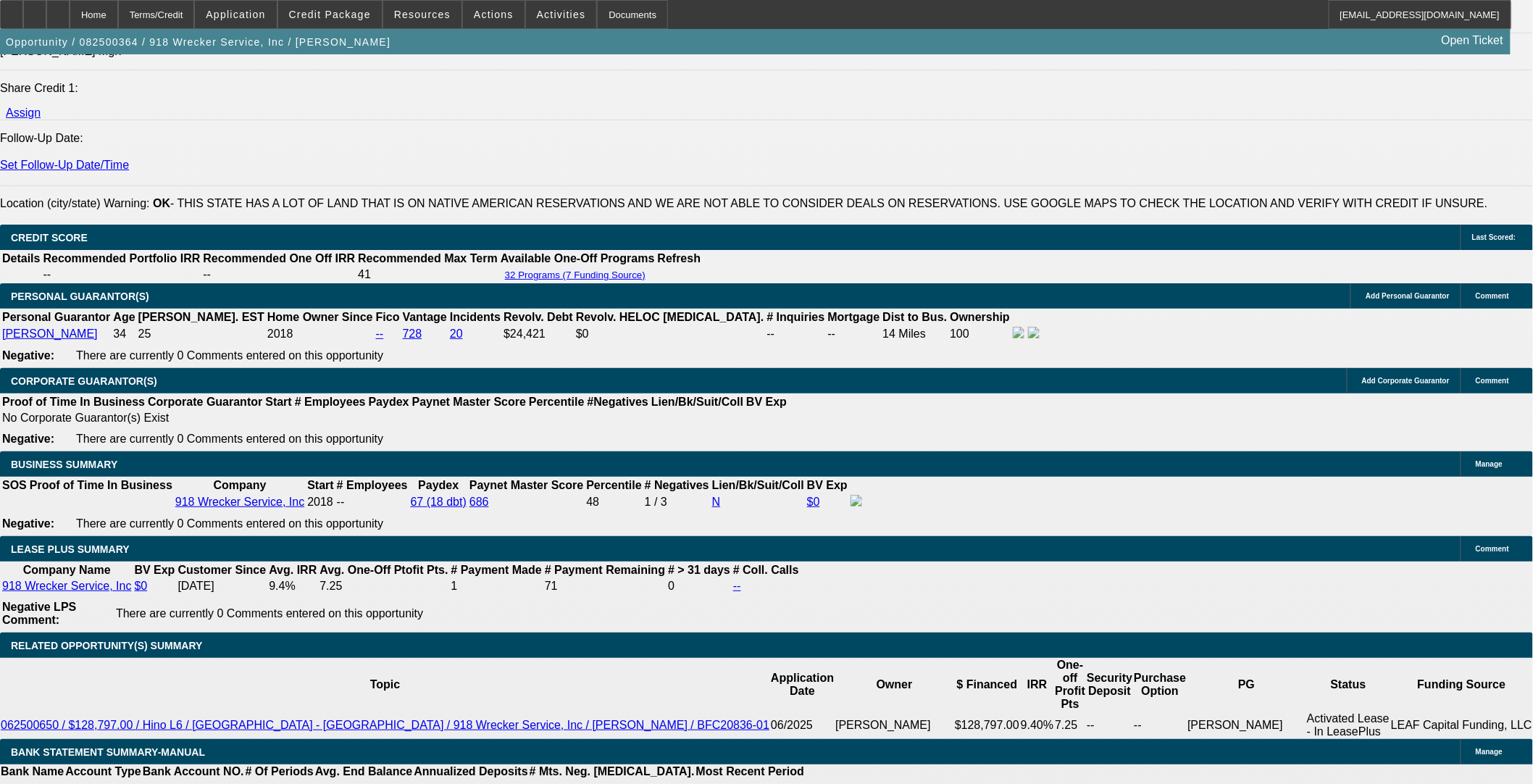
scroll to position [1851, 0]
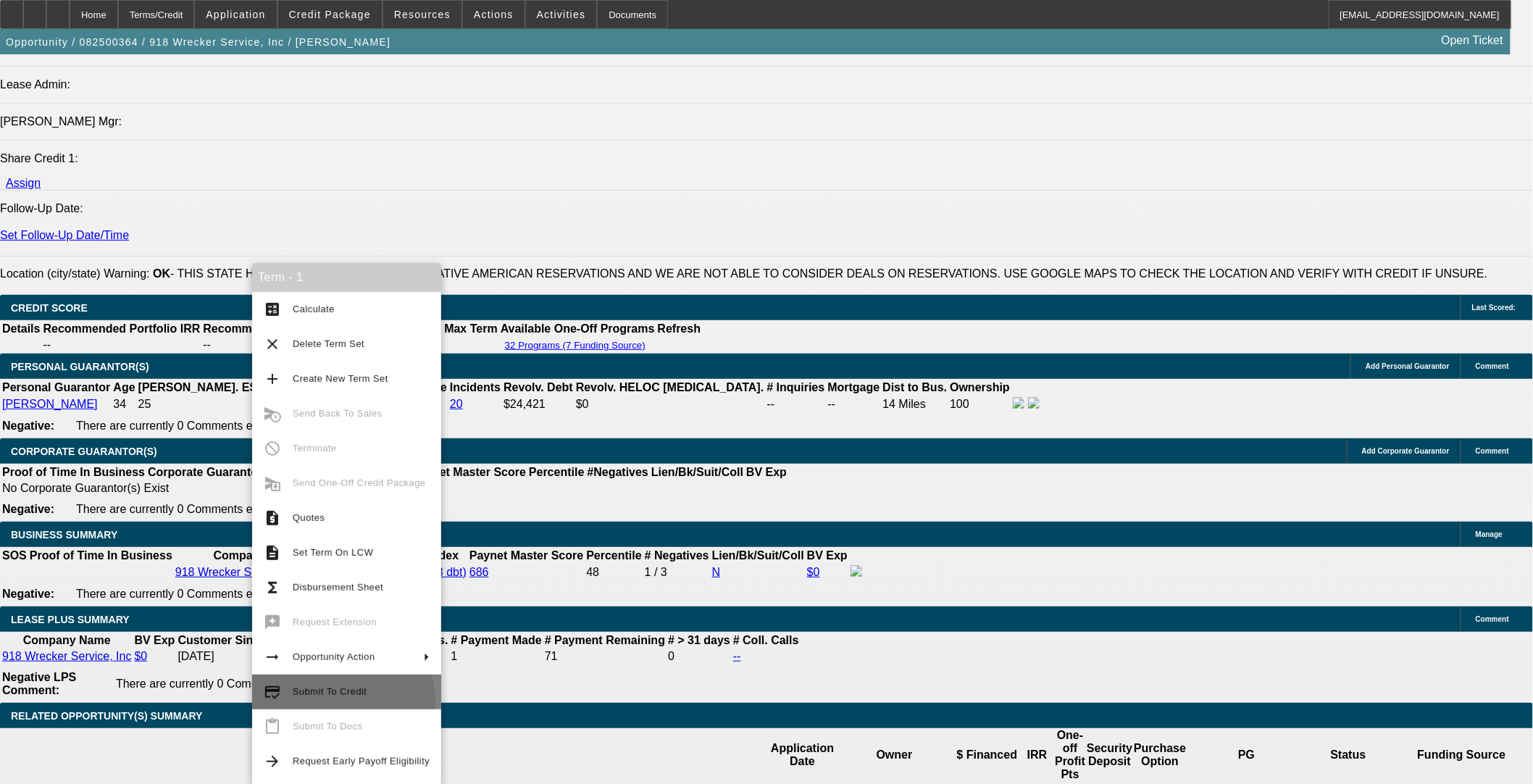
click at [341, 699] on span "Submit To Credit" at bounding box center [361, 692] width 137 height 17
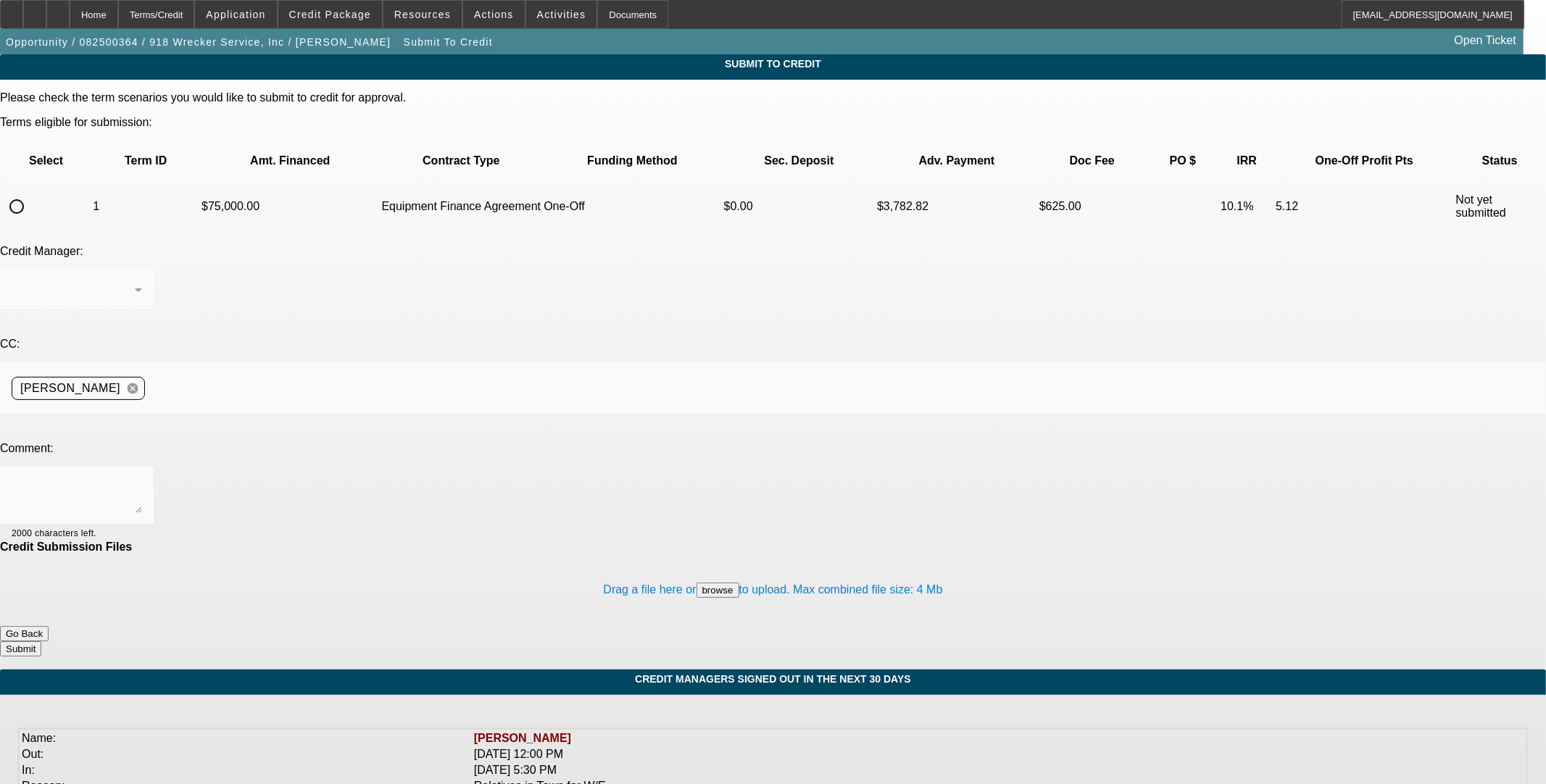
click at [31, 192] on input "radio" at bounding box center [16, 206] width 29 height 29
radio input "true"
click at [142, 479] on textarea at bounding box center [77, 496] width 131 height 35
type textarea "Please ok to LEAF. Thanks"
click at [42, 641] on button "Submit" at bounding box center [20, 648] width 42 height 16
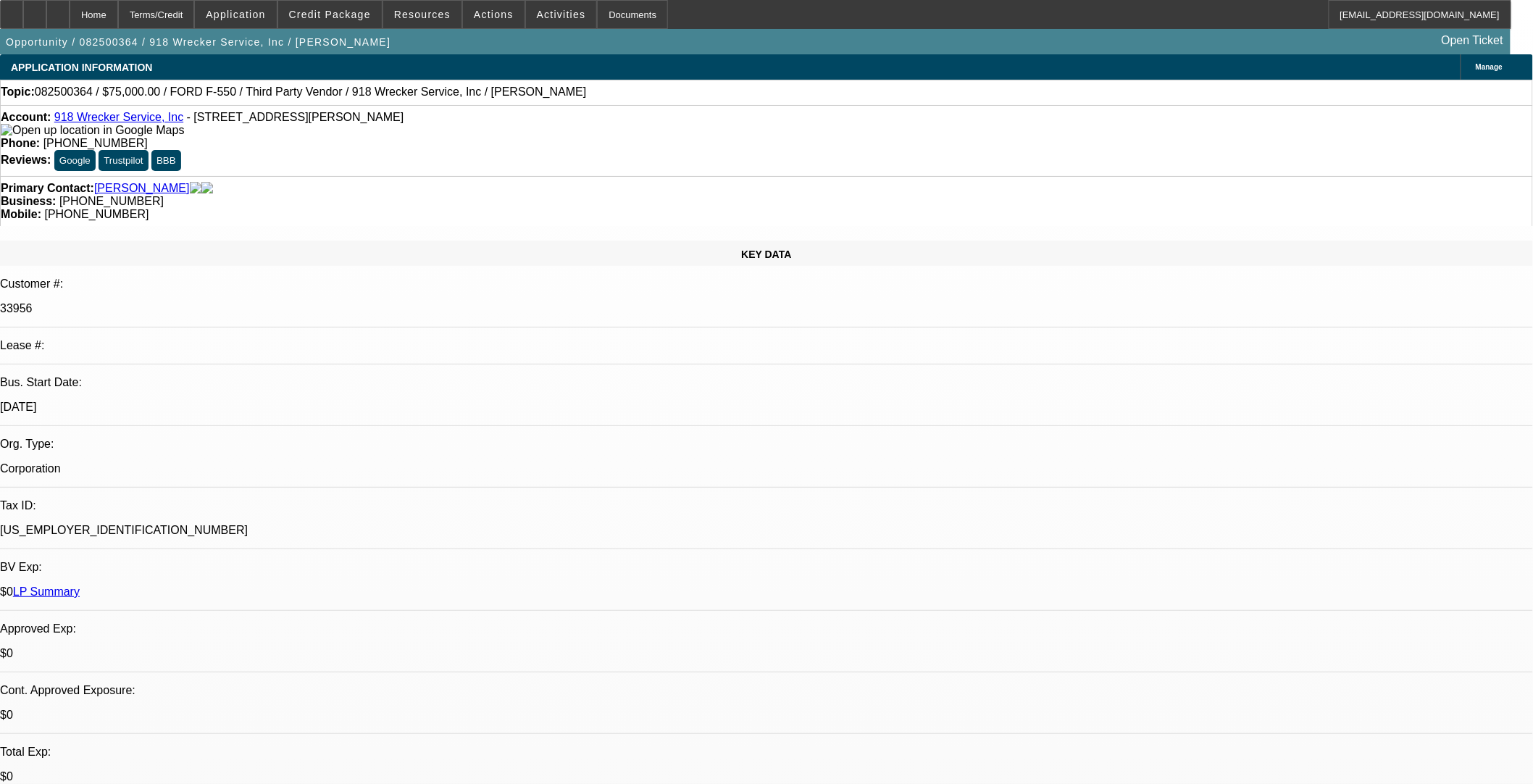
select select "0"
select select "6"
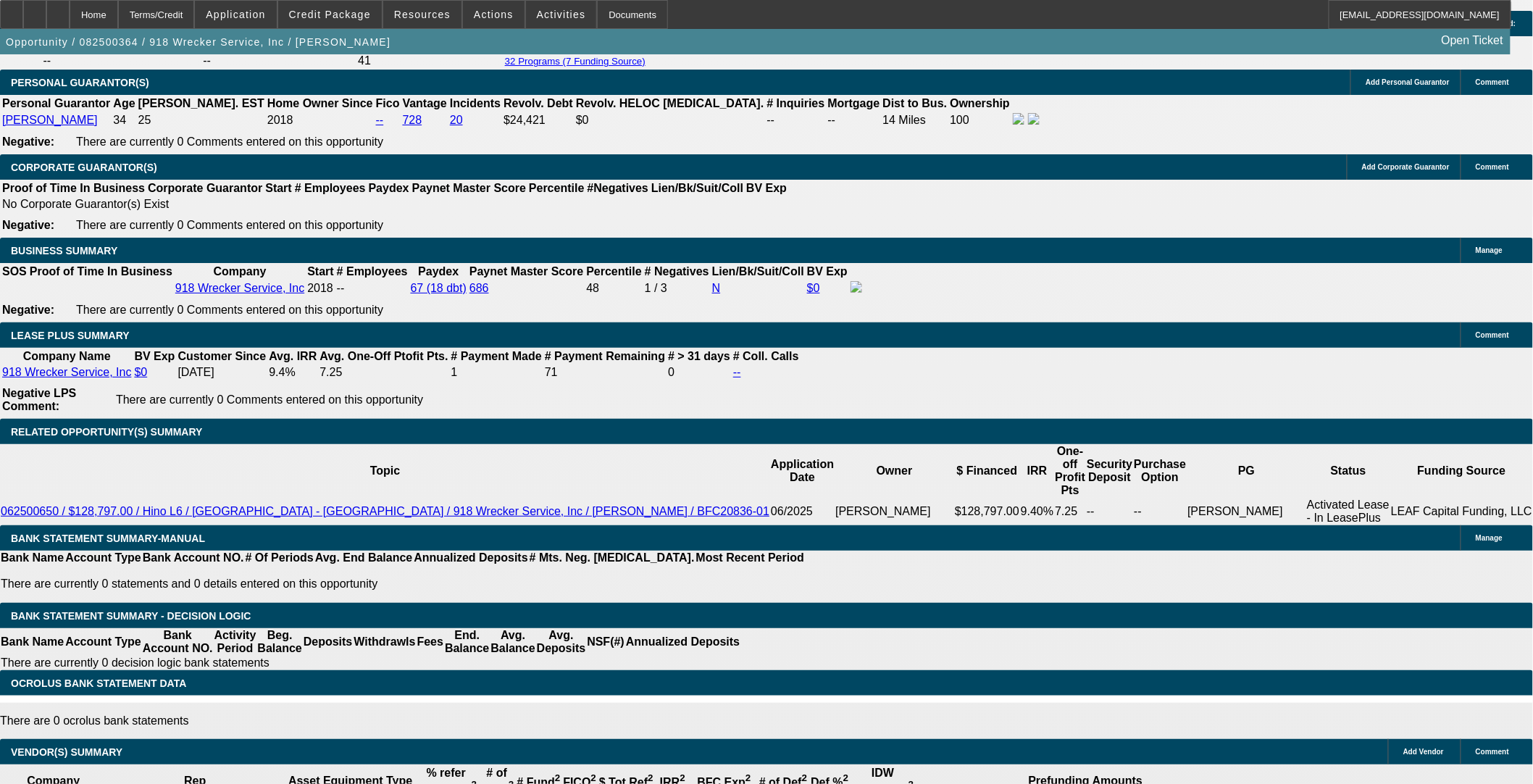
scroll to position [2174, 0]
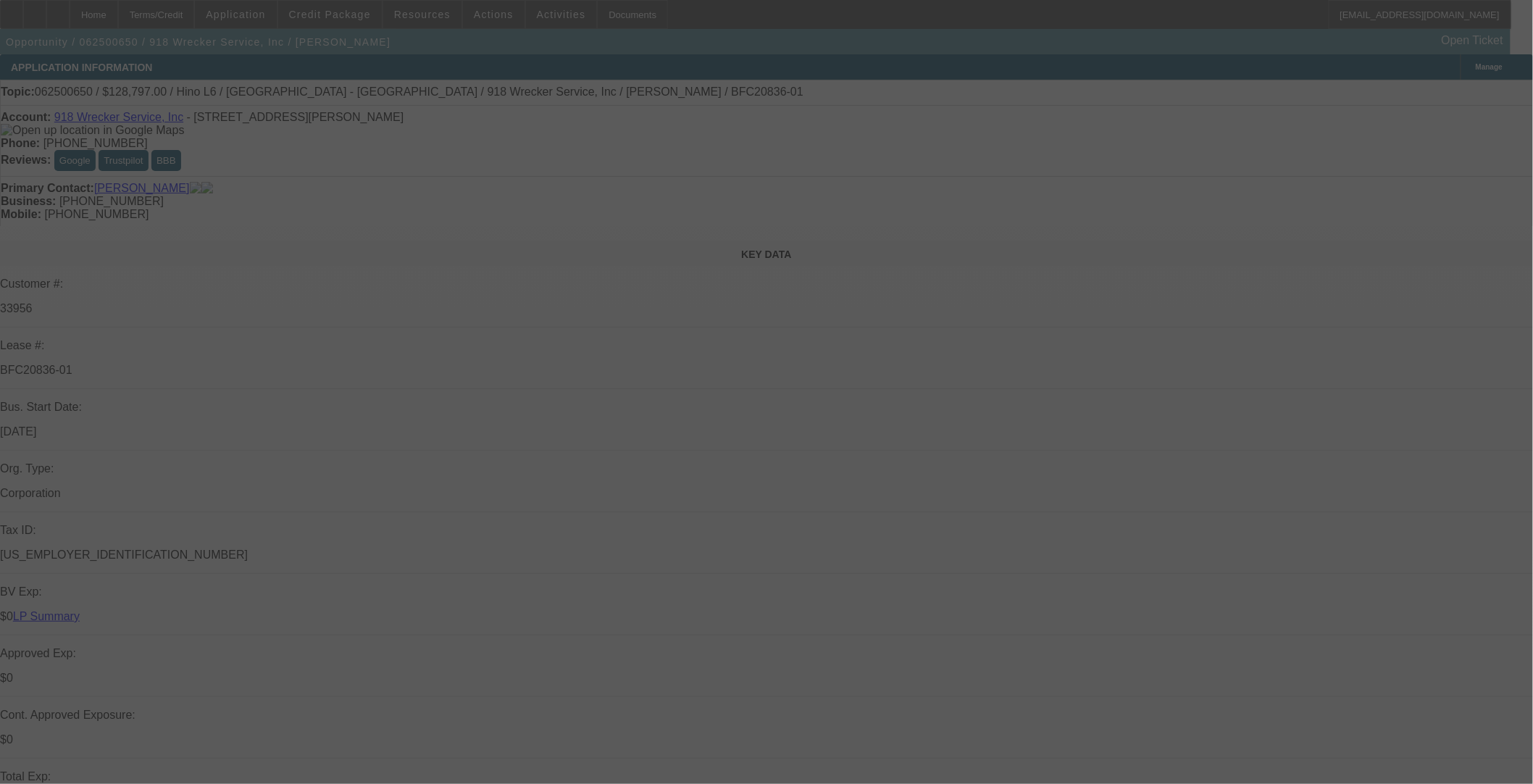
select select "0"
select select "3"
select select "0"
select select "6"
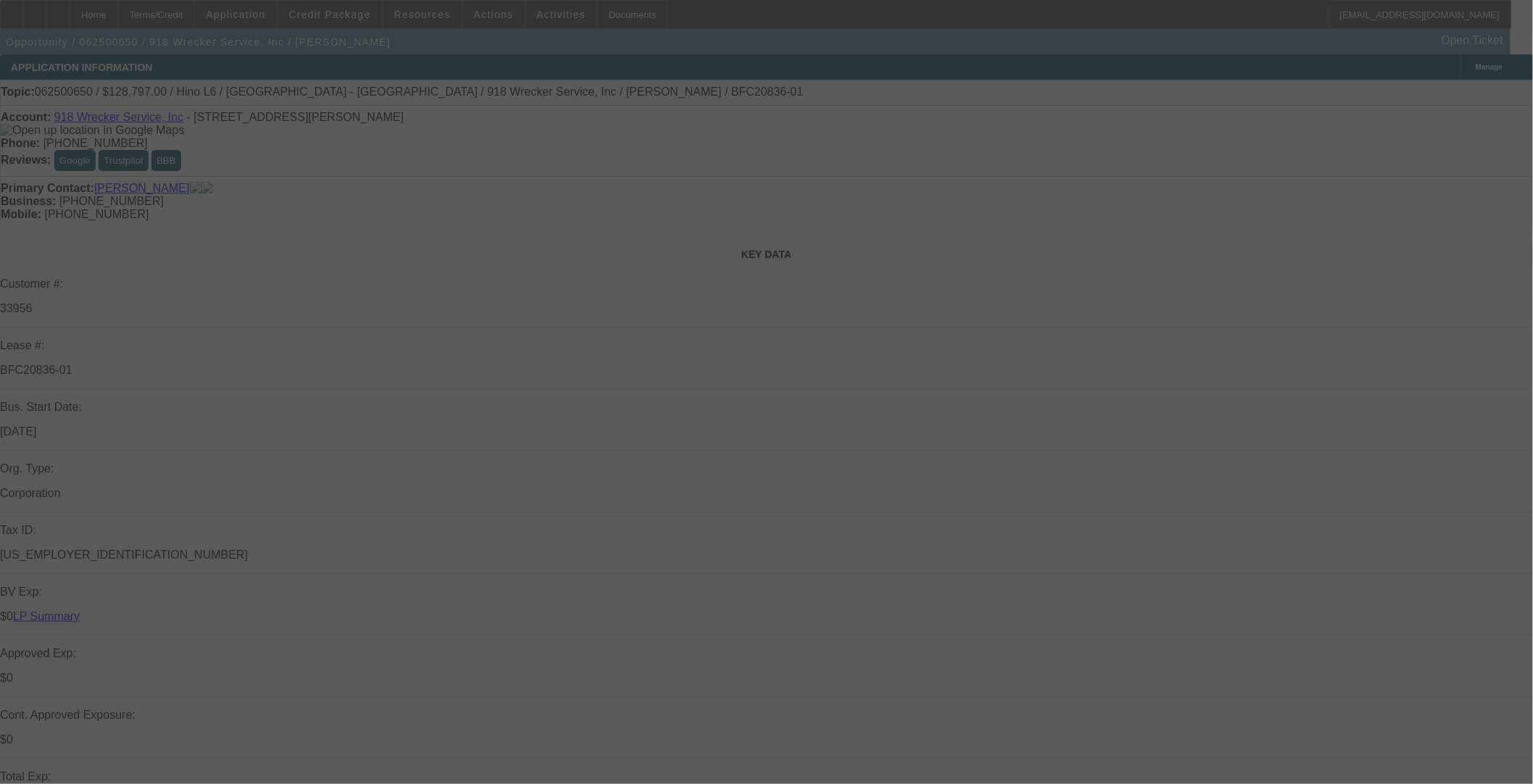
select select "0"
select select "3"
select select "0"
select select "6"
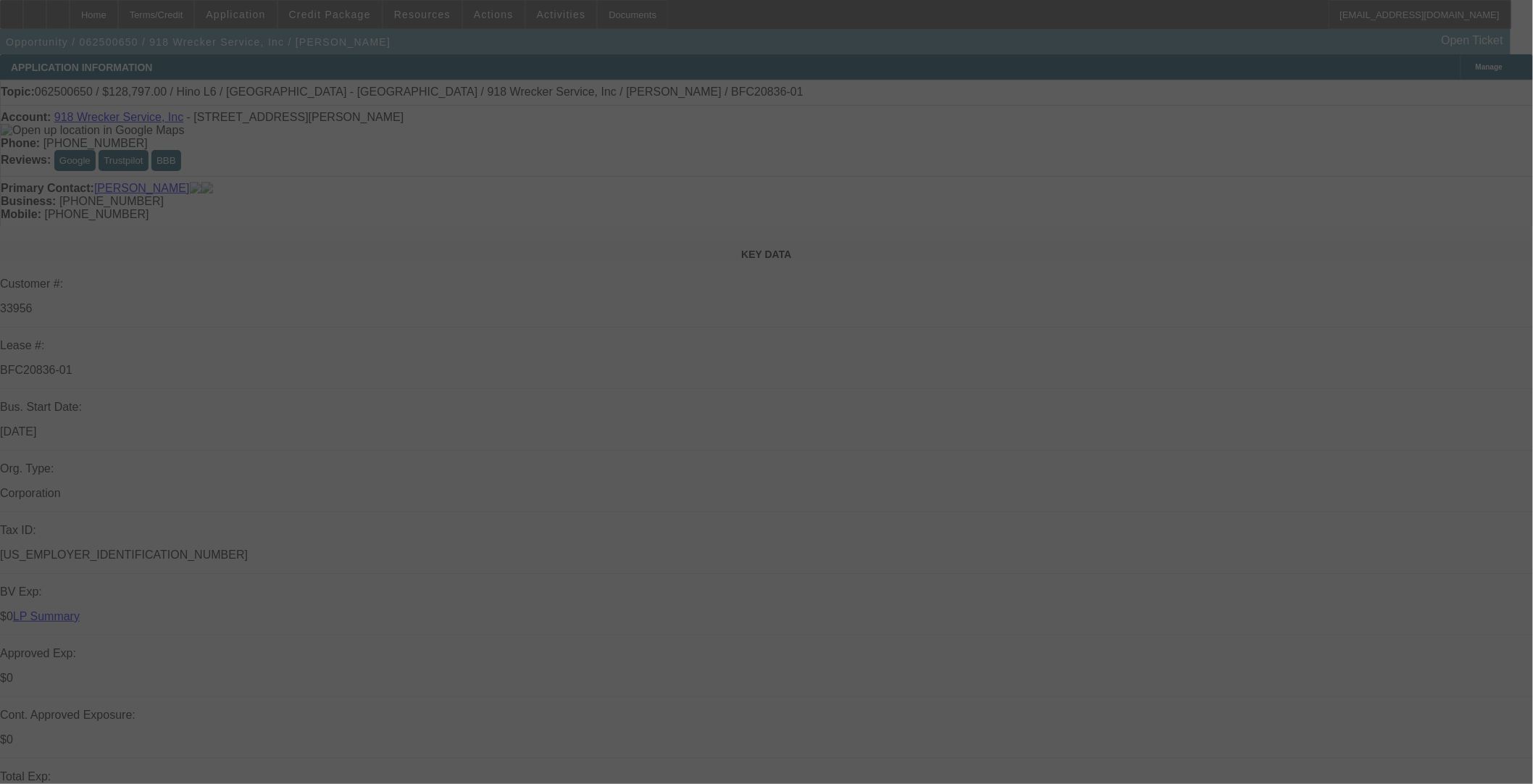
select select "0"
select select "3"
select select "0"
select select "6"
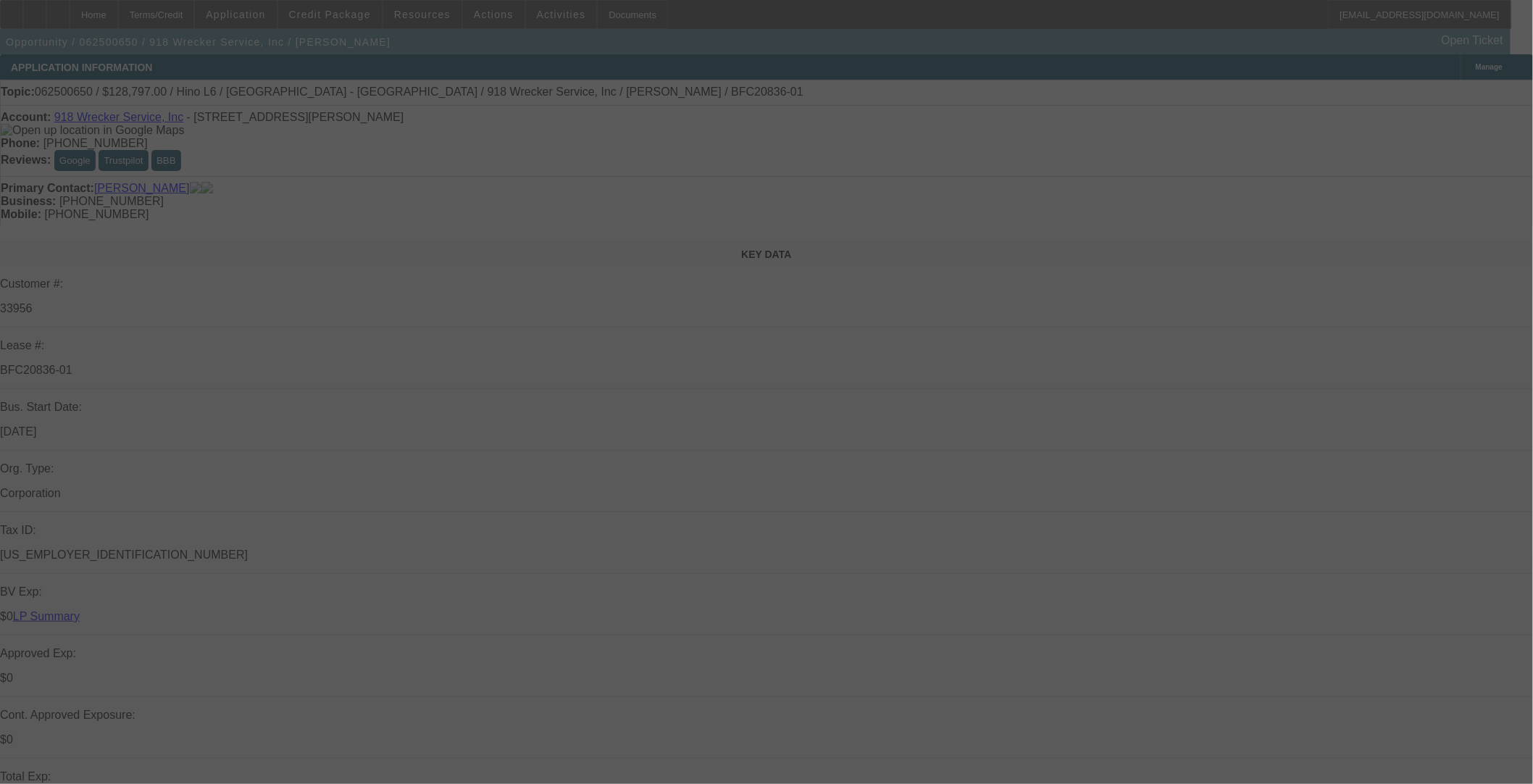
select select "0"
select select "6"
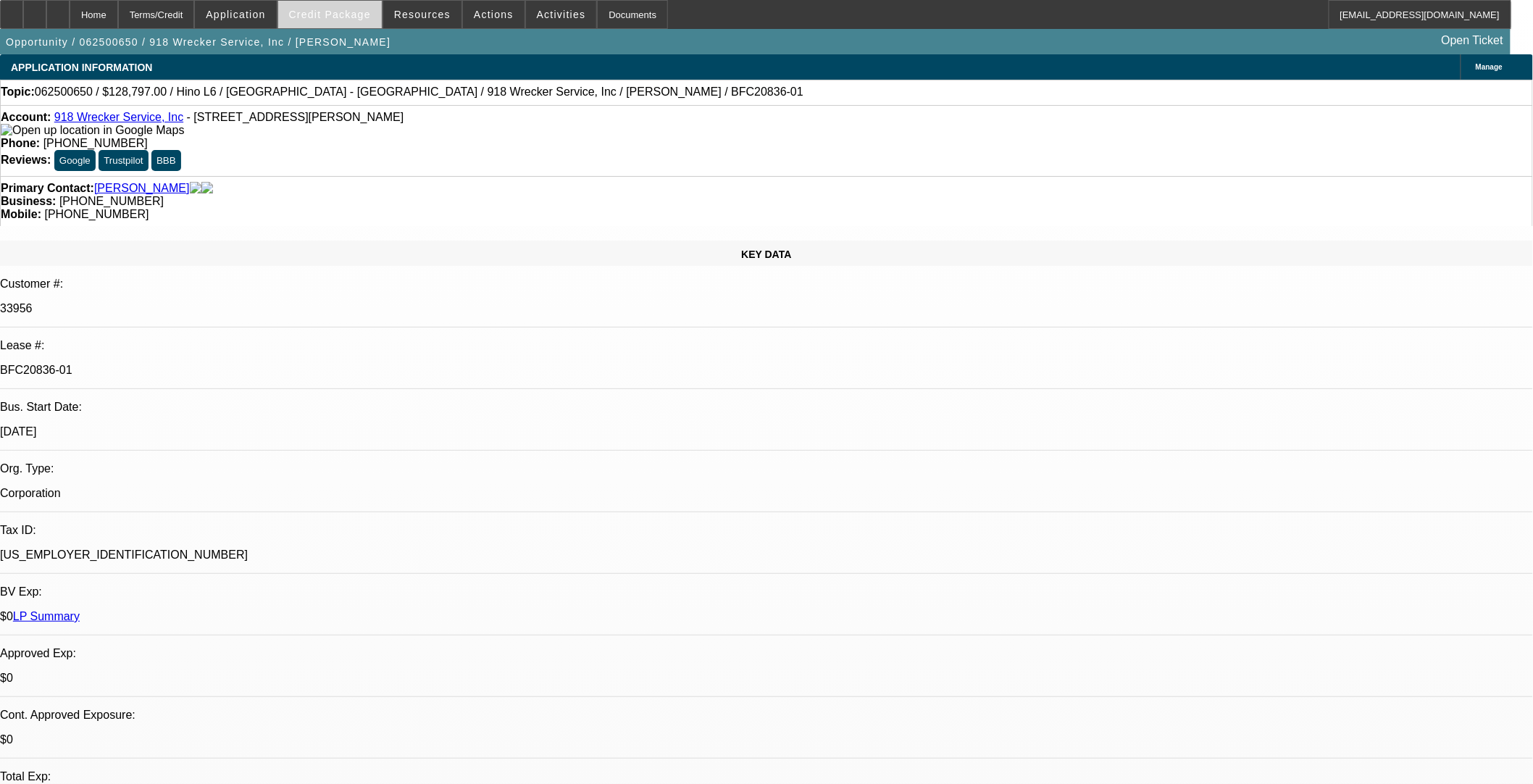
click at [367, 15] on span "Credit Package" at bounding box center [330, 15] width 82 height 11
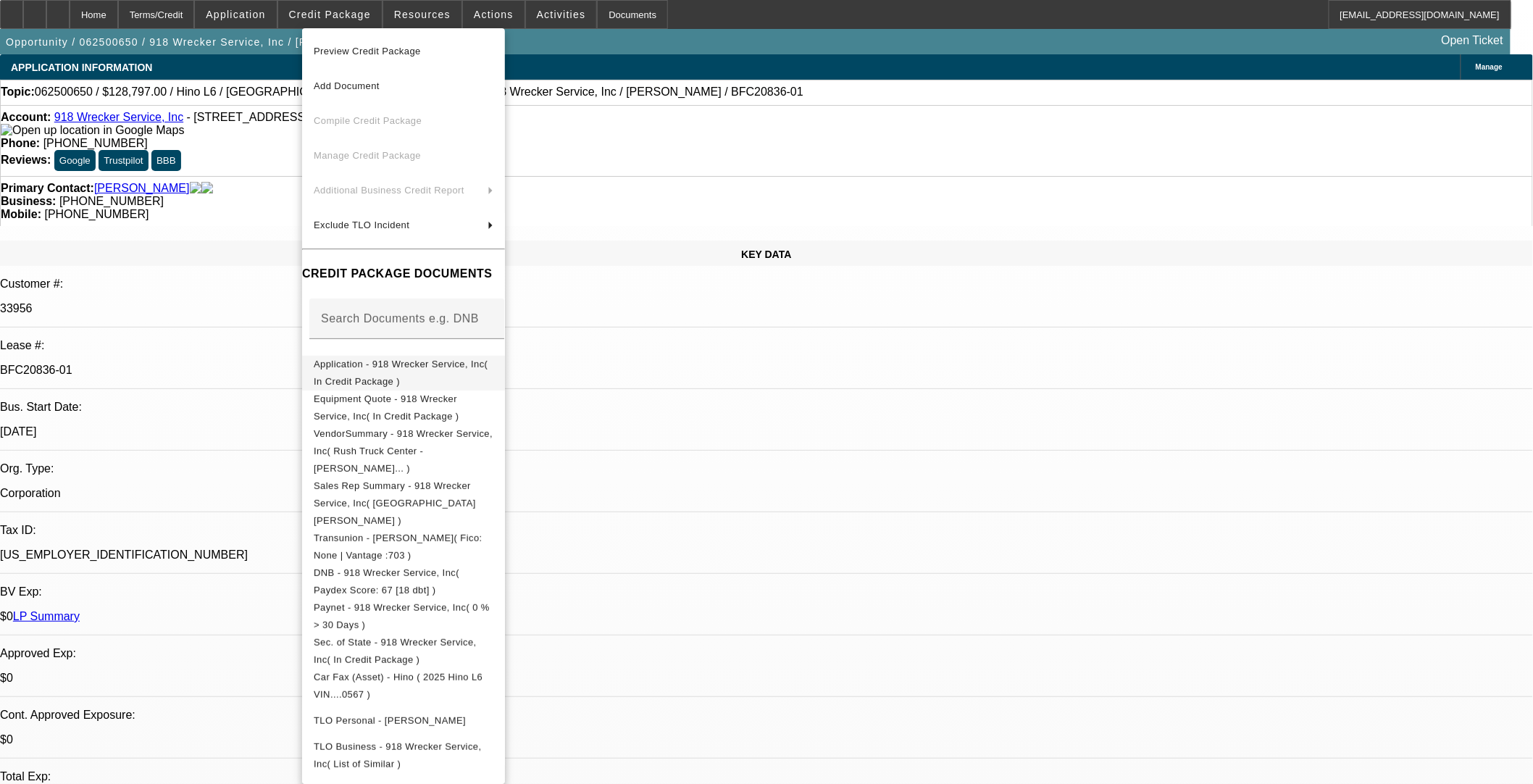
click at [391, 366] on span "Application - 918 Wrecker Service, Inc( In Credit Package )" at bounding box center [400, 372] width 174 height 29
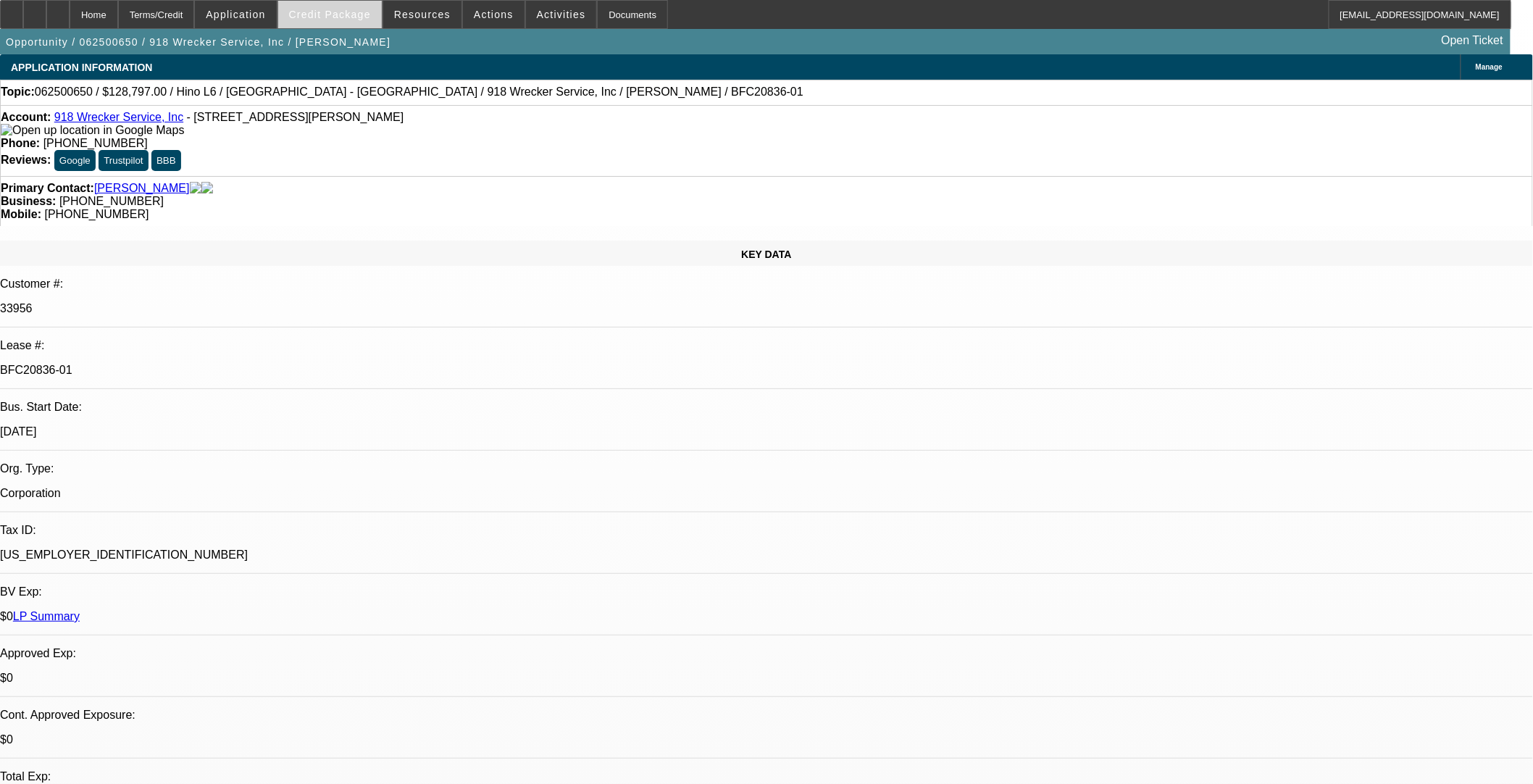
click at [371, 18] on span "Credit Package" at bounding box center [330, 15] width 82 height 11
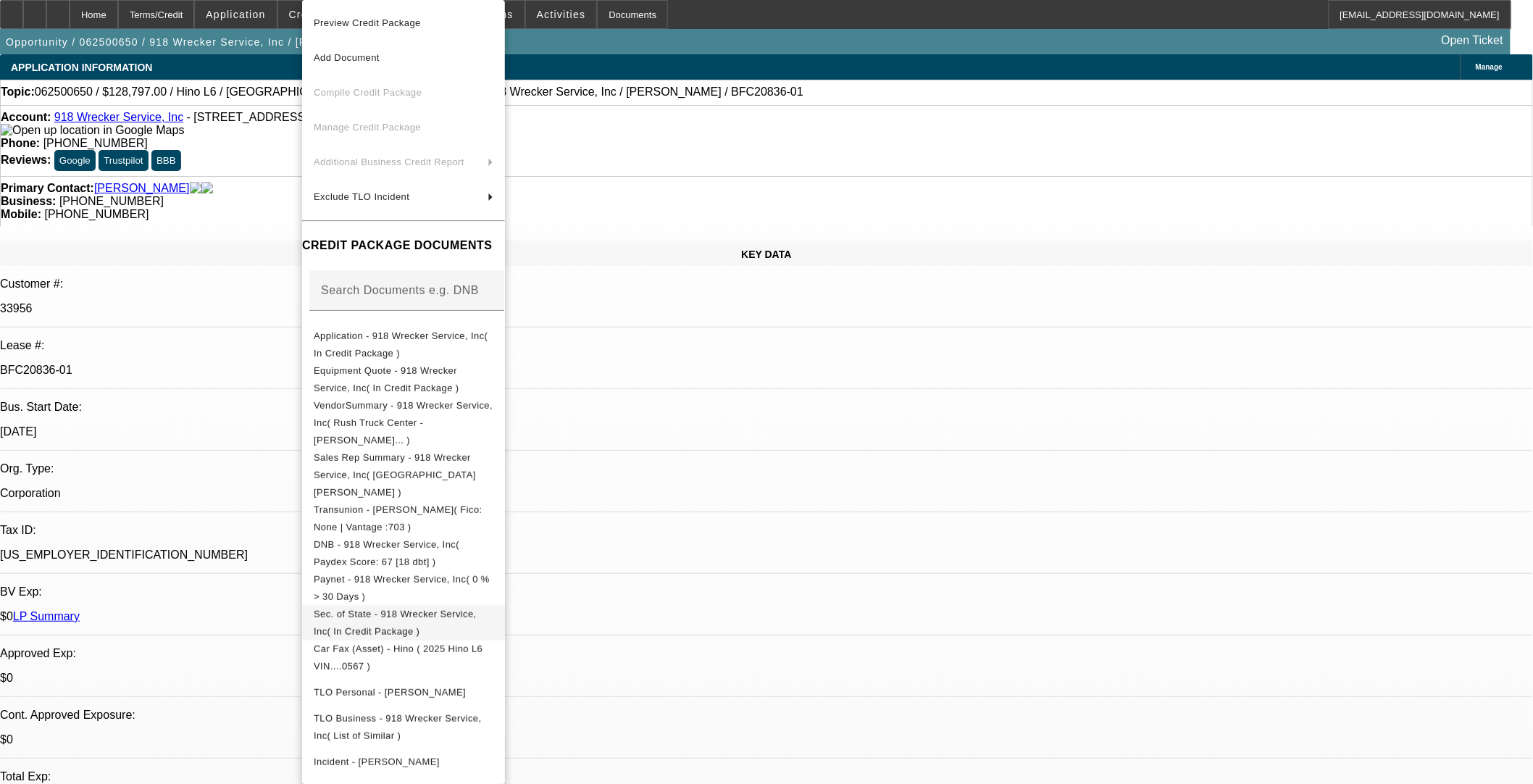
click at [430, 608] on span "Sec. of State - 918 Wrecker Service, Inc( In Credit Package )" at bounding box center [395, 622] width 163 height 29
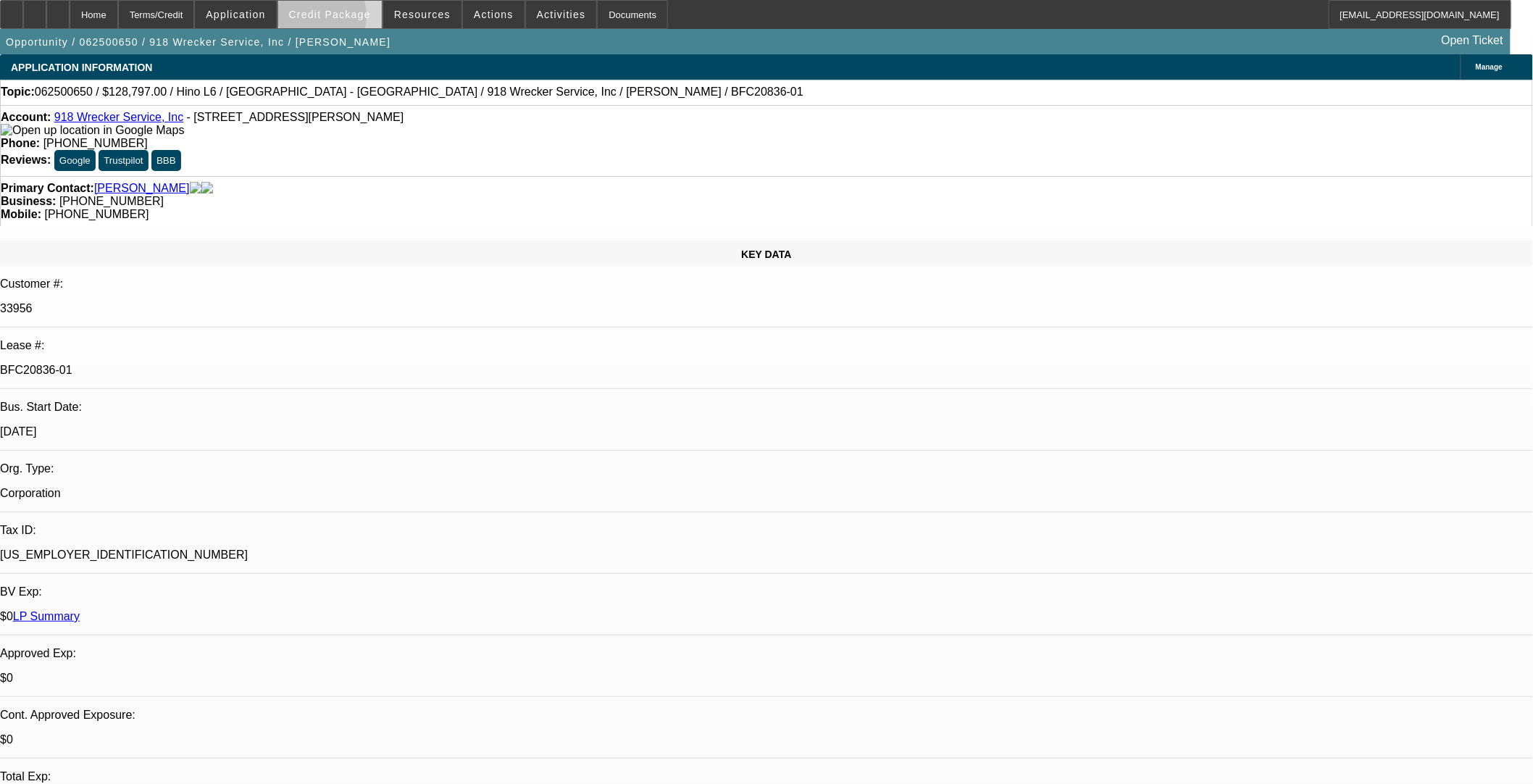
click at [338, 20] on span at bounding box center [330, 14] width 104 height 35
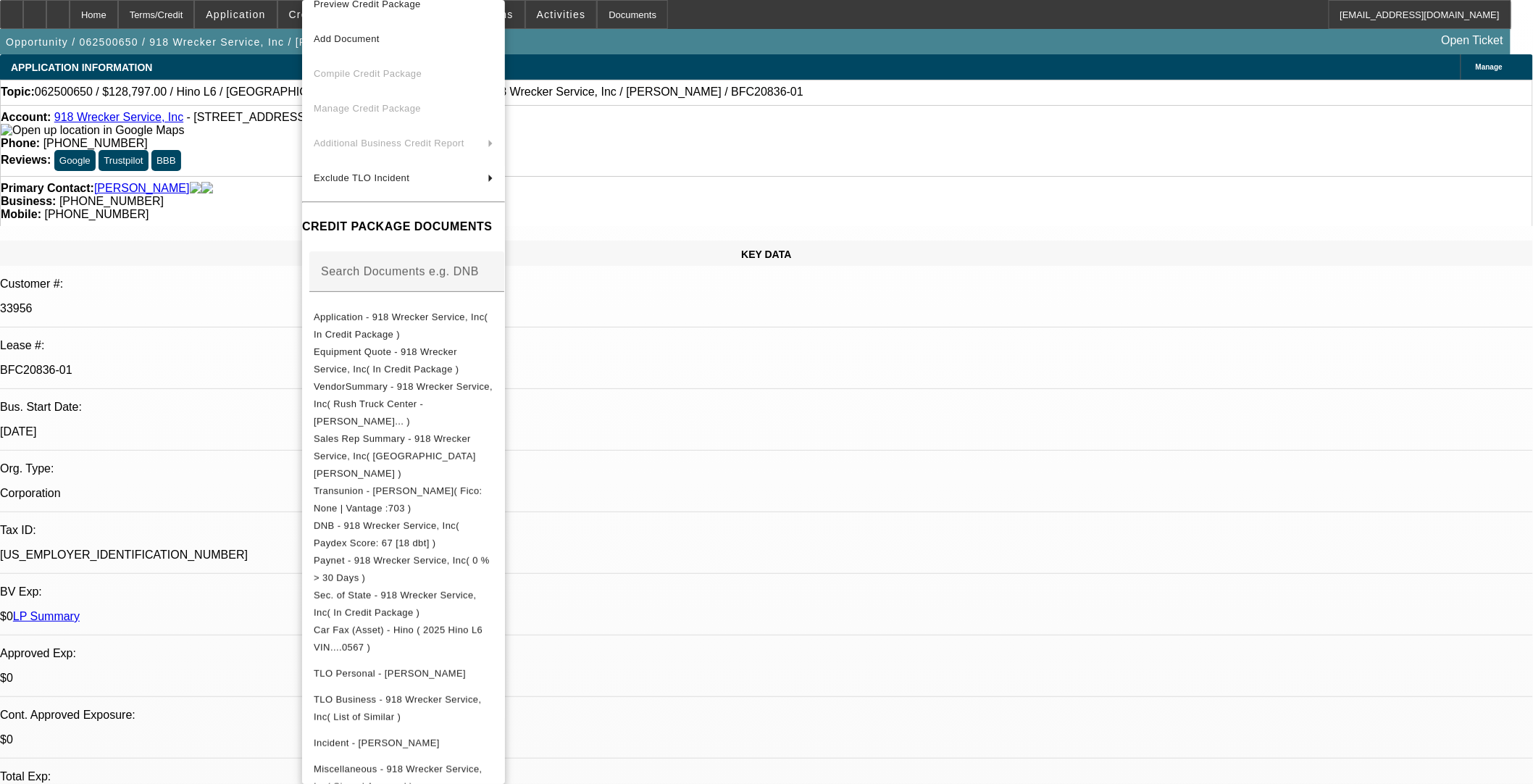
scroll to position [29, 0]
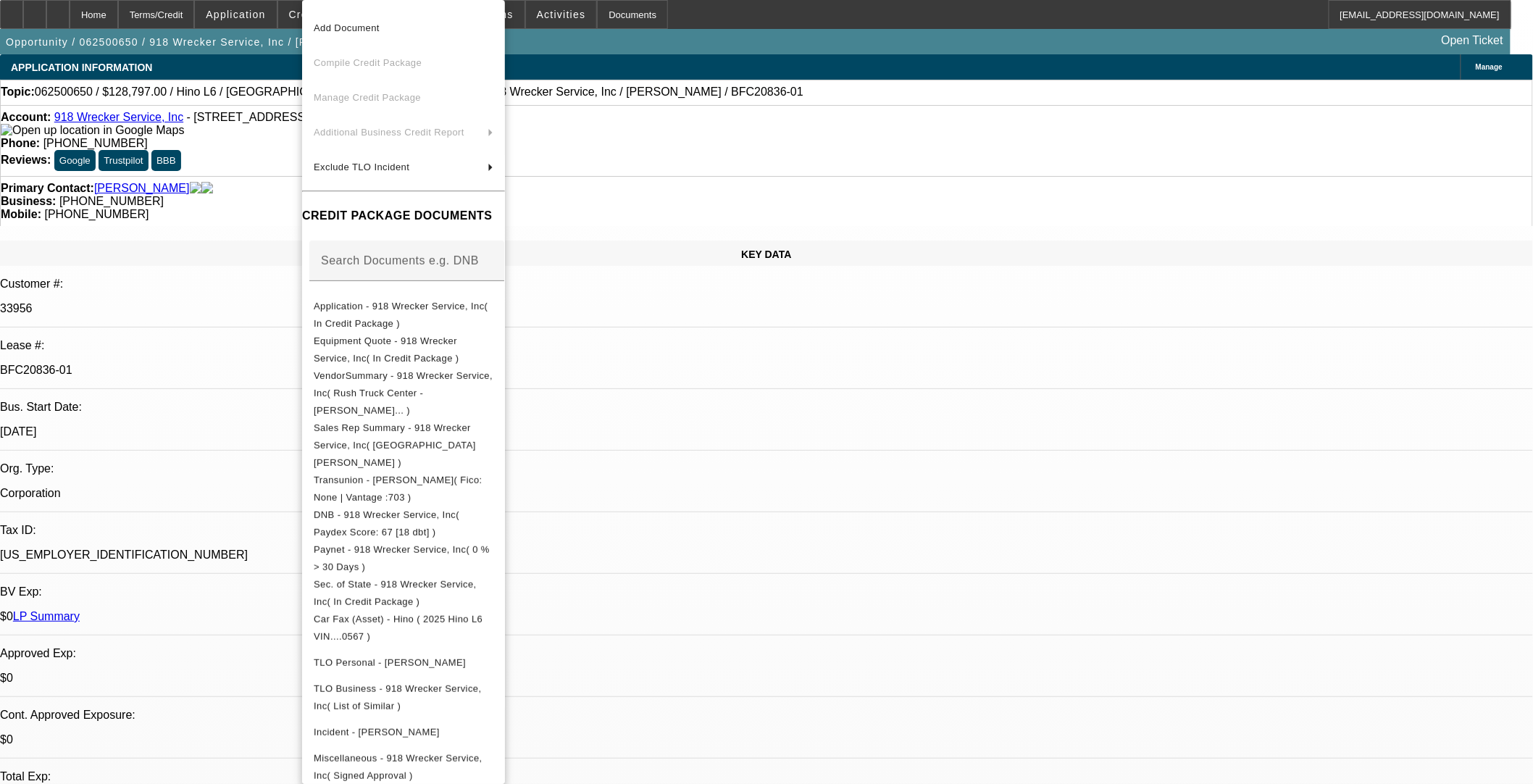
click at [643, 642] on div at bounding box center [766, 392] width 1533 height 784
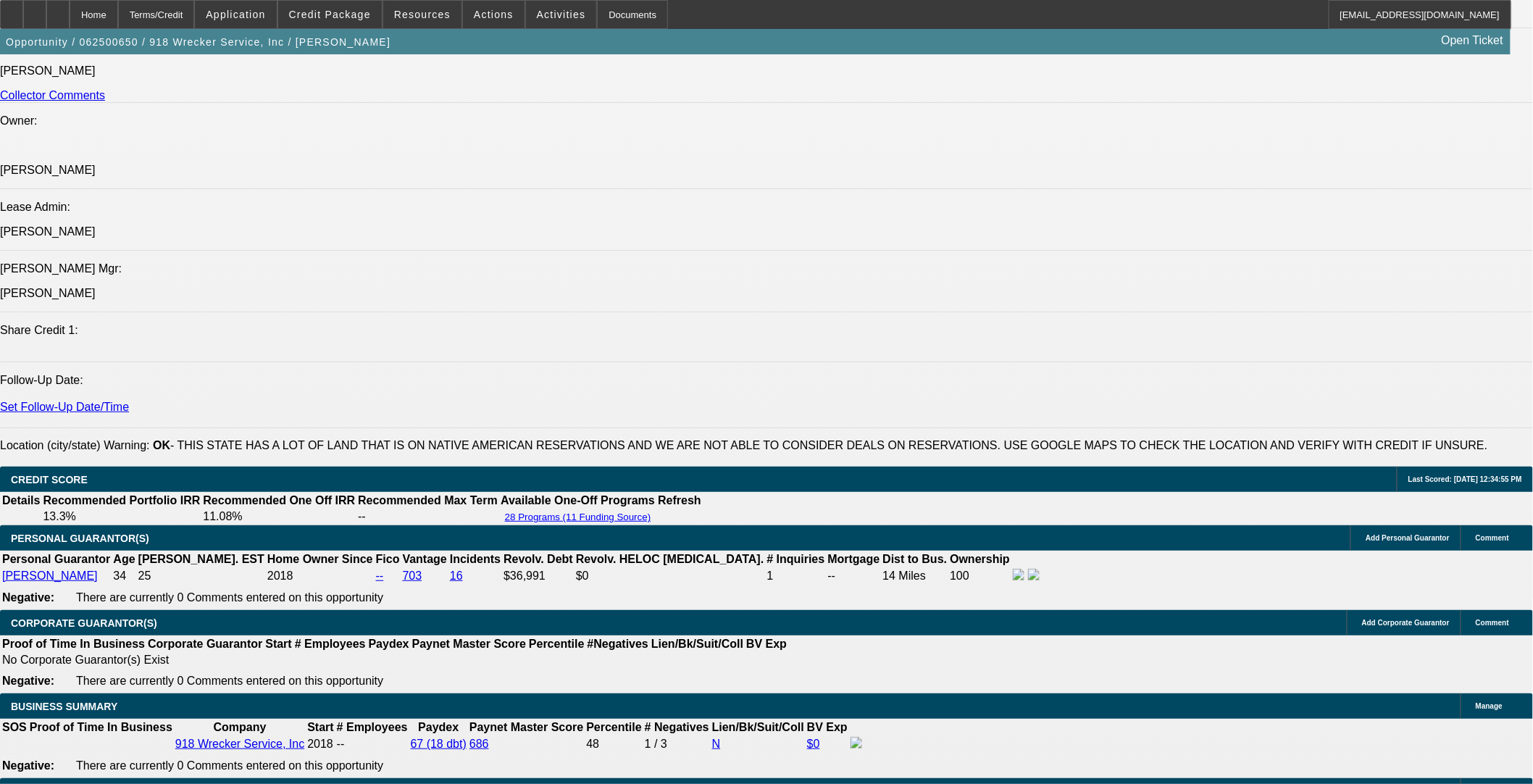
scroll to position [1931, 0]
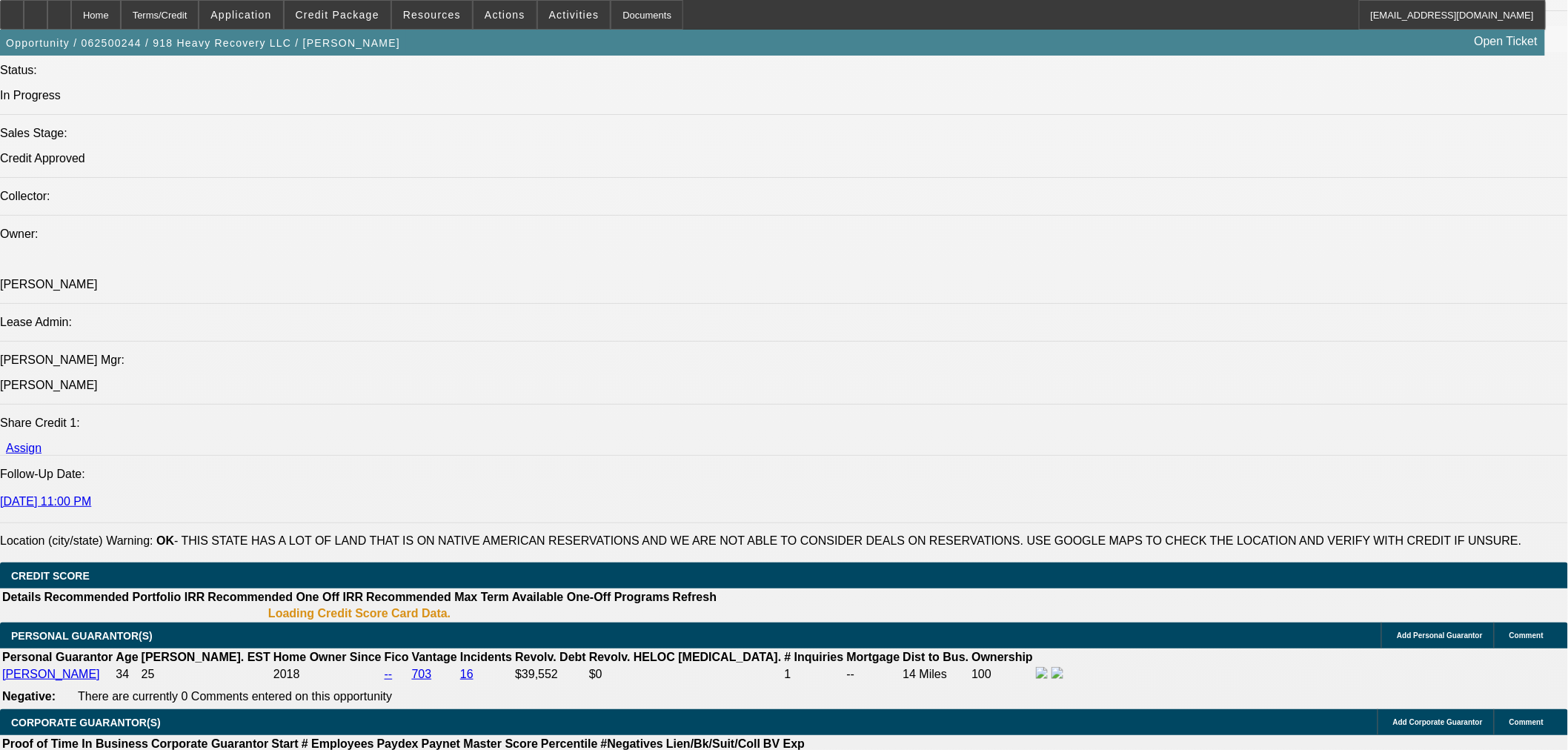
select select "0"
select select "2"
select select "0"
select select "6"
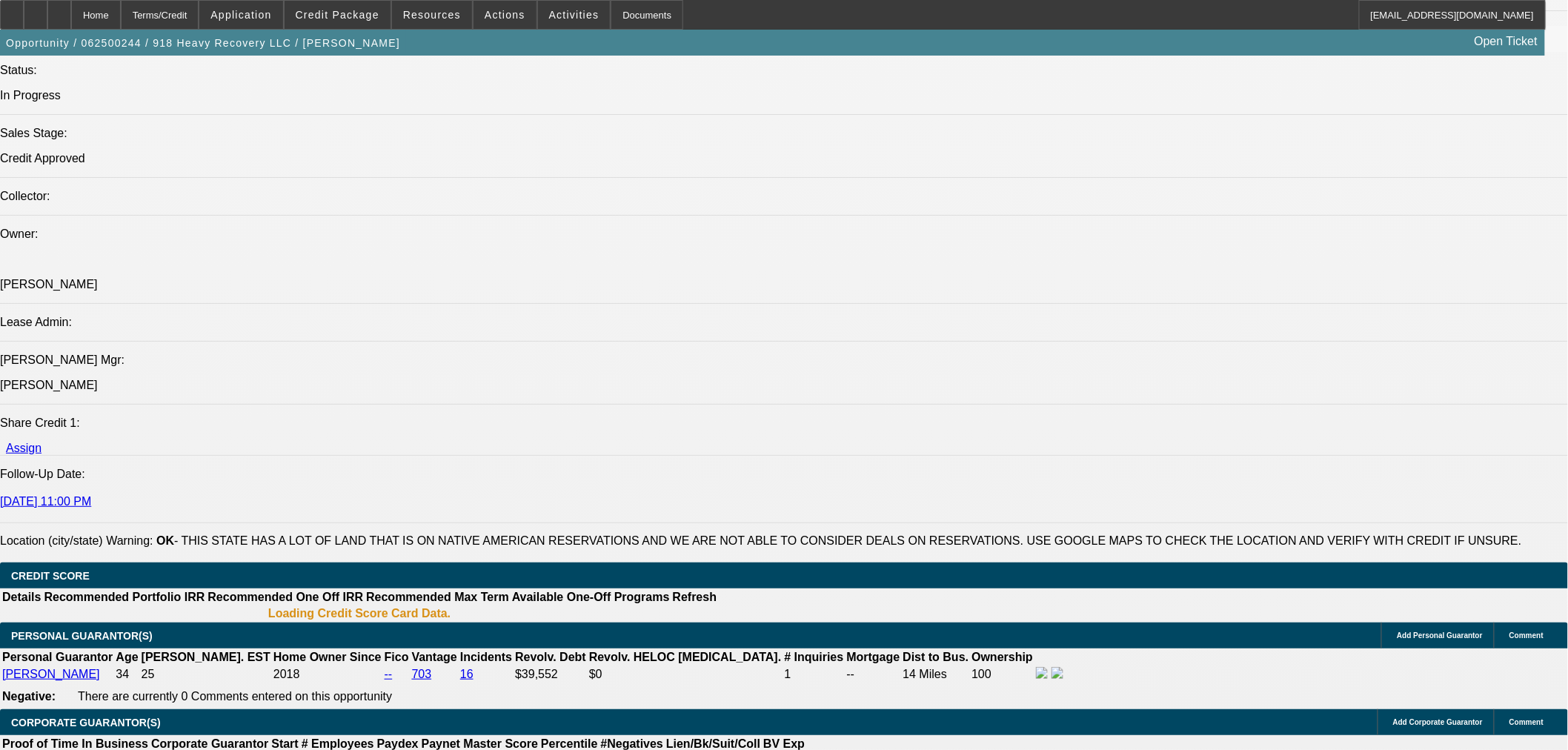
select select "0"
select select "2"
select select "0"
select select "6"
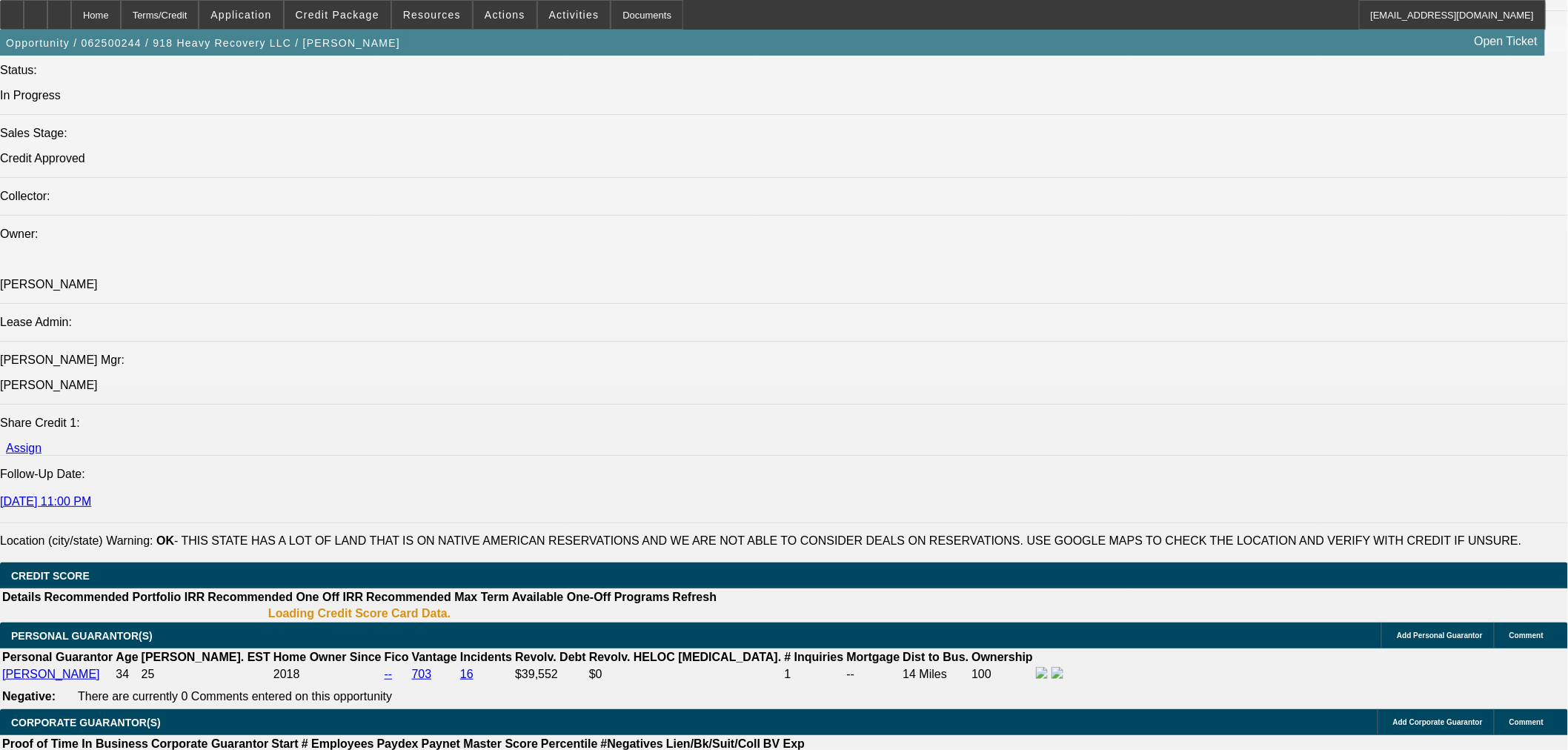
select select "0"
select select "2"
select select "0"
select select "6"
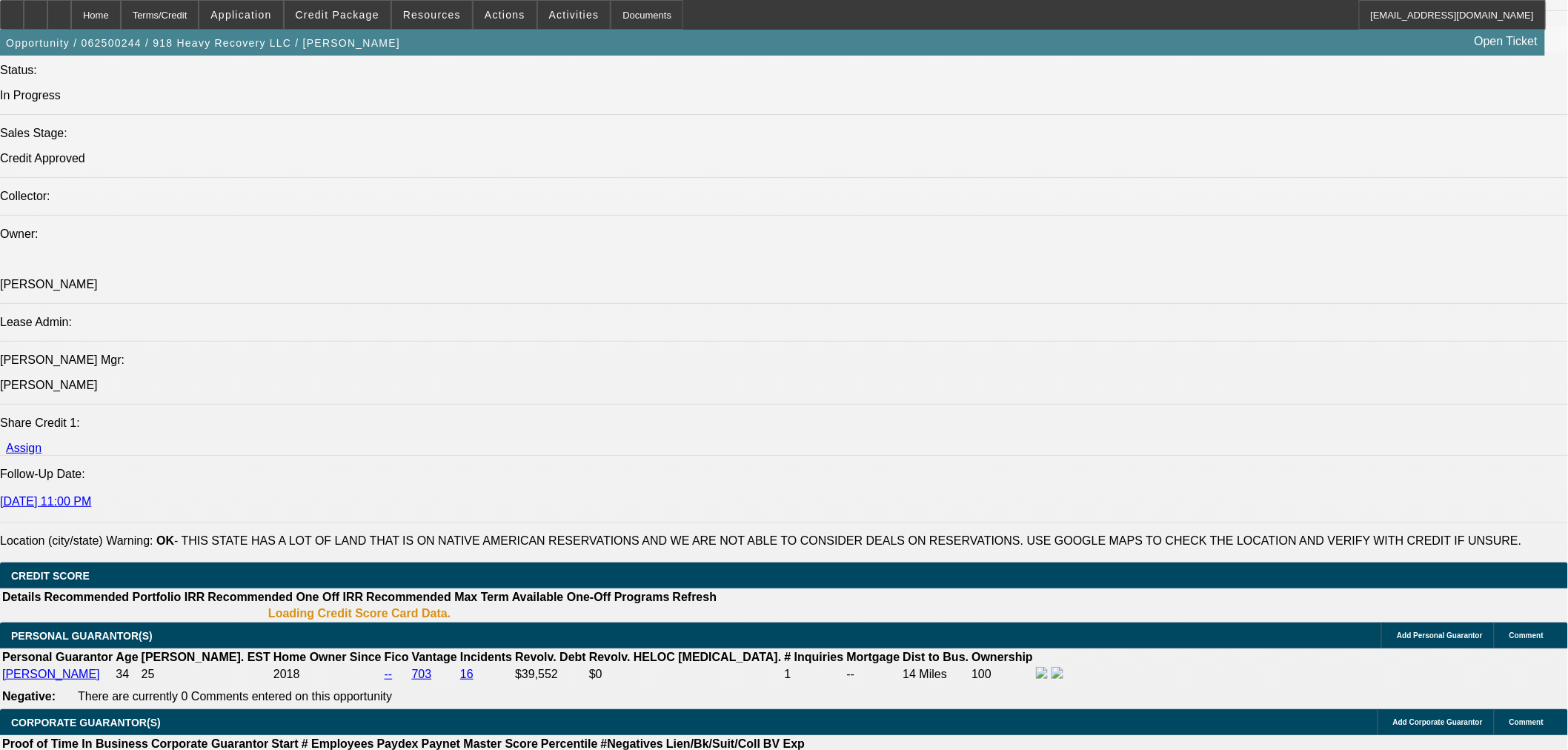
select select "0"
select select "2"
select select "0"
select select "6"
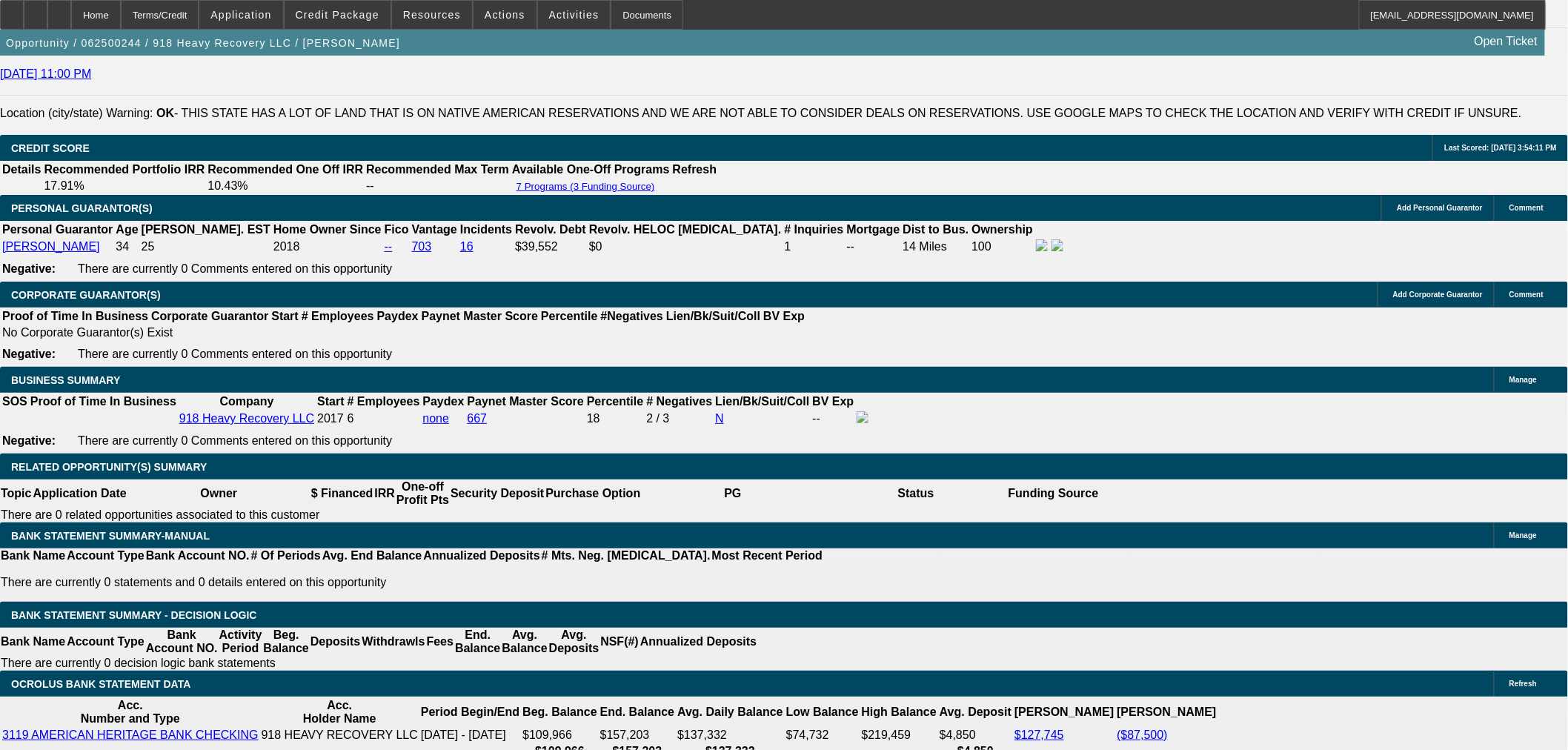
scroll to position [2057, 0]
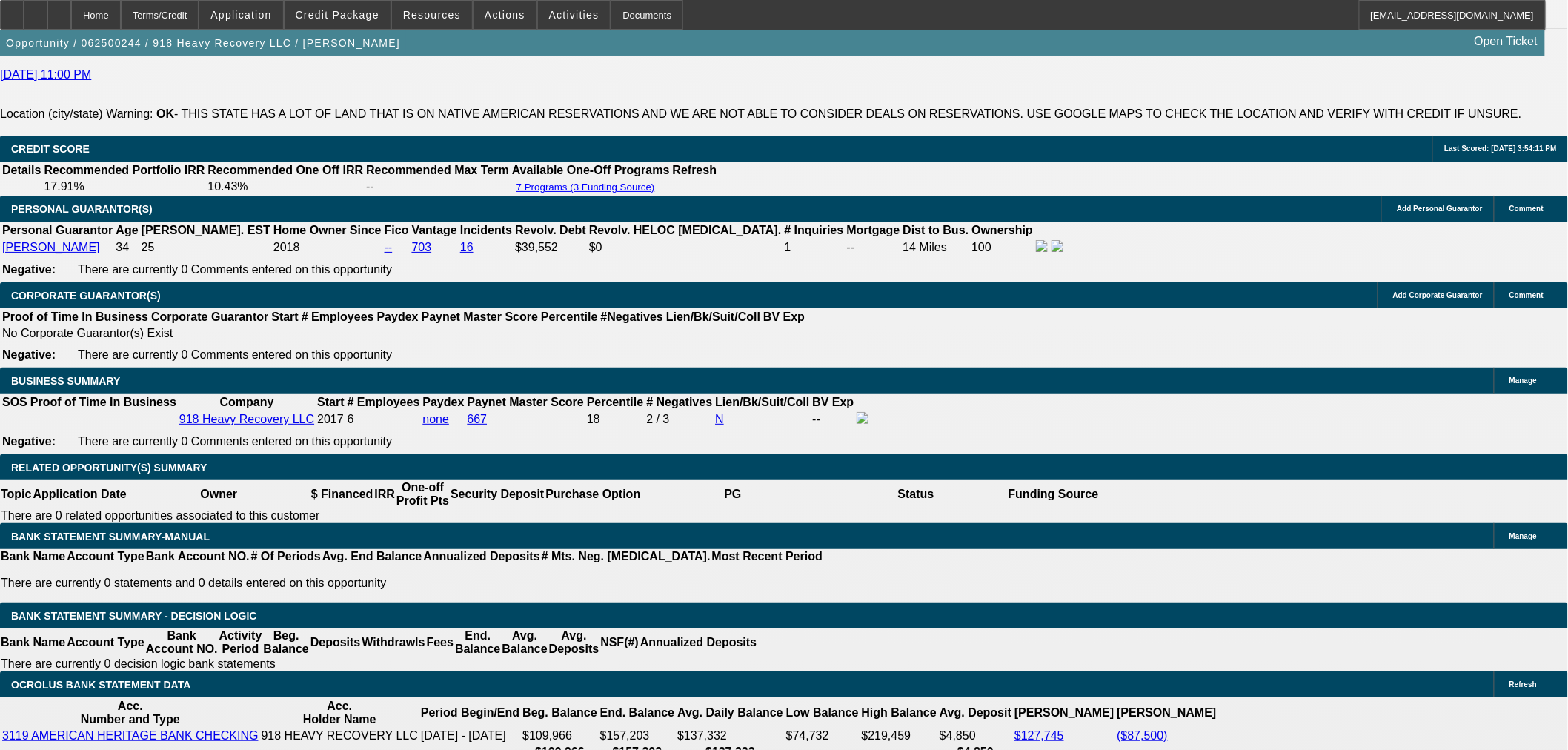
select select "0"
select select "2"
select select "0"
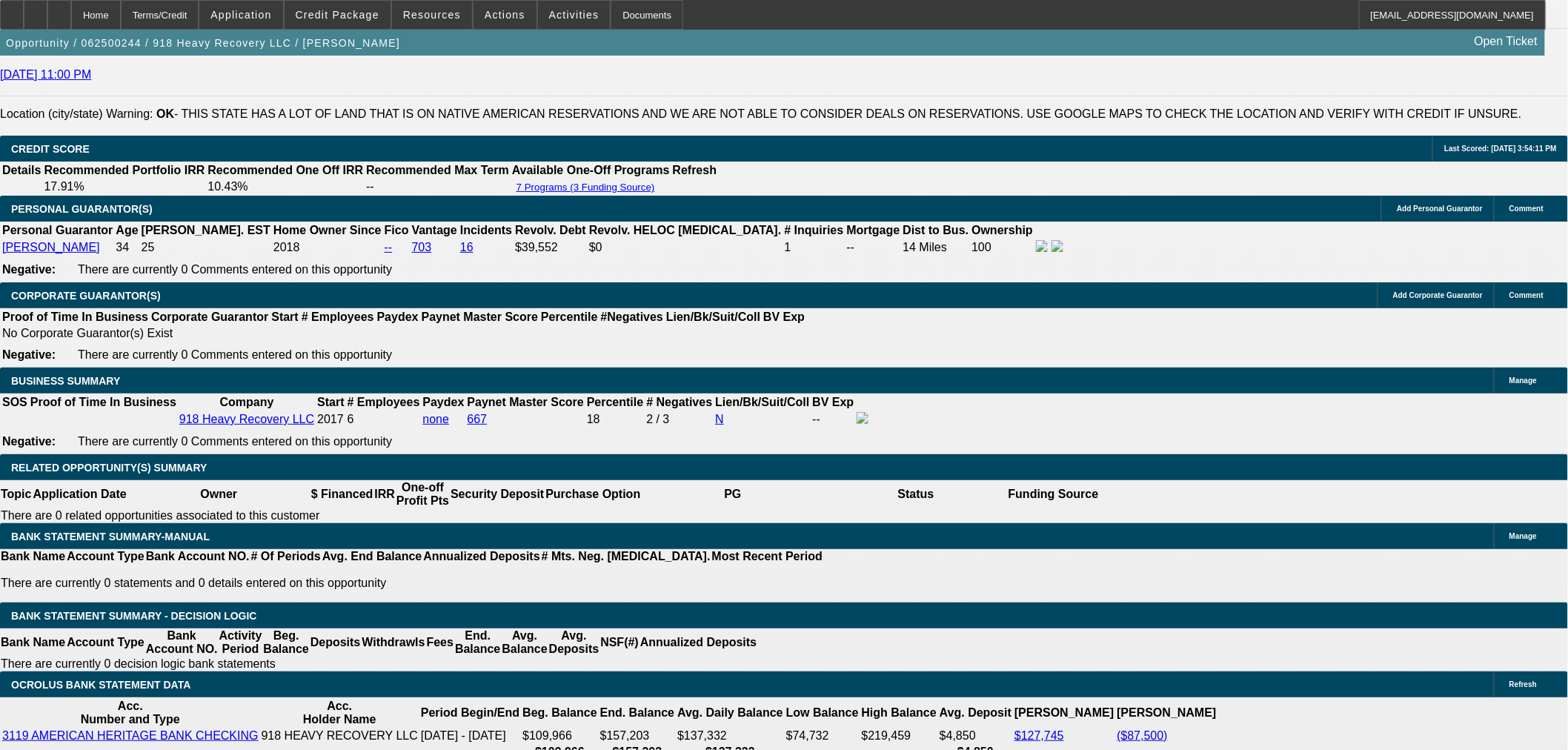
select select "6"
select select "0"
select select "2"
select select "0"
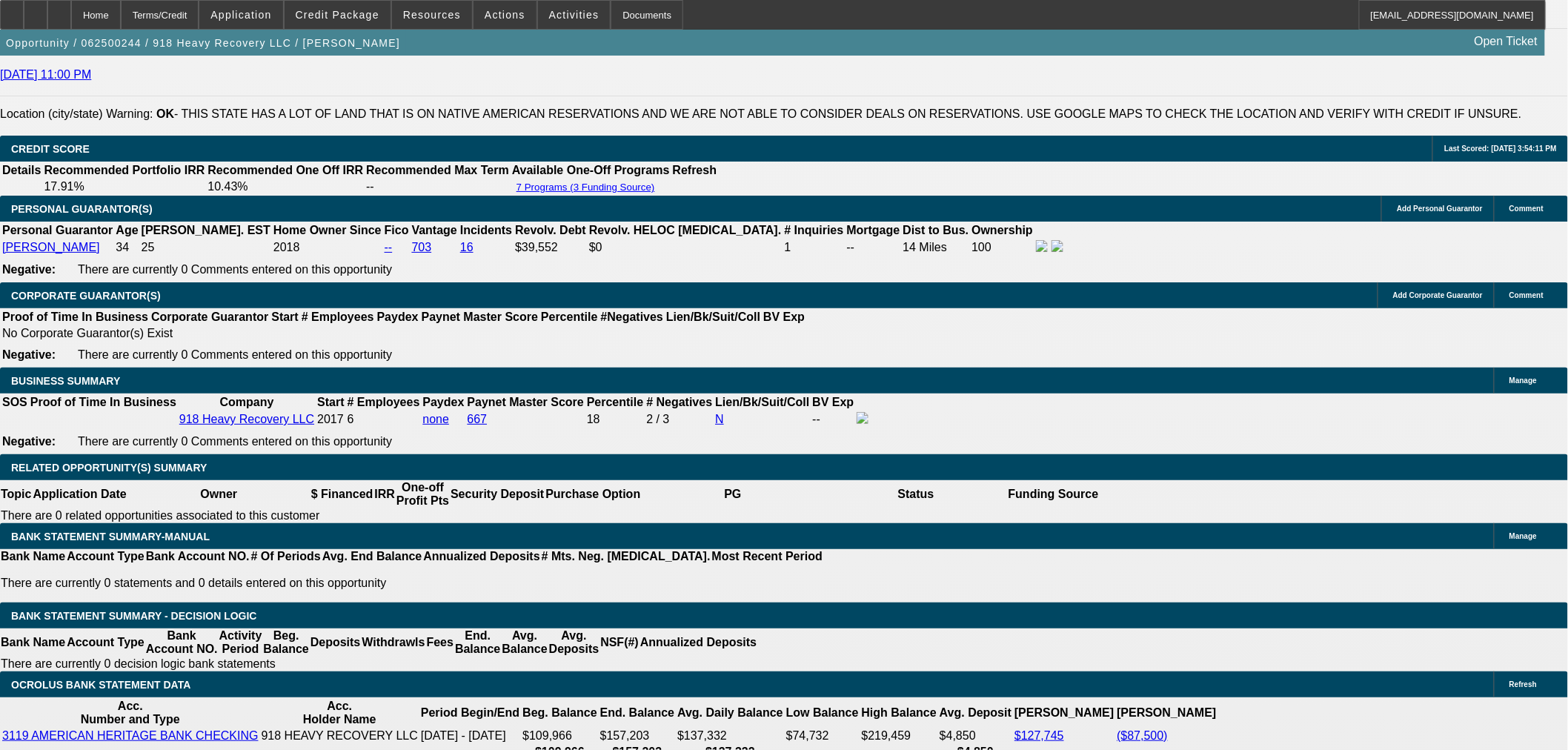
select select "6"
select select "0"
select select "2"
select select "0"
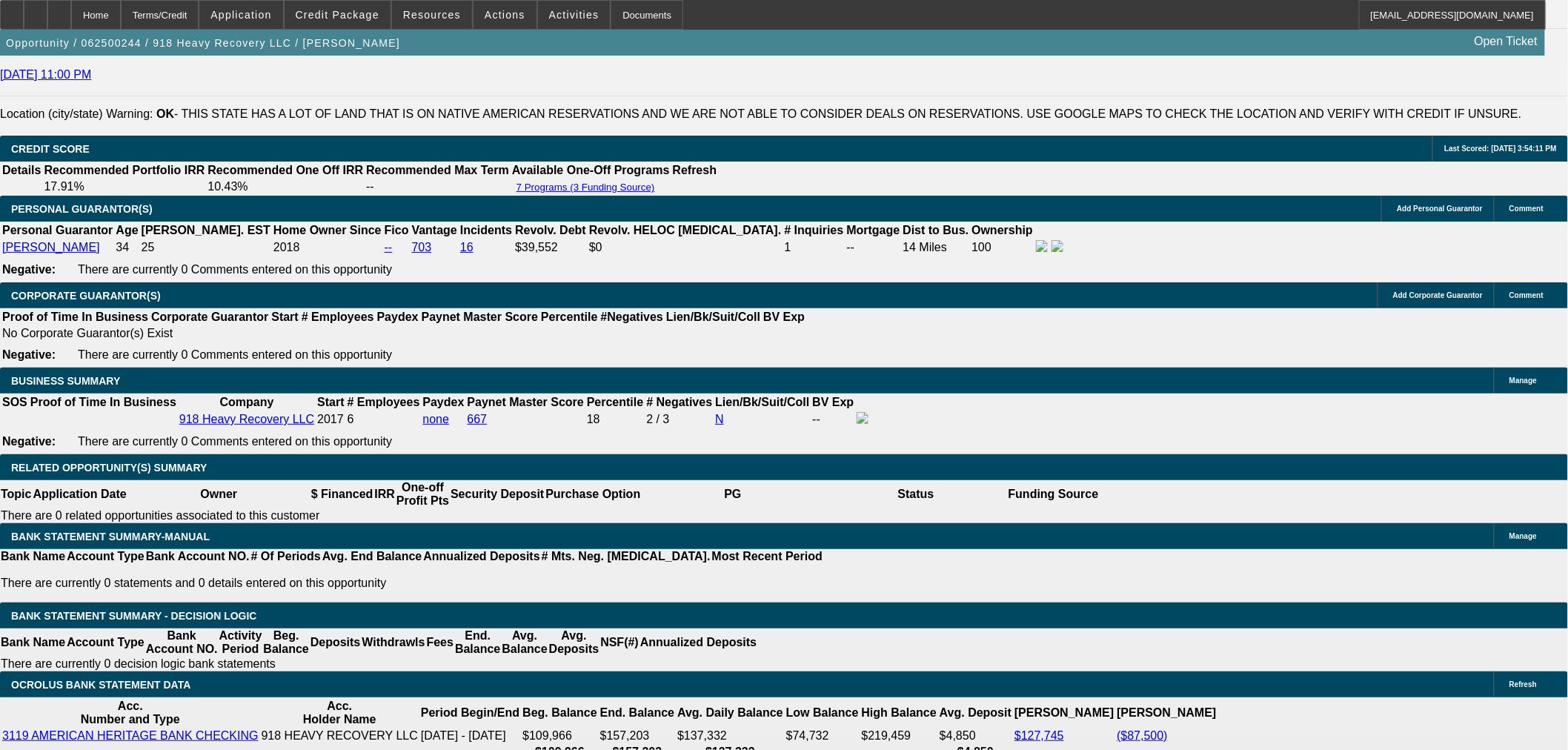
select select "6"
select select "0"
select select "2"
select select "0"
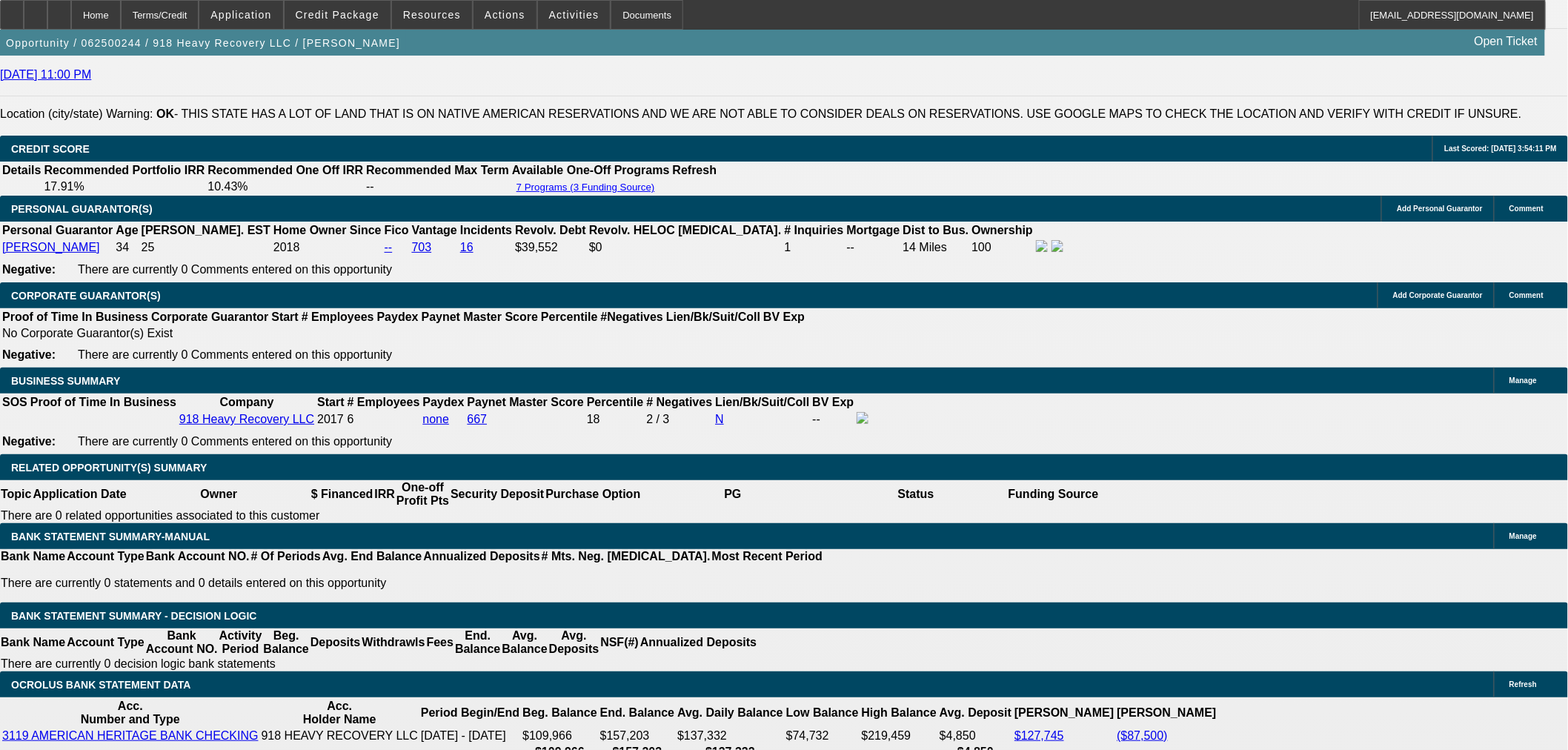
select select "6"
select select "0"
select select "2"
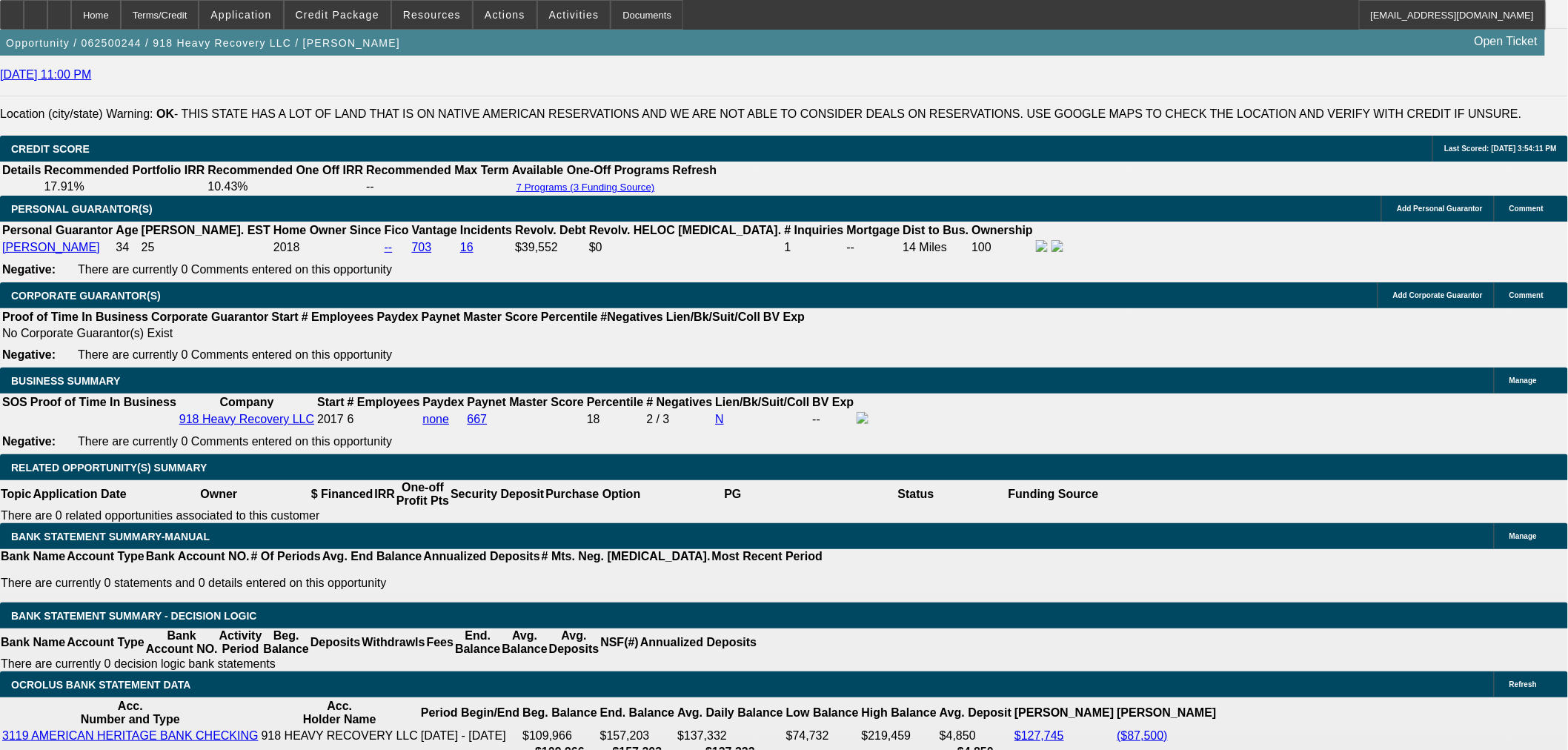
select select "0"
select select "6"
select select "0"
select select "2"
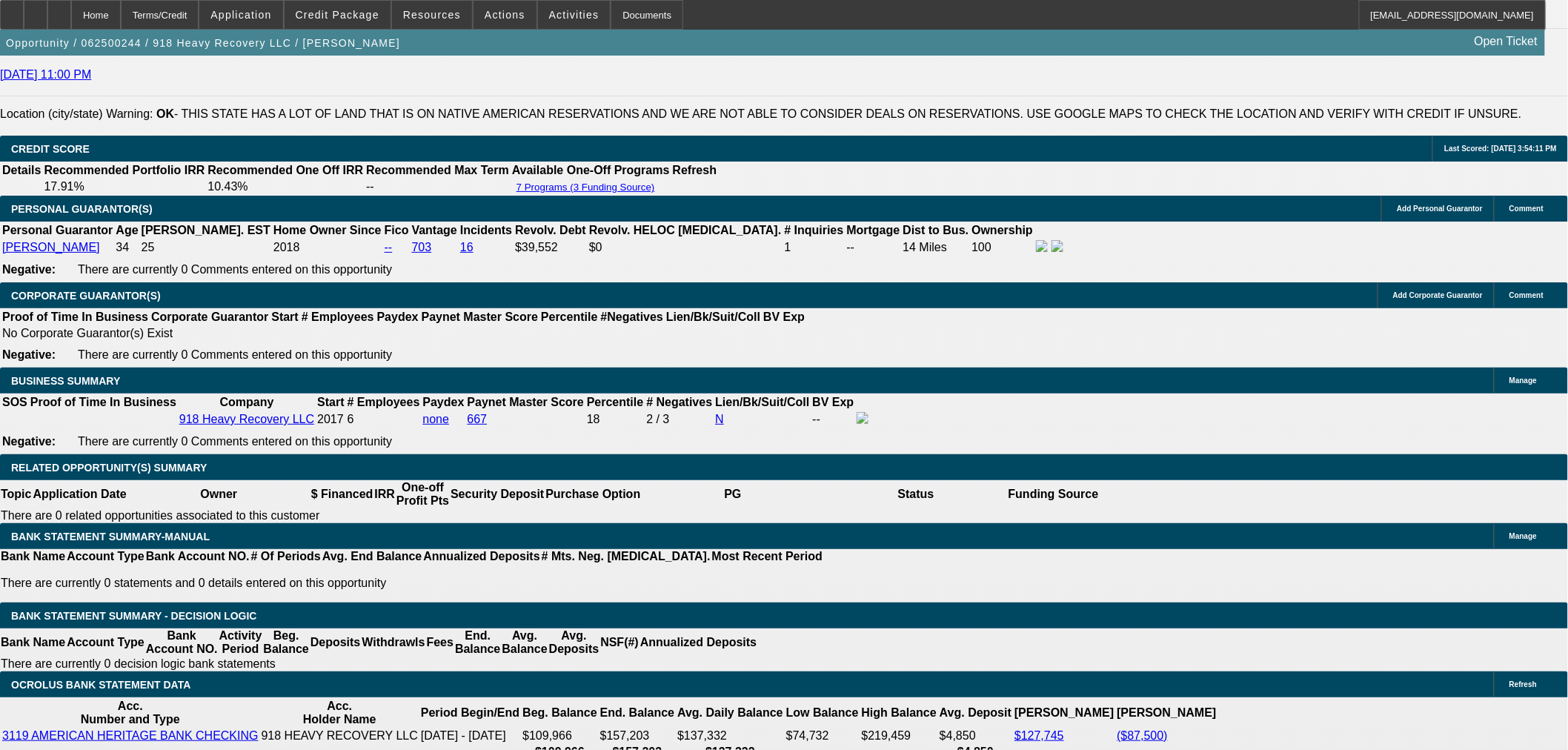
select select "0"
select select "6"
select select "0"
select select "2"
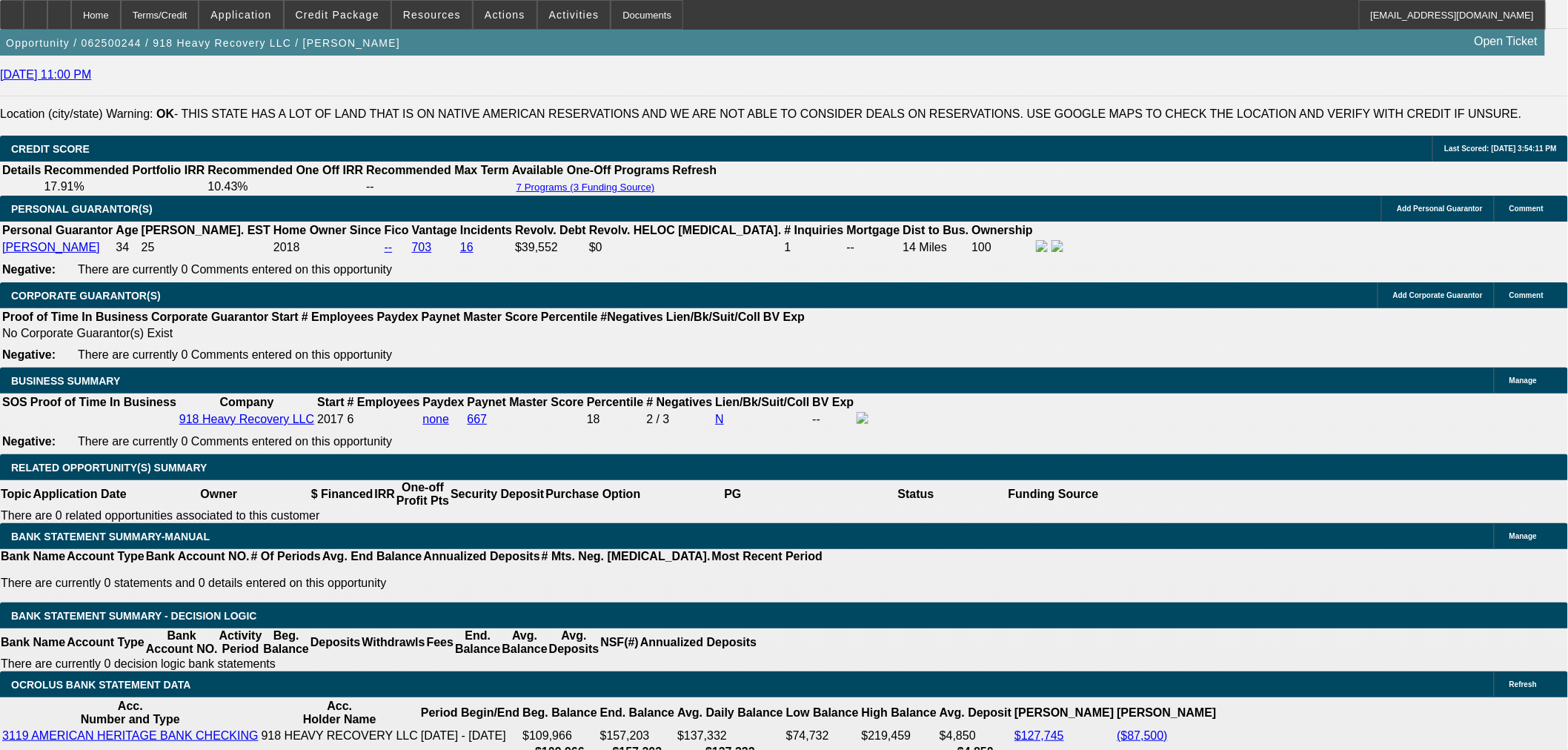
select select "0"
select select "6"
select select "0"
select select "2"
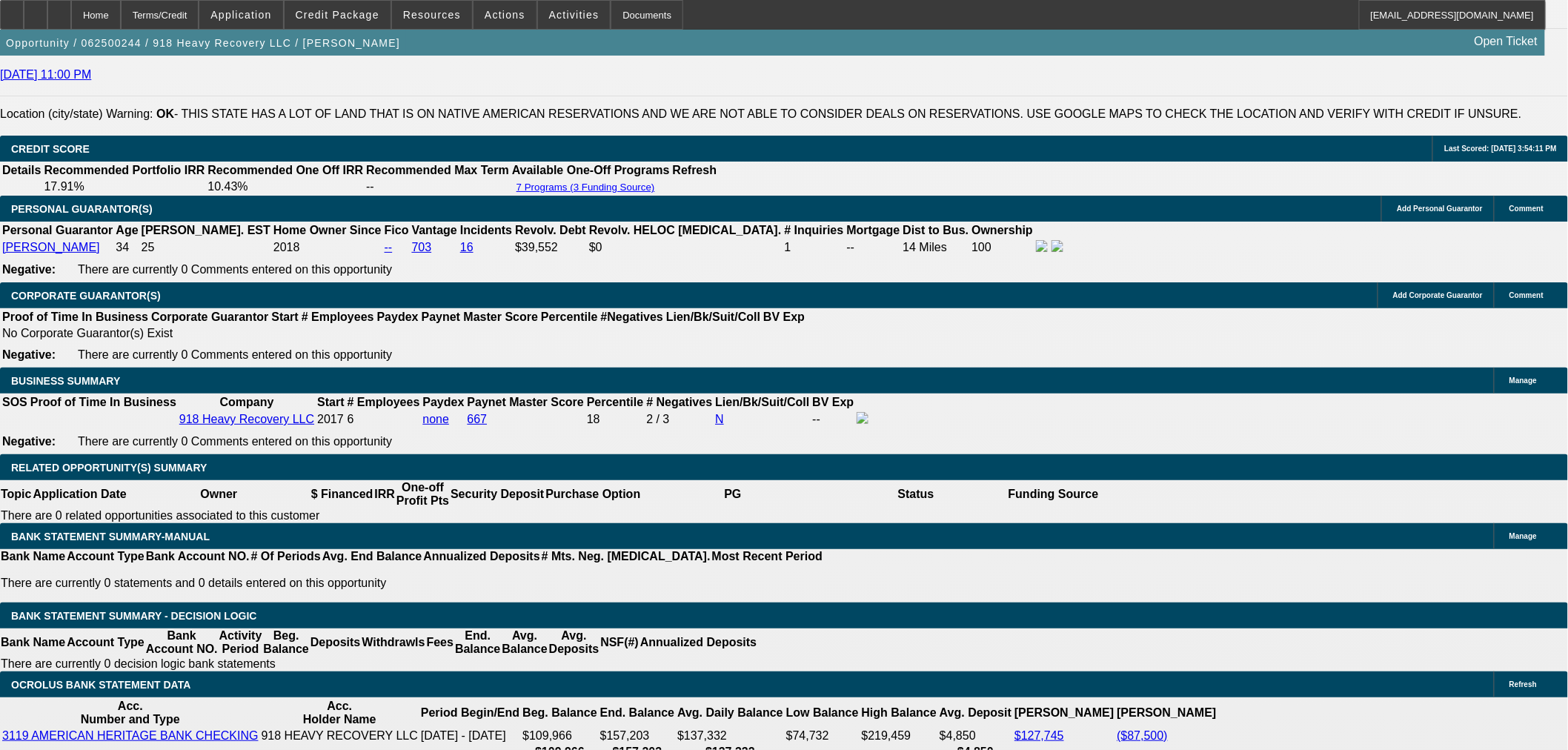
select select "0"
select select "6"
select select "0"
select select "2"
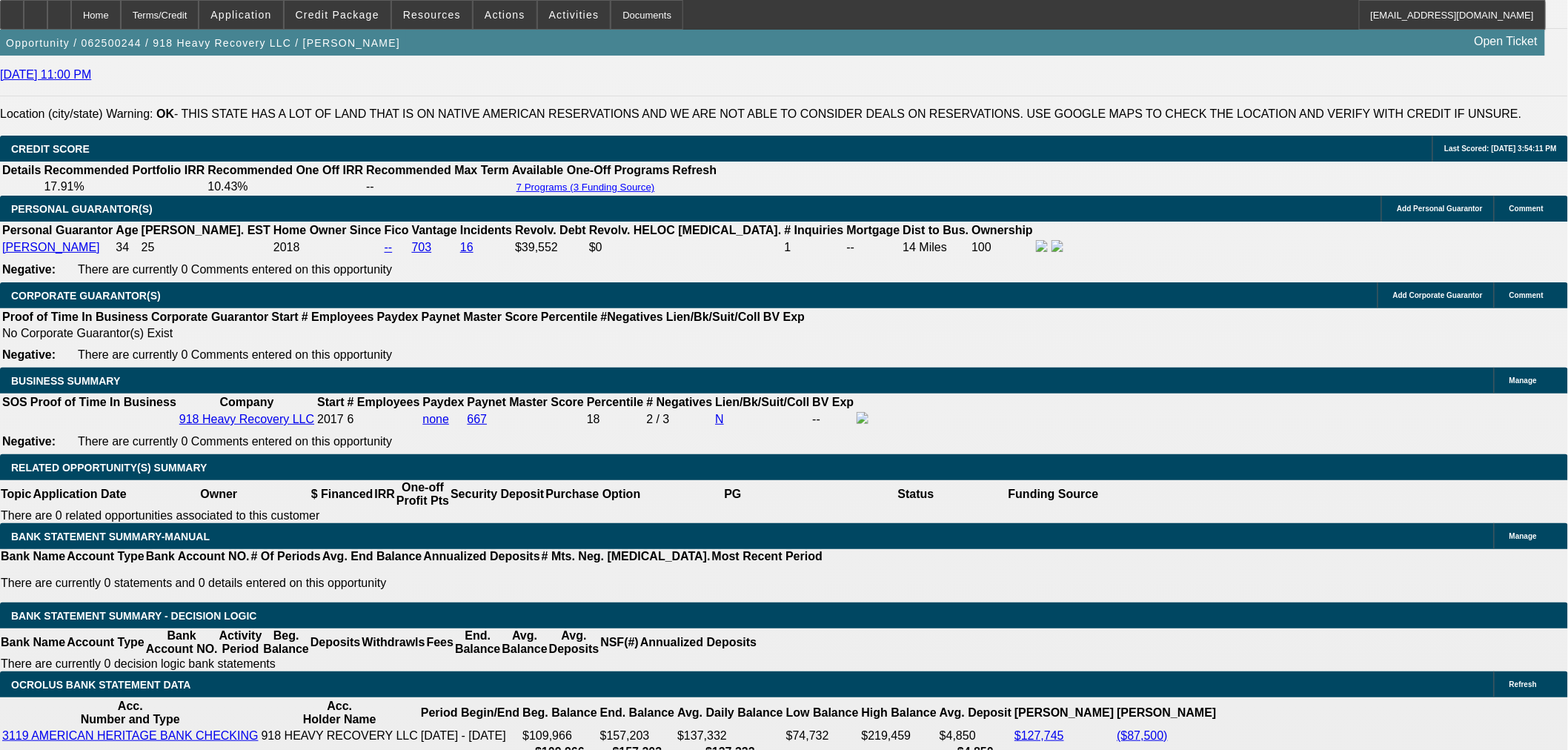
select select "2"
select select "0"
select select "6"
select select "0"
select select "2"
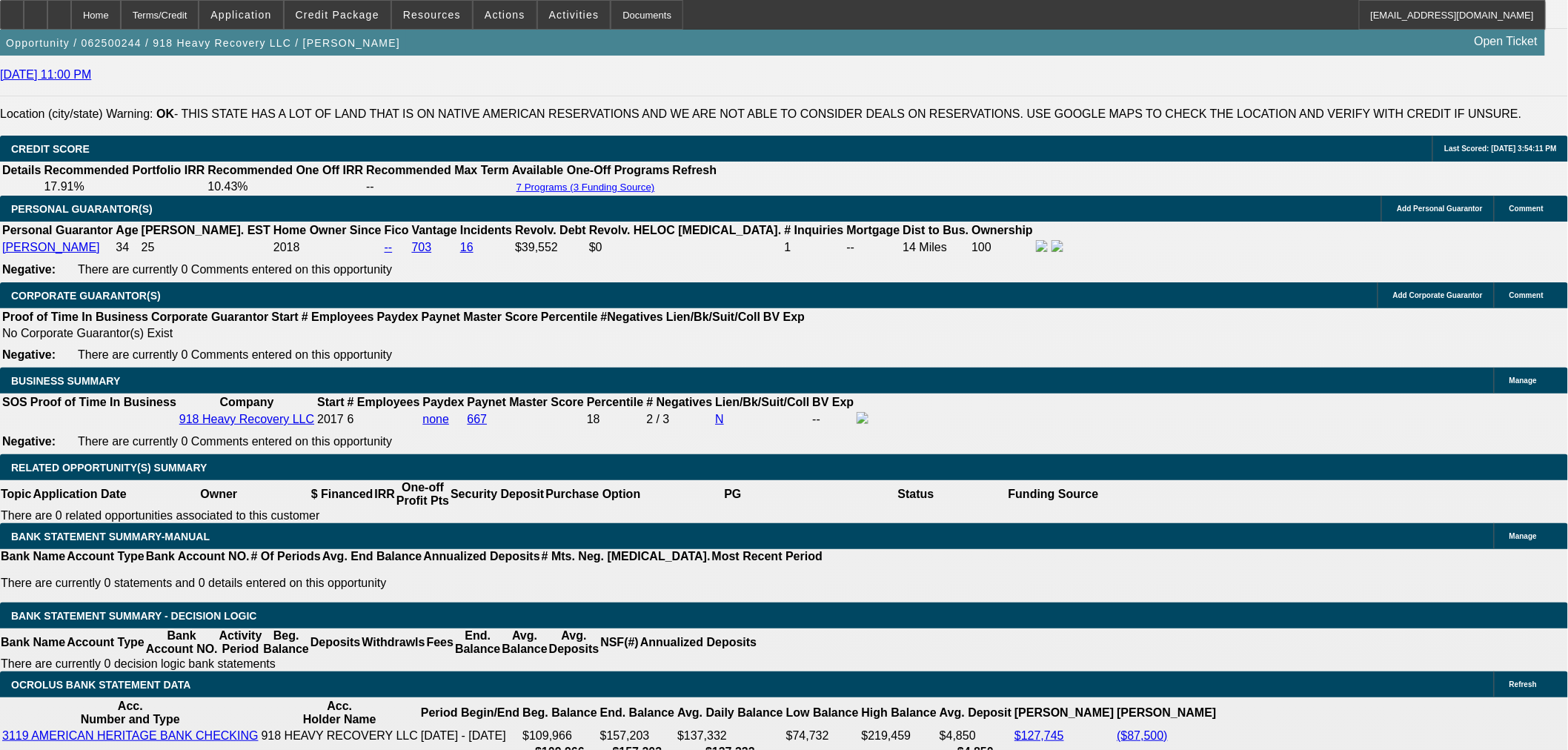
select select "2"
select select "0"
select select "6"
select select "0"
select select "2"
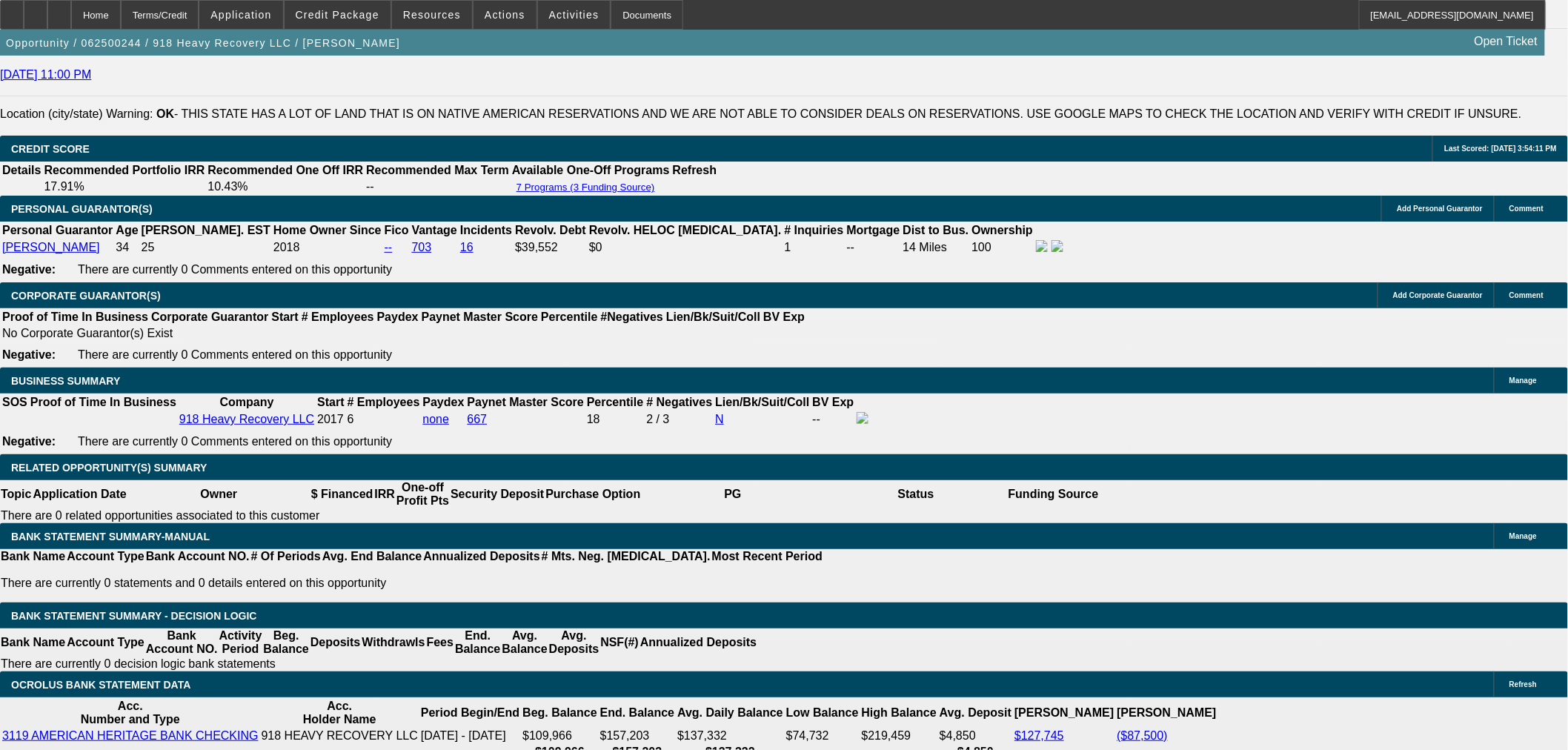
select select "2"
select select "0"
select select "6"
select select "0"
select select "2"
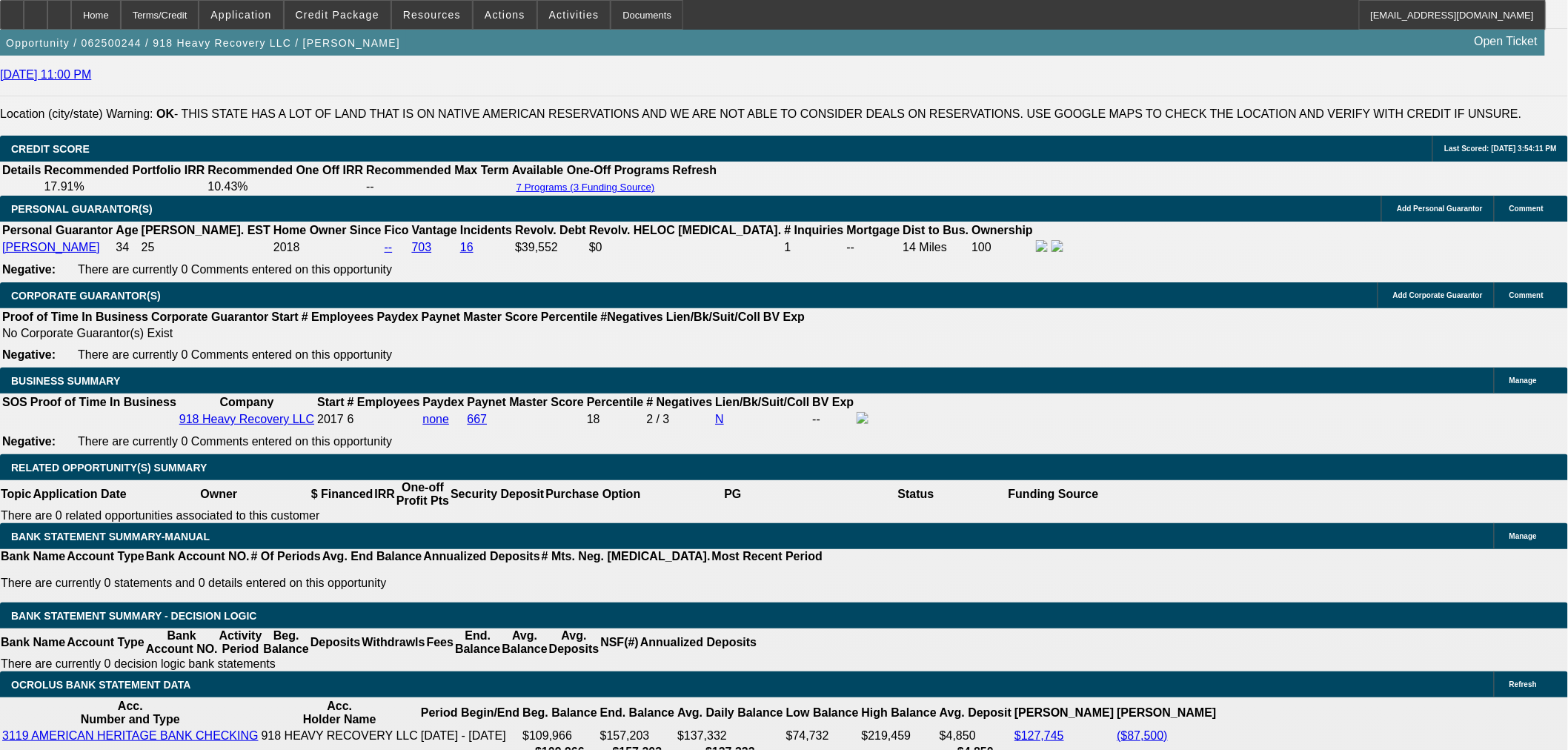
select select "2"
select select "0"
select select "6"
select select "2"
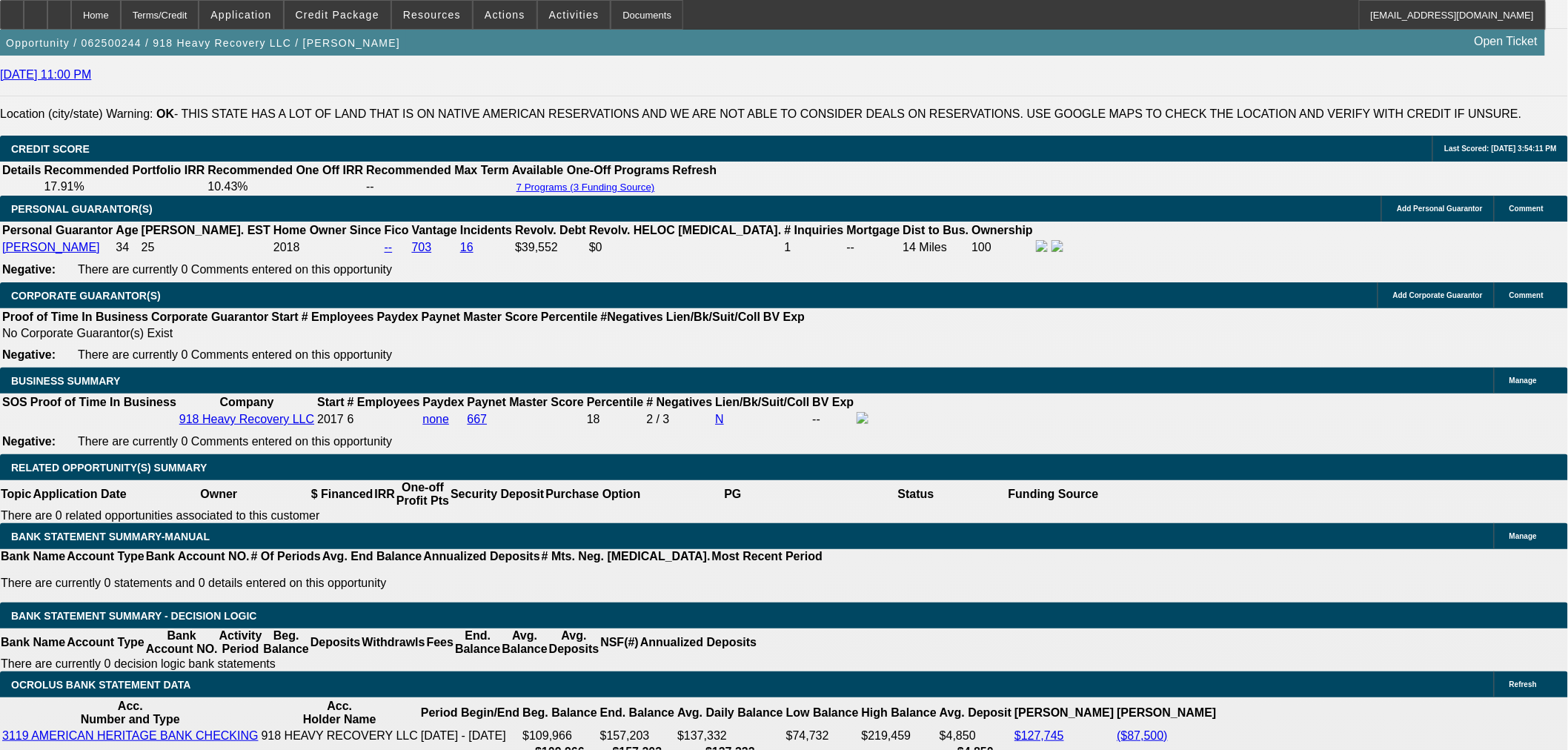
select select "2"
select select "0"
select select "6"
select select "0"
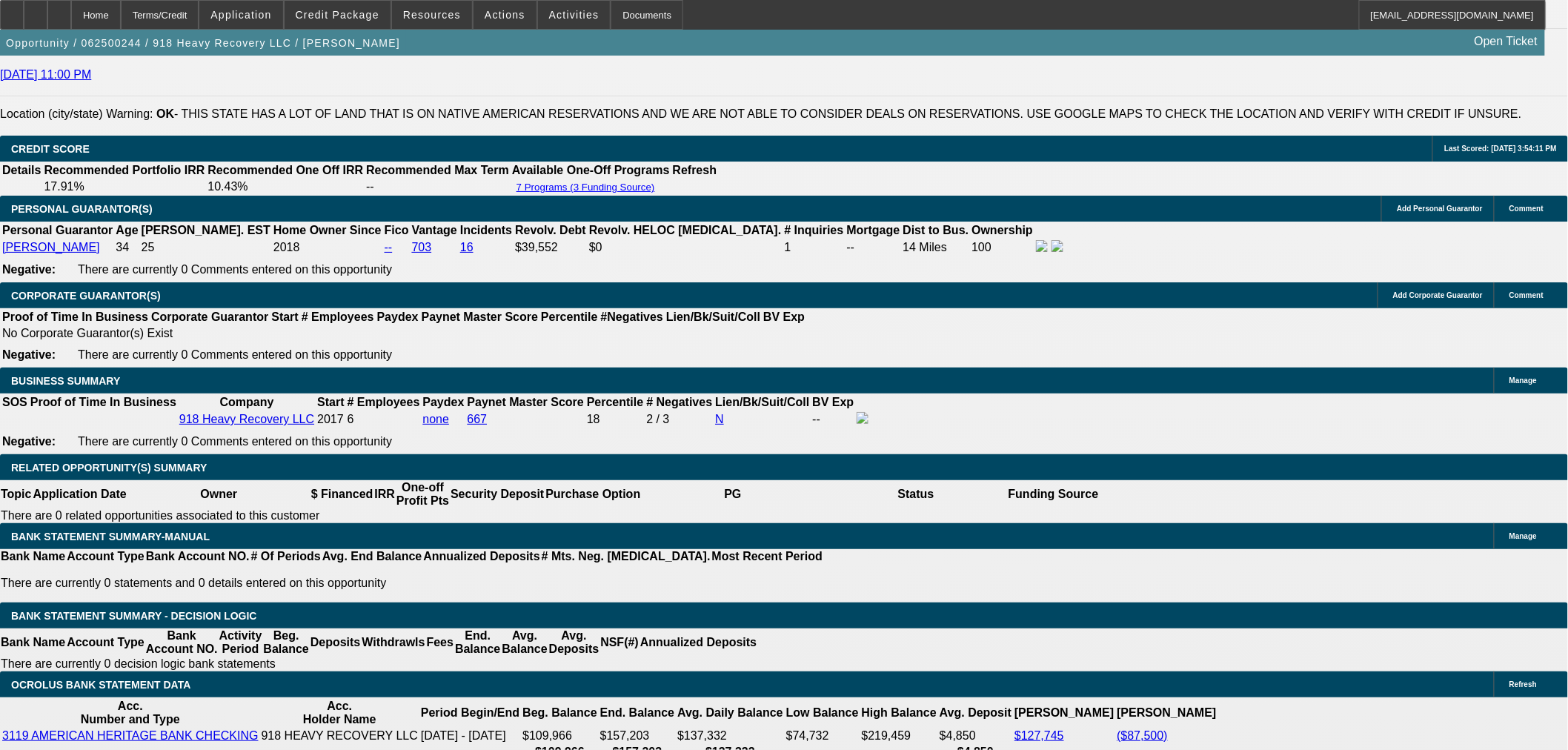
select select "0"
select select "6"
select select "0"
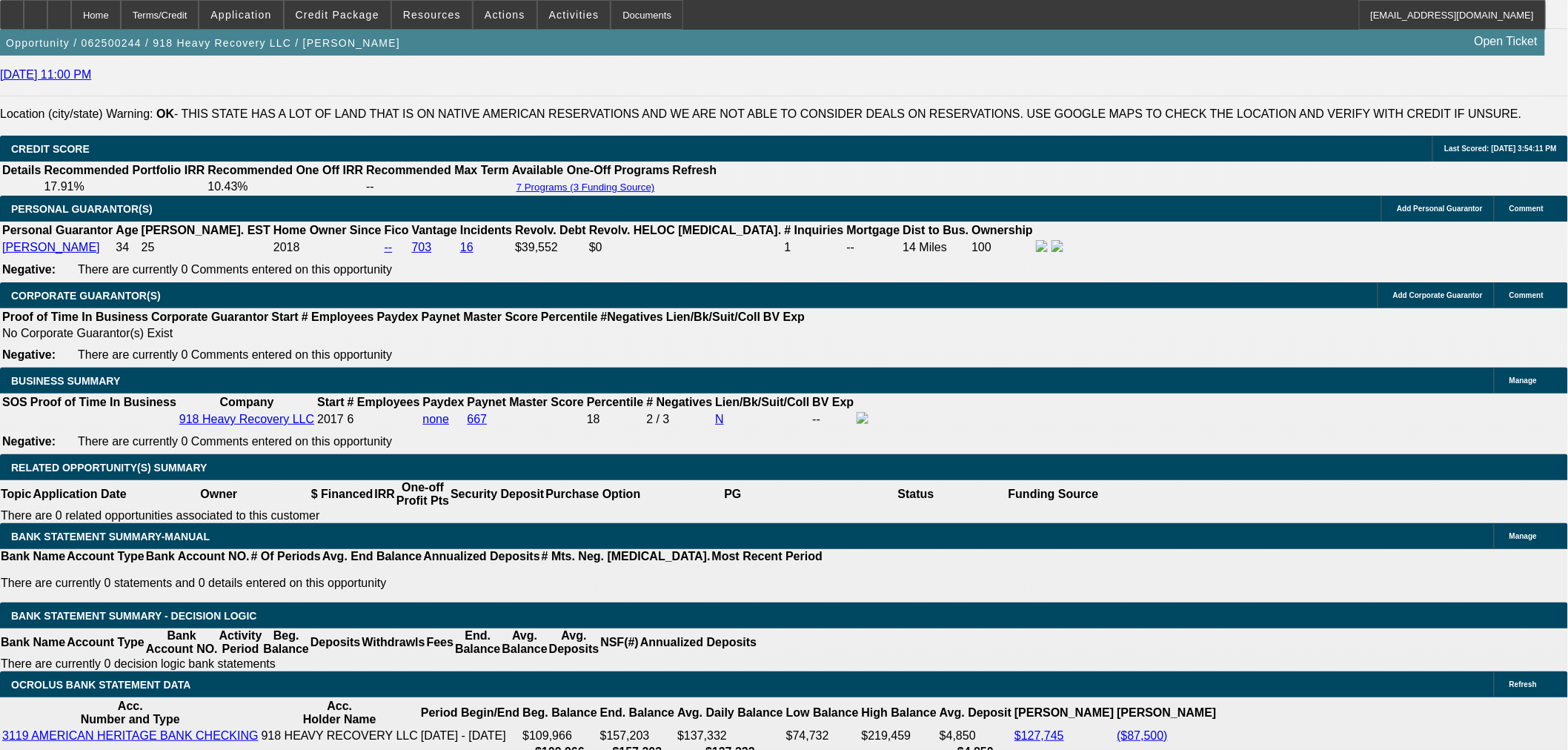
select select "6"
select select "0"
select select "6"
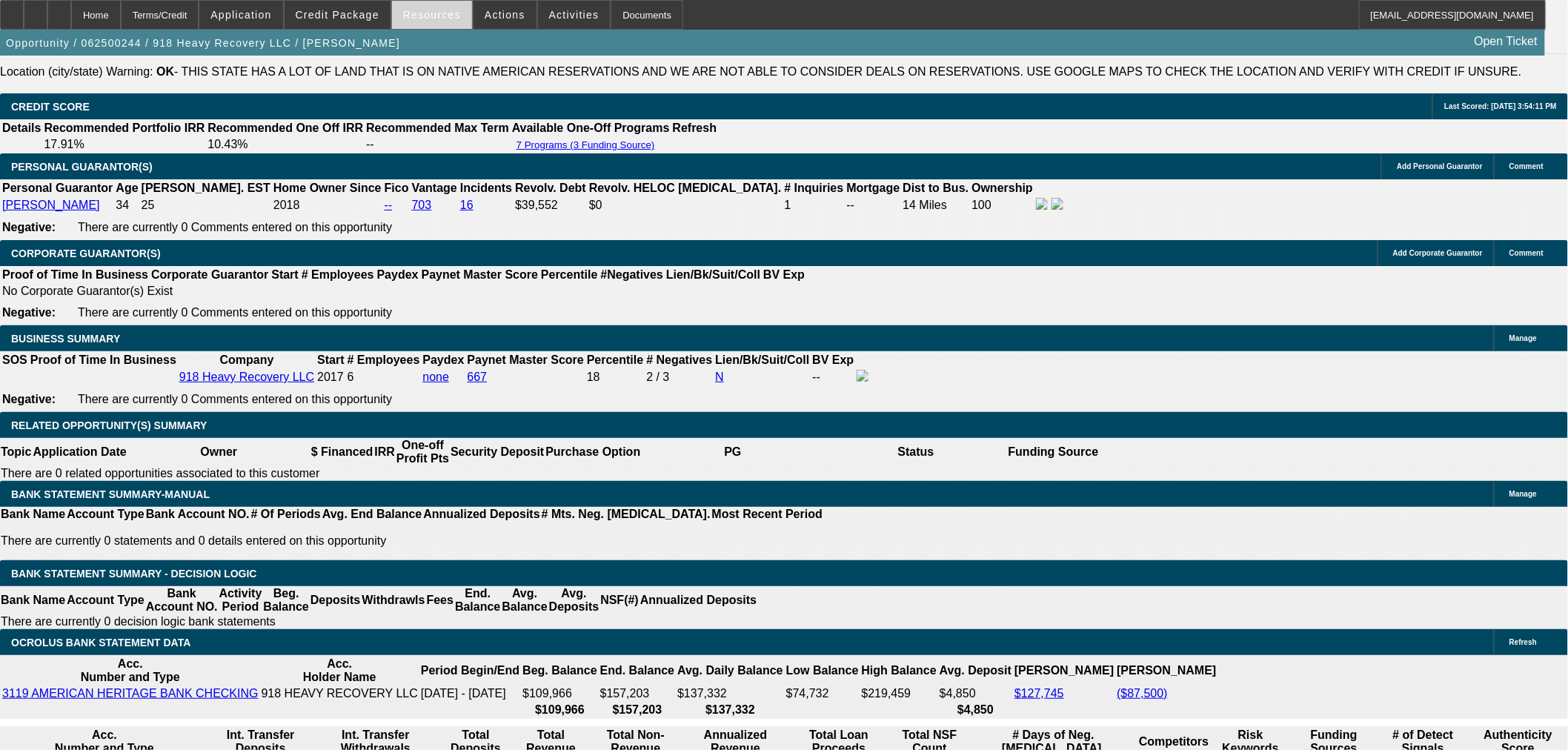
scroll to position [2139, 0]
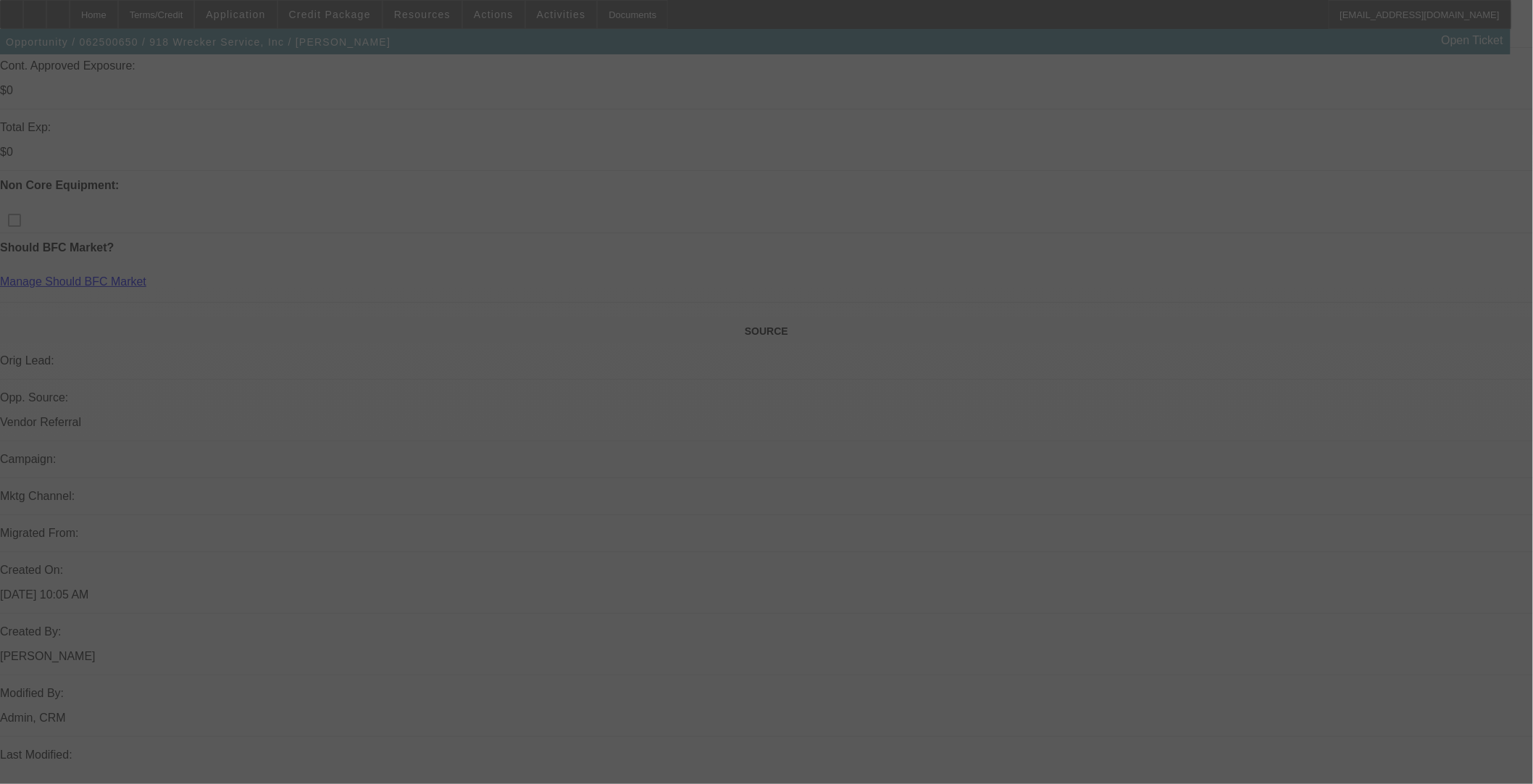
scroll to position [1185, 0]
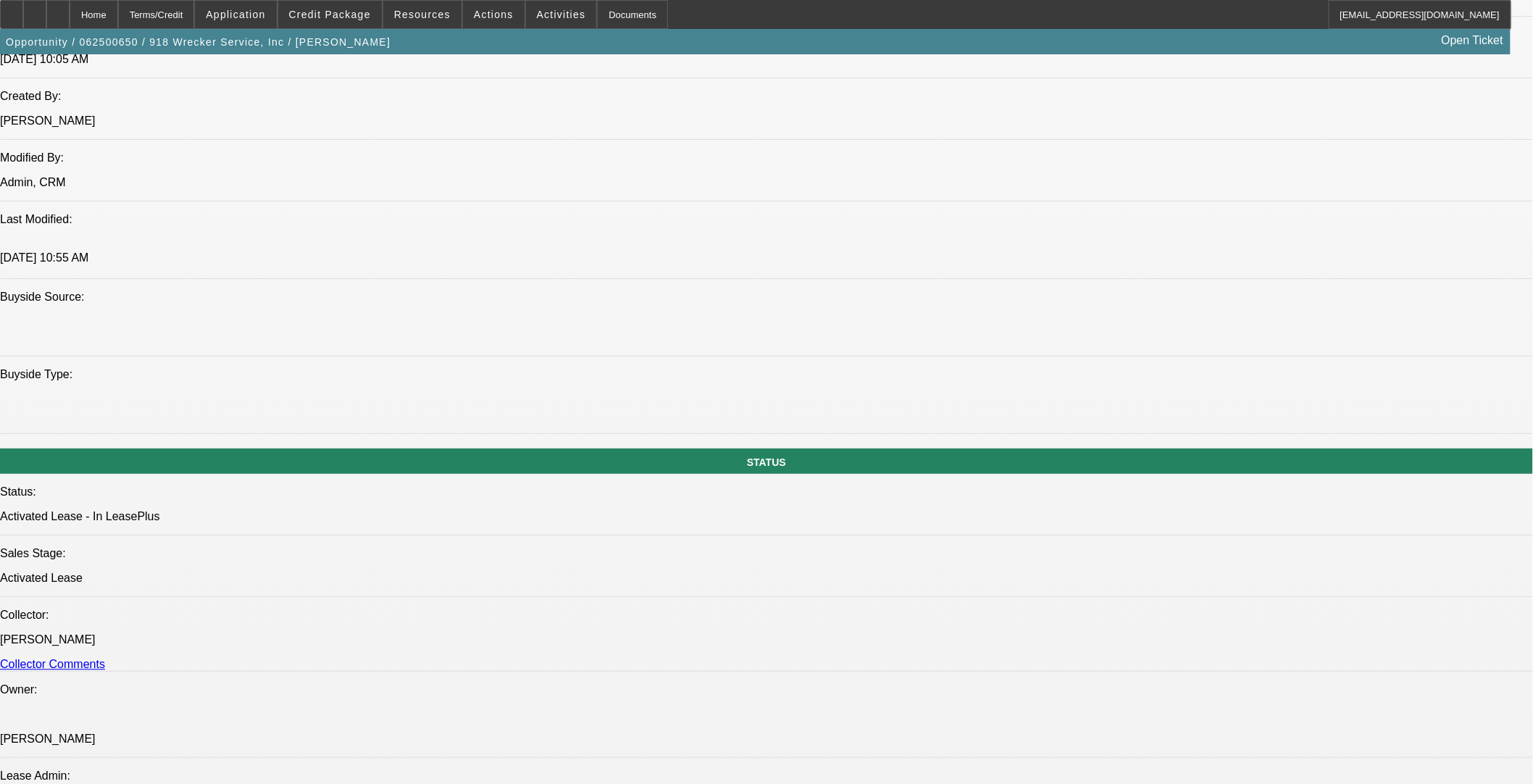
select select "0"
select select "3"
select select "0"
select select "6"
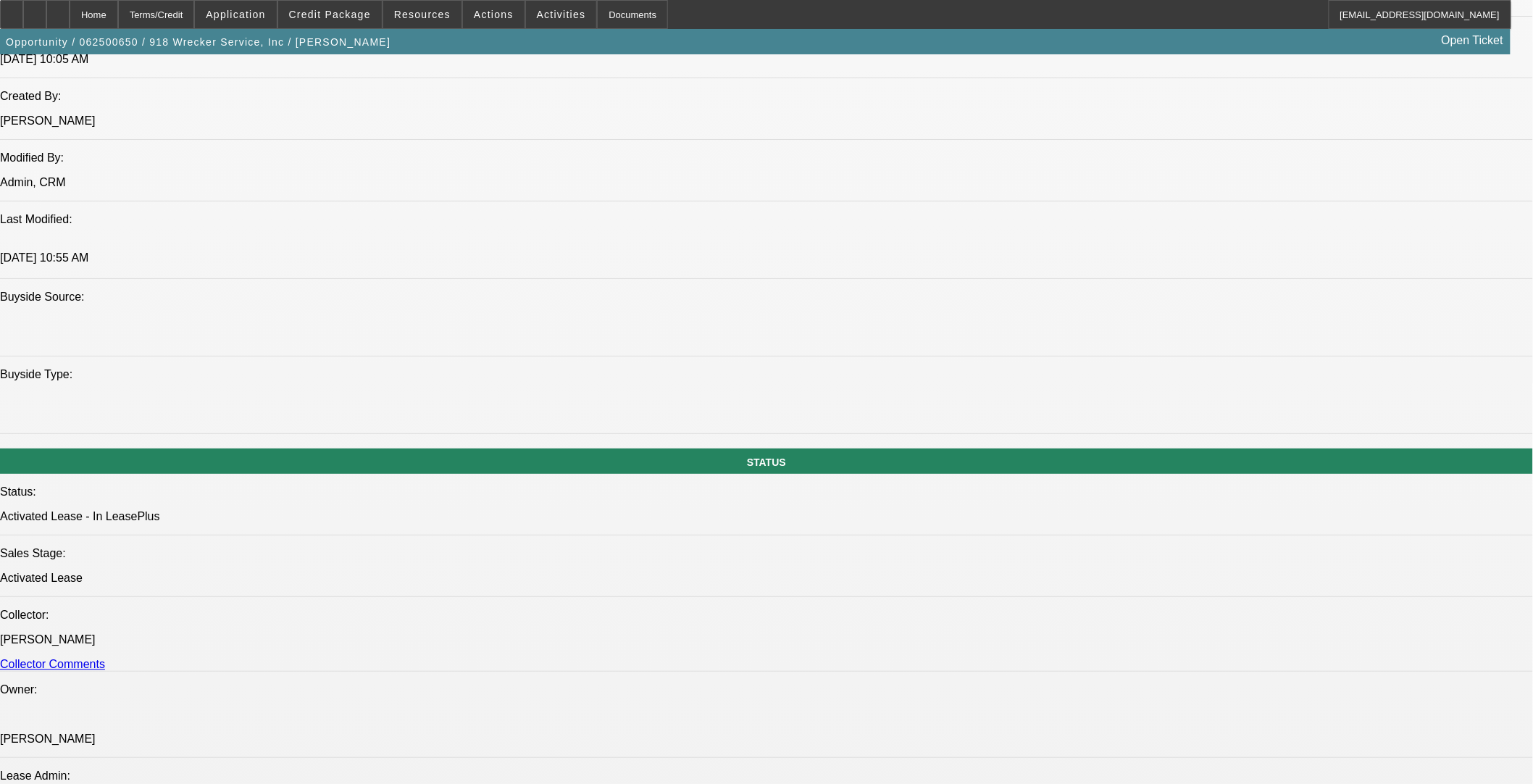
select select "0"
select select "3"
select select "0"
select select "6"
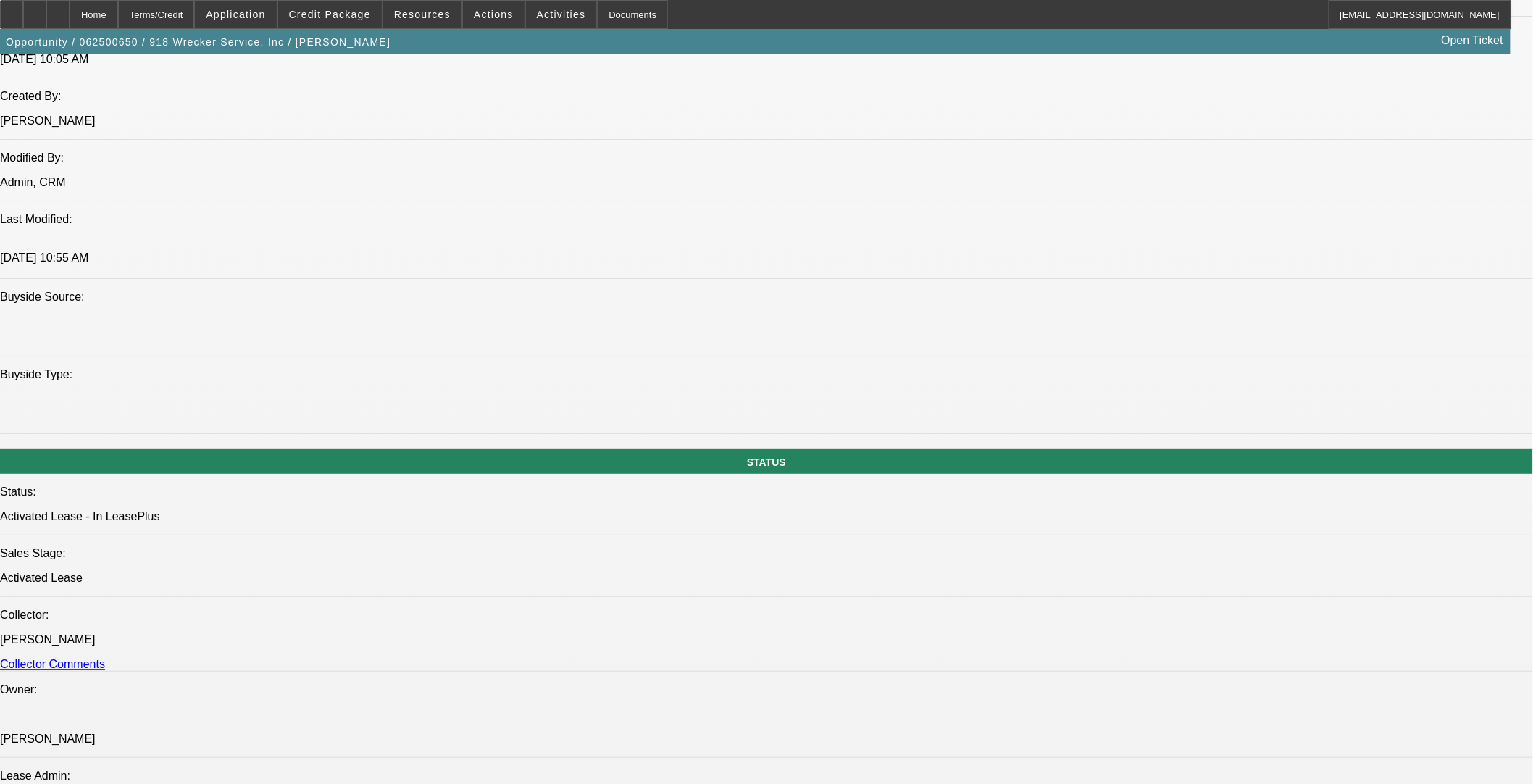
select select "0"
select select "3"
select select "0"
select select "6"
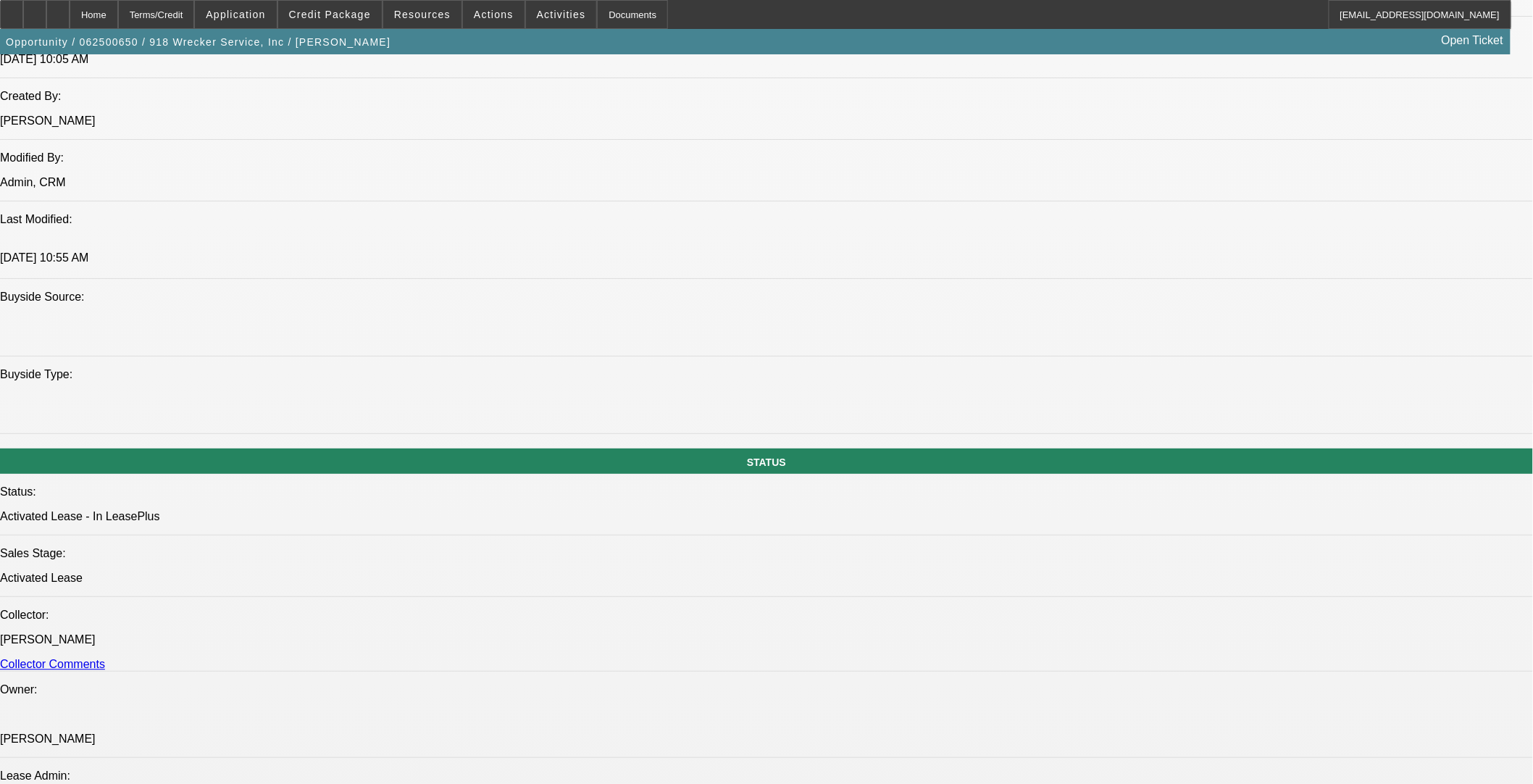
select select "0"
select select "6"
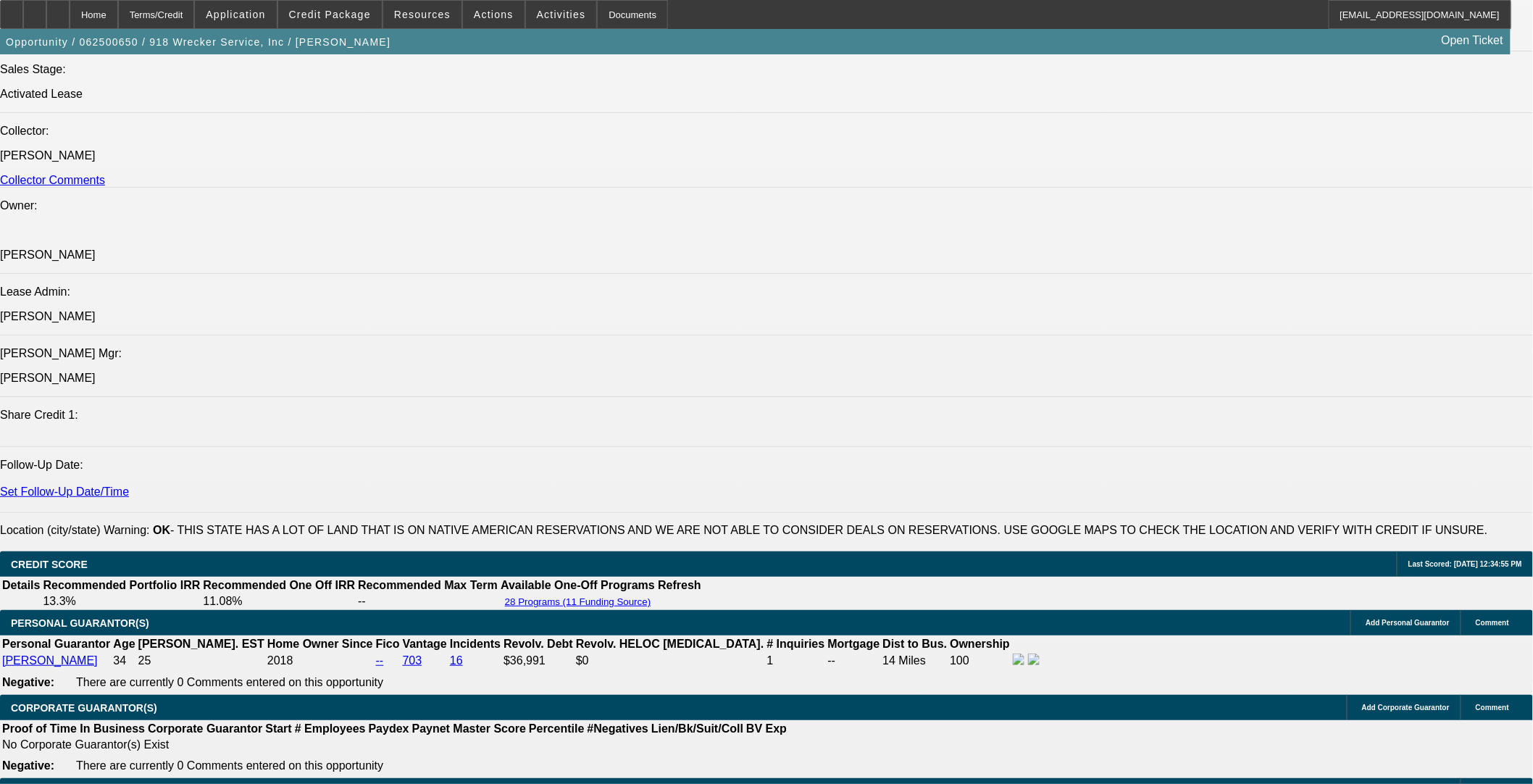
scroll to position [1668, 0]
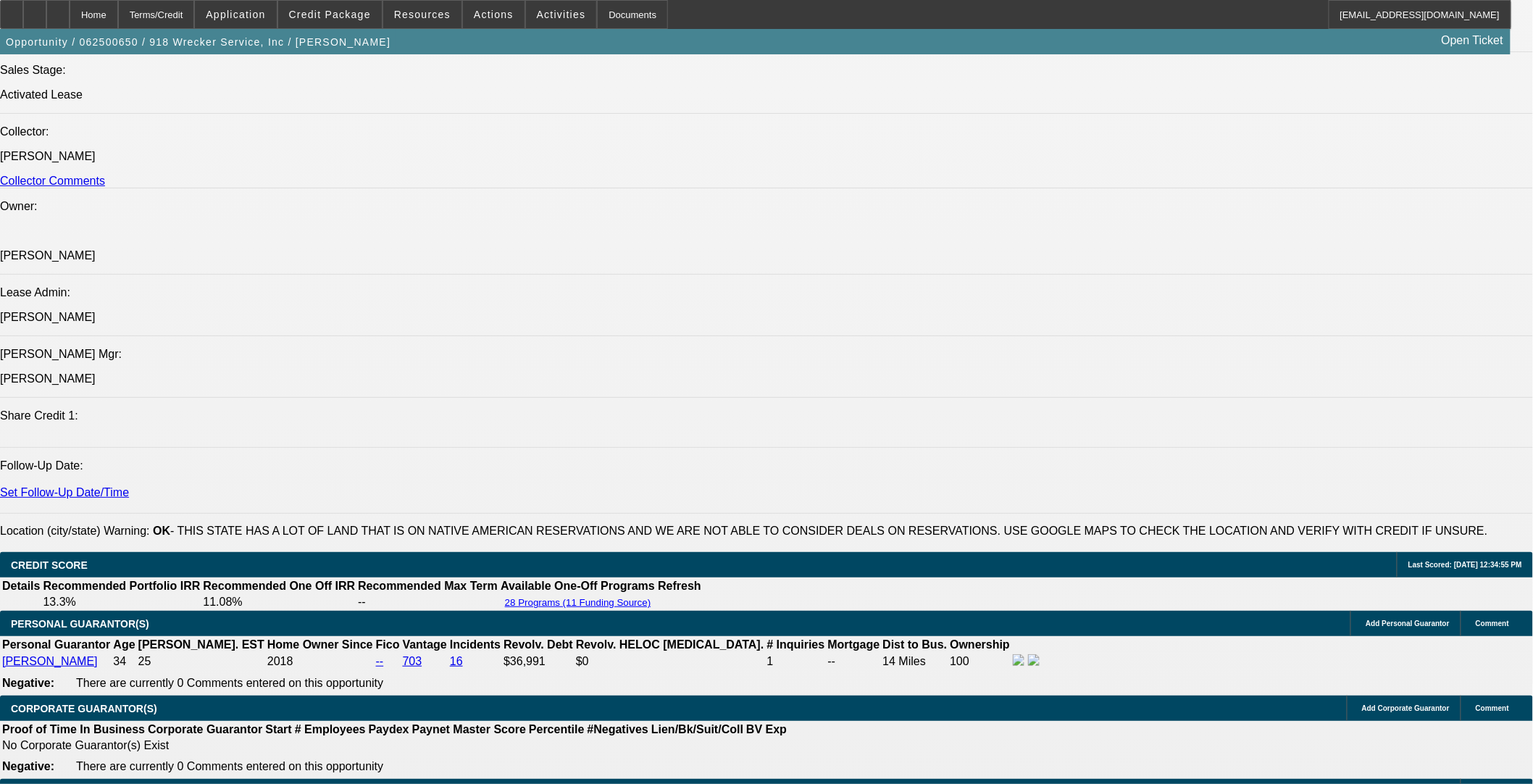
drag, startPoint x: 670, startPoint y: 223, endPoint x: 92, endPoint y: 226, distance: 578.0
copy span "918 WRECKER SERVICE, INC has been providing local towing since [DATE] and is cu…"
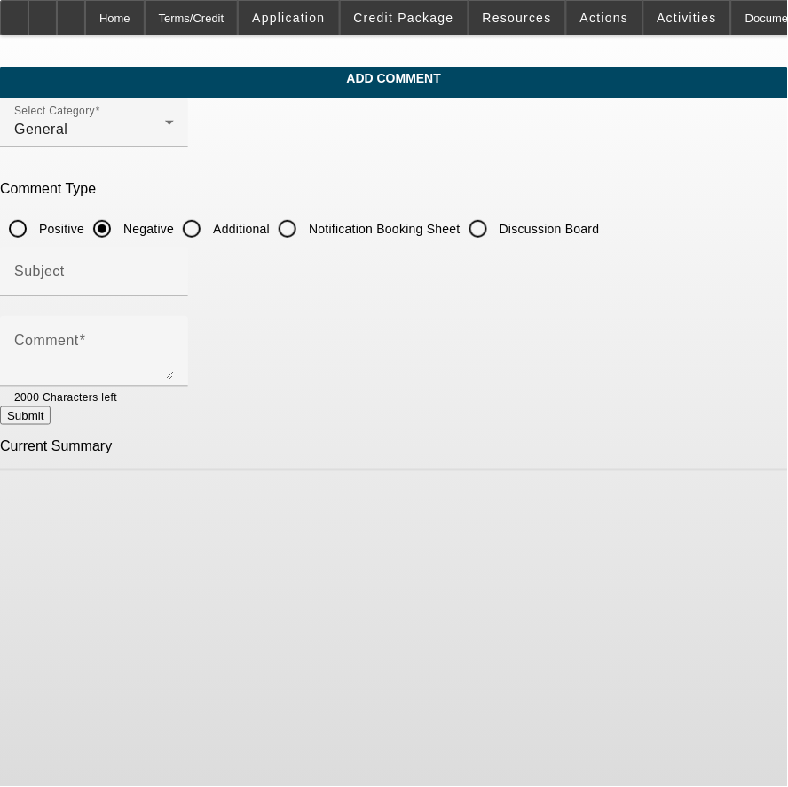
drag, startPoint x: 271, startPoint y: 225, endPoint x: 271, endPoint y: 238, distance: 12.4
click at [209, 225] on input "Additional" at bounding box center [191, 228] width 35 height 35
radio input "true"
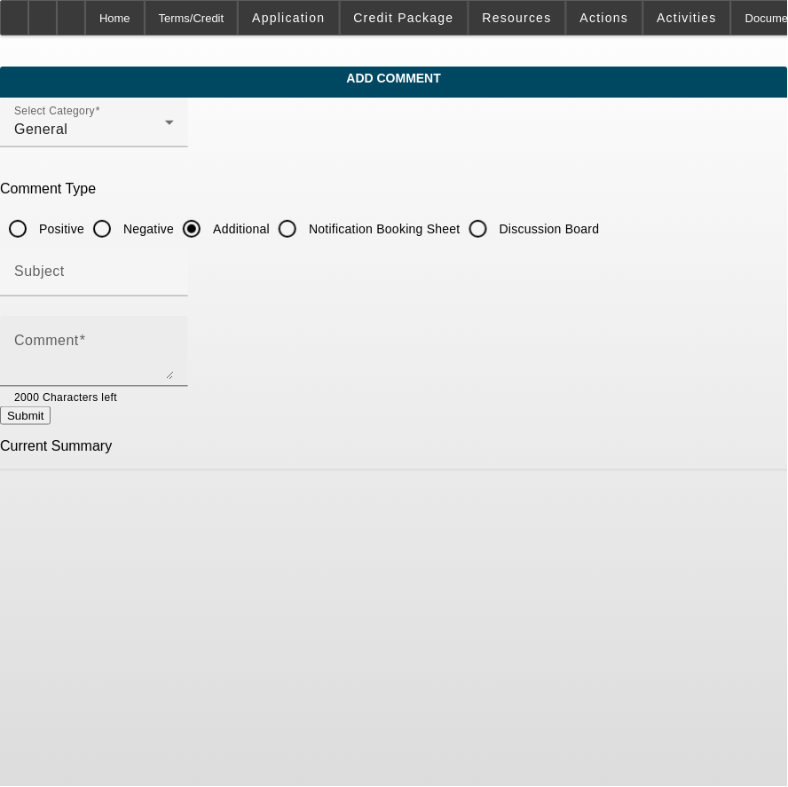
click at [174, 344] on textarea "Comment" at bounding box center [94, 358] width 160 height 43
paste textarea "918 WRECKER SERVICE, INC has been providing local towing since [DATE] and is cu…"
drag, startPoint x: 215, startPoint y: 362, endPoint x: 84, endPoint y: 358, distance: 130.5
click at [84, 358] on div "Comment 918 WRECKER SERVICE, INC has been providing local towing since 2018 and…" at bounding box center [94, 351] width 188 height 71
click at [90, 362] on textarea "918 WRECKER SERVICE, INC has been providing local towing since 2018 and is curr…" at bounding box center [94, 358] width 160 height 43
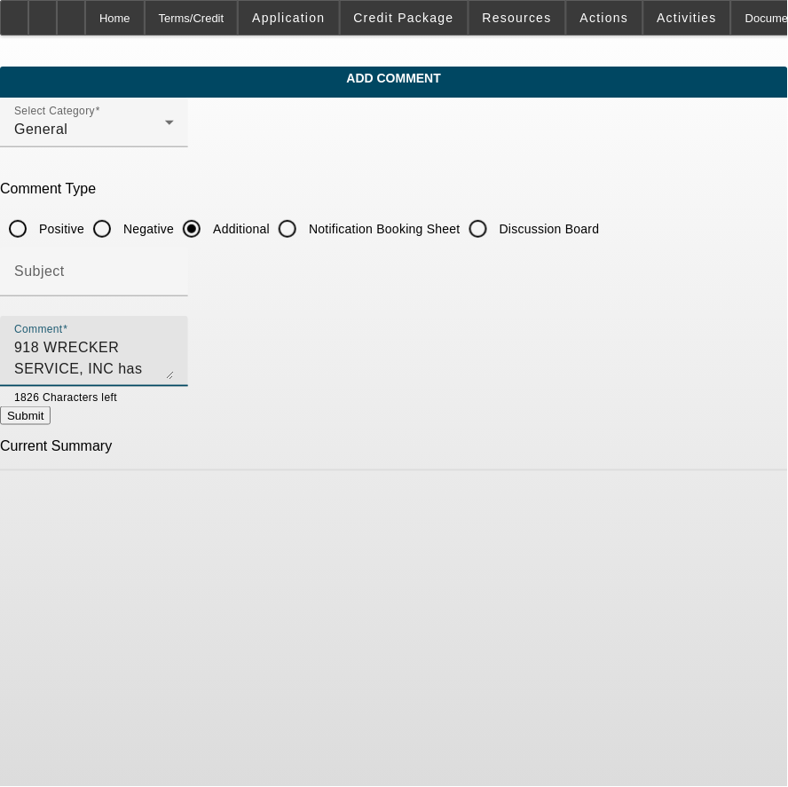
type textarea "918 WRECKER SERVICE, INC has been providing local towing since 2018 and is curr…"
click at [51, 413] on button "Submit" at bounding box center [25, 415] width 51 height 19
radio input "true"
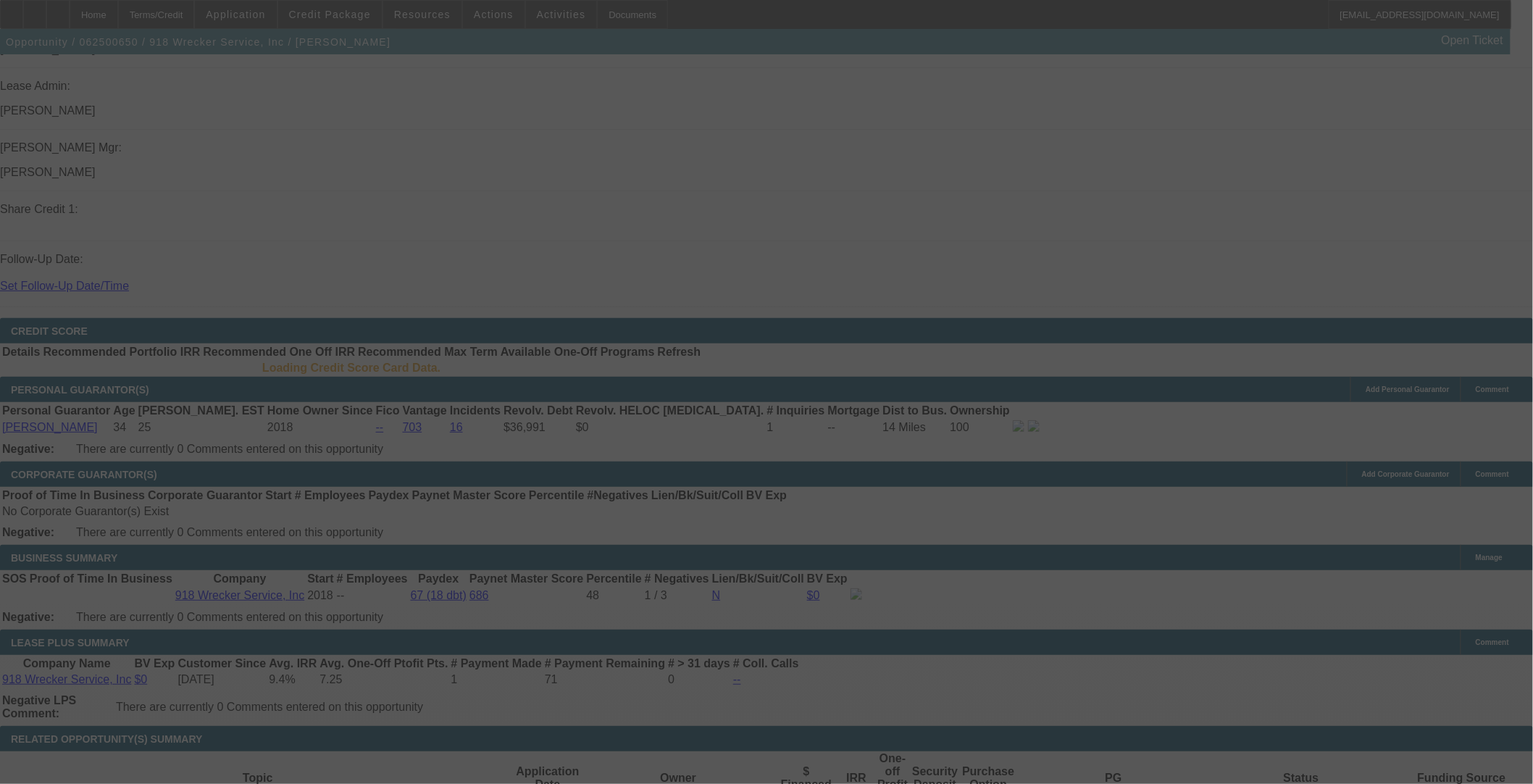
scroll to position [1933, 0]
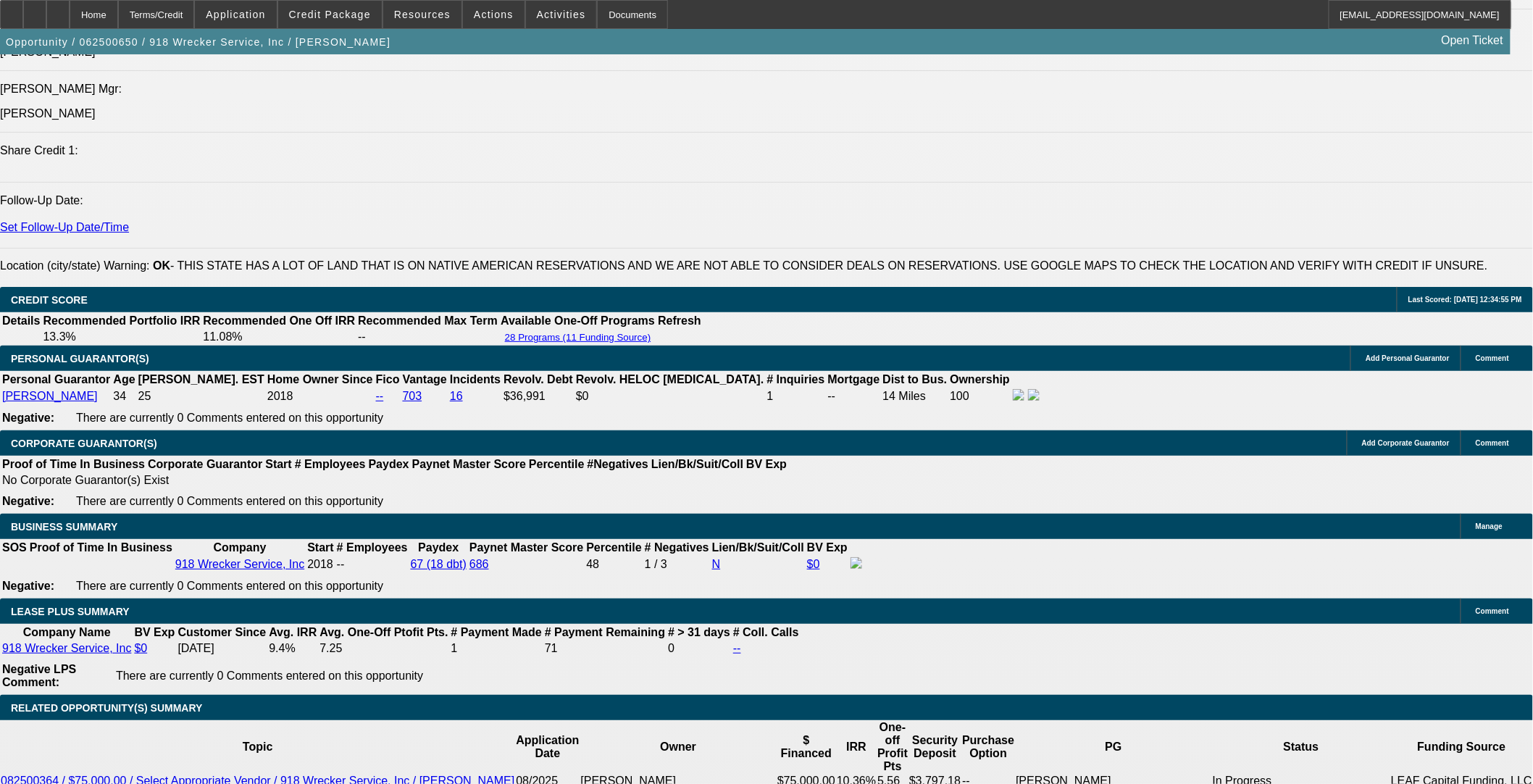
select select "0"
select select "3"
select select "0"
select select "6"
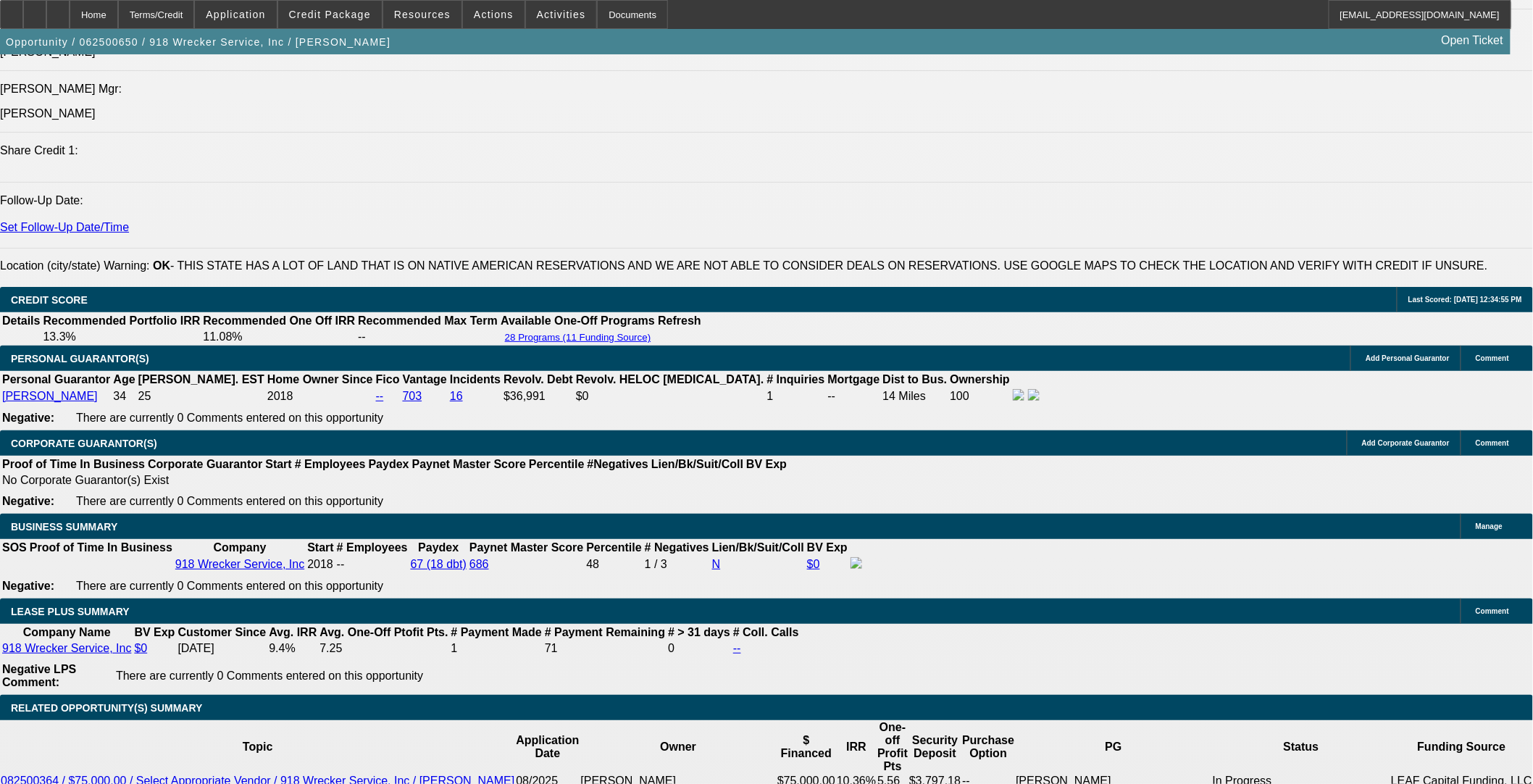
select select "0"
select select "3"
select select "0"
select select "6"
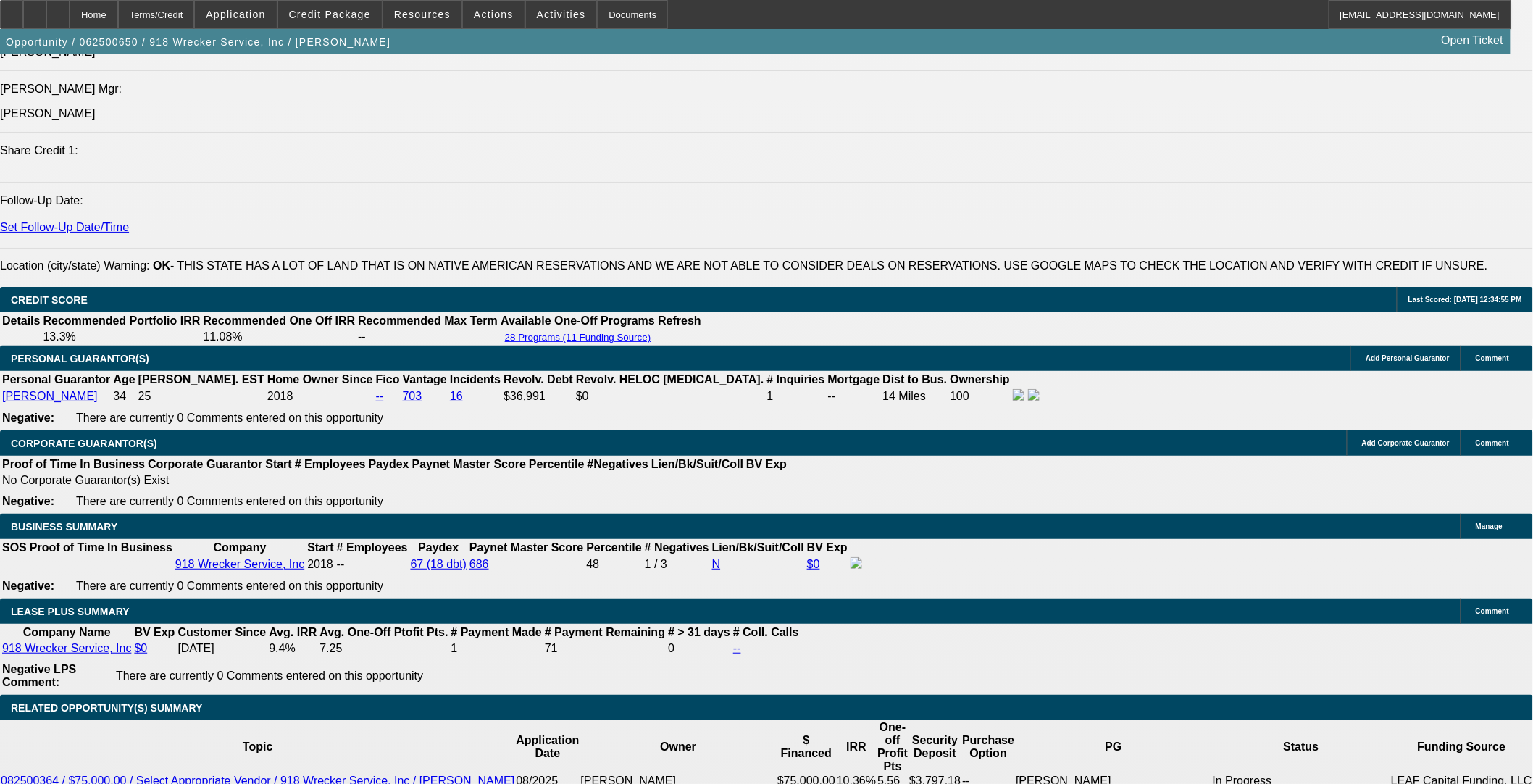
select select "0"
select select "3"
select select "0"
select select "6"
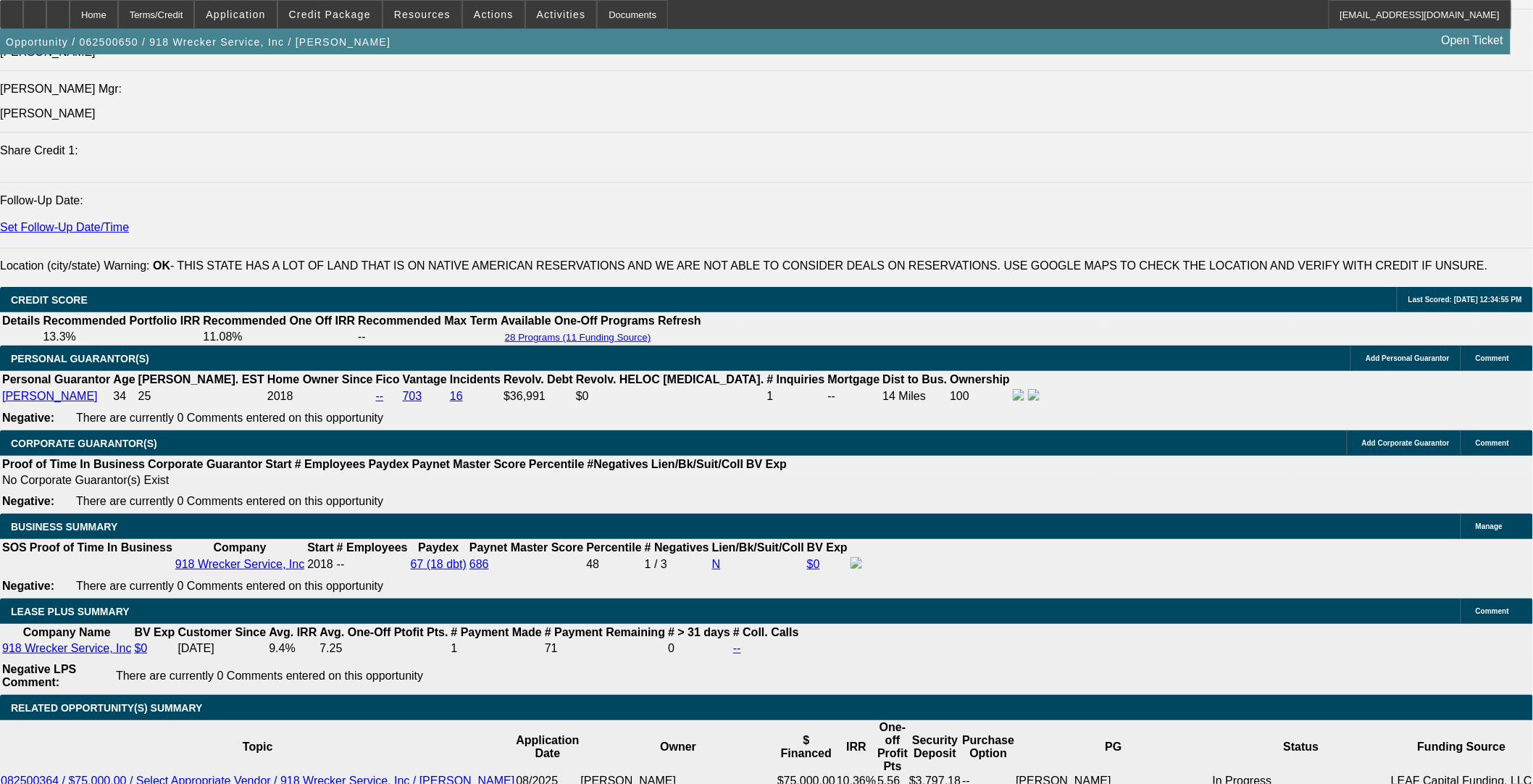
select select "0"
select select "6"
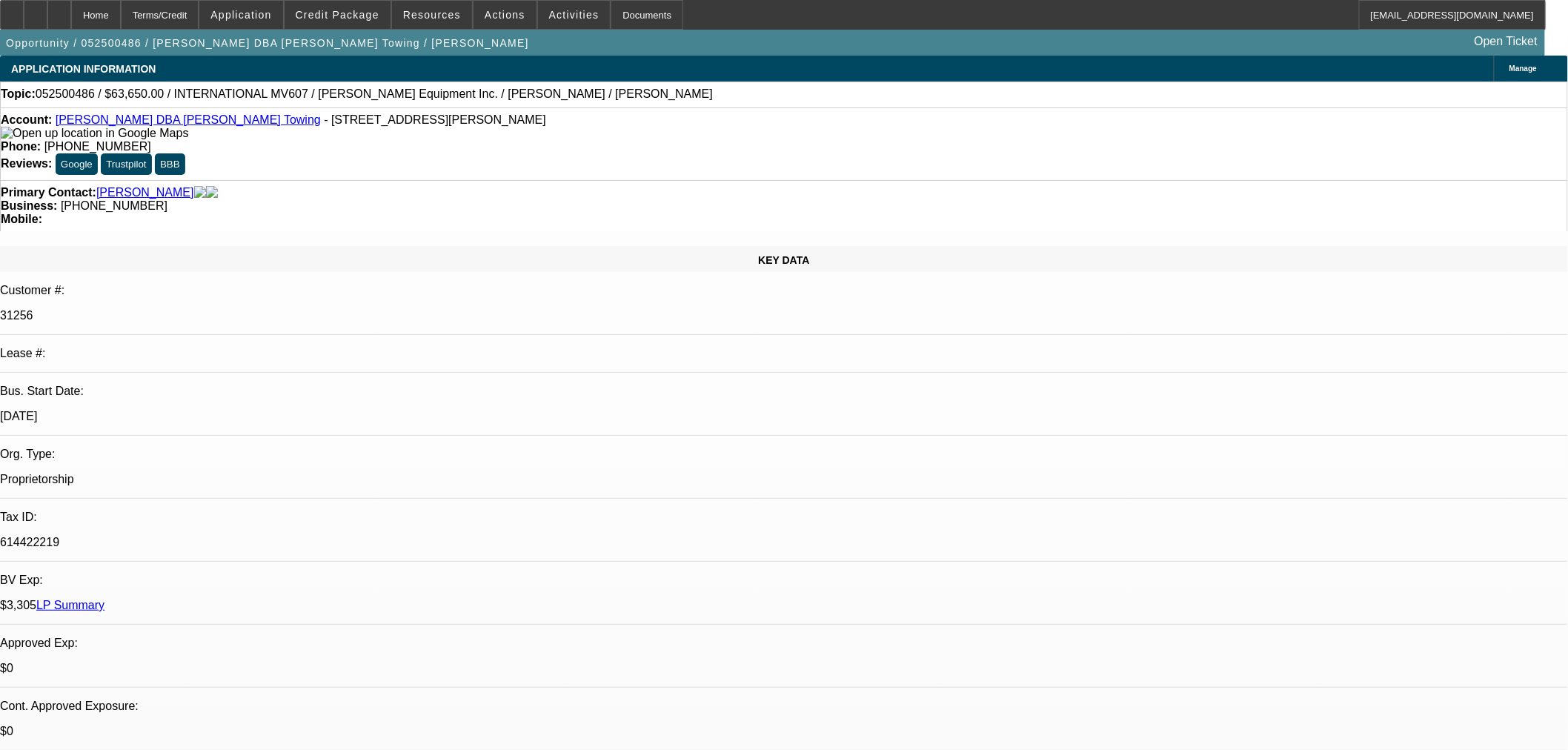
select select "2"
select select "0.1"
select select "4"
select select "0"
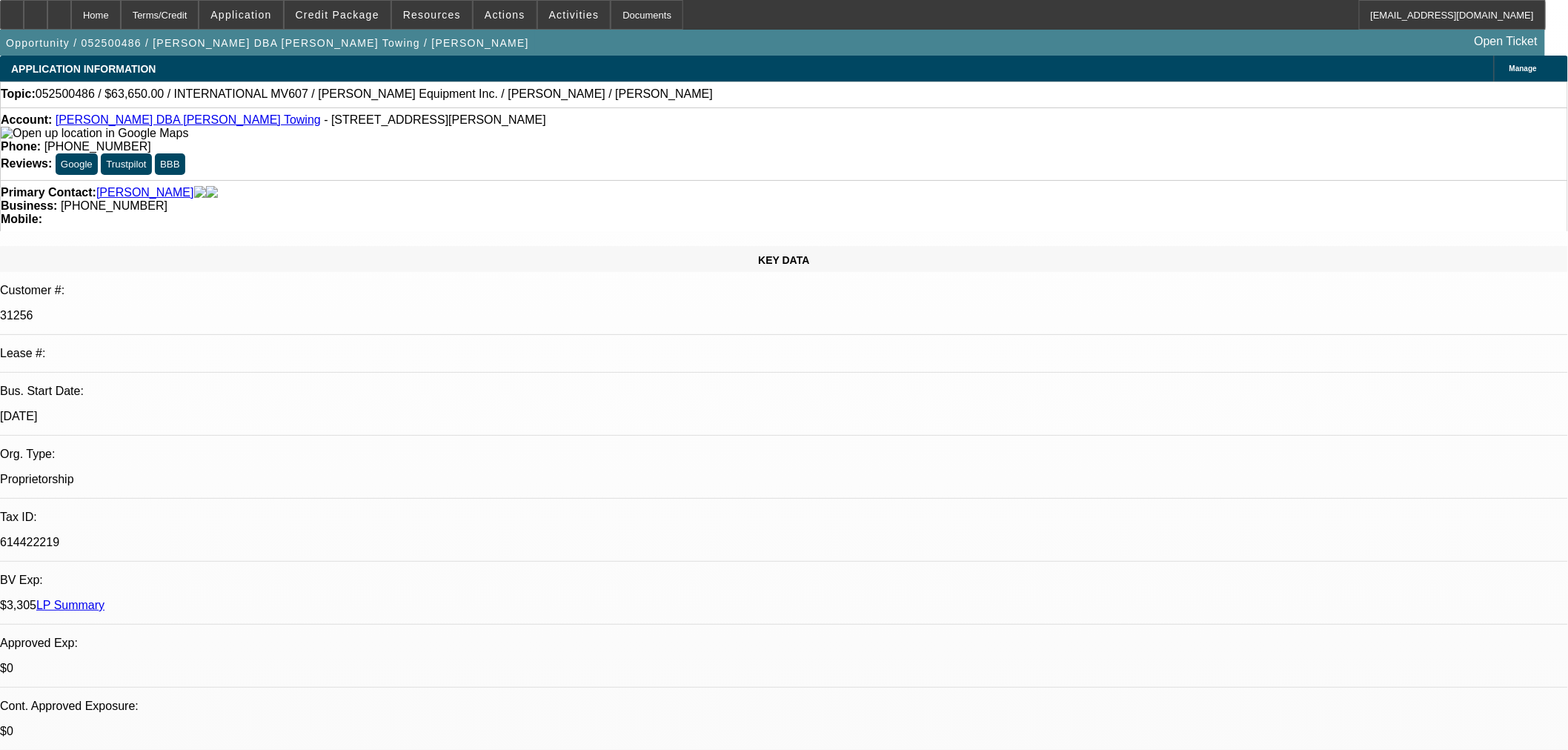
select select "0"
select select "3"
select select "0.1"
select select "4"
select select "0"
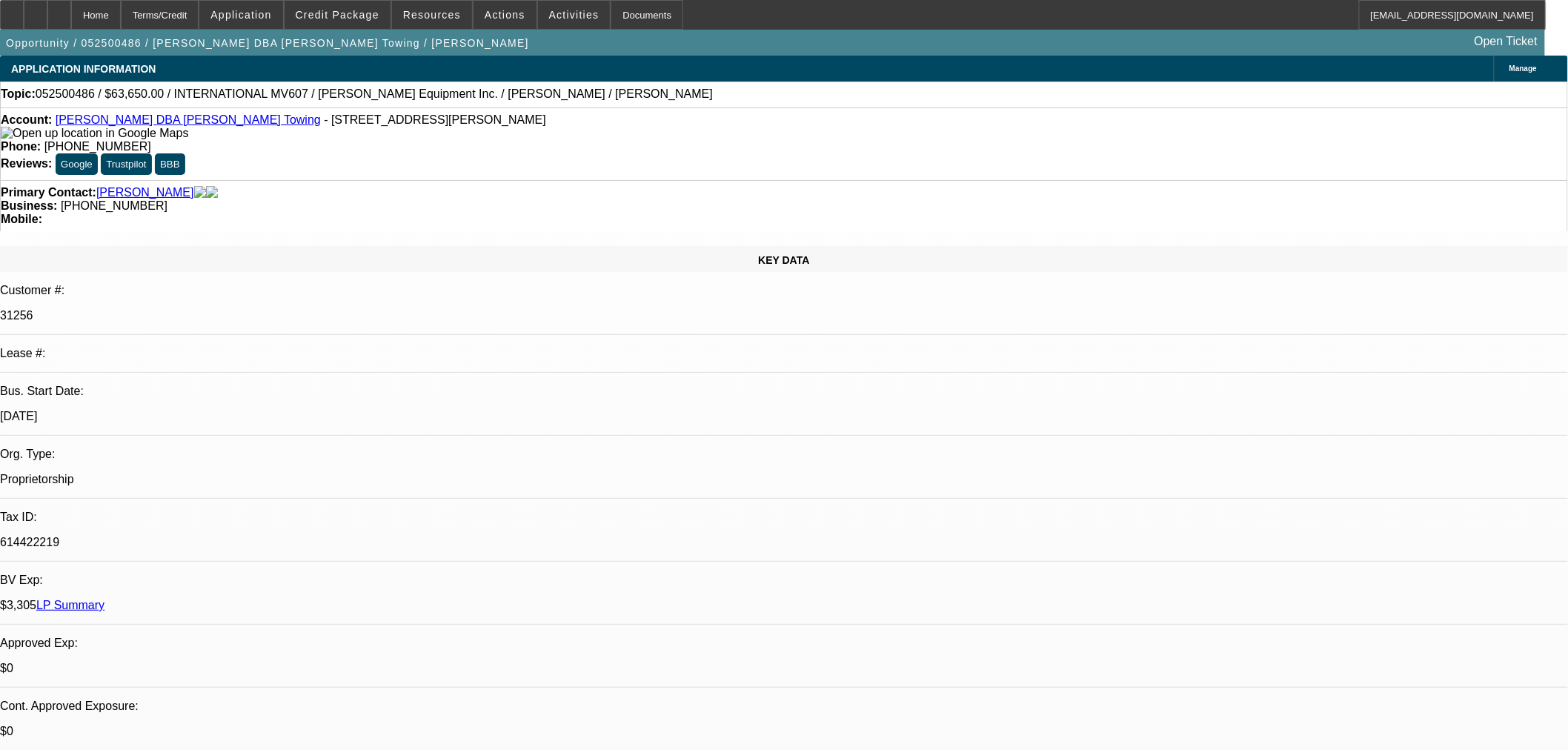
select select "0"
select select "3"
select select "0.1"
select select "4"
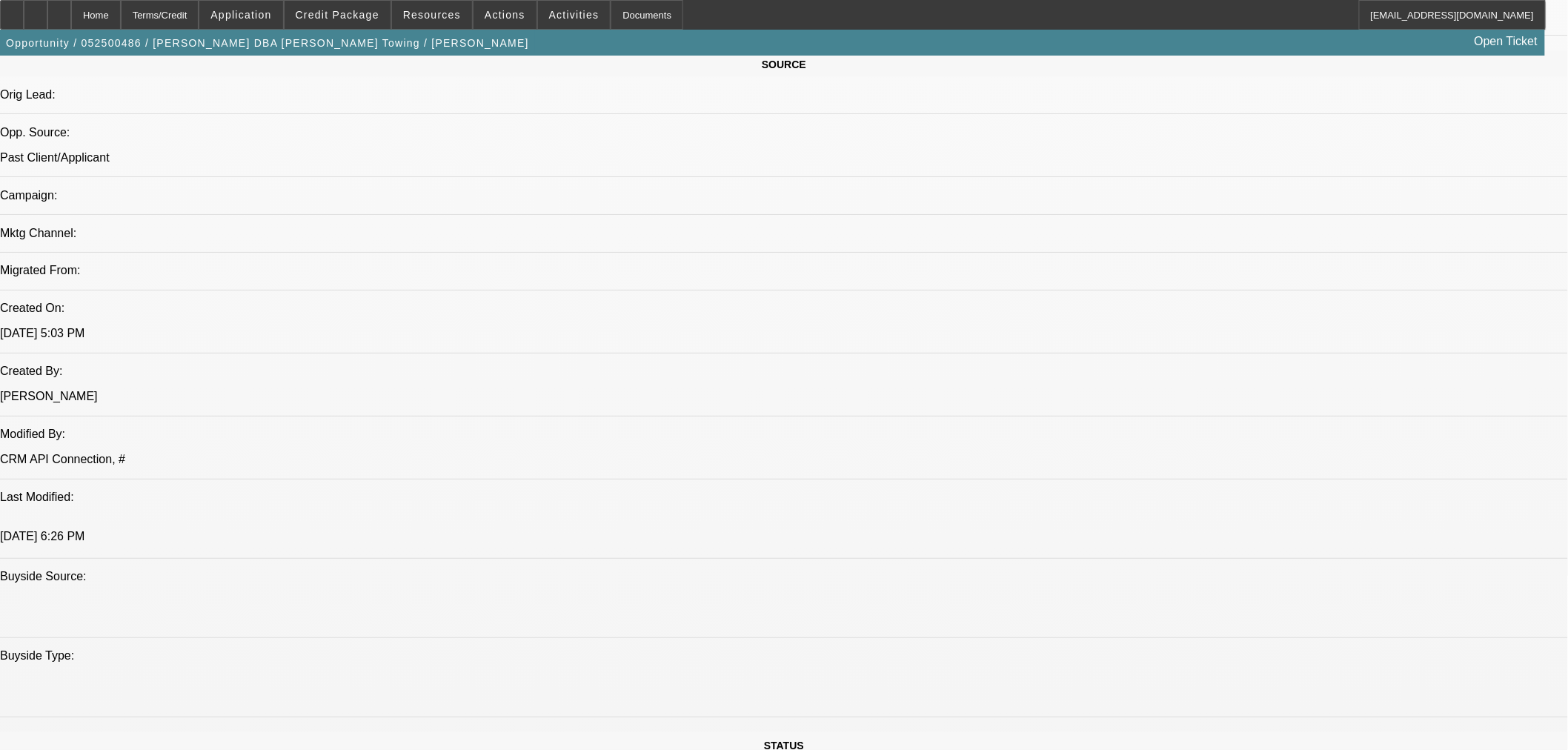
scroll to position [905, 0]
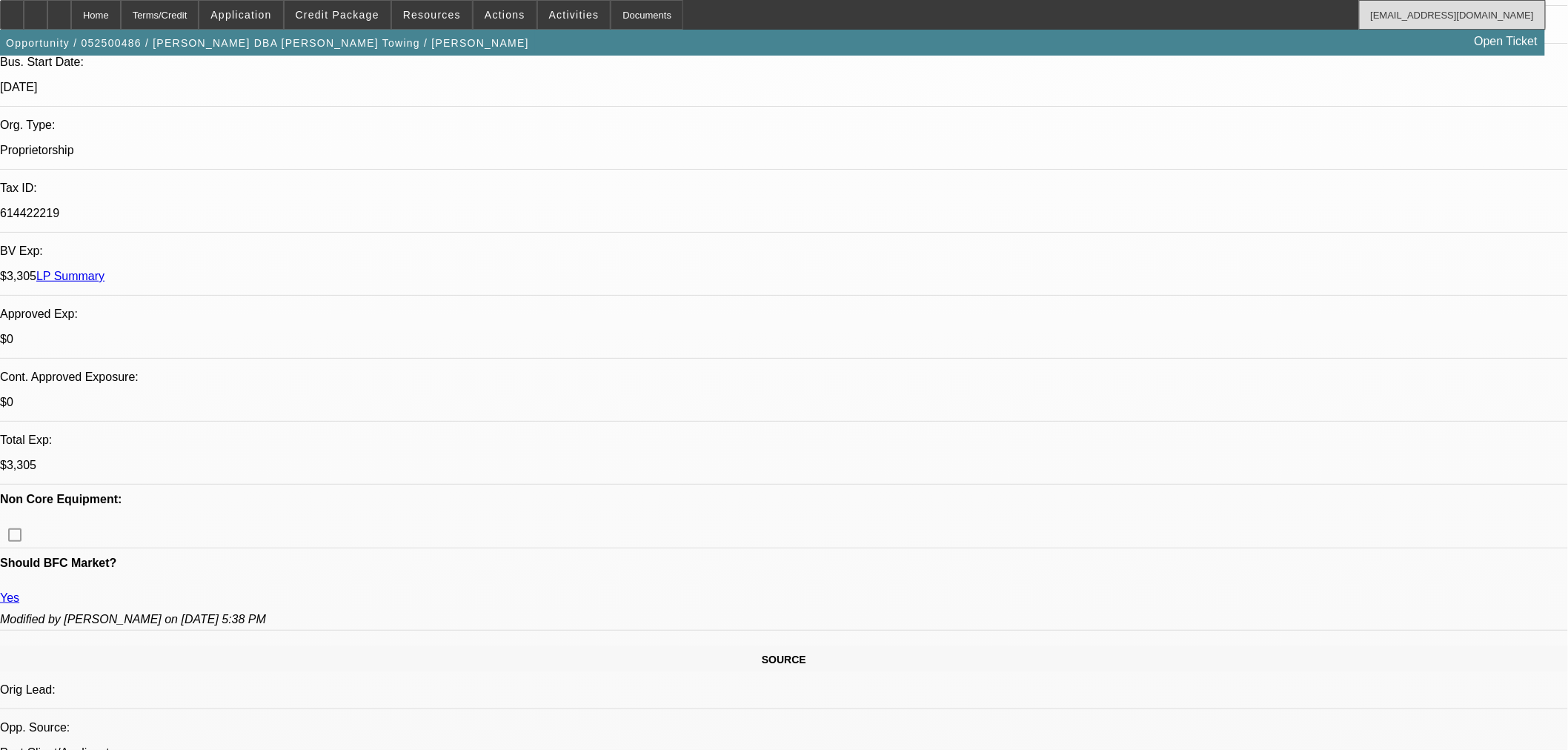
scroll to position [0, 0]
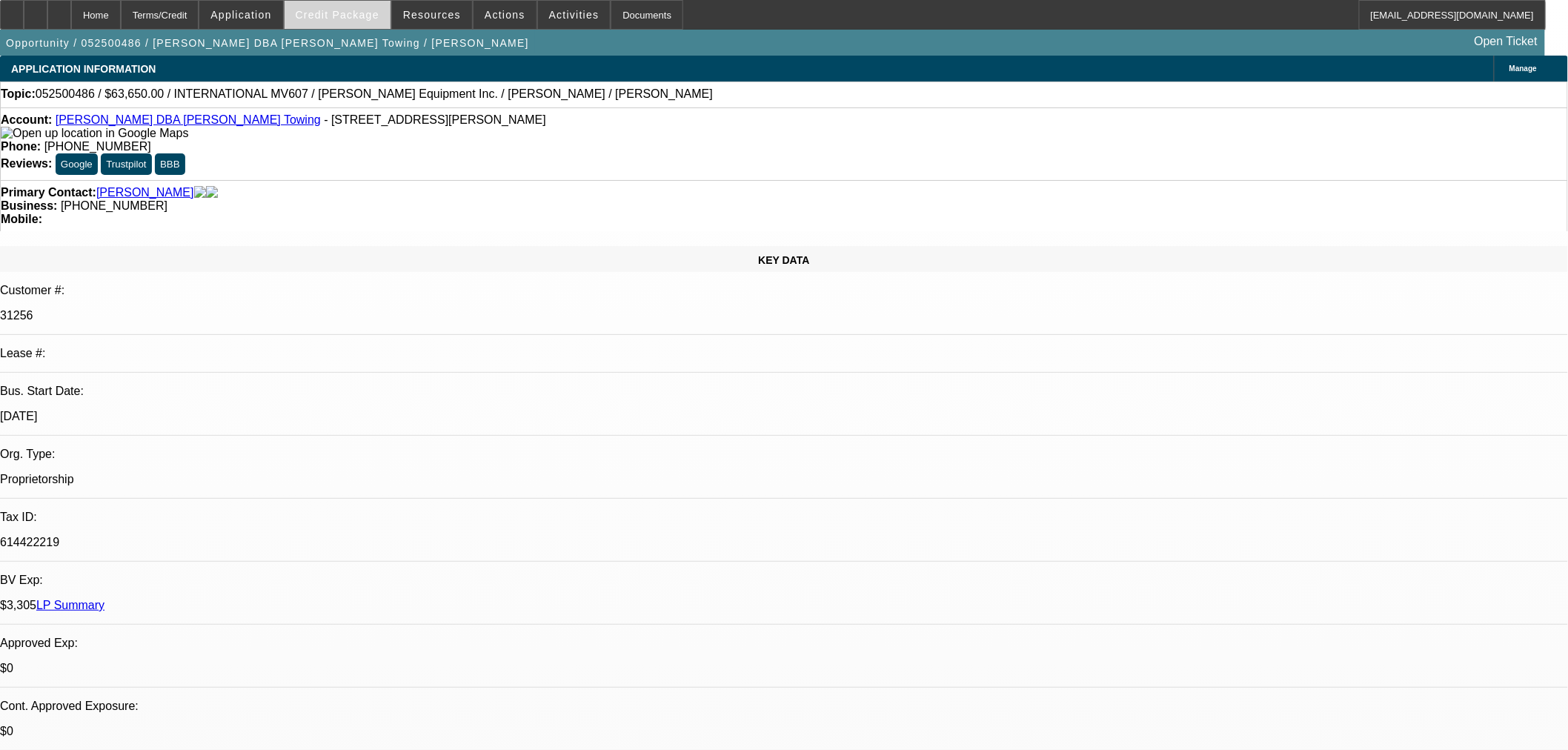
click at [359, 13] on span "Credit Package" at bounding box center [337, 15] width 84 height 12
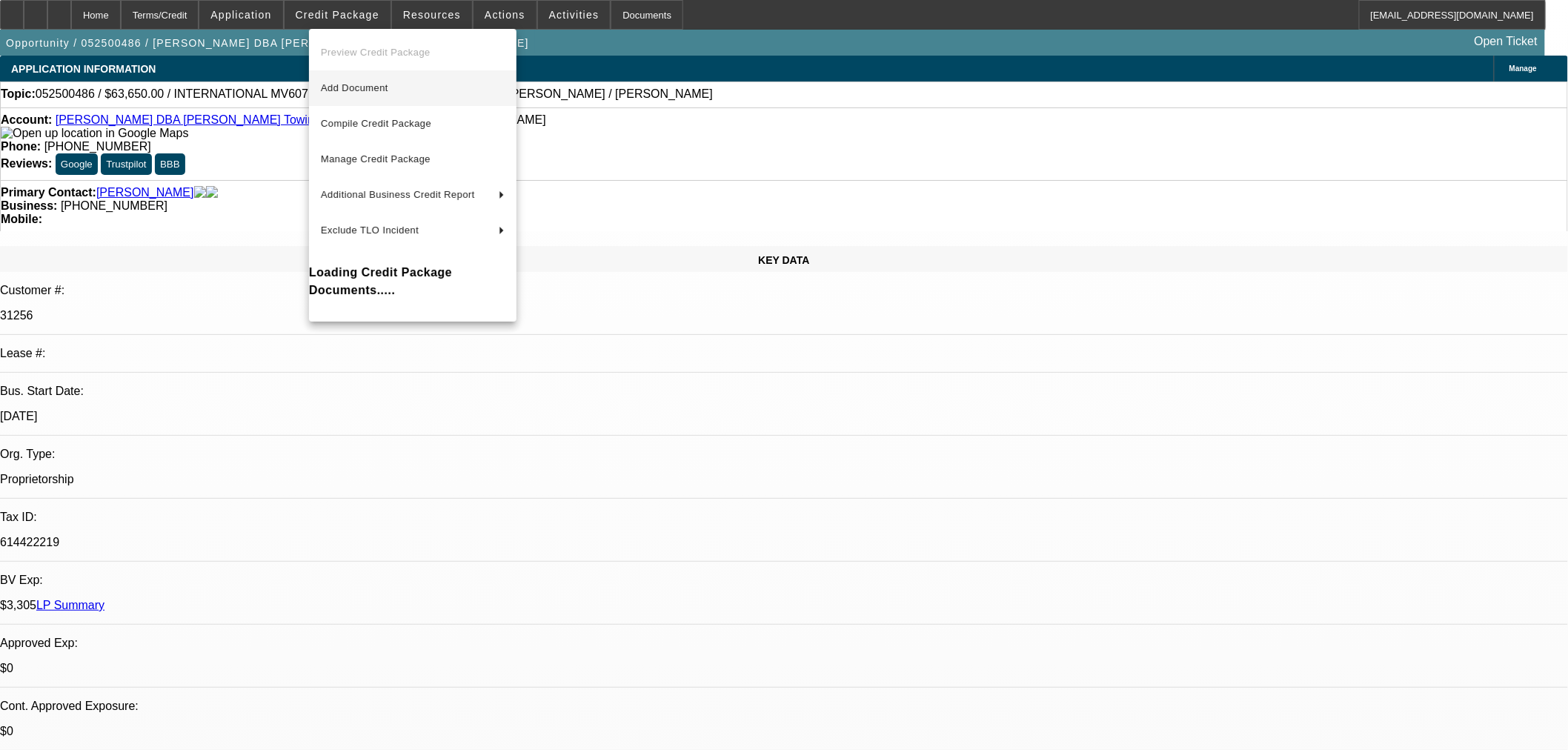
click at [371, 80] on span "Add Document" at bounding box center [413, 88] width 184 height 18
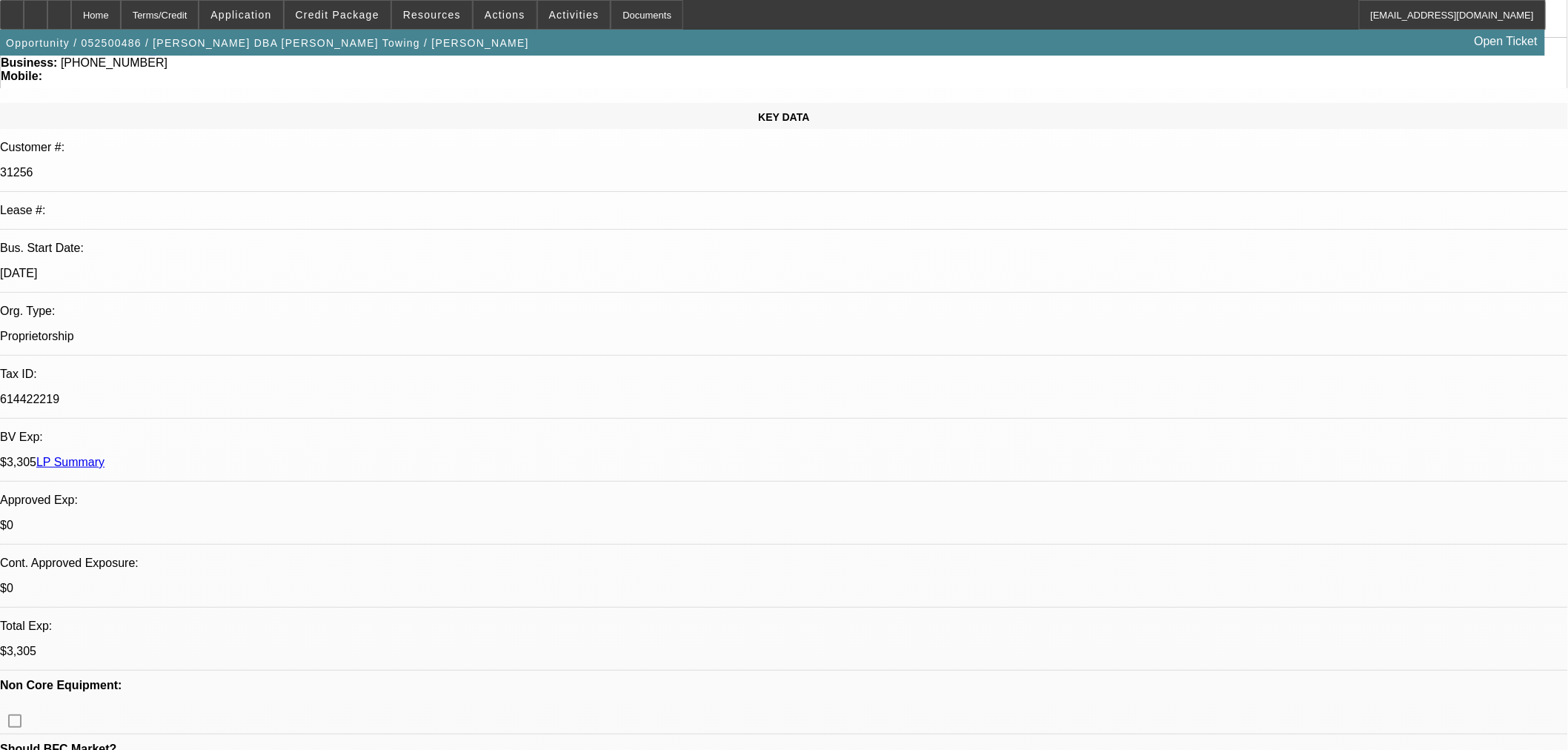
scroll to position [741, 0]
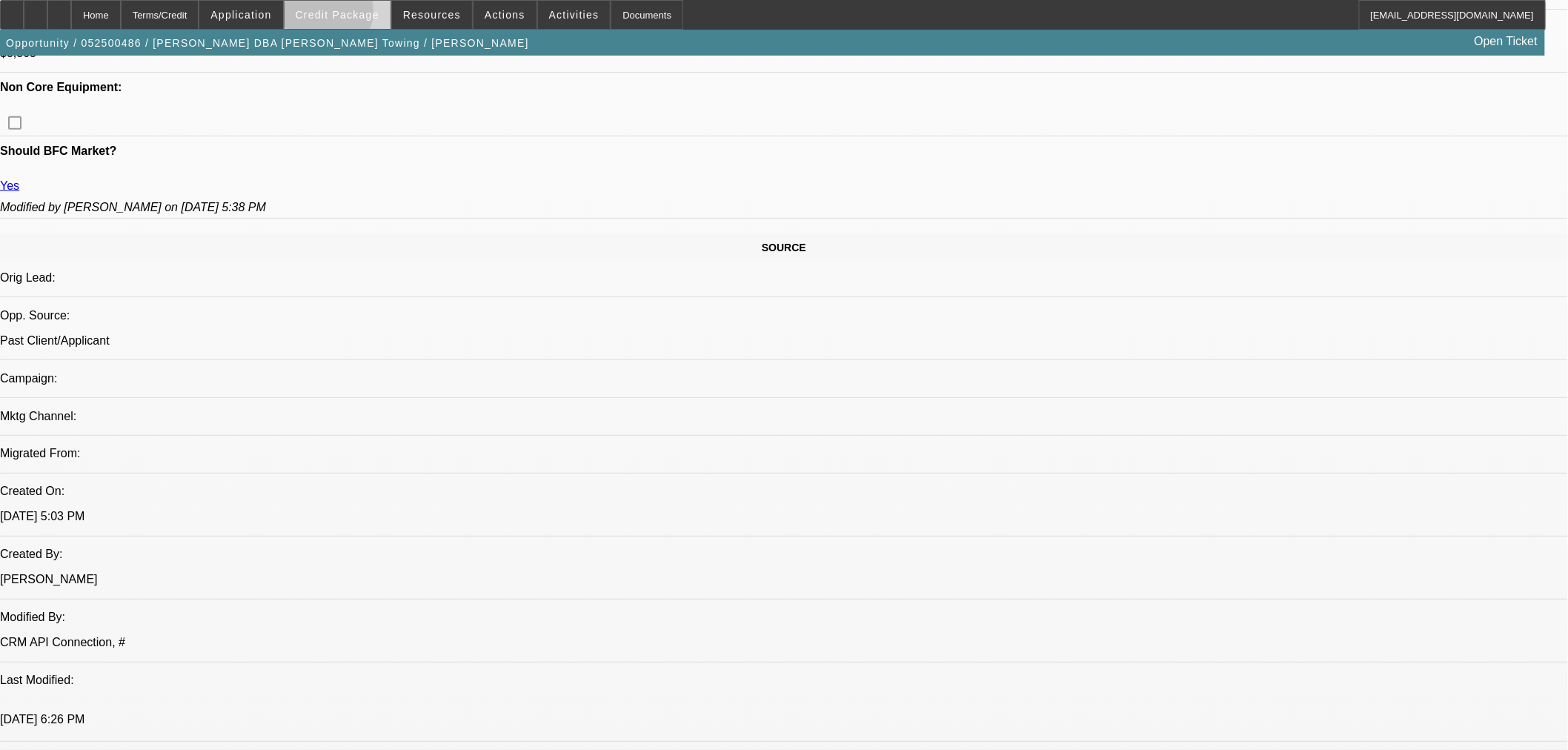
click at [350, 15] on span "Credit Package" at bounding box center [337, 15] width 84 height 12
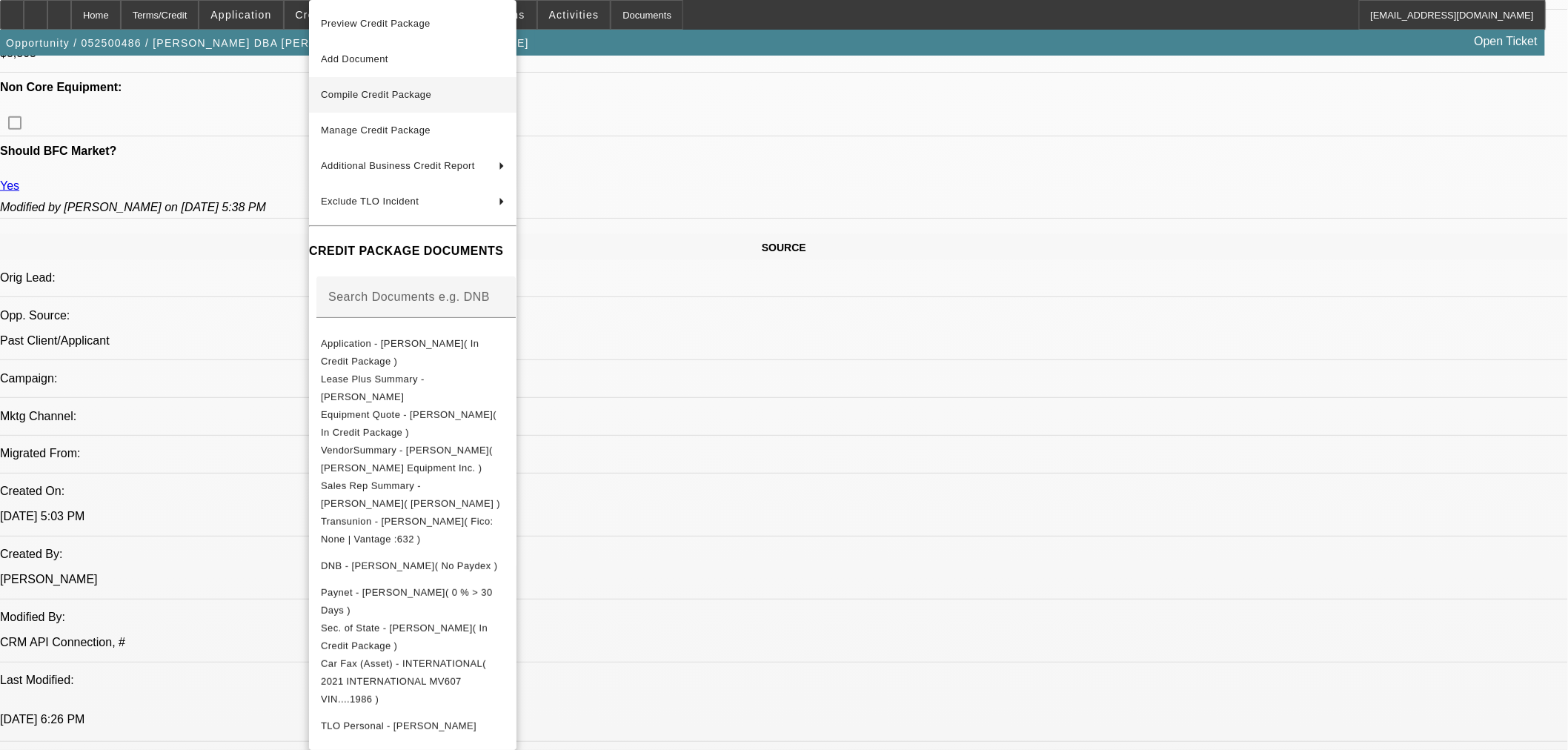
click at [349, 94] on span "Compile Credit Package" at bounding box center [376, 94] width 110 height 11
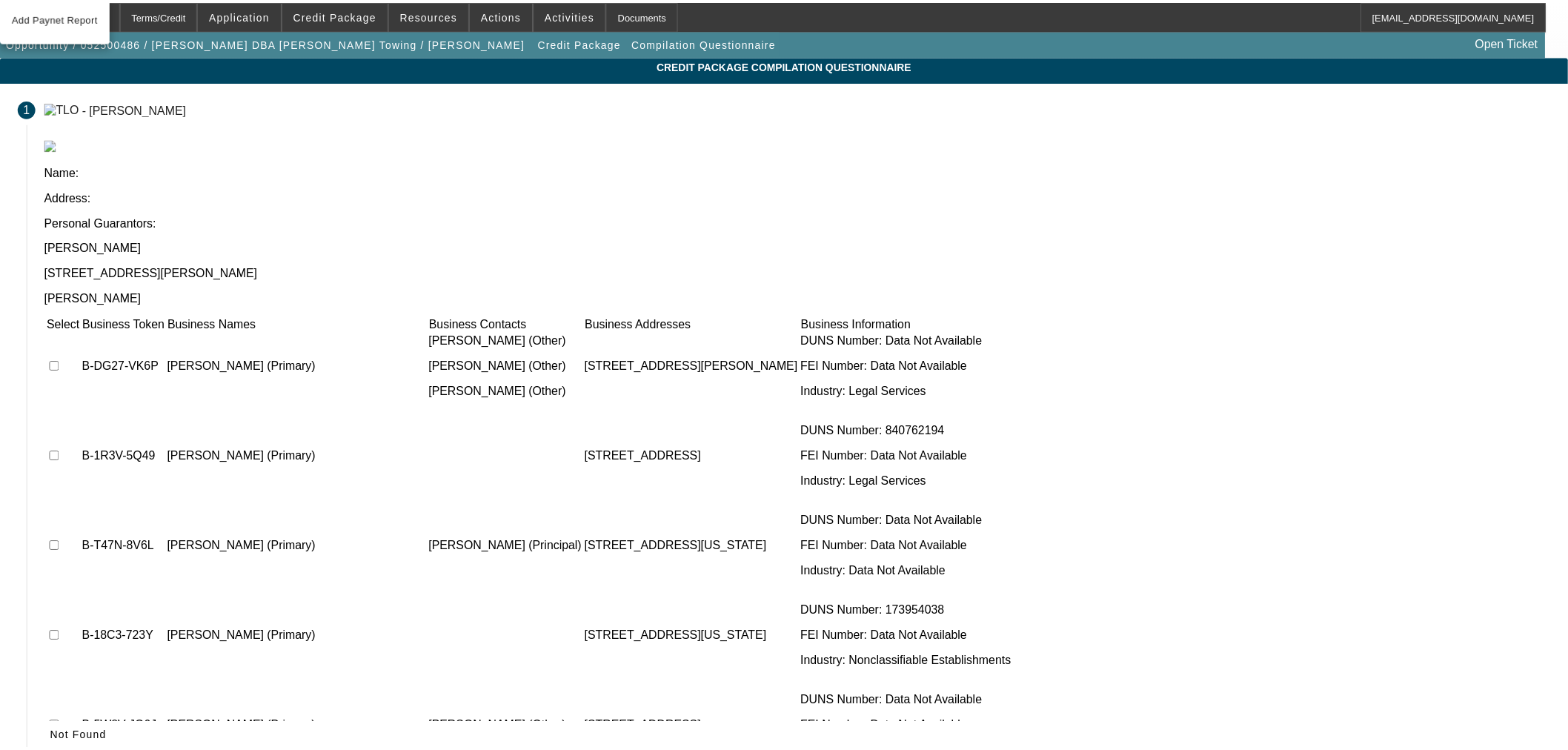
scroll to position [903, 0]
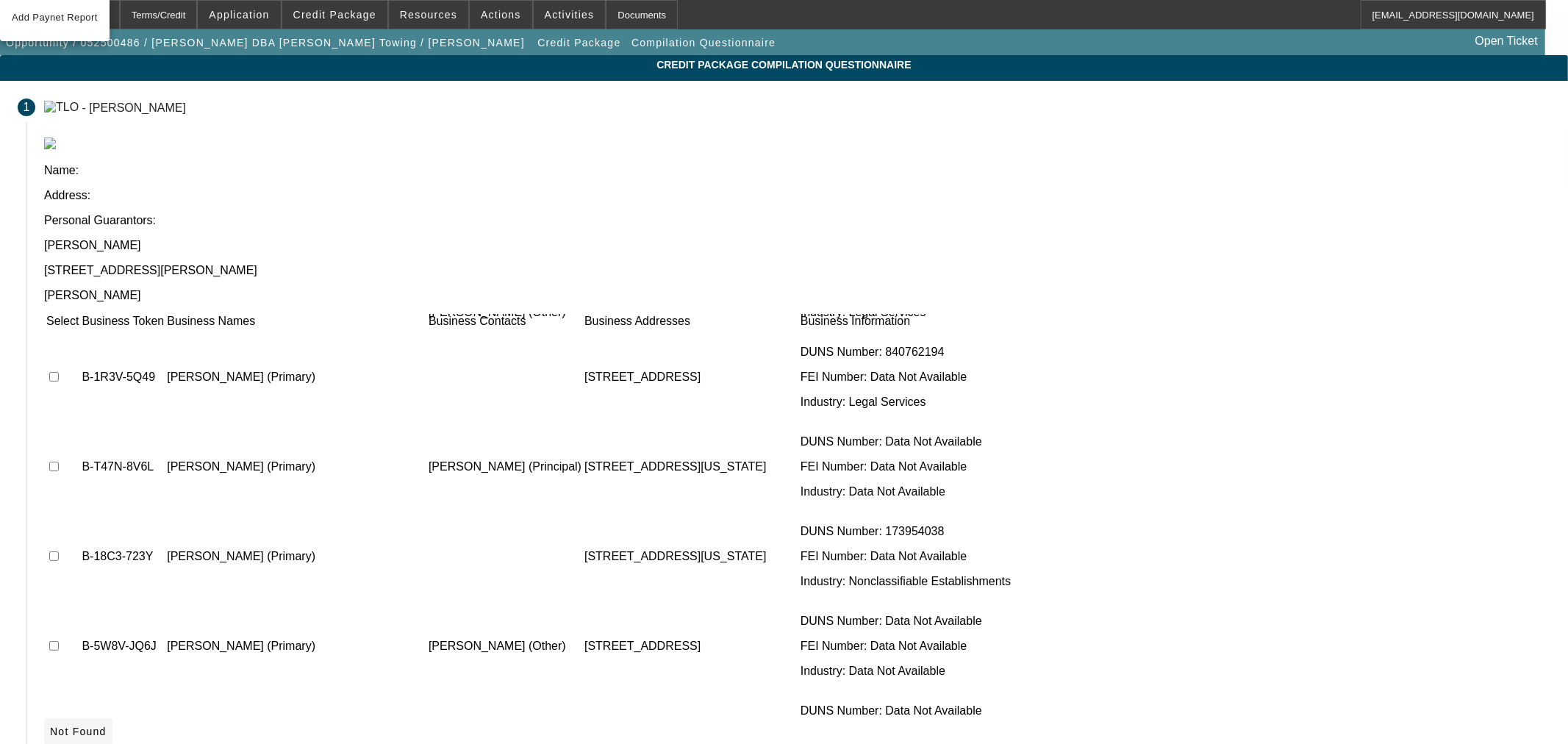
click at [113, 713] on span at bounding box center [78, 731] width 69 height 36
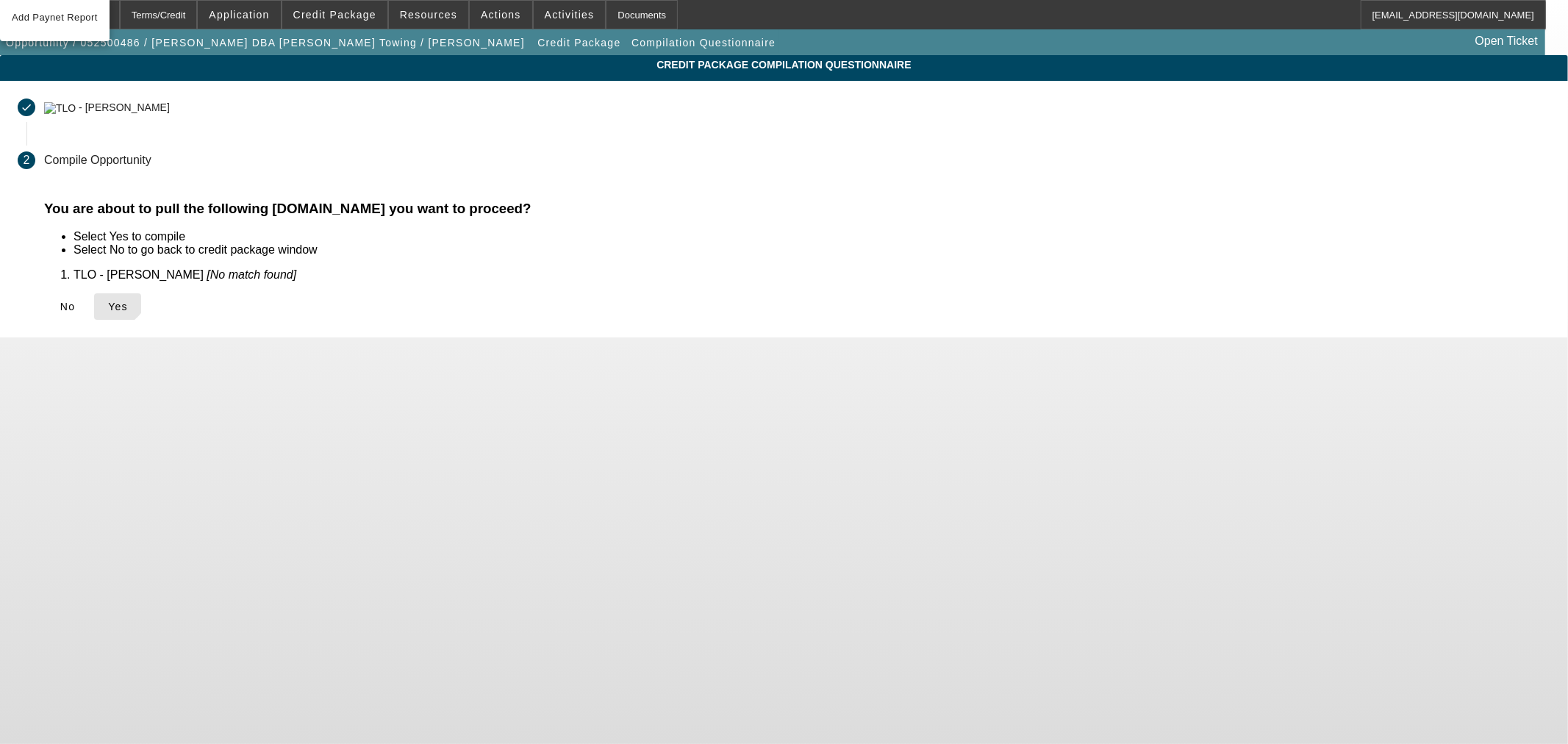
click at [457, 285] on div "You are about to pull the following documents.Do you want to proceed? Select Ye…" at bounding box center [797, 269] width 1541 height 138
click at [128, 301] on span "Yes" at bounding box center [118, 307] width 20 height 12
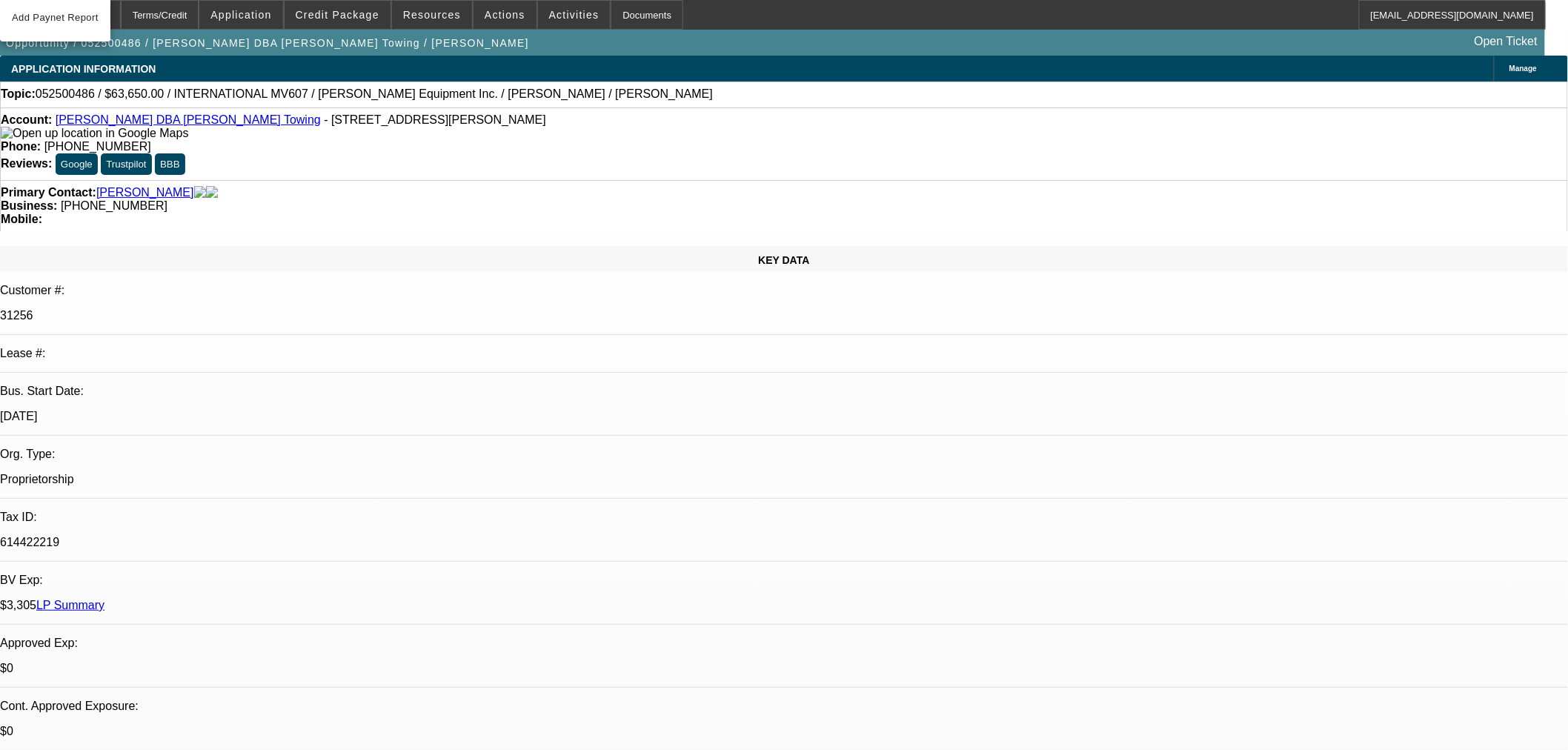
select select "2"
select select "0.1"
select select "4"
select select "0"
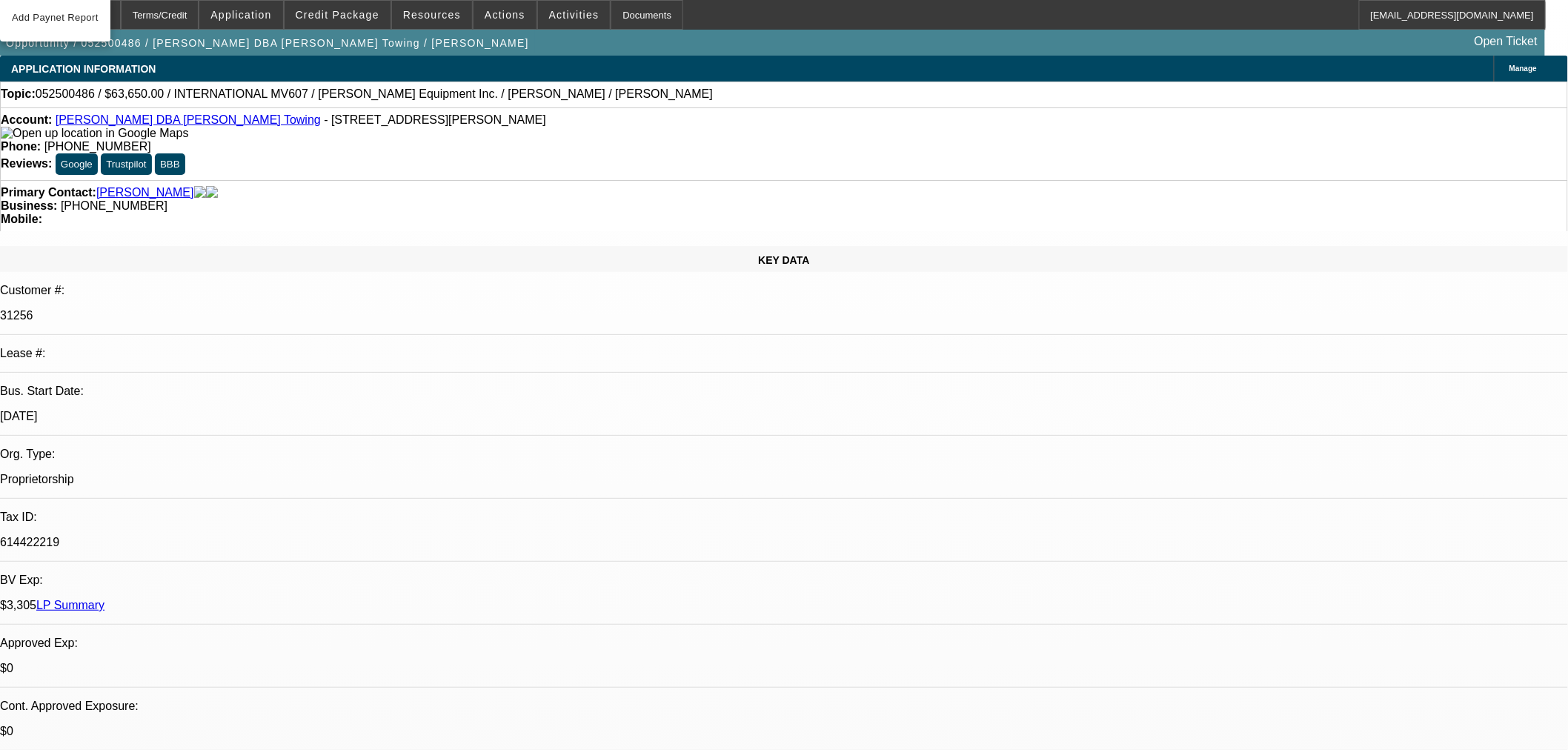
select select "0"
select select "3"
select select "0.1"
select select "4"
select select "0"
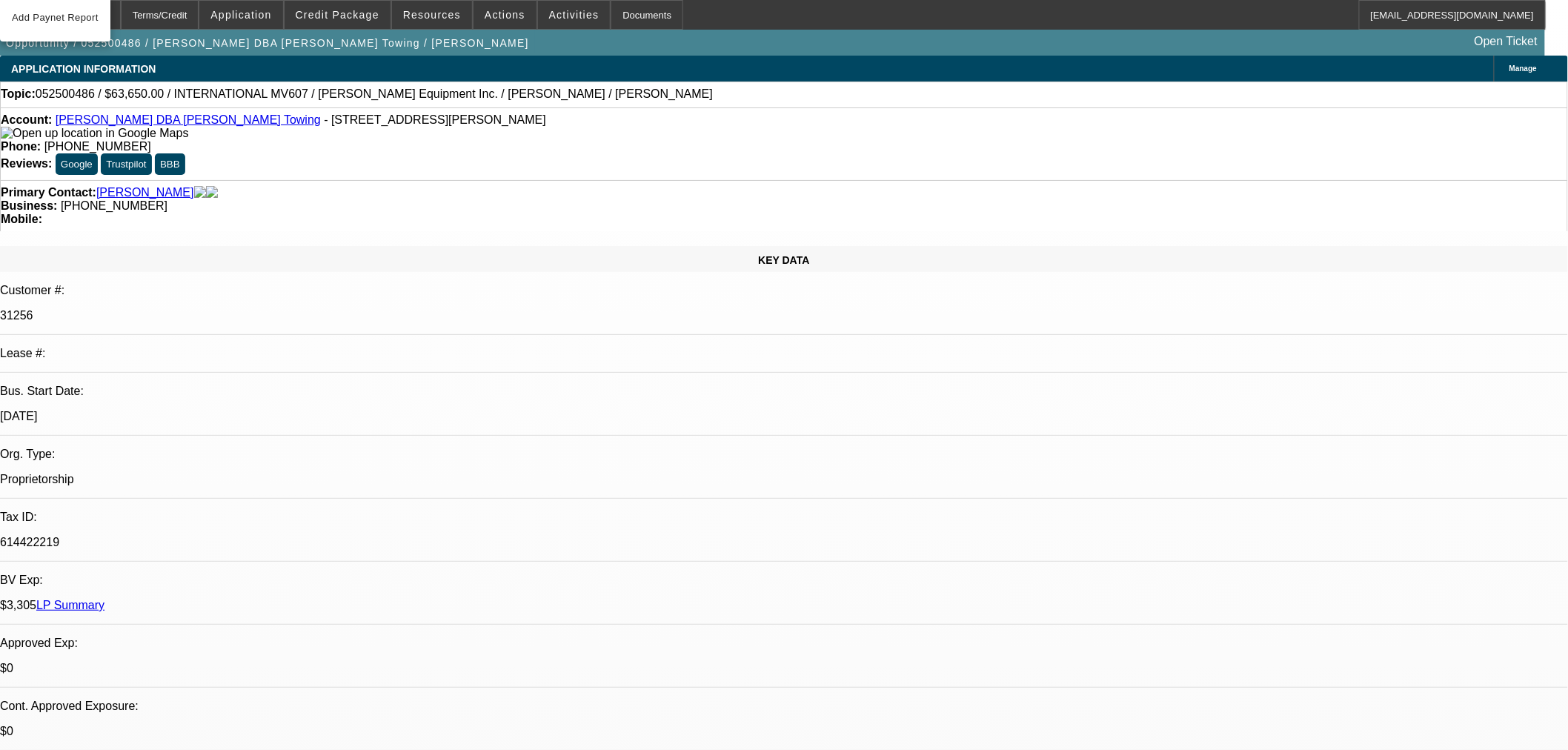
select select "0"
select select "3"
select select "0.1"
select select "4"
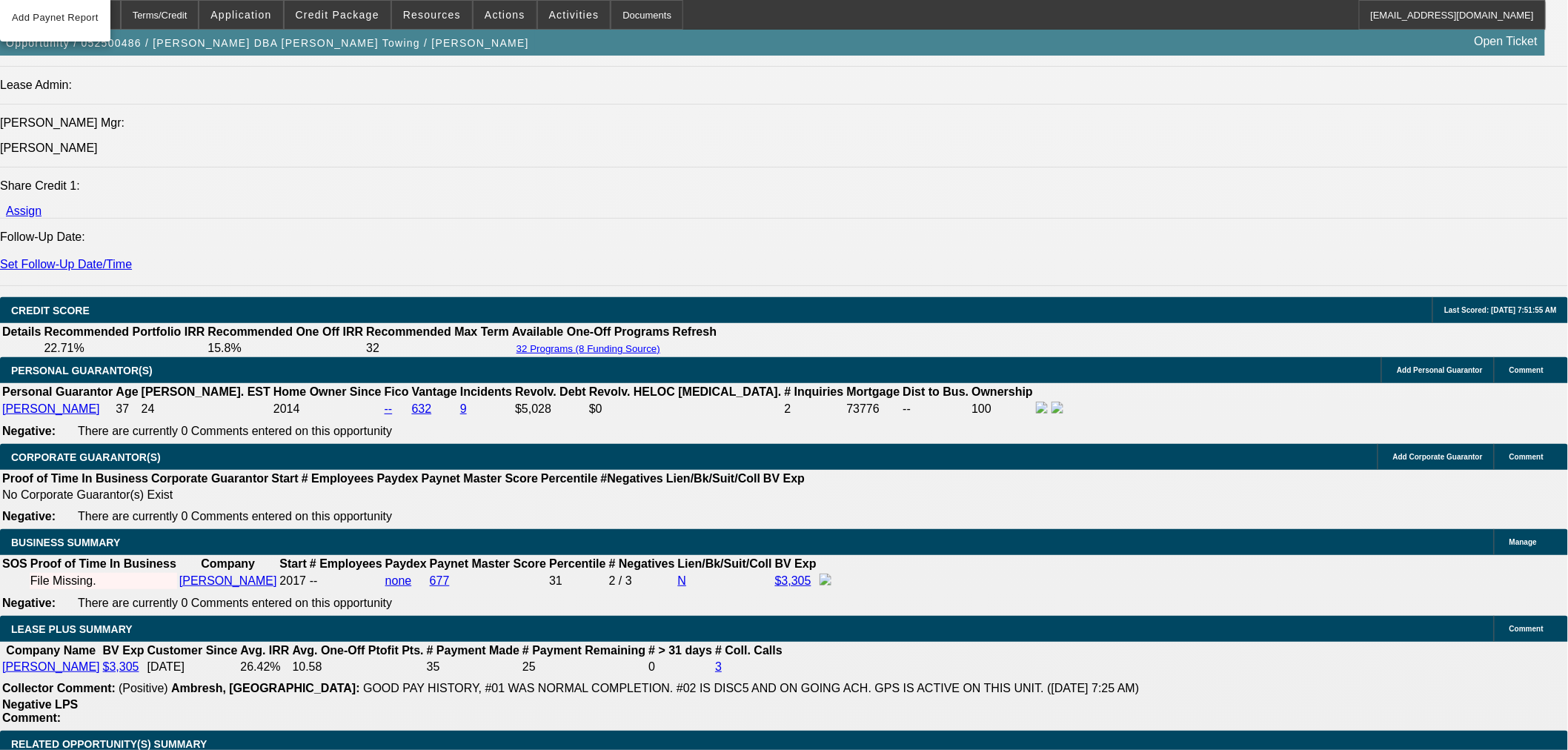
scroll to position [2080, 0]
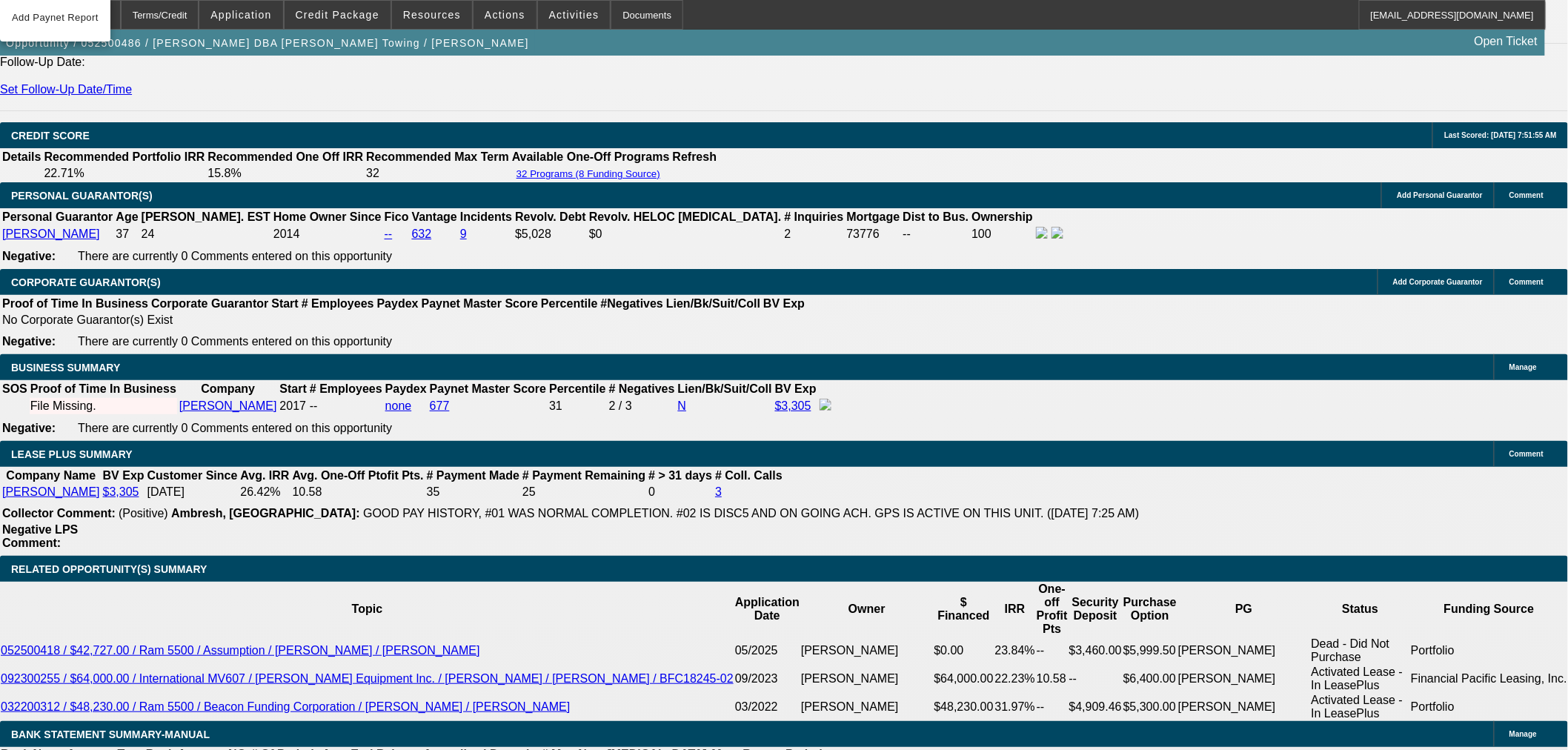
drag, startPoint x: 385, startPoint y: 542, endPoint x: 195, endPoint y: 417, distance: 227.4
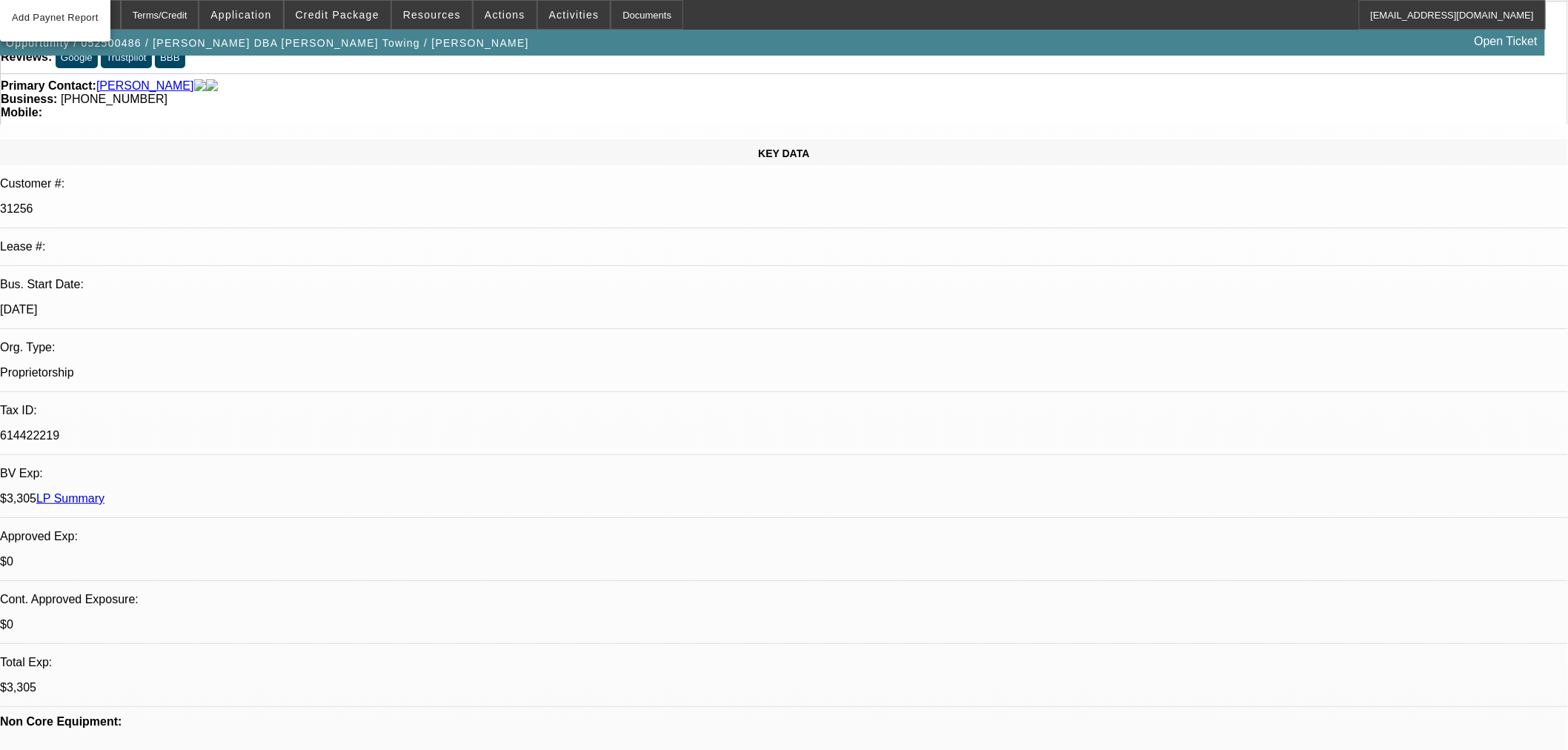
scroll to position [105, 0]
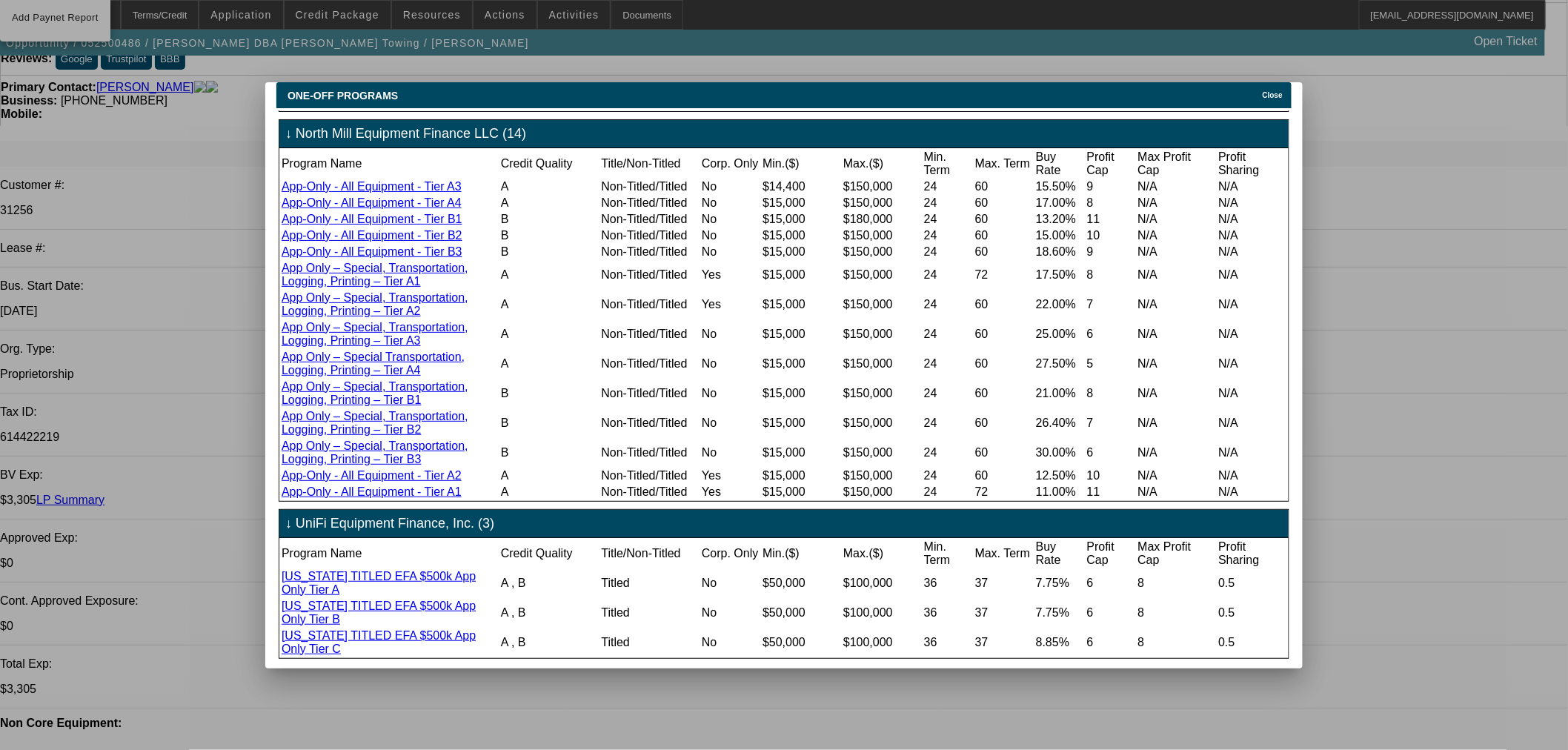
scroll to position [917, 0]
click at [1283, 91] on span "Close" at bounding box center [1273, 95] width 20 height 8
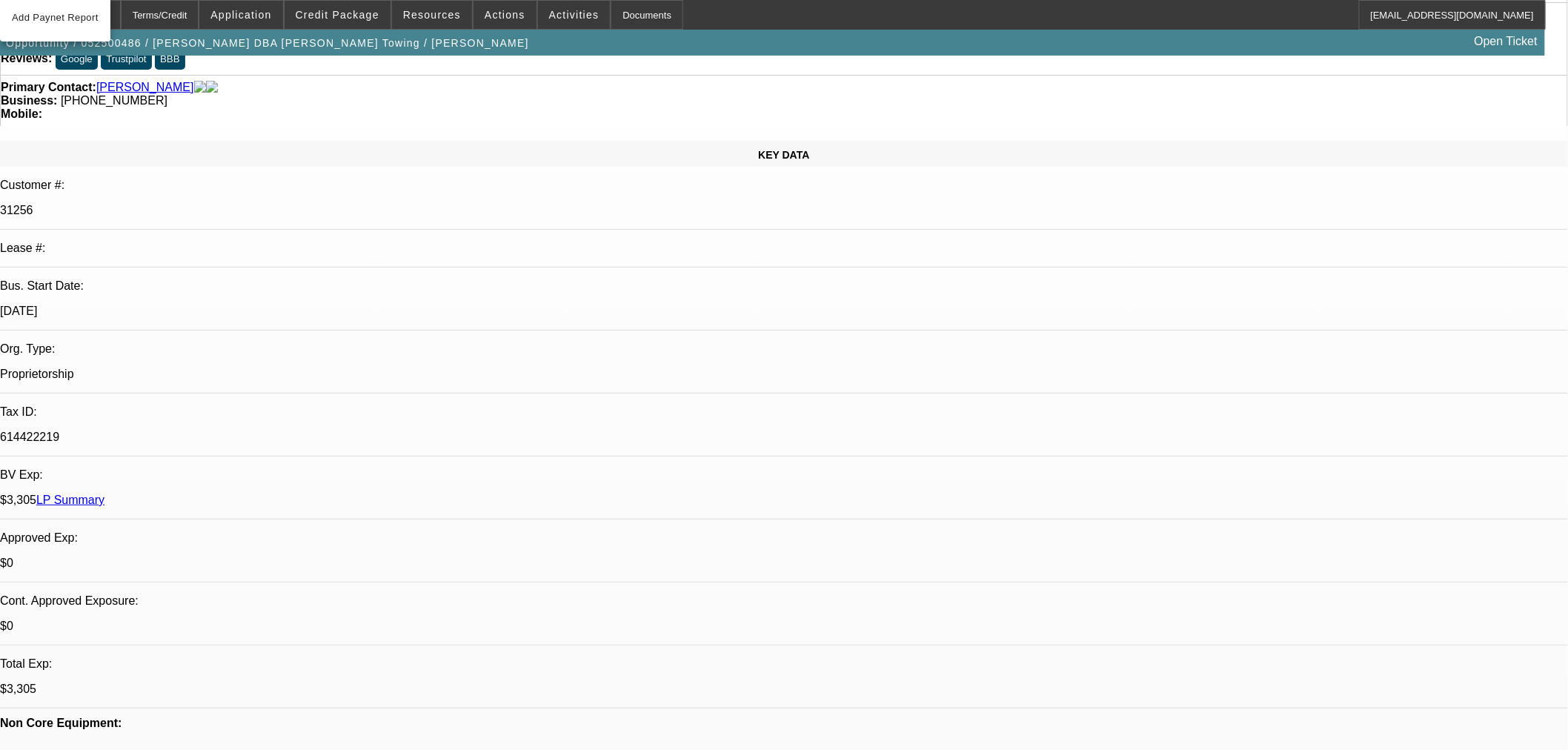
scroll to position [434, 0]
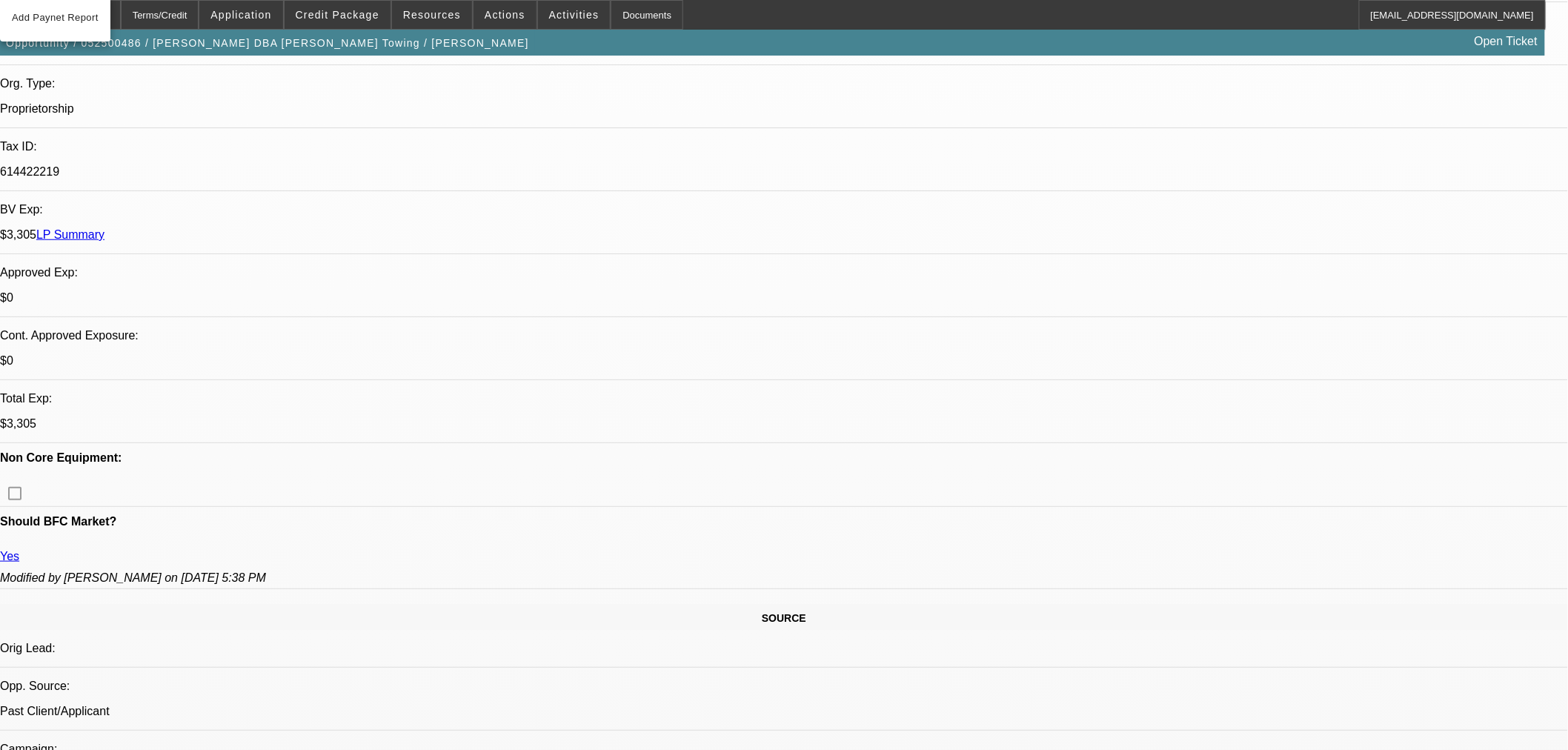
scroll to position [105, 0]
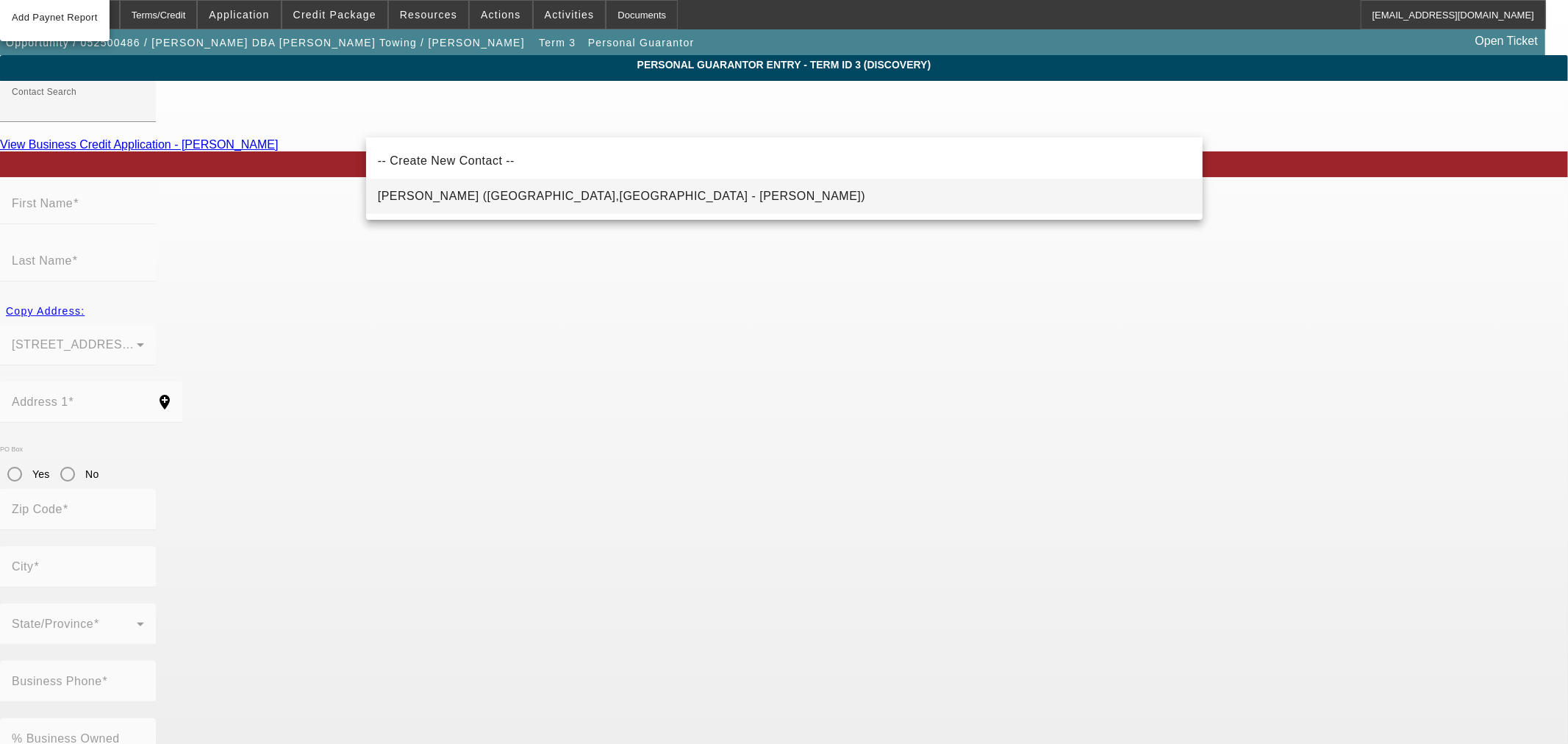
click at [498, 196] on span "Llanos, Jose (Fresno,CA - Daniel Joel Llanos)" at bounding box center [622, 196] width 488 height 12
type input "Llanos, Jose (Fresno,CA - Daniel Joel Llanos)"
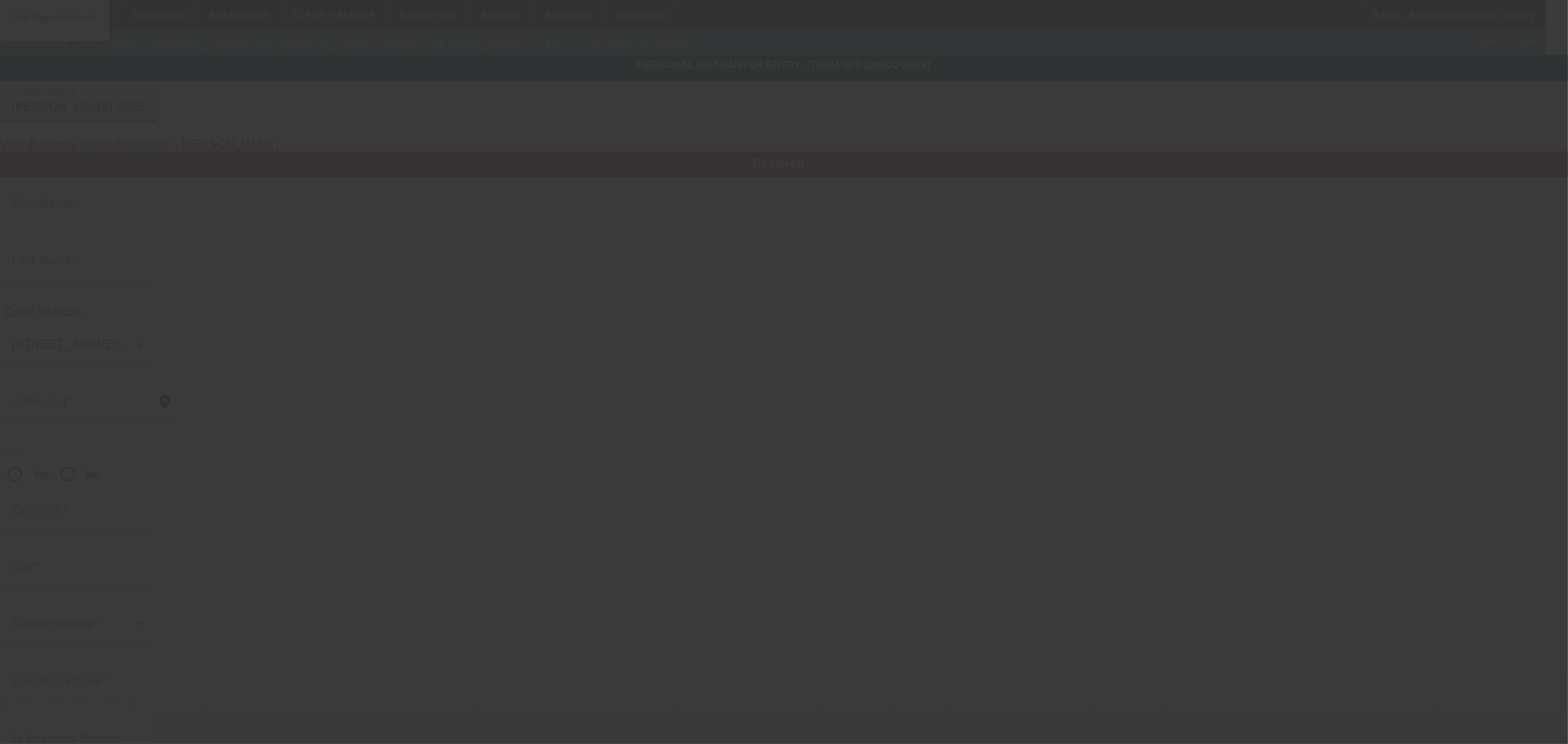
type input "Jose"
type input "Llanos"
type input "4566 E Woodward Avenue"
radio input "true"
type input "93702"
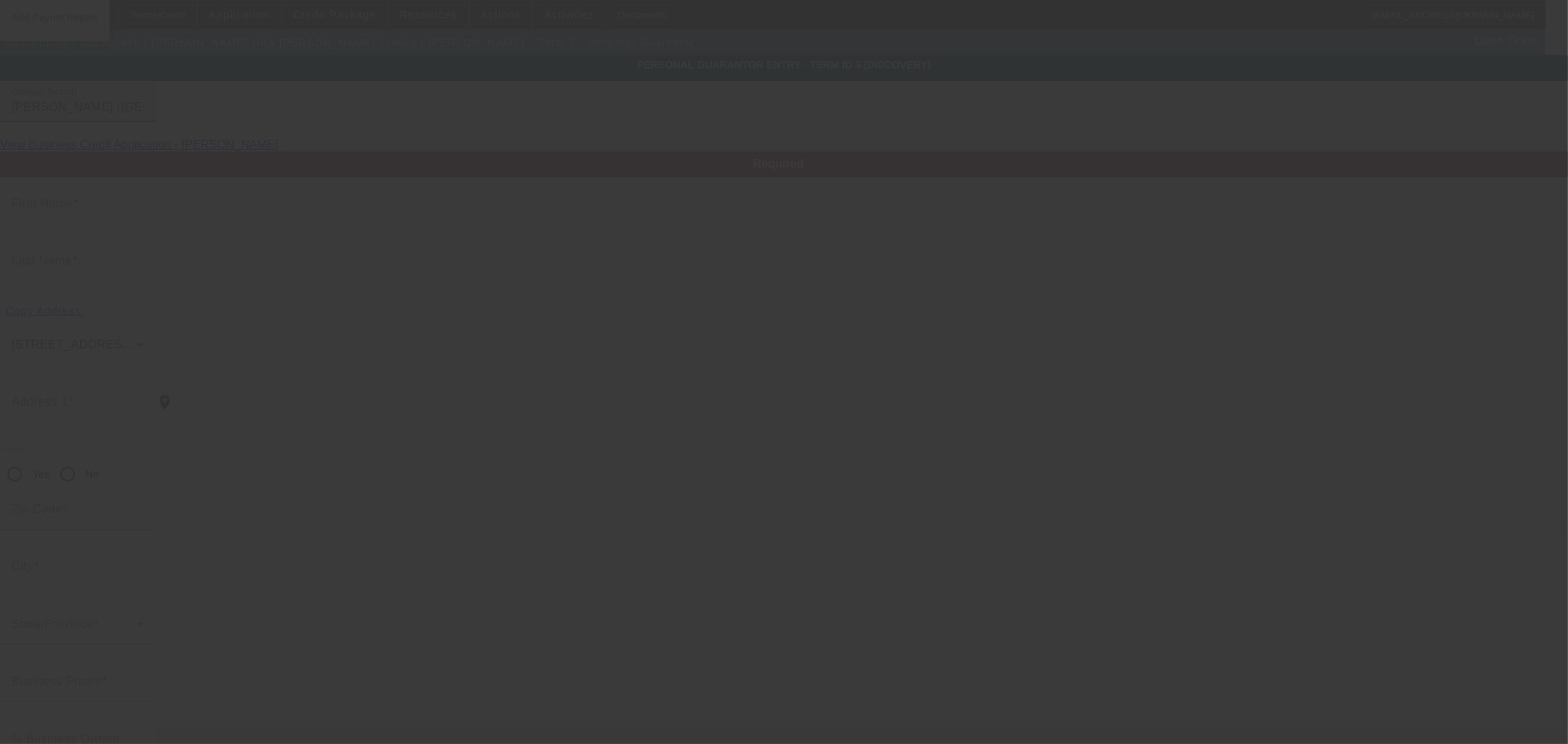
type input "Fresno"
type input "(559) 761-9076"
type input "20"
type input "462-68-1071"
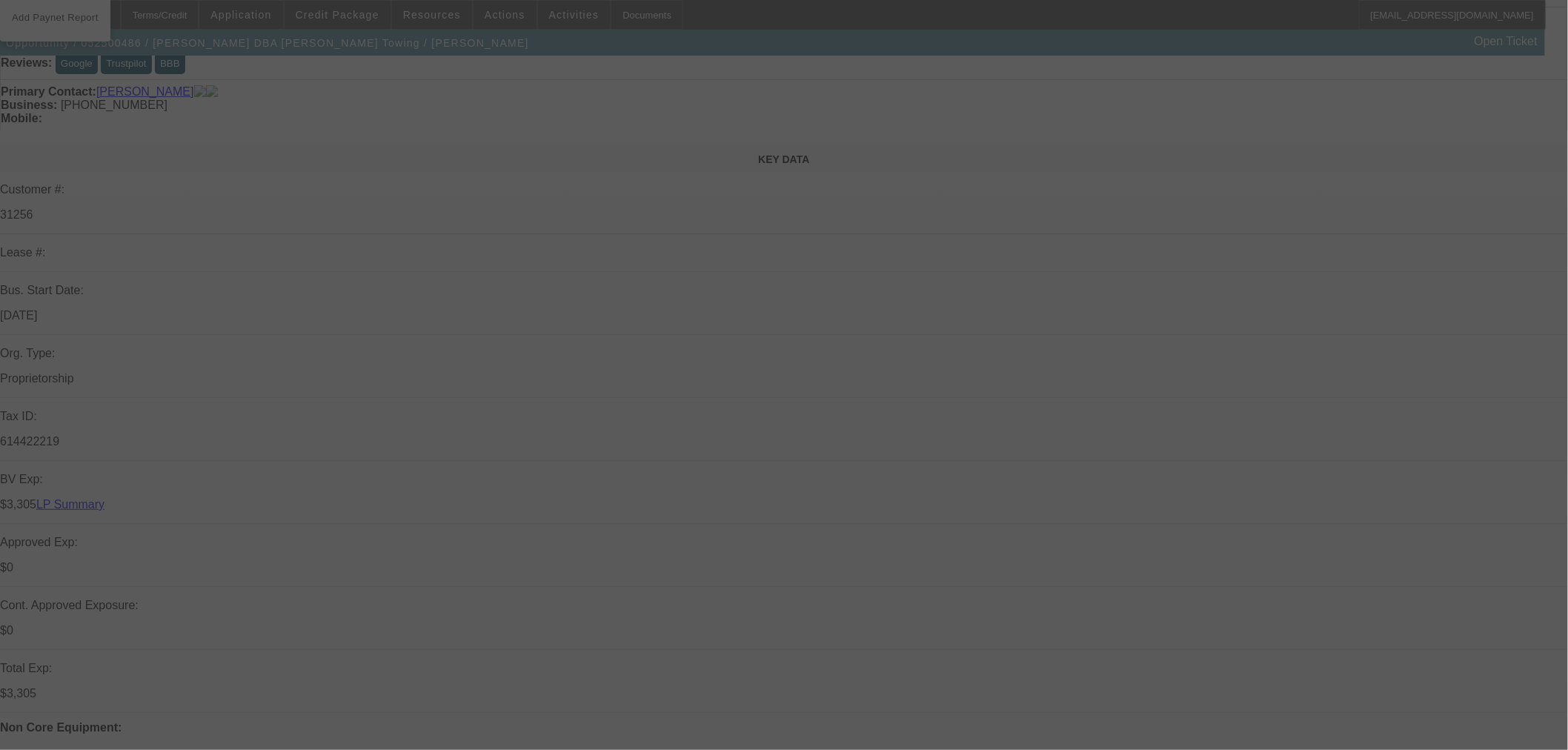
scroll to position [329, 0]
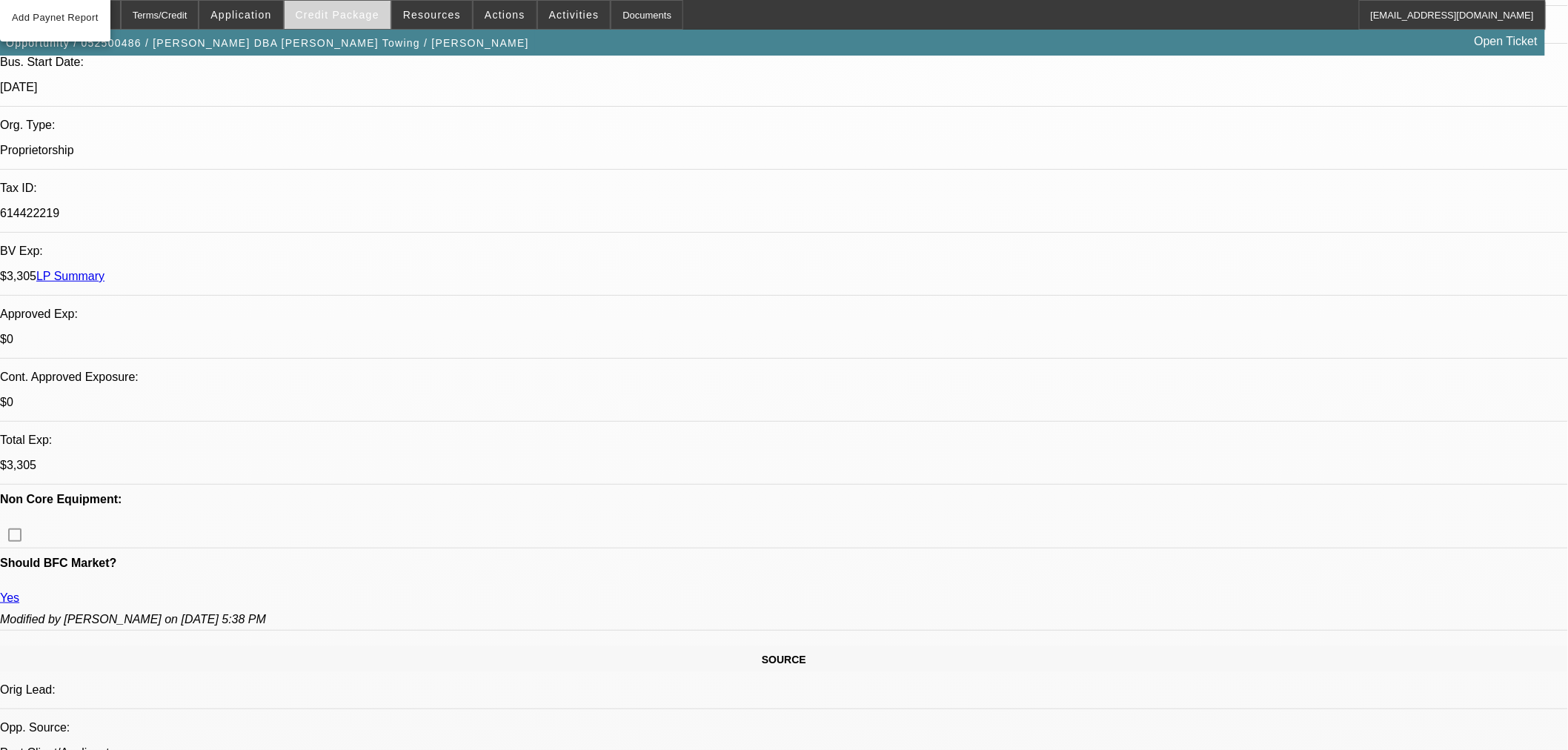
select select "2"
select select "0.1"
select select "4"
select select "0"
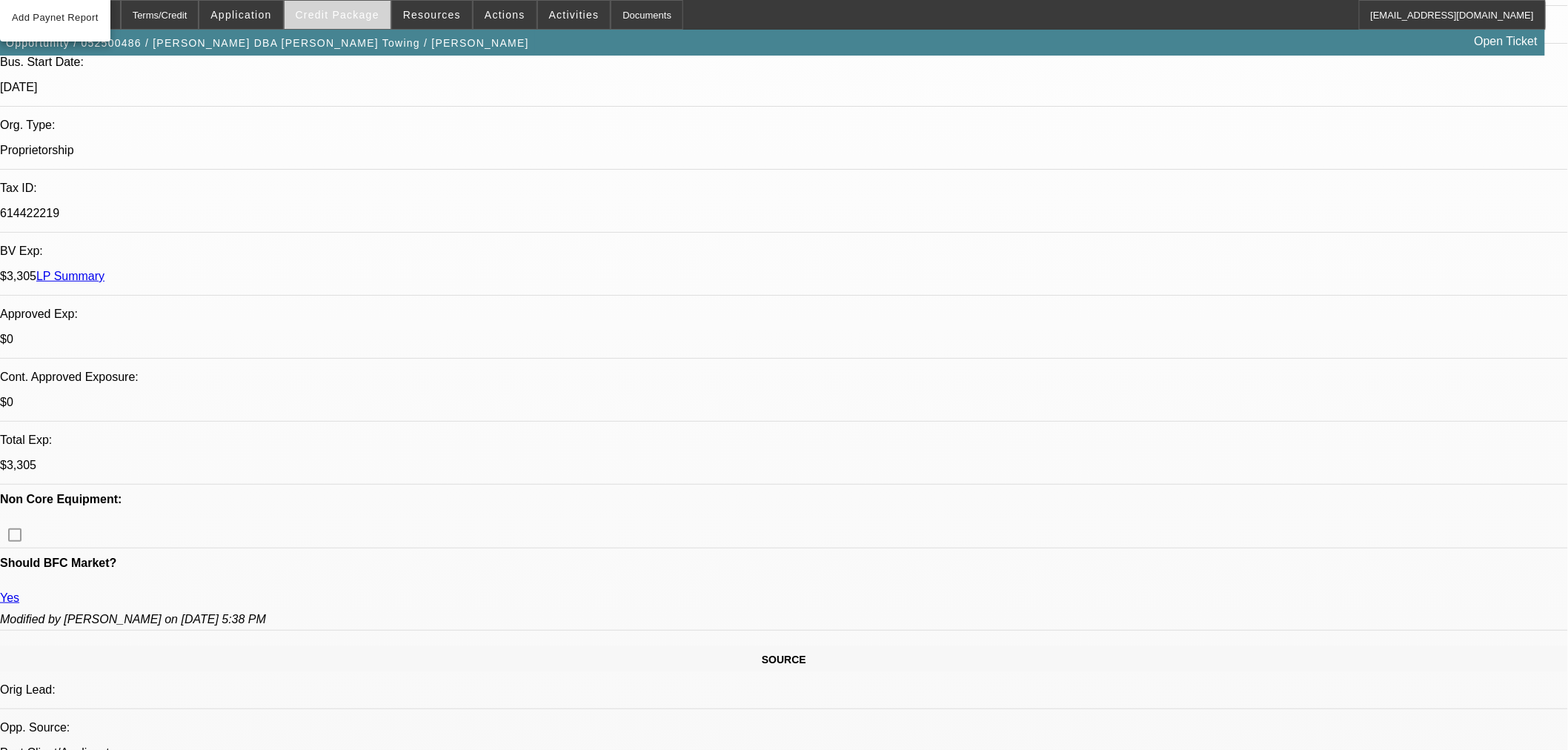
select select "0"
select select "3"
select select "0.1"
select select "4"
select select "0"
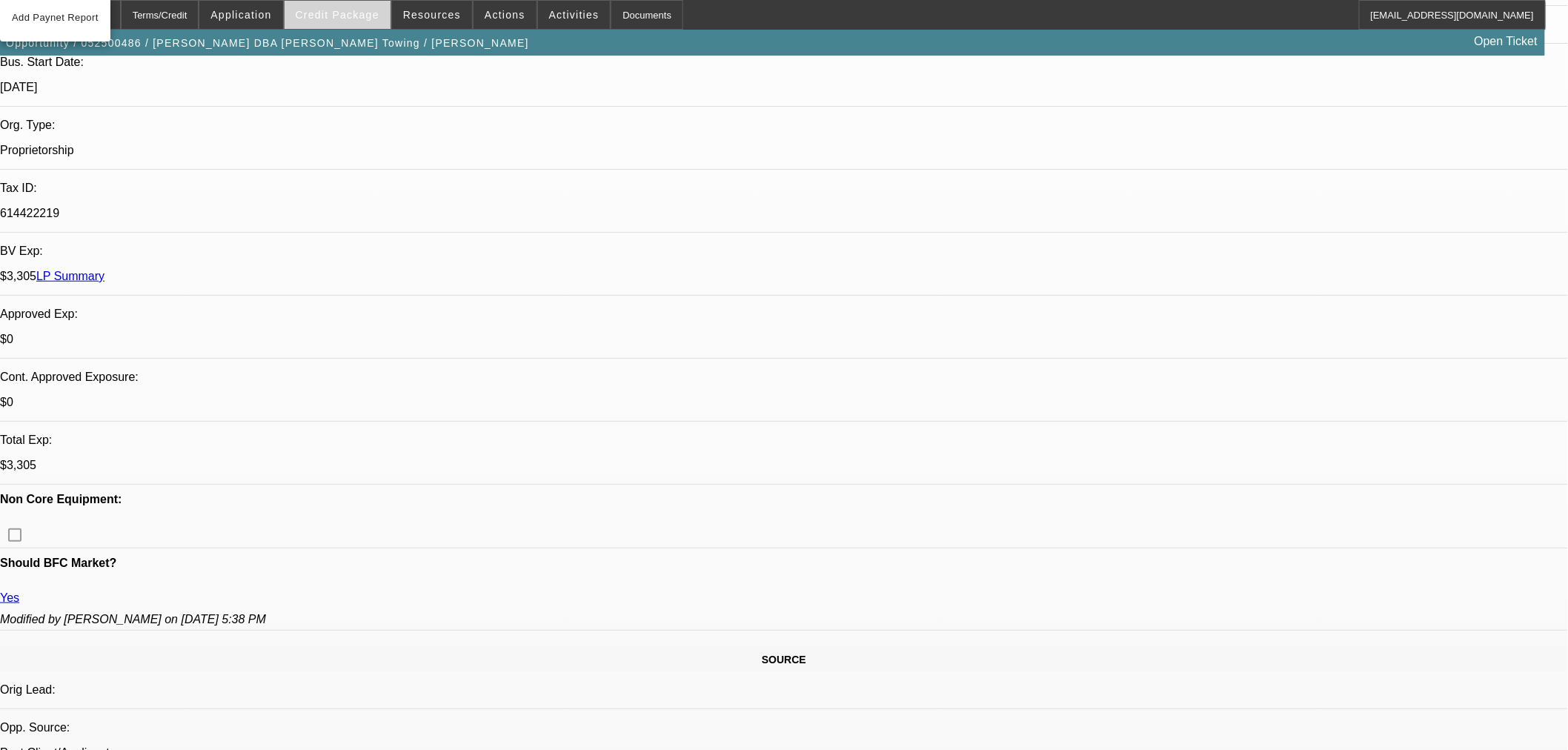
select select "0"
select select "3"
select select "0.1"
select select "4"
click at [365, 17] on span "Credit Package" at bounding box center [337, 15] width 84 height 12
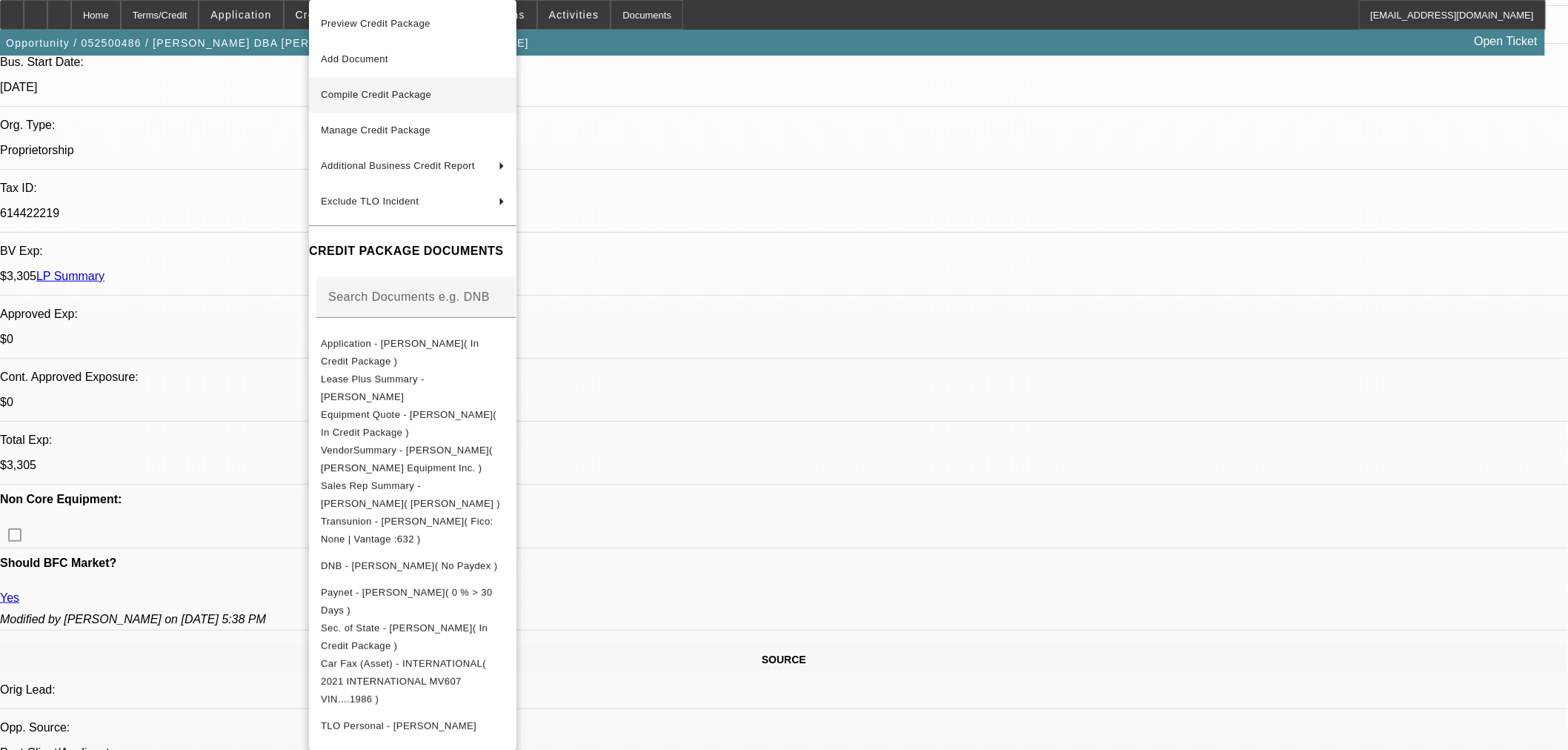
click at [365, 96] on span "Compile Credit Package" at bounding box center [376, 94] width 110 height 11
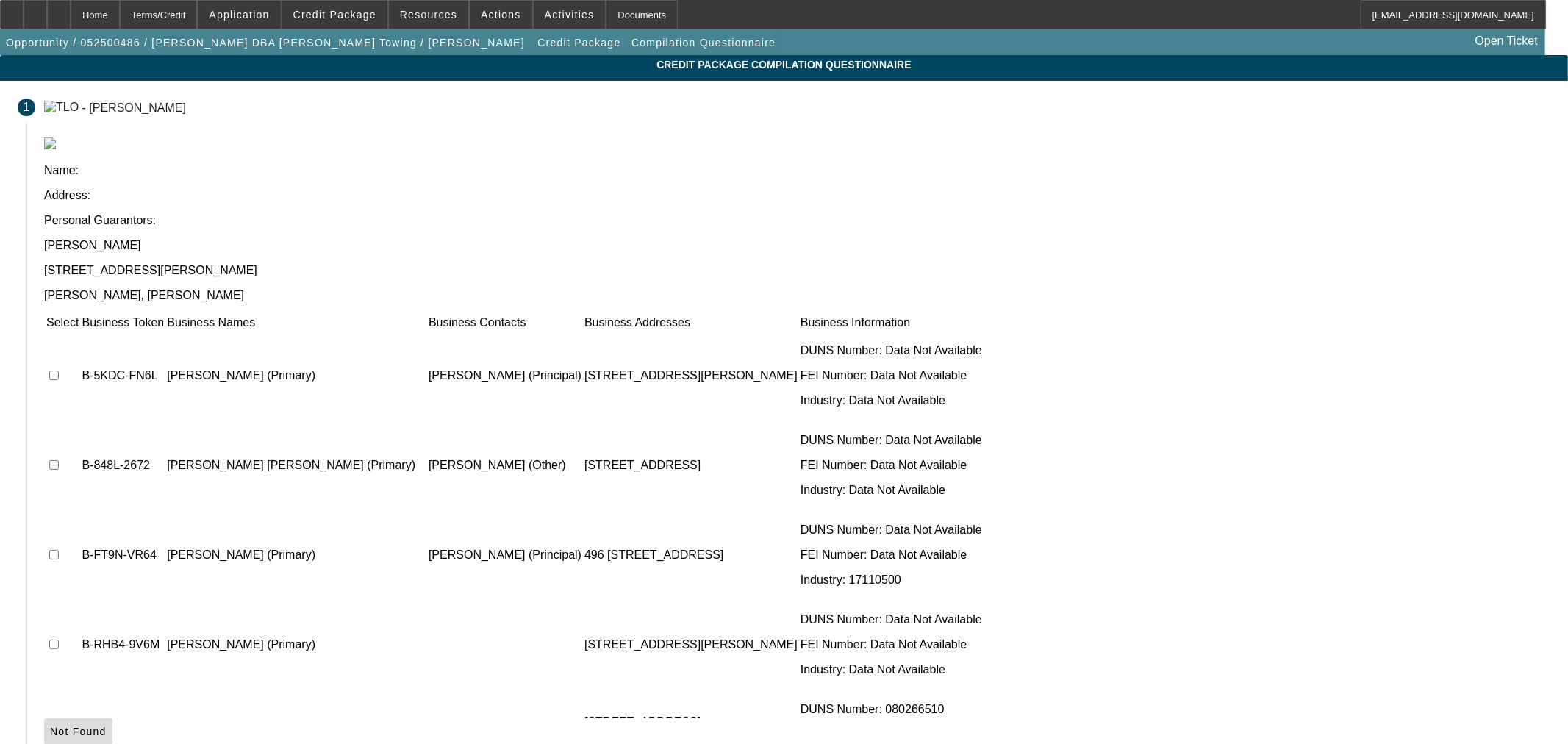
click at [107, 726] on span "Not Found" at bounding box center [78, 732] width 56 height 12
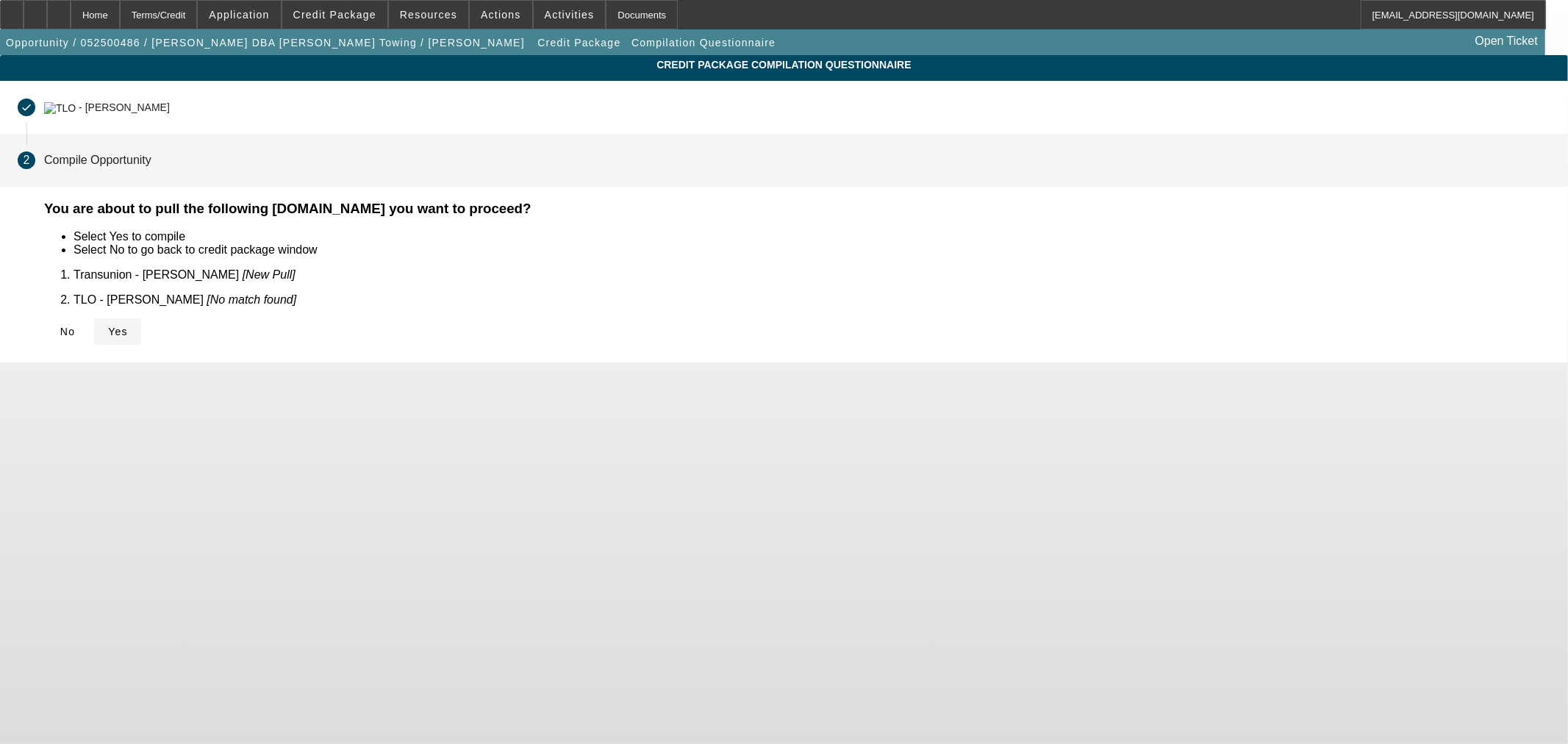
click at [128, 326] on span "Yes" at bounding box center [118, 331] width 20 height 12
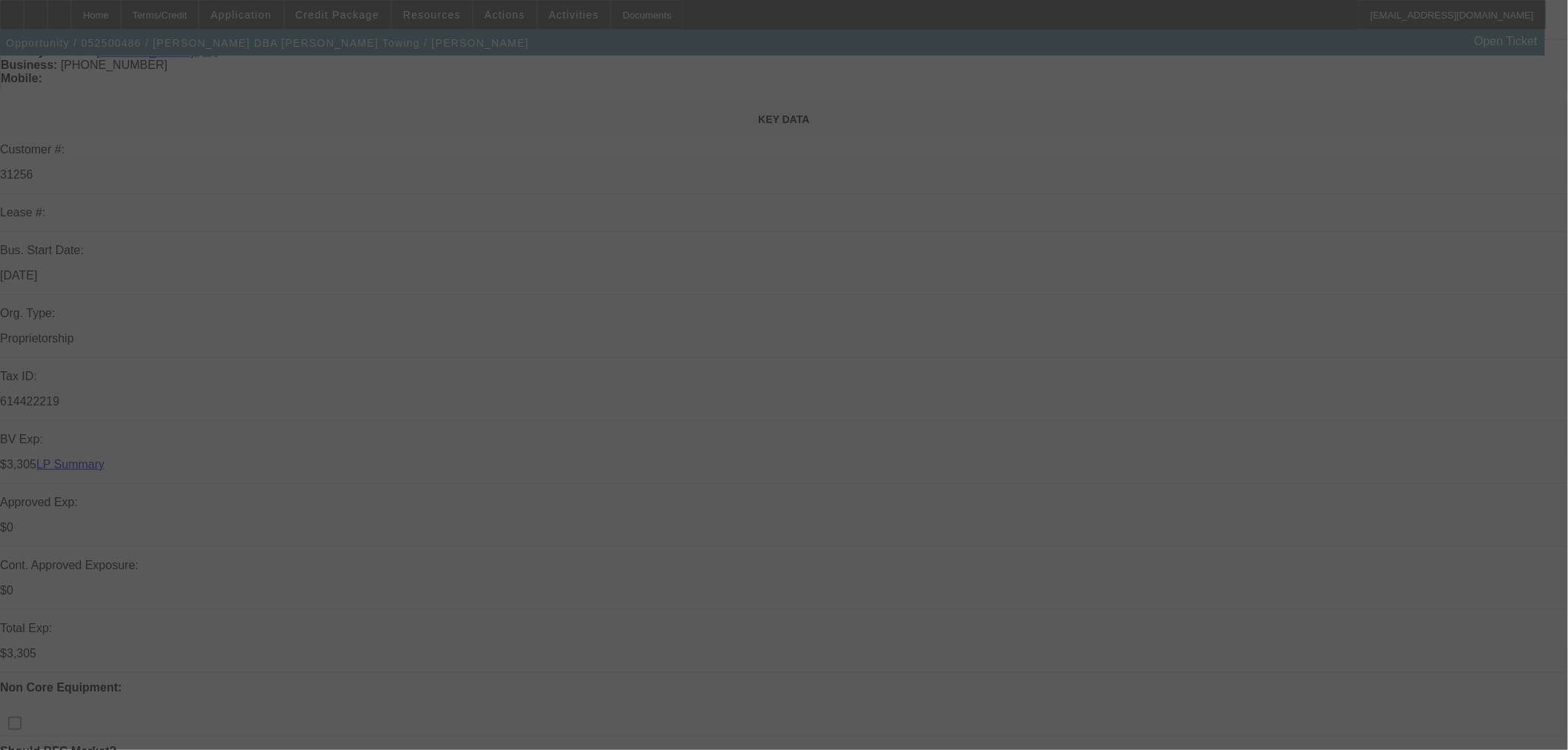
scroll to position [165, 0]
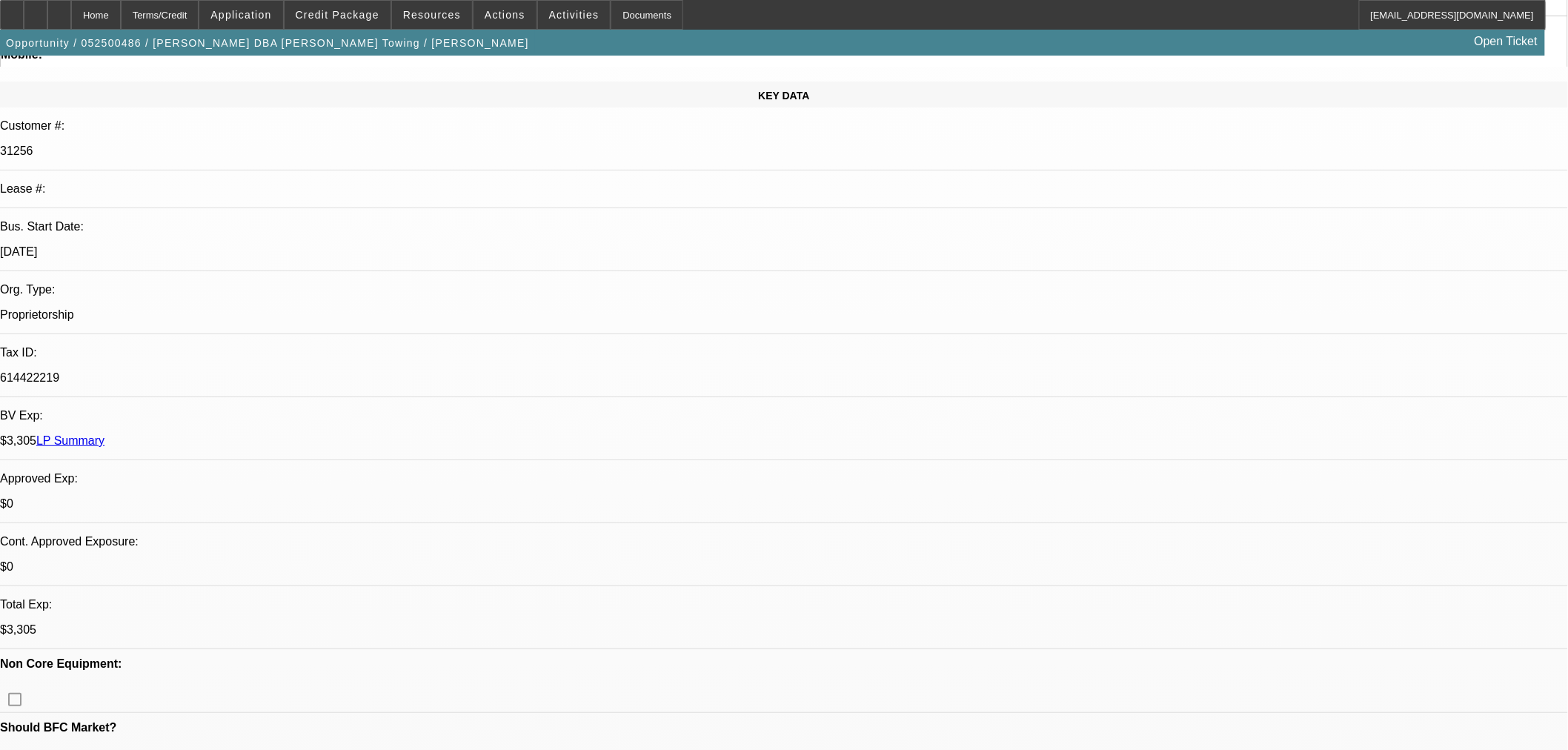
select select "2"
select select "0.1"
select select "4"
select select "0"
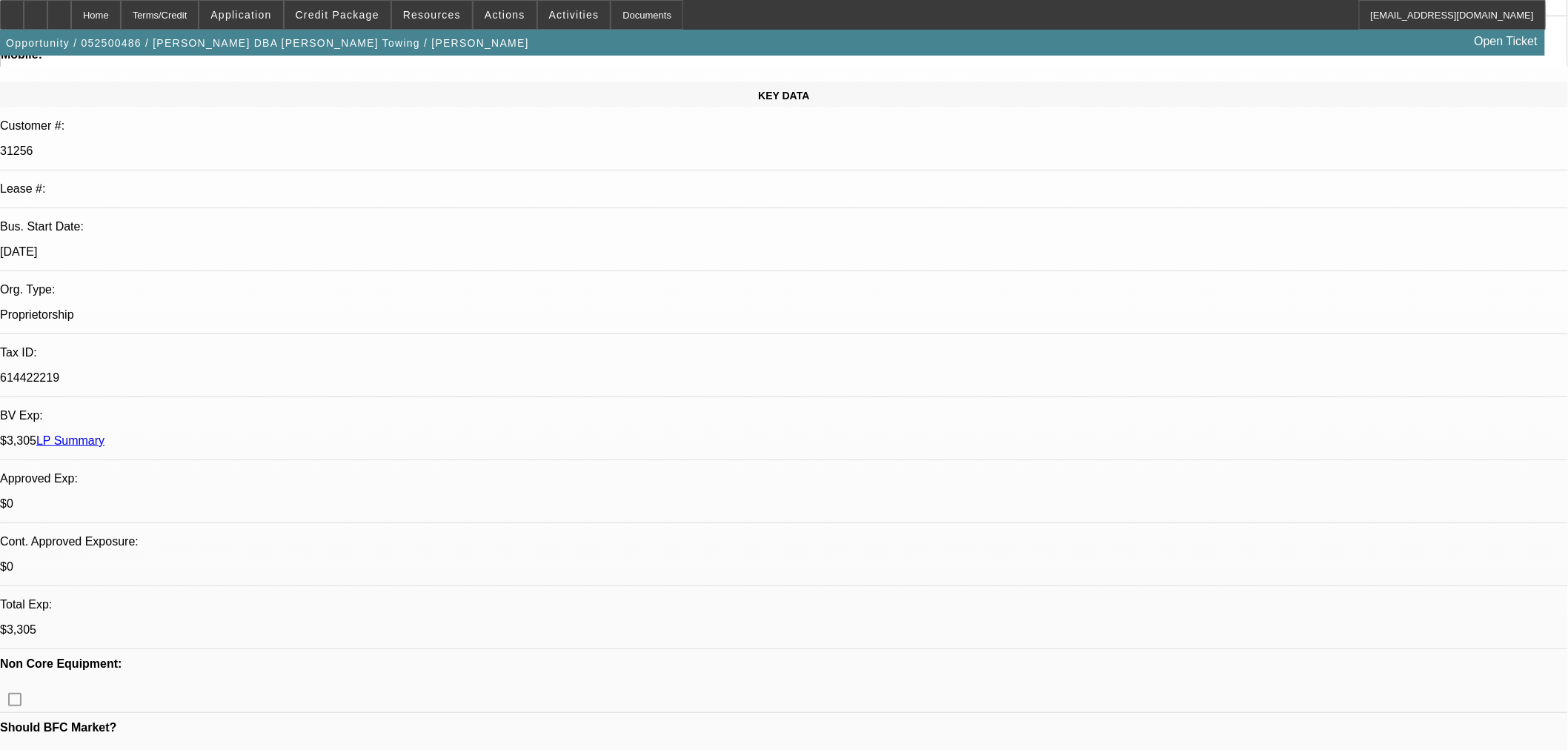
select select "0"
select select "3"
select select "0.1"
select select "4"
select select "0"
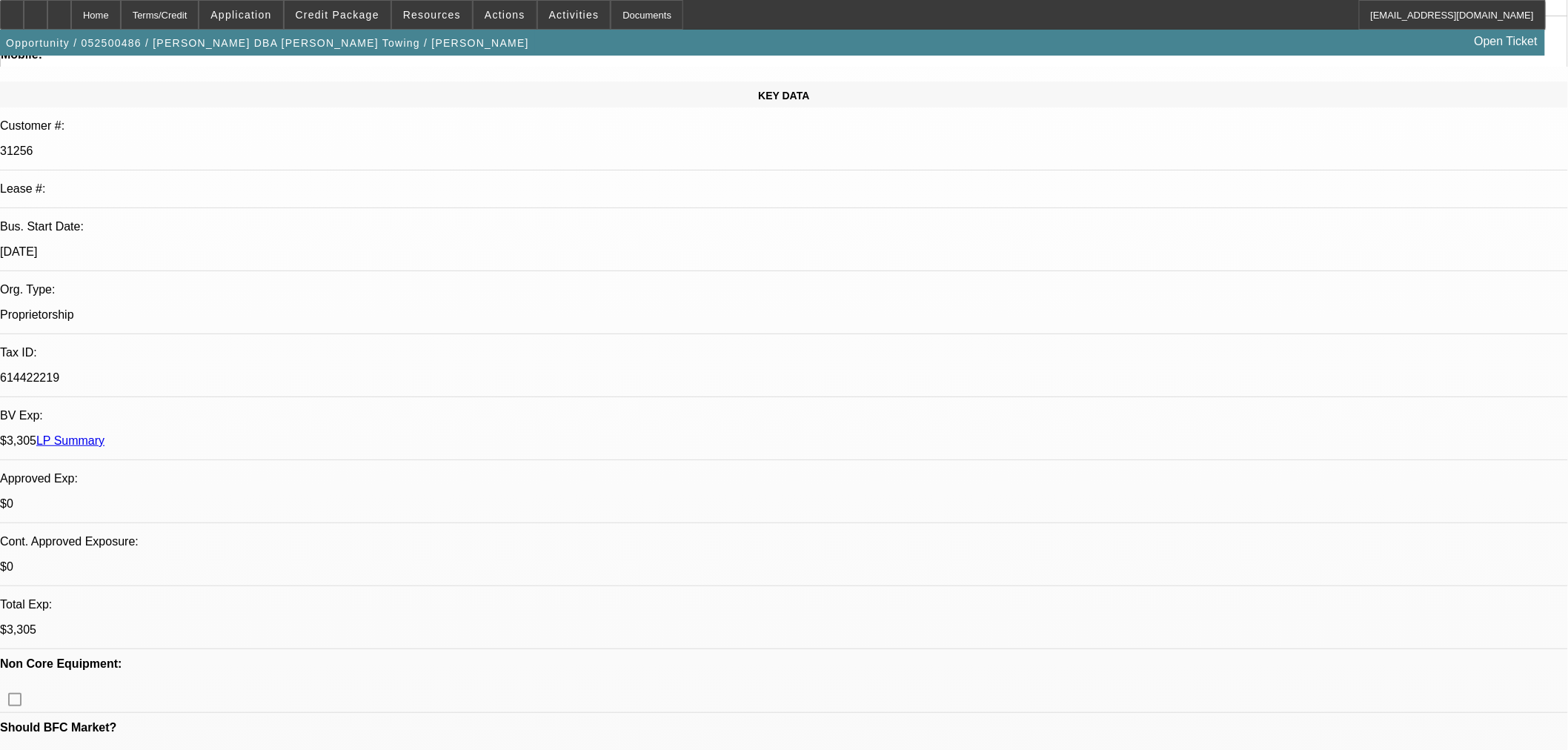
select select "0"
select select "3"
select select "0.1"
select select "4"
click at [59, 10] on icon at bounding box center [59, 10] width 0 height 0
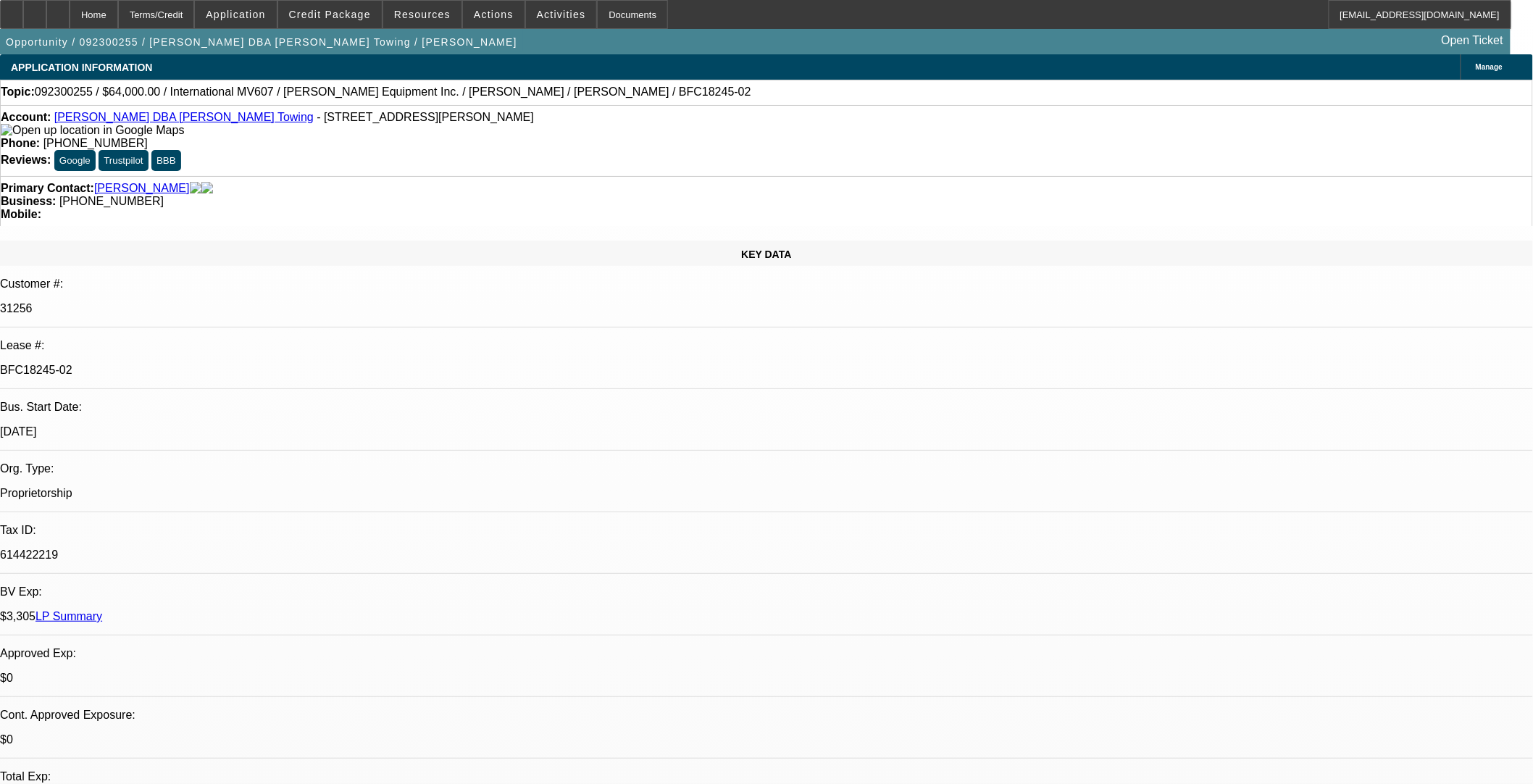
select select "0"
select select "3"
select select "0.1"
select select "4"
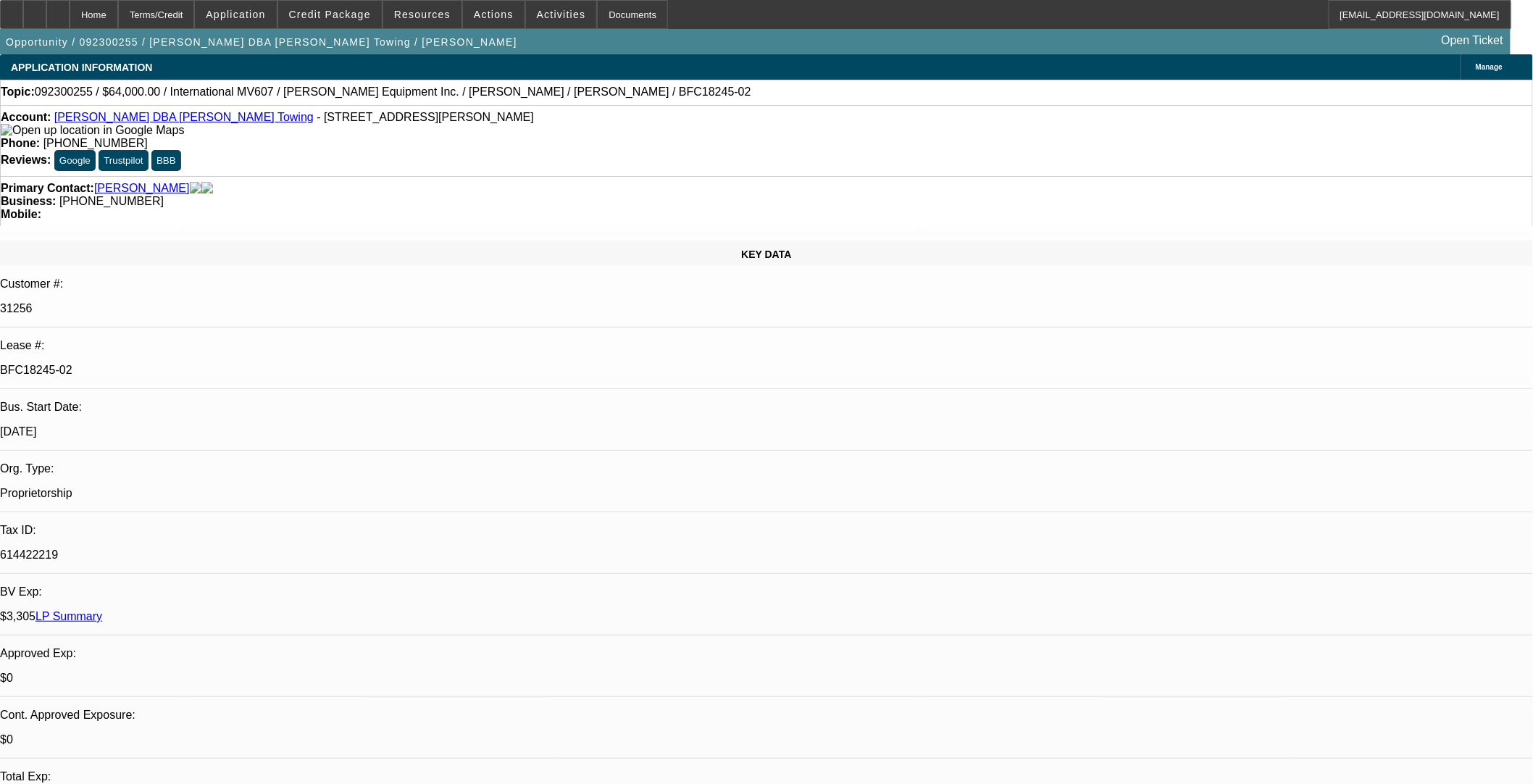
select select "0"
select select "3"
select select "0.1"
select select "4"
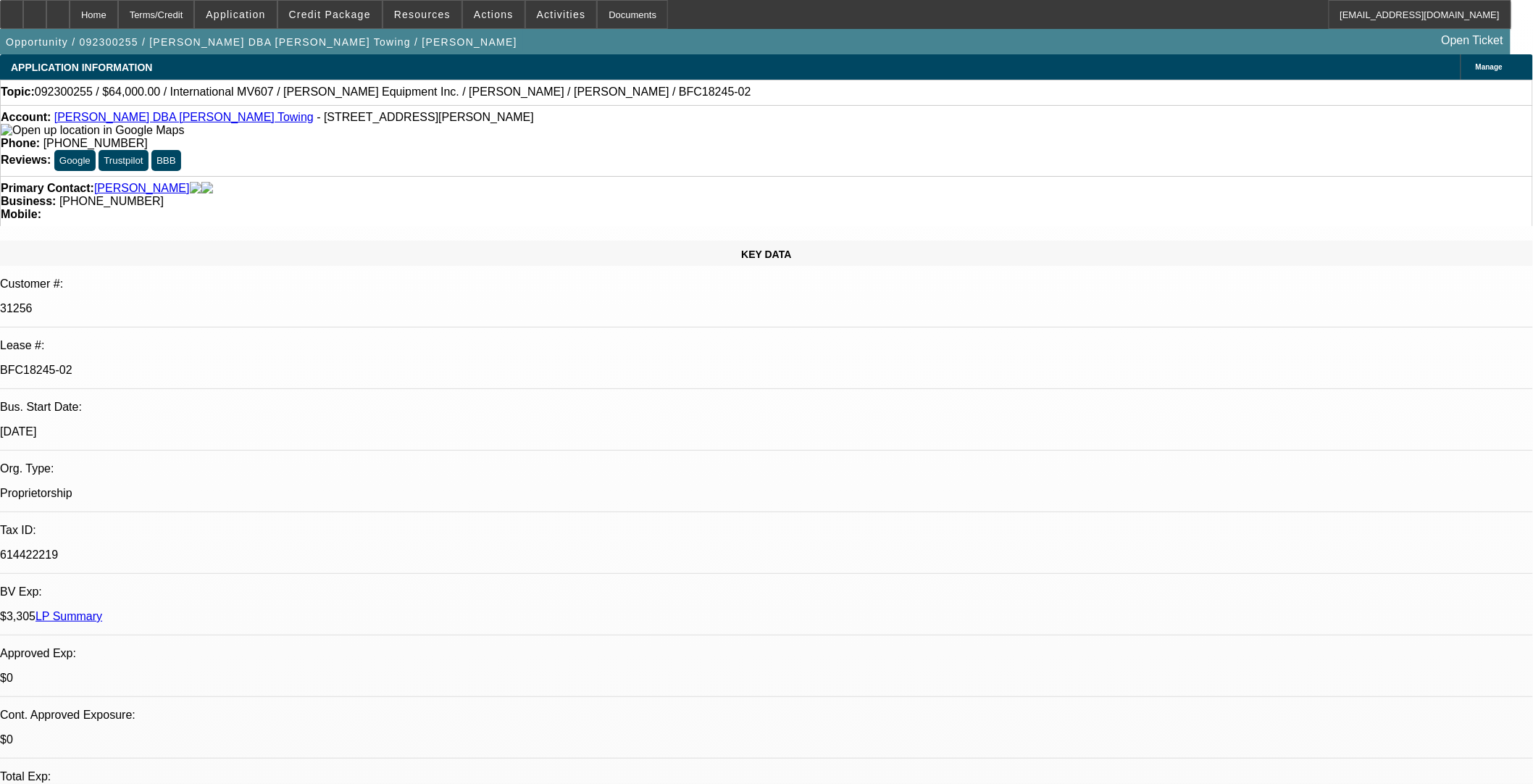
select select "0"
select select "3"
select select "0.1"
select select "4"
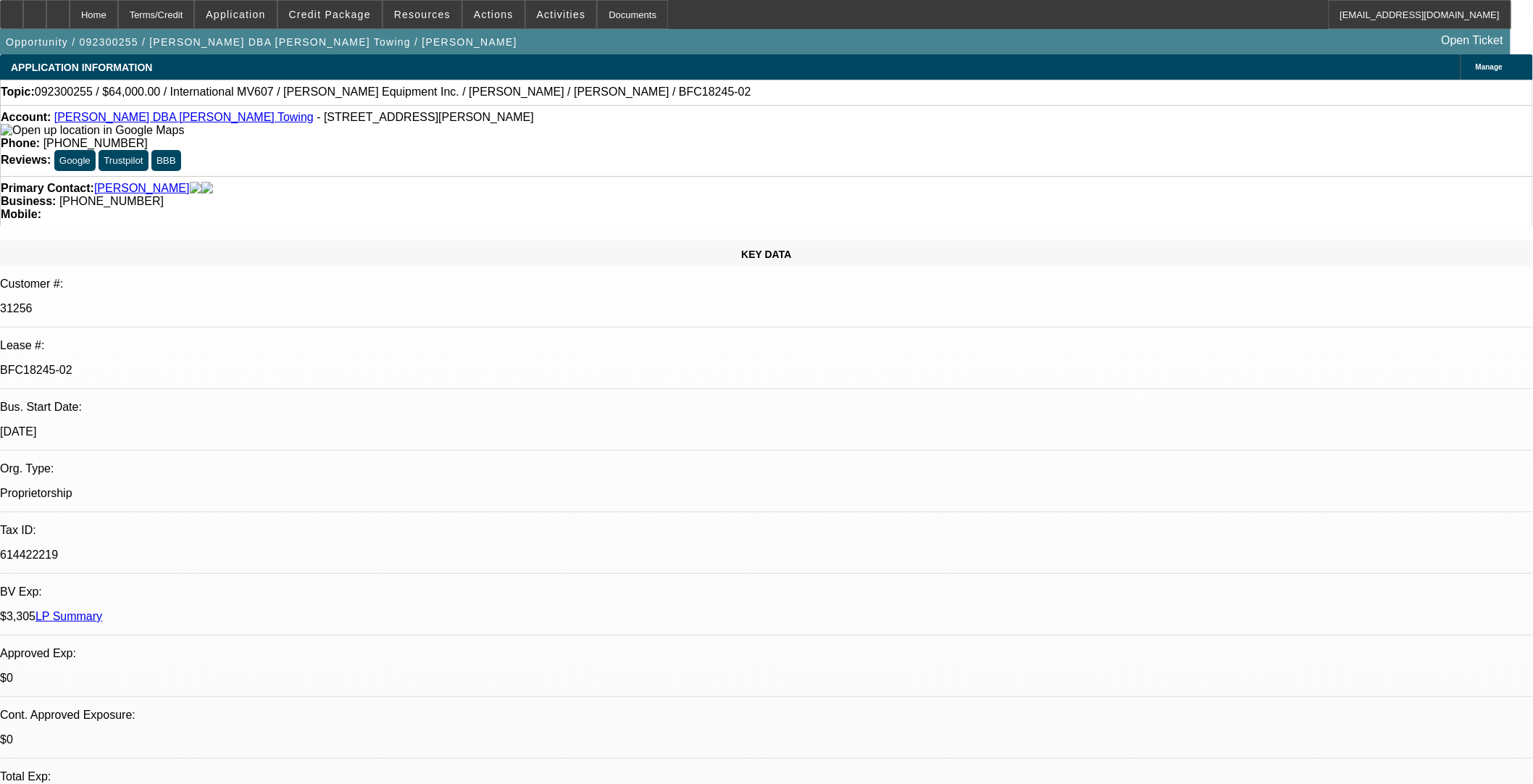
select select "0"
select select "3"
select select "0.1"
select select "4"
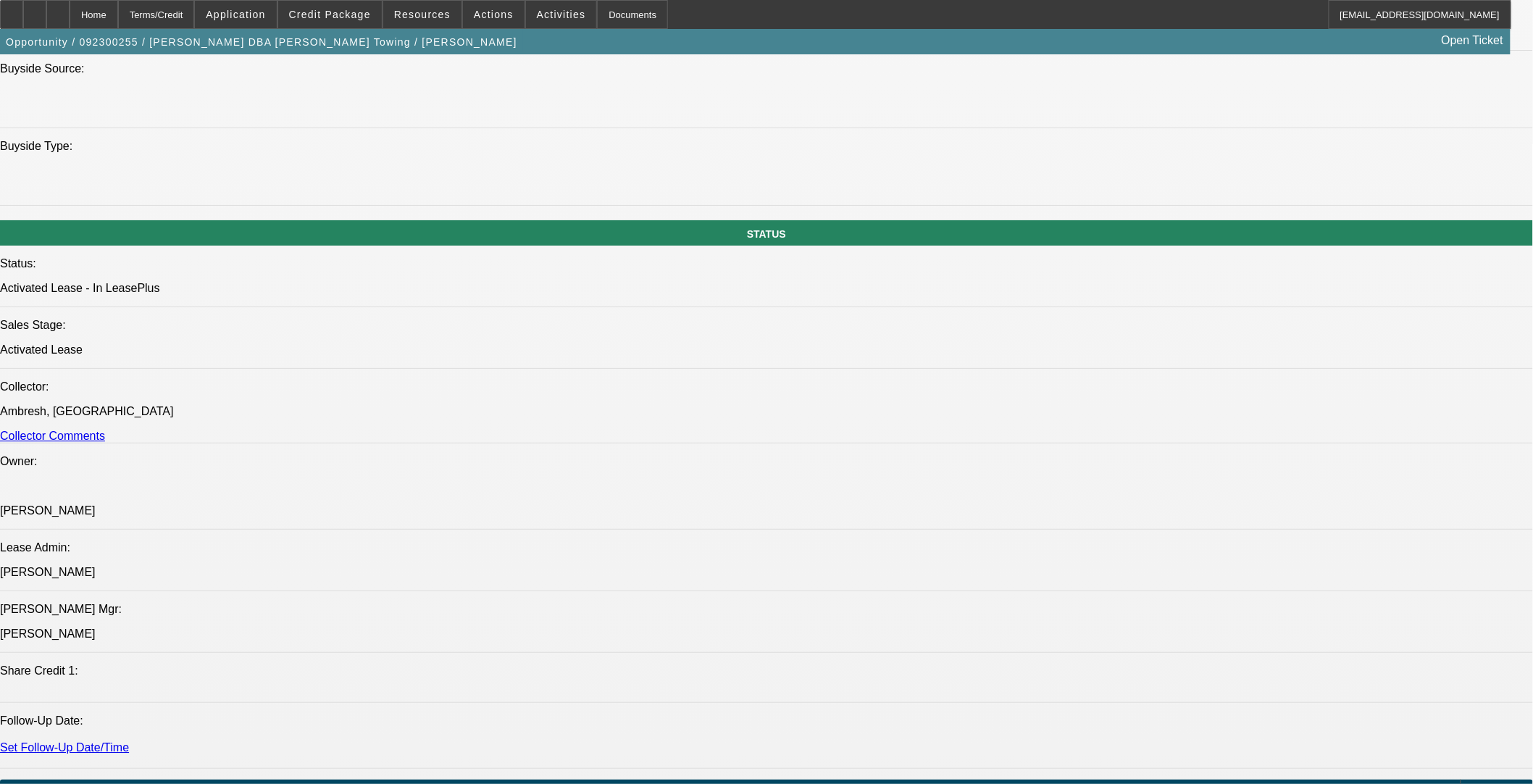
scroll to position [1207, 0]
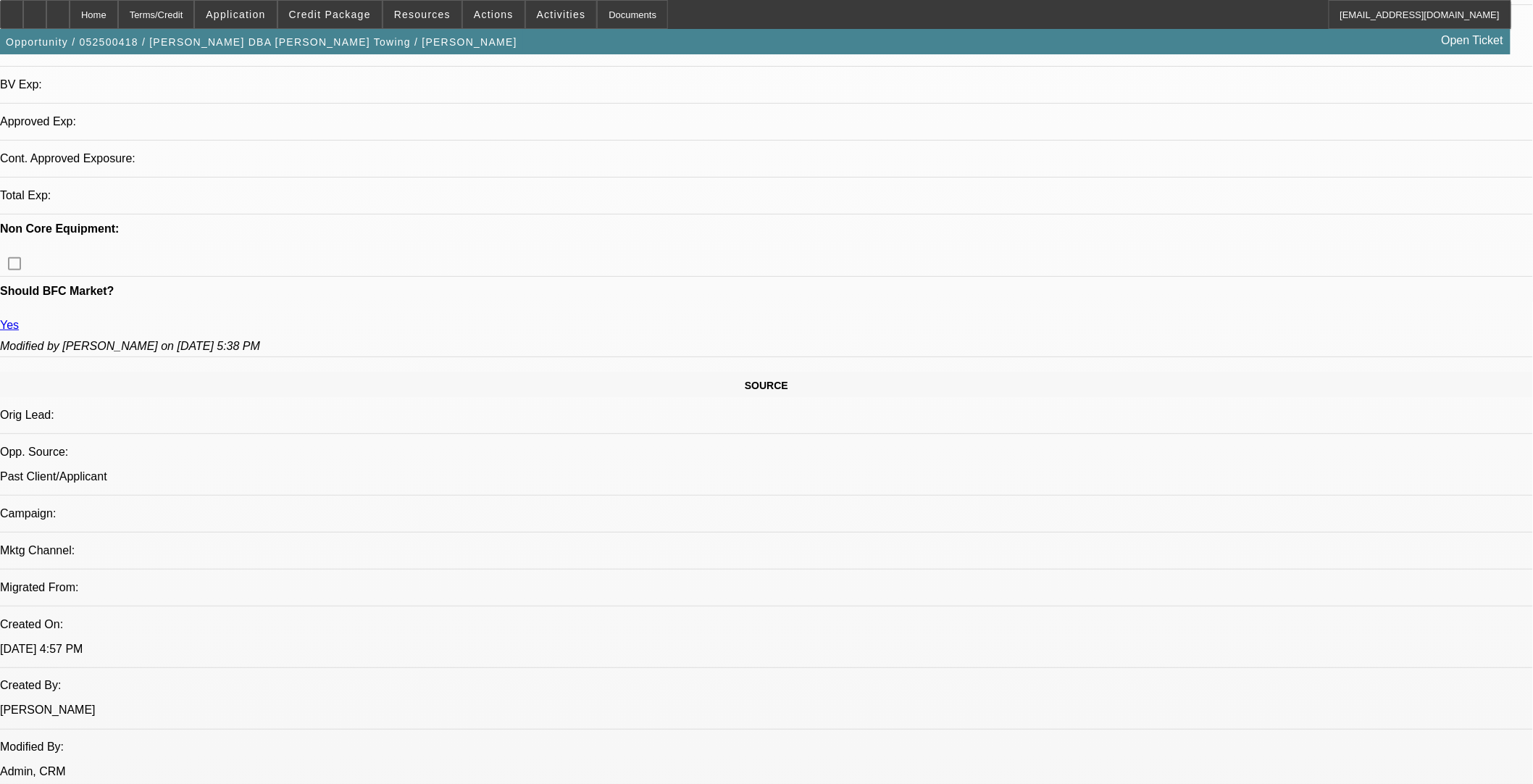
select select "0"
select select "2"
select select "0"
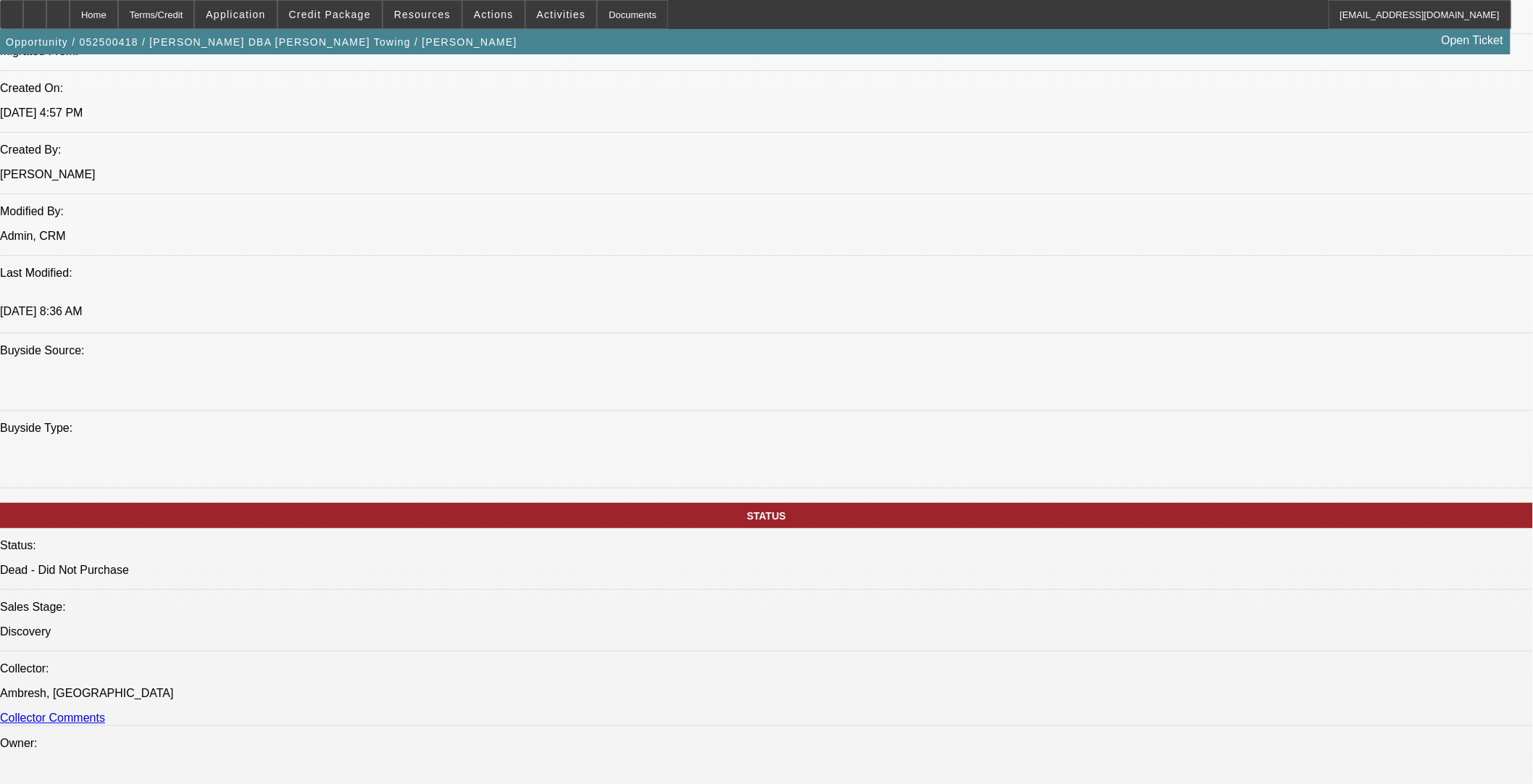
select select "1"
select select "2"
select select "4"
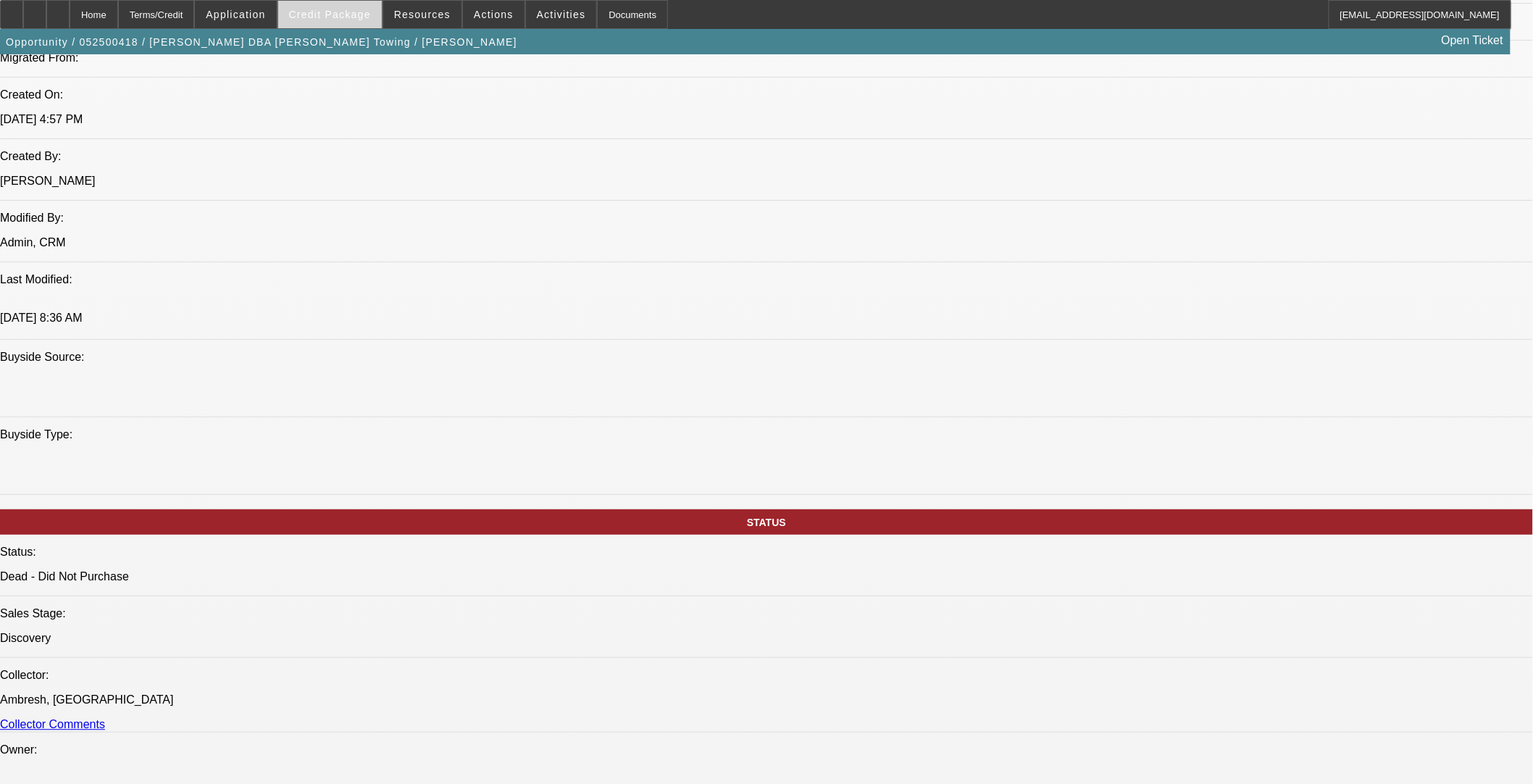
click at [371, 11] on span "Credit Package" at bounding box center [330, 15] width 82 height 11
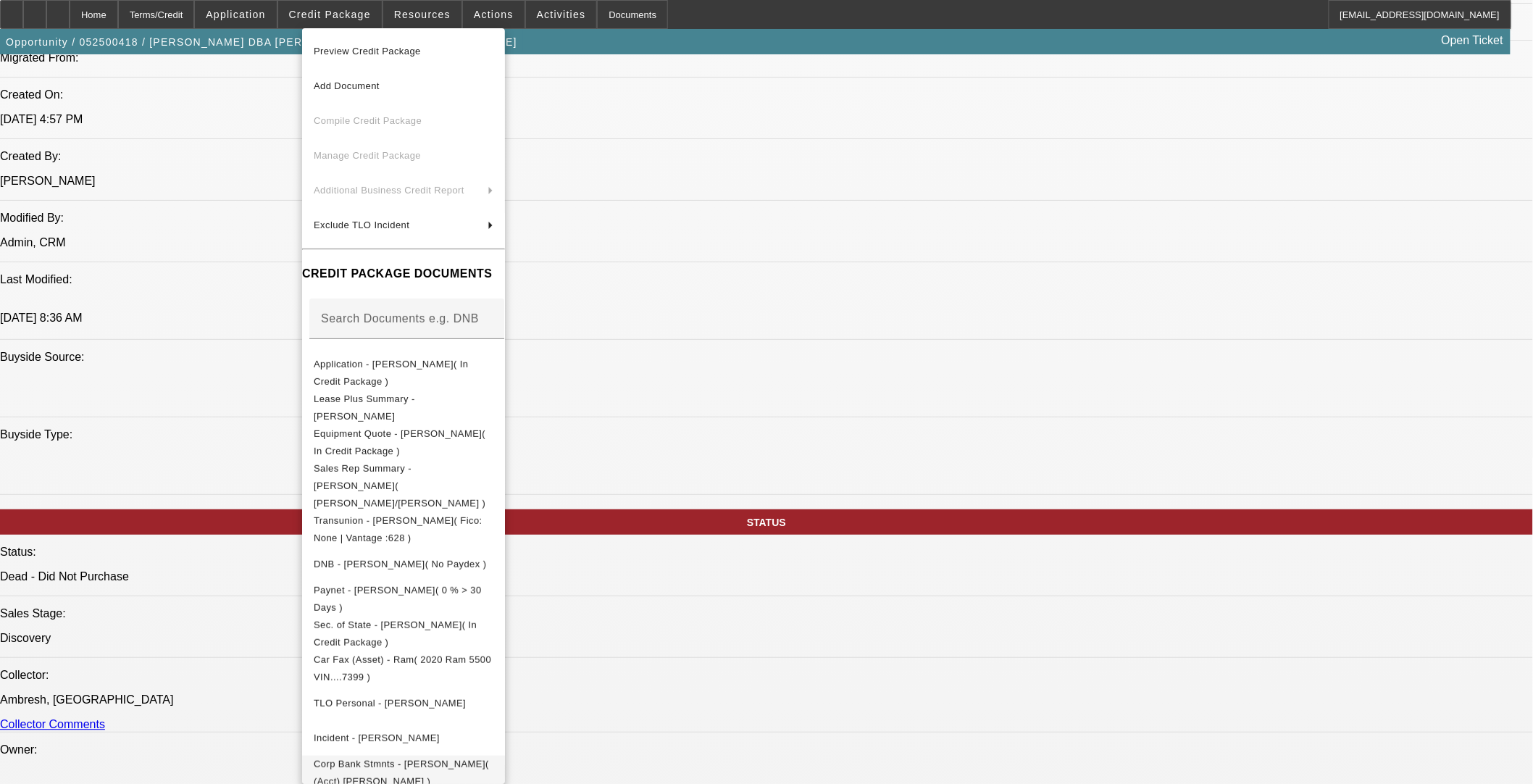
drag, startPoint x: 526, startPoint y: 734, endPoint x: 531, endPoint y: 758, distance: 24.5
click at [505, 642] on button "Corp Bank Stmnts - [PERSON_NAME]( (Acct) [PERSON_NAME] )" at bounding box center [403, 772] width 203 height 35
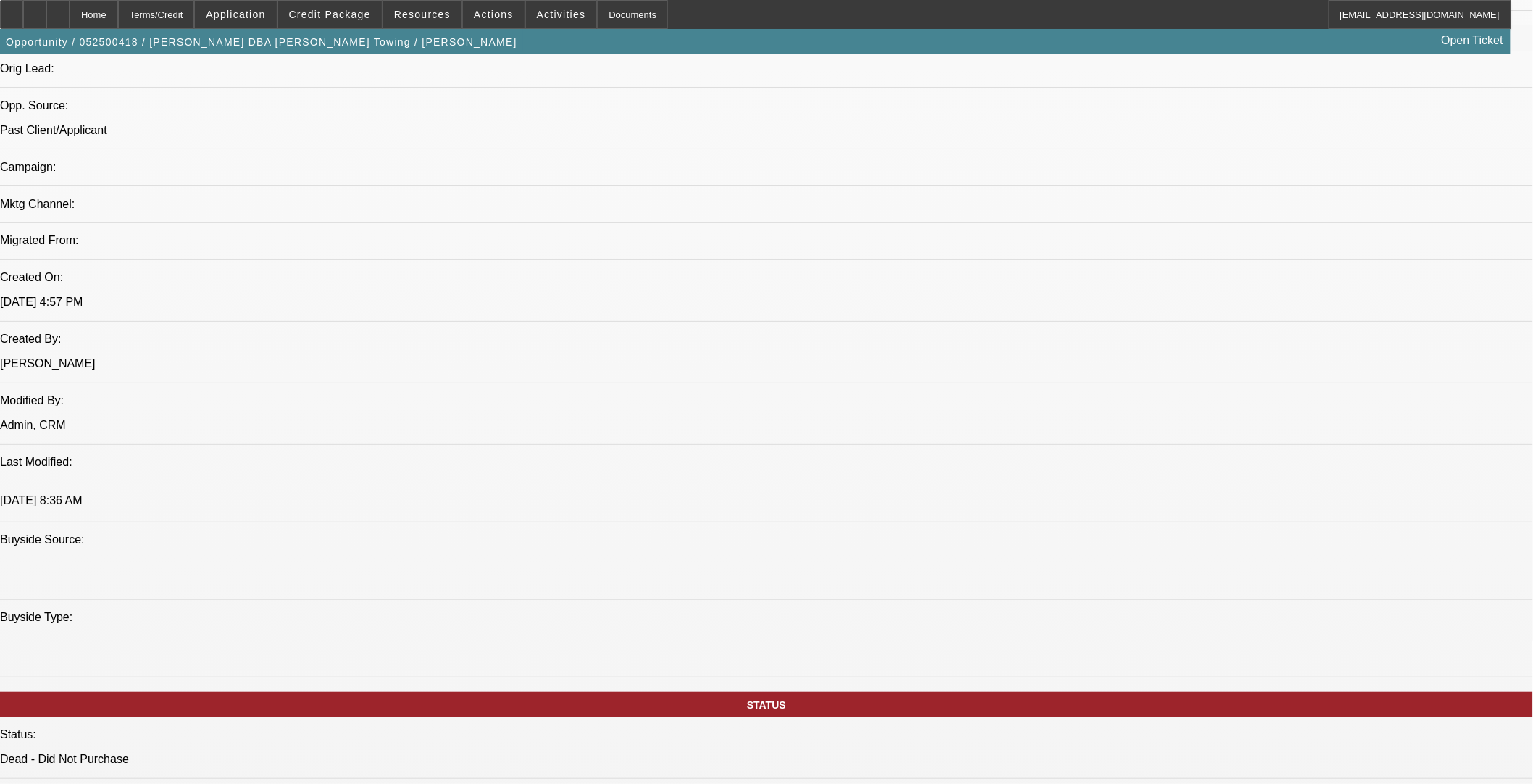
scroll to position [787, 0]
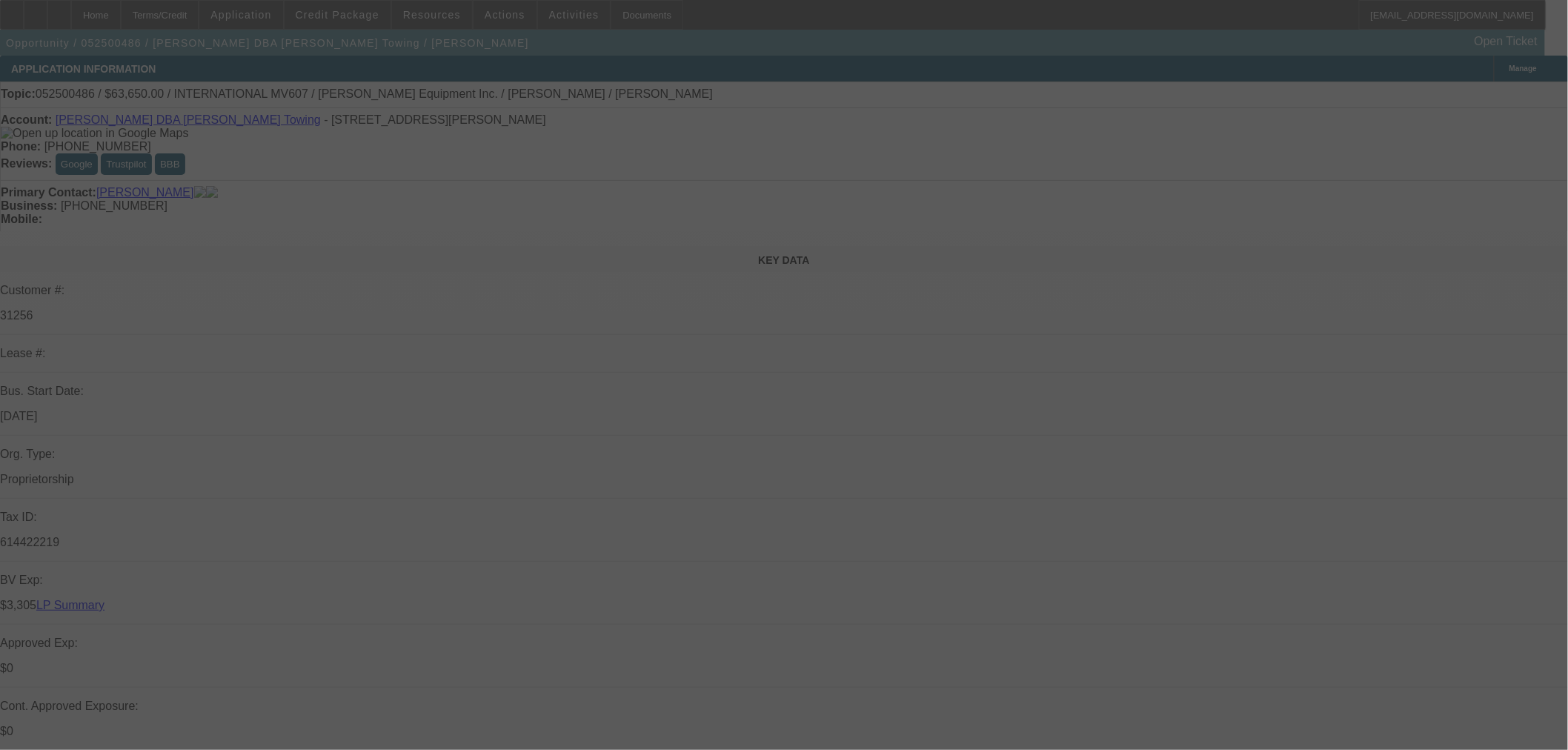
select select "2"
select select "0.1"
select select "4"
select select "0"
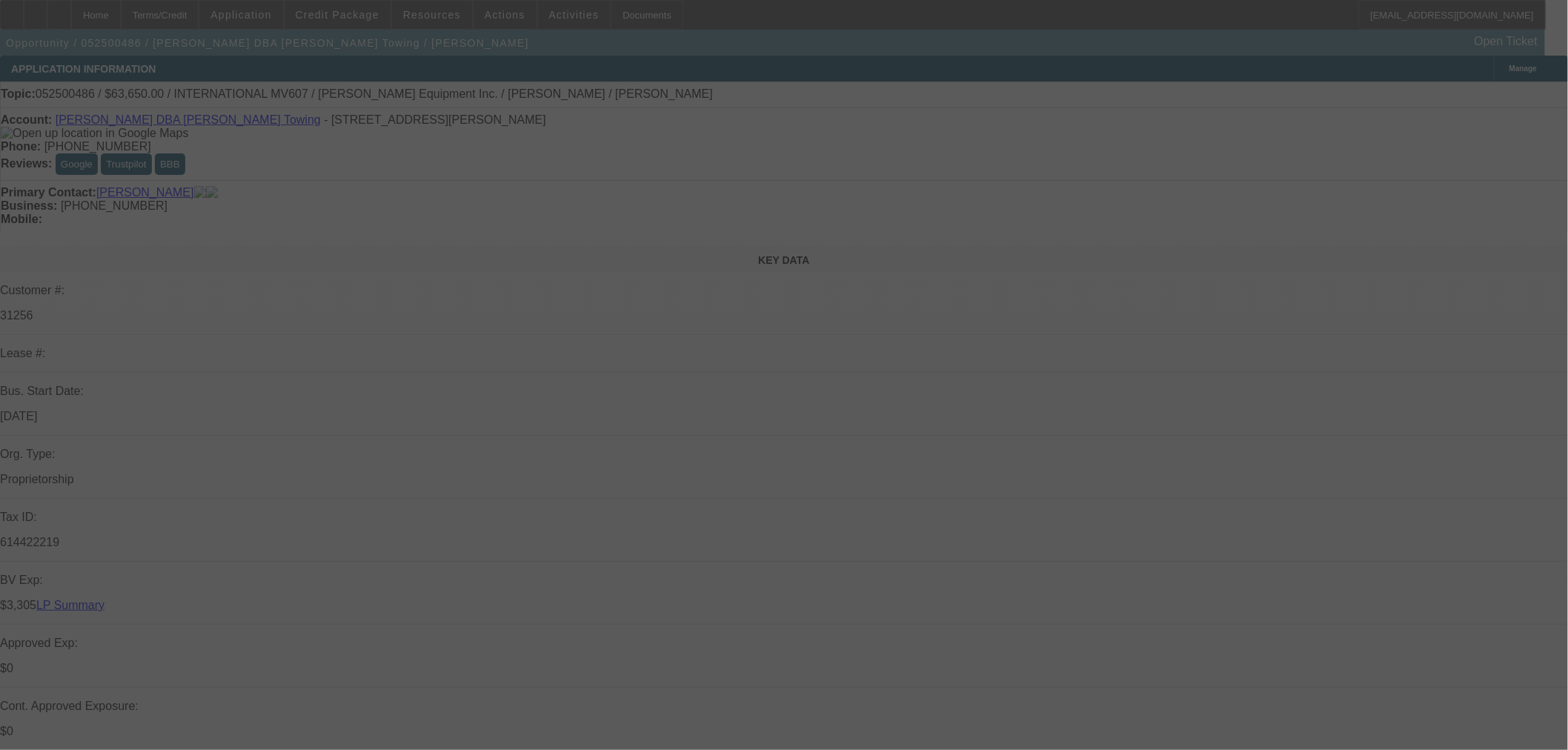
select select "0"
select select "3"
select select "0.1"
select select "4"
select select "0"
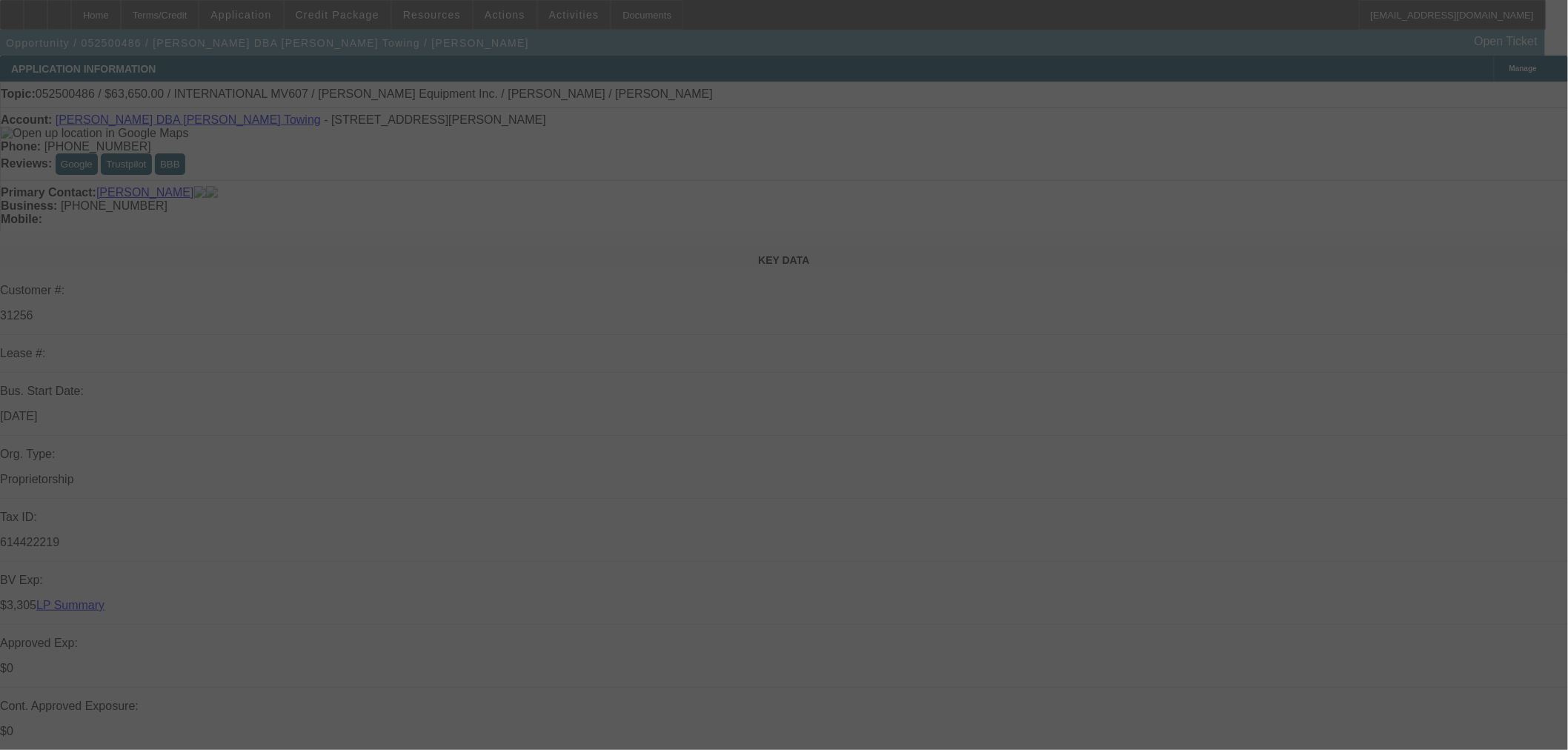
select select "0"
select select "3"
select select "0.1"
select select "4"
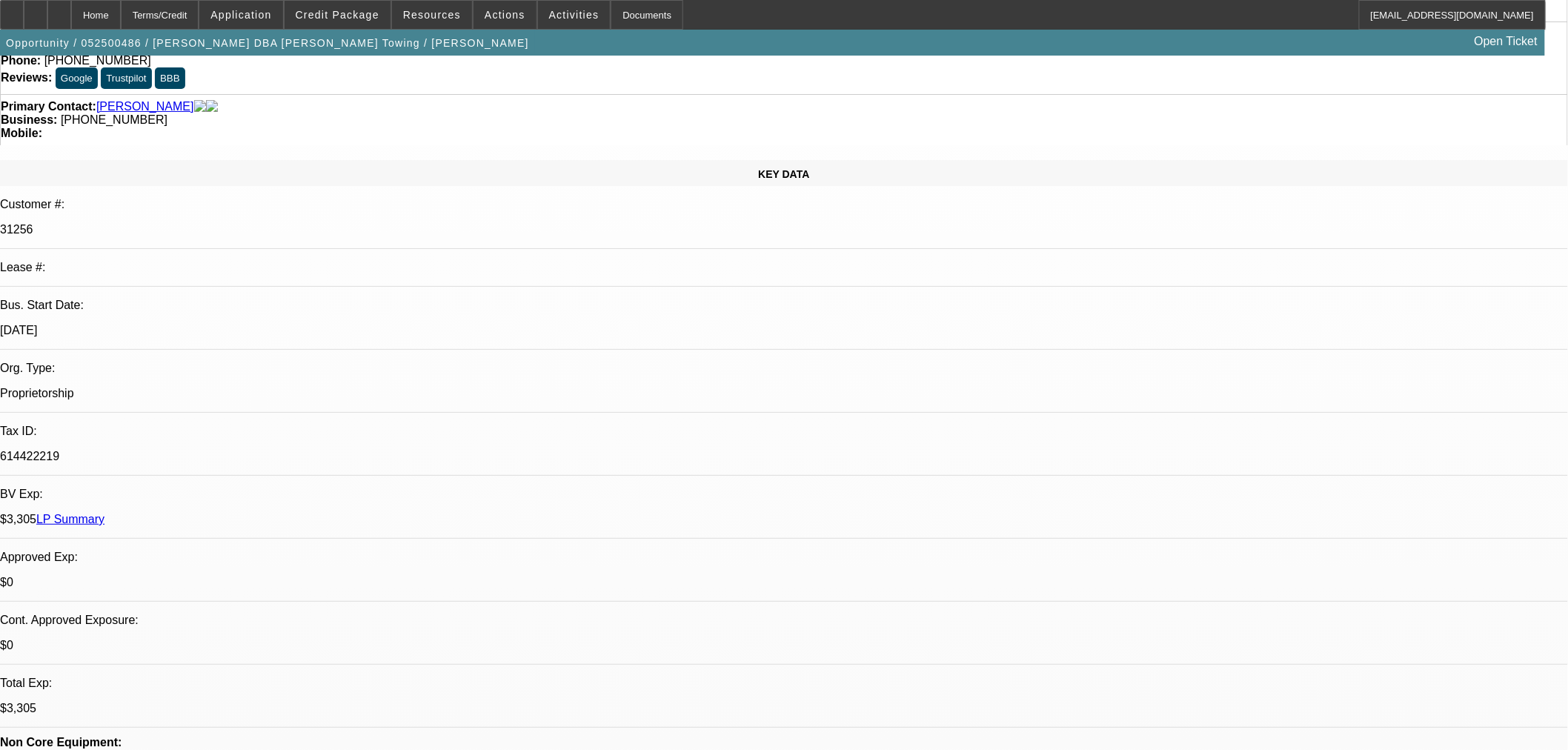
scroll to position [246, 0]
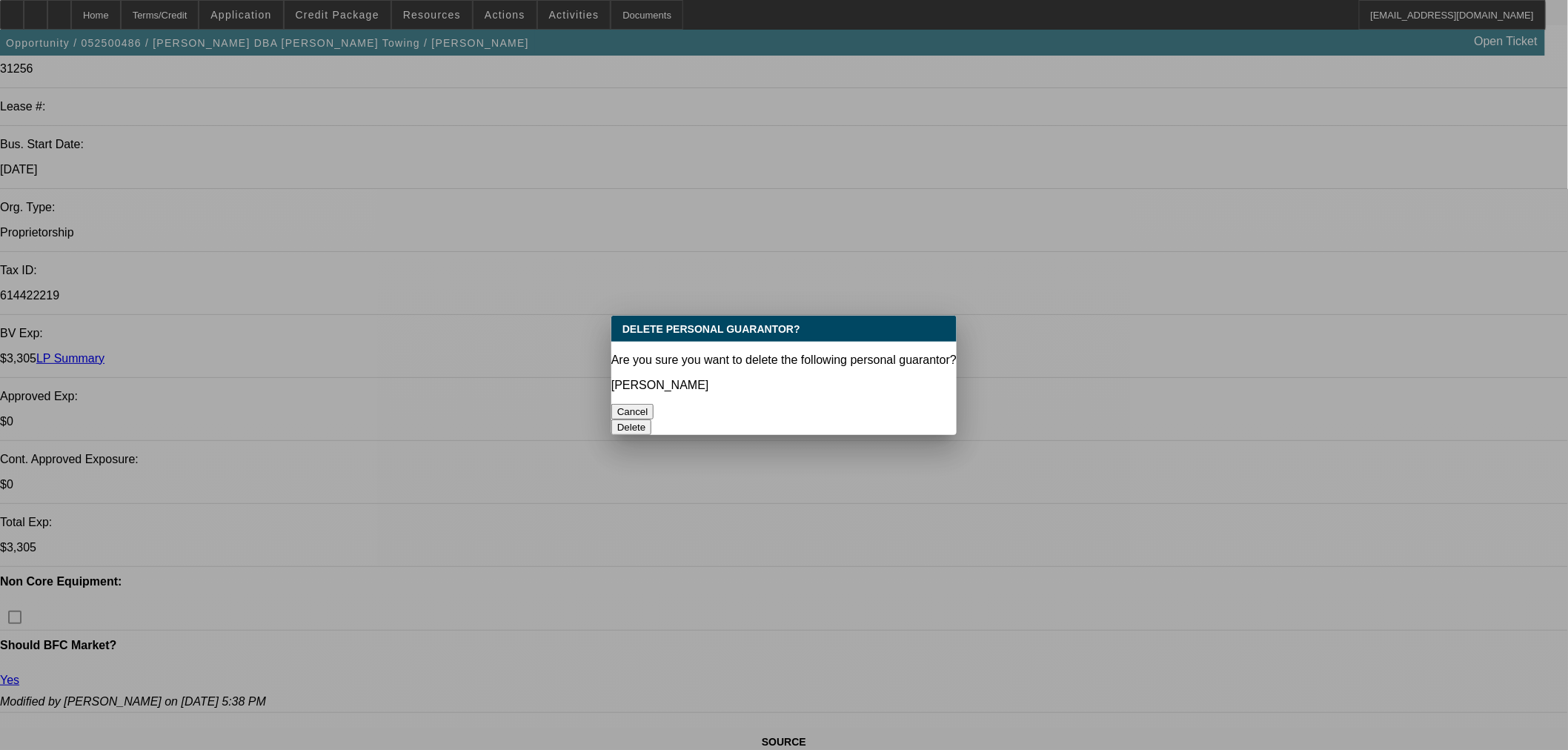
scroll to position [0, 0]
click at [652, 419] on button "Delete" at bounding box center [632, 427] width 41 height 16
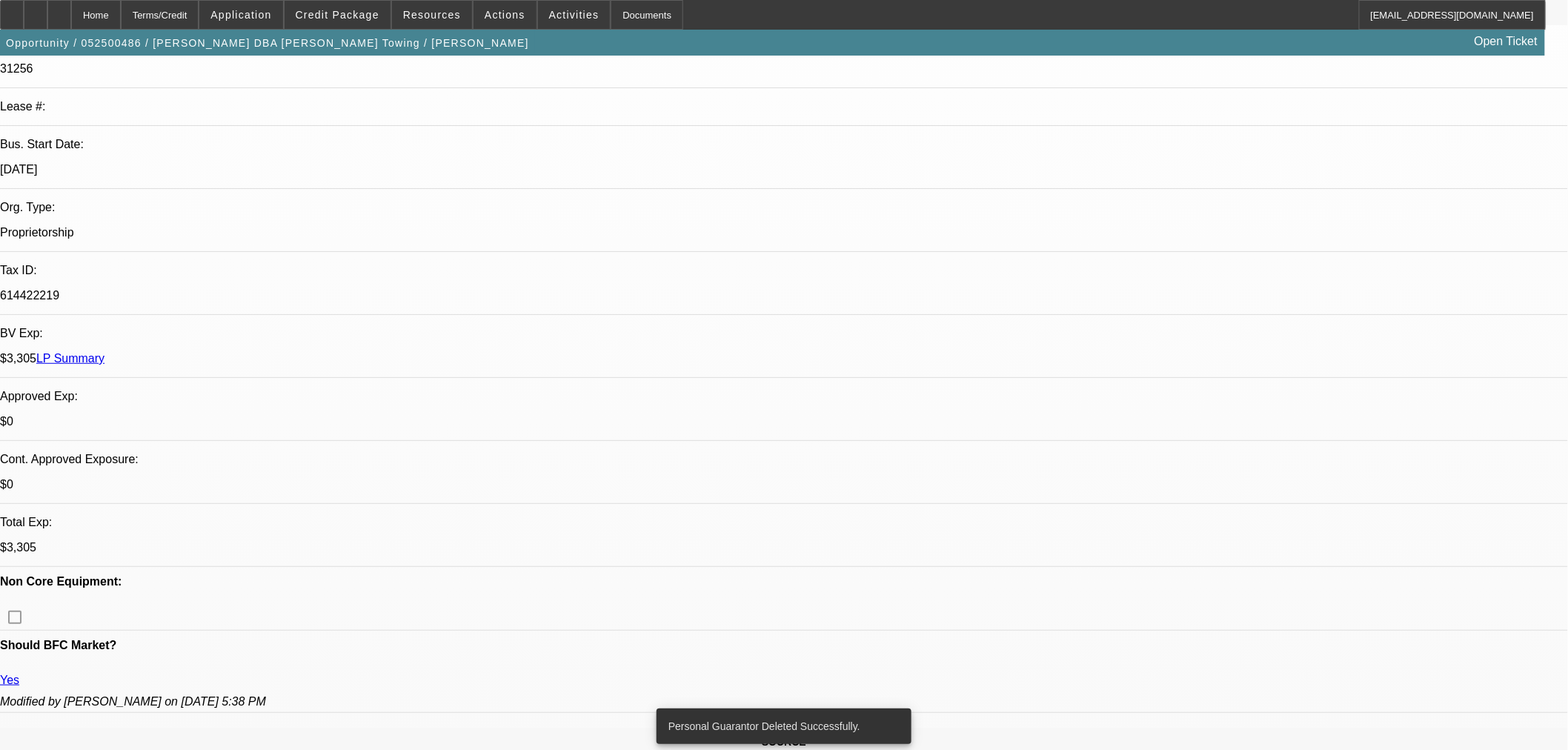
scroll to position [575, 0]
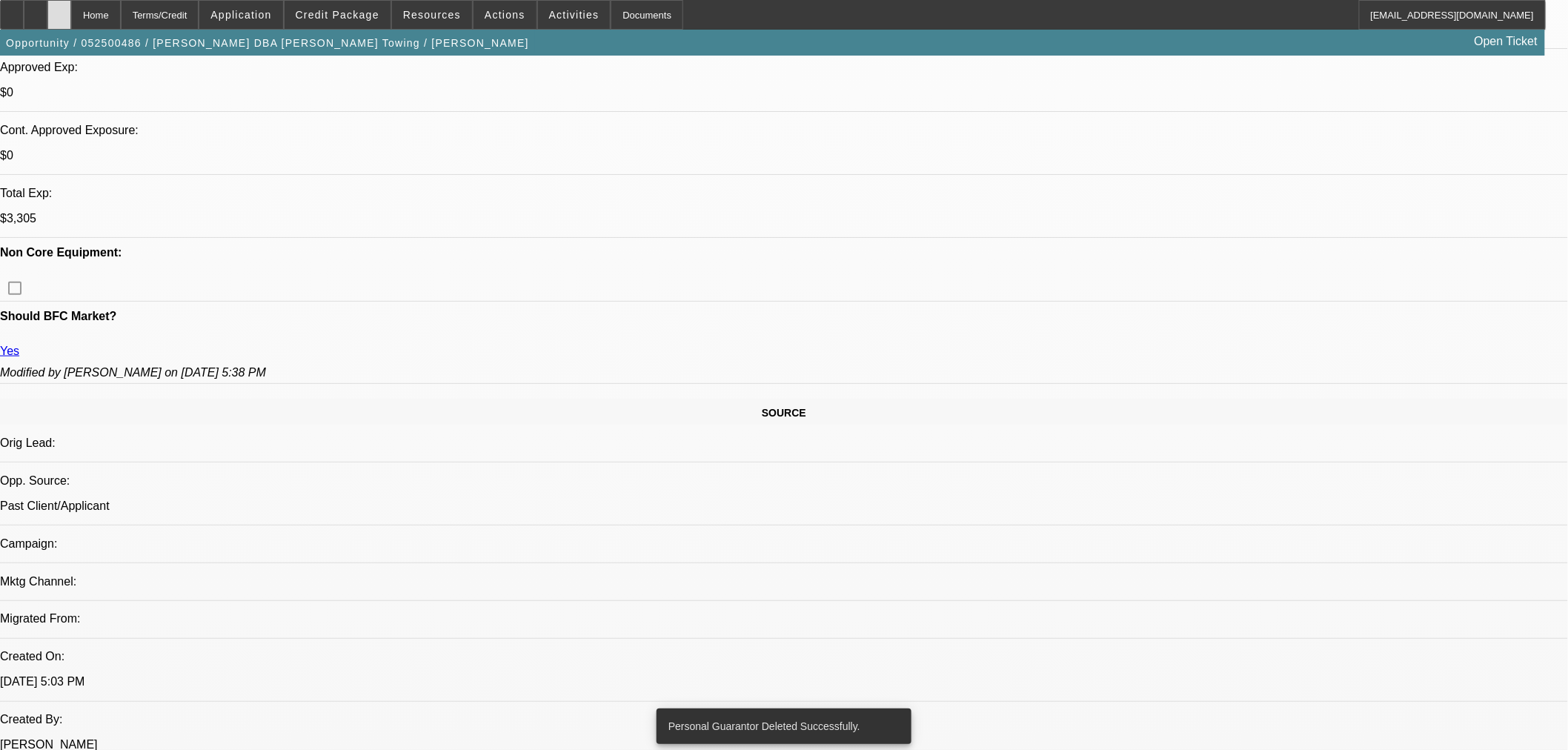
click at [59, 10] on icon at bounding box center [59, 10] width 0 height 0
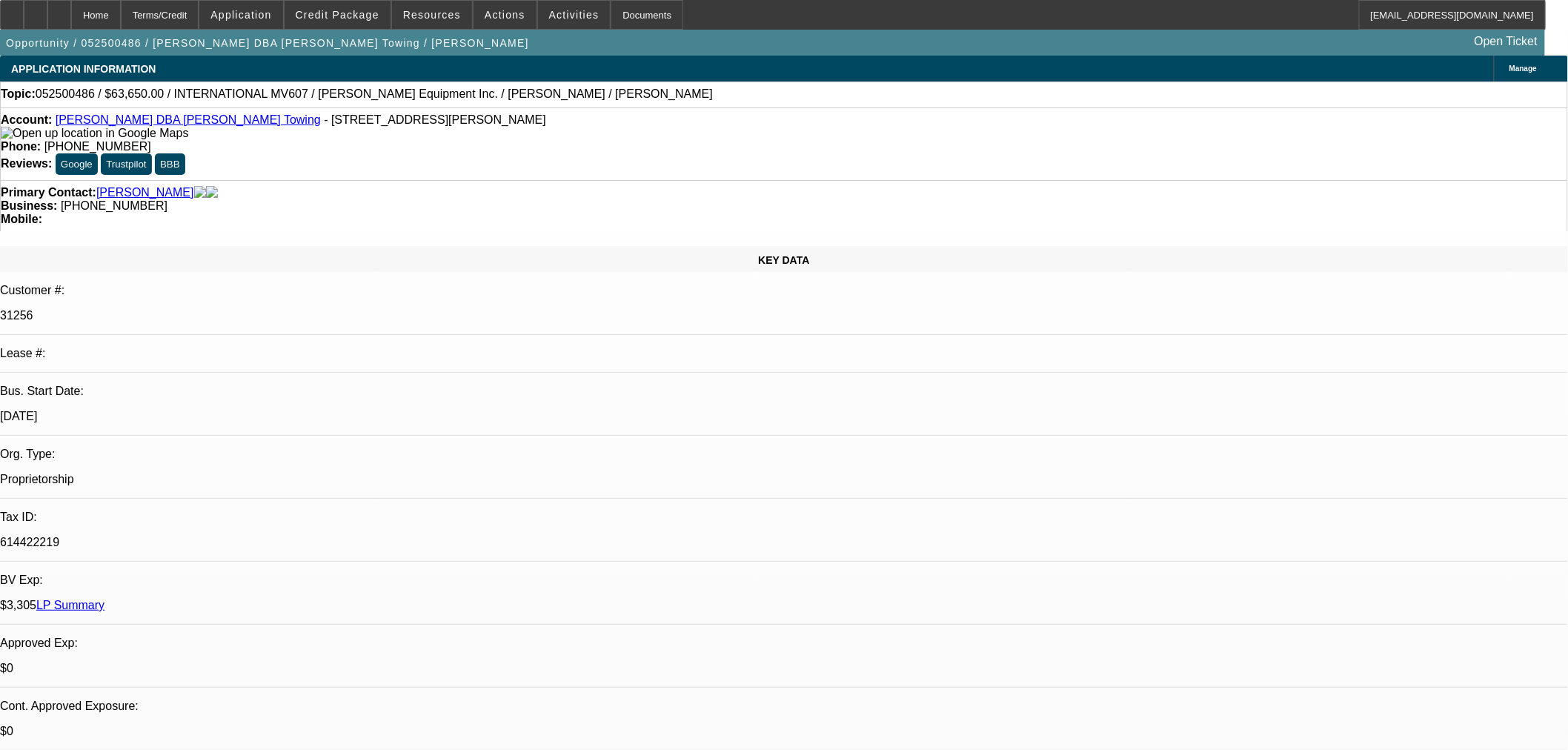
select select "2"
select select "0.1"
select select "4"
select select "0"
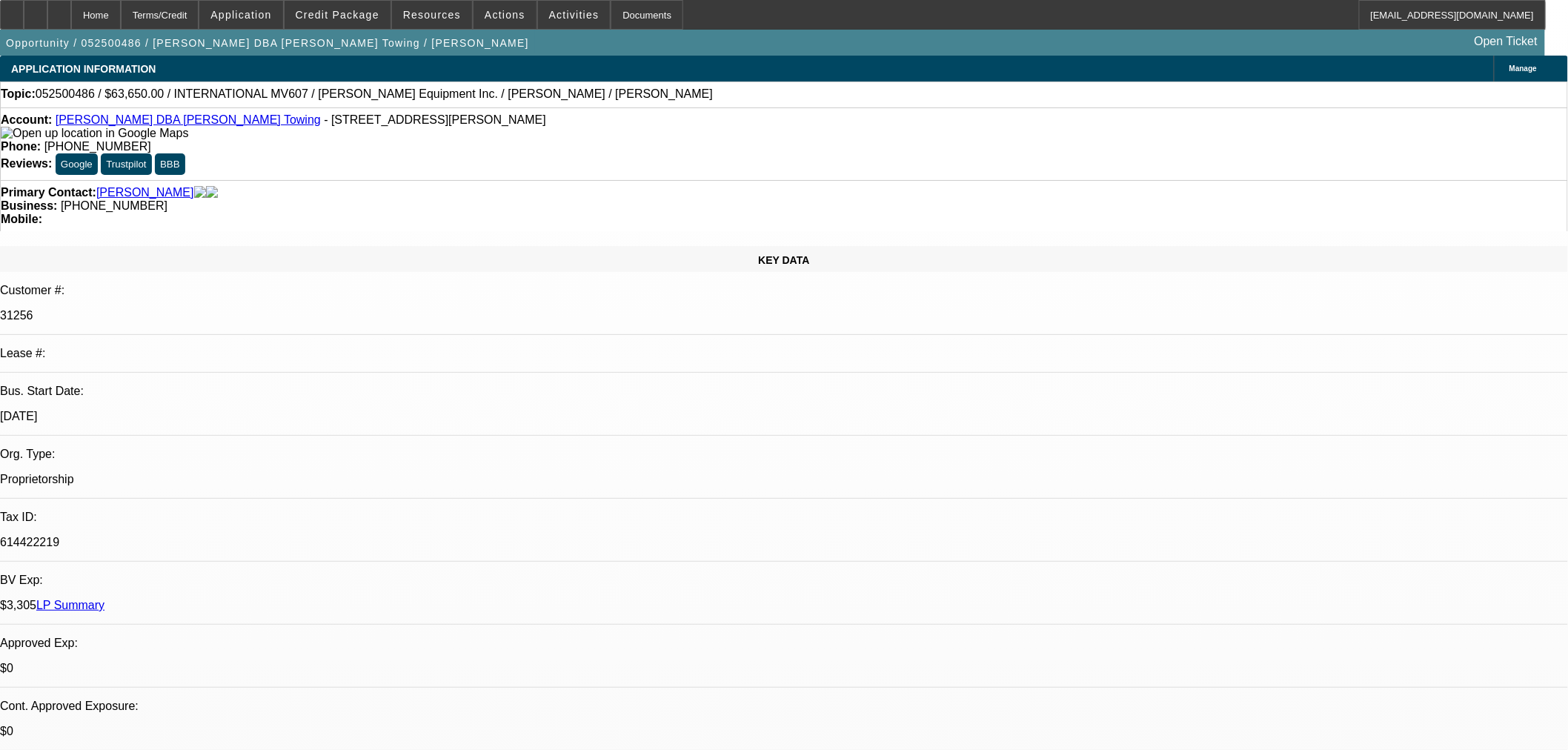
select select "0"
select select "3"
select select "0.1"
select select "4"
select select "0"
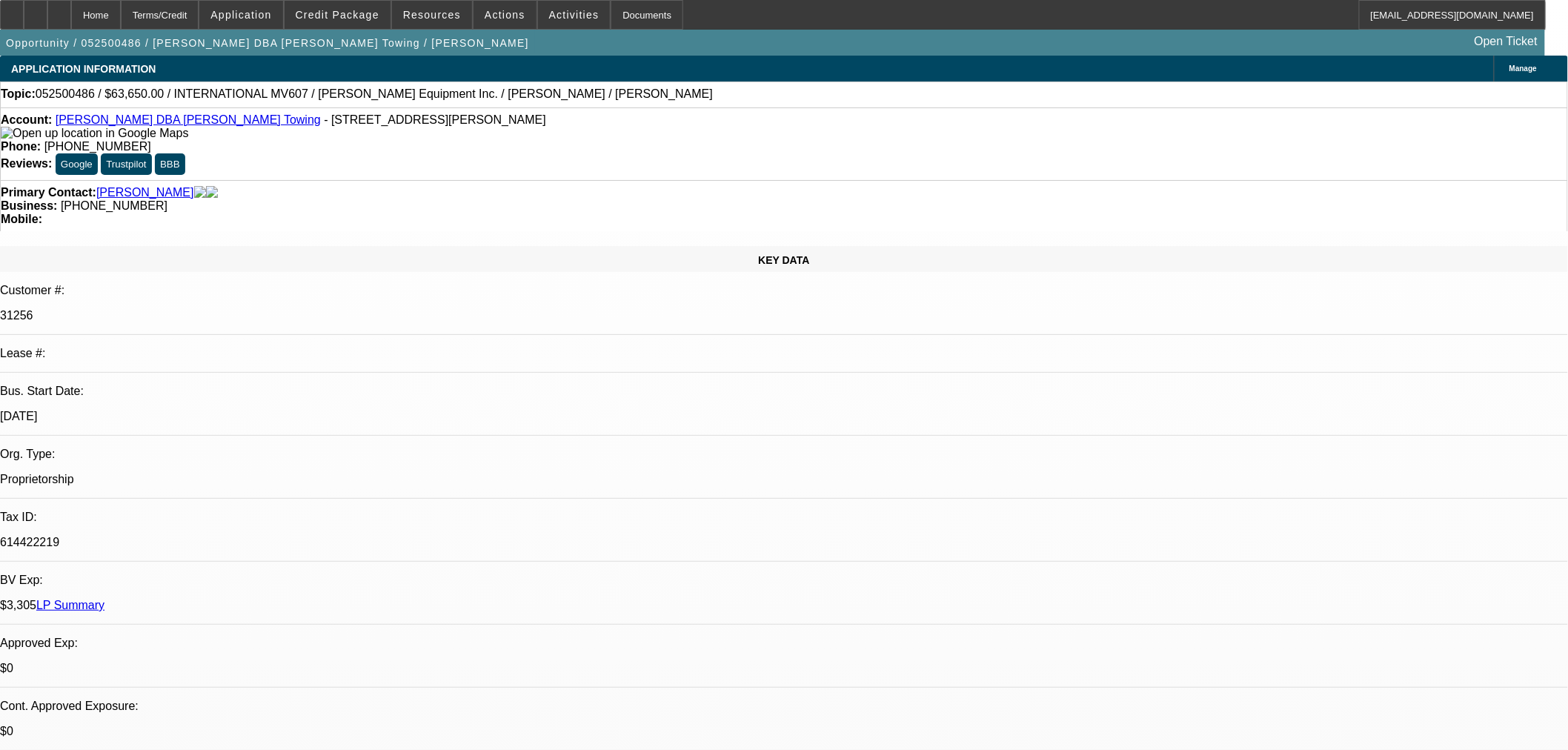
select select "0"
select select "3"
select select "0.1"
select select "4"
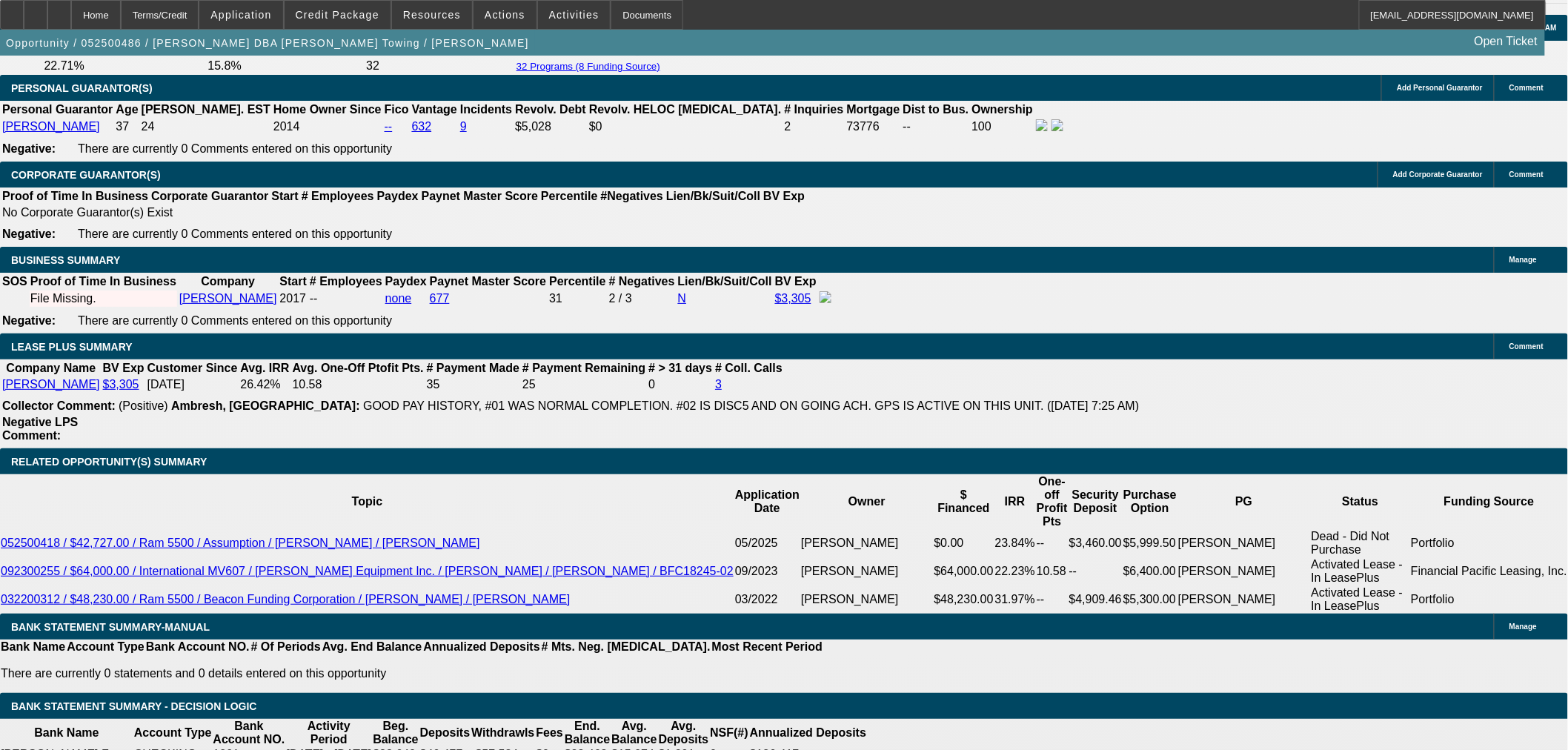
scroll to position [2305, 0]
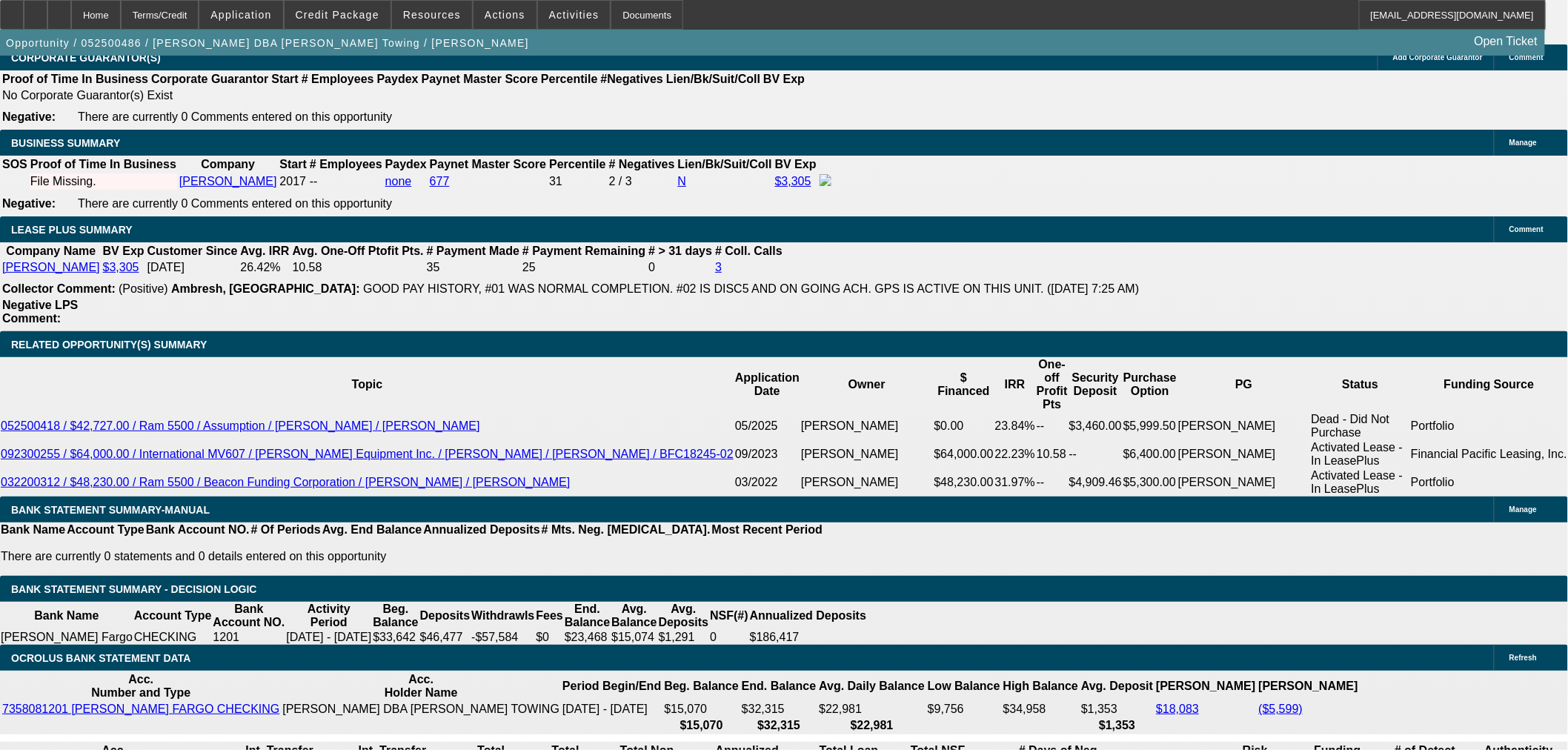
drag, startPoint x: 295, startPoint y: 217, endPoint x: 404, endPoint y: 217, distance: 109.0
click at [147, 237] on body "Home Terms/Credit Application Credit Package Resources Actions Activities Docum…" at bounding box center [784, 607] width 1568 height 5825
type input "$0.00"
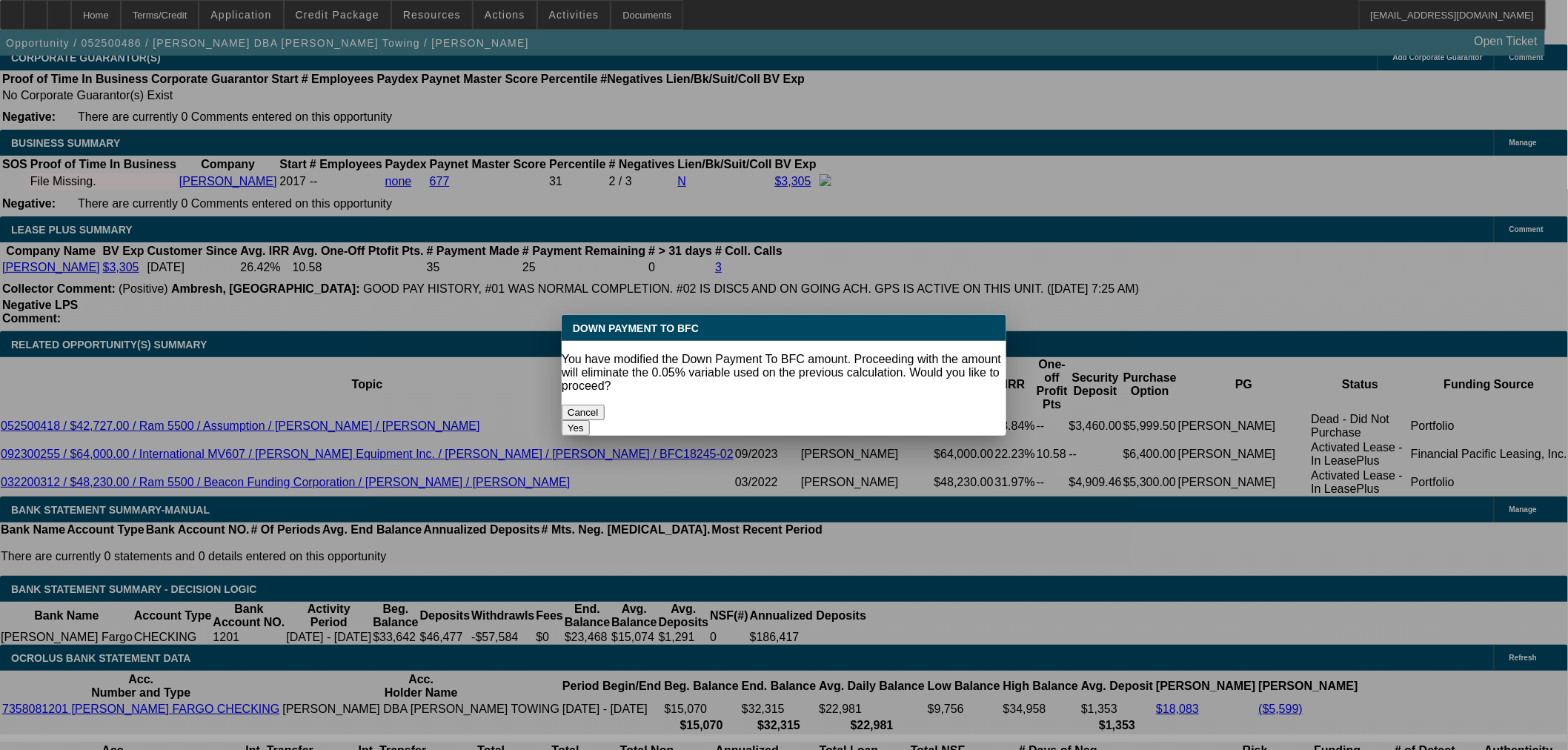
scroll to position [0, 0]
click at [590, 420] on button "Yes" at bounding box center [576, 428] width 28 height 16
select select "0"
type input "UNKNOWN"
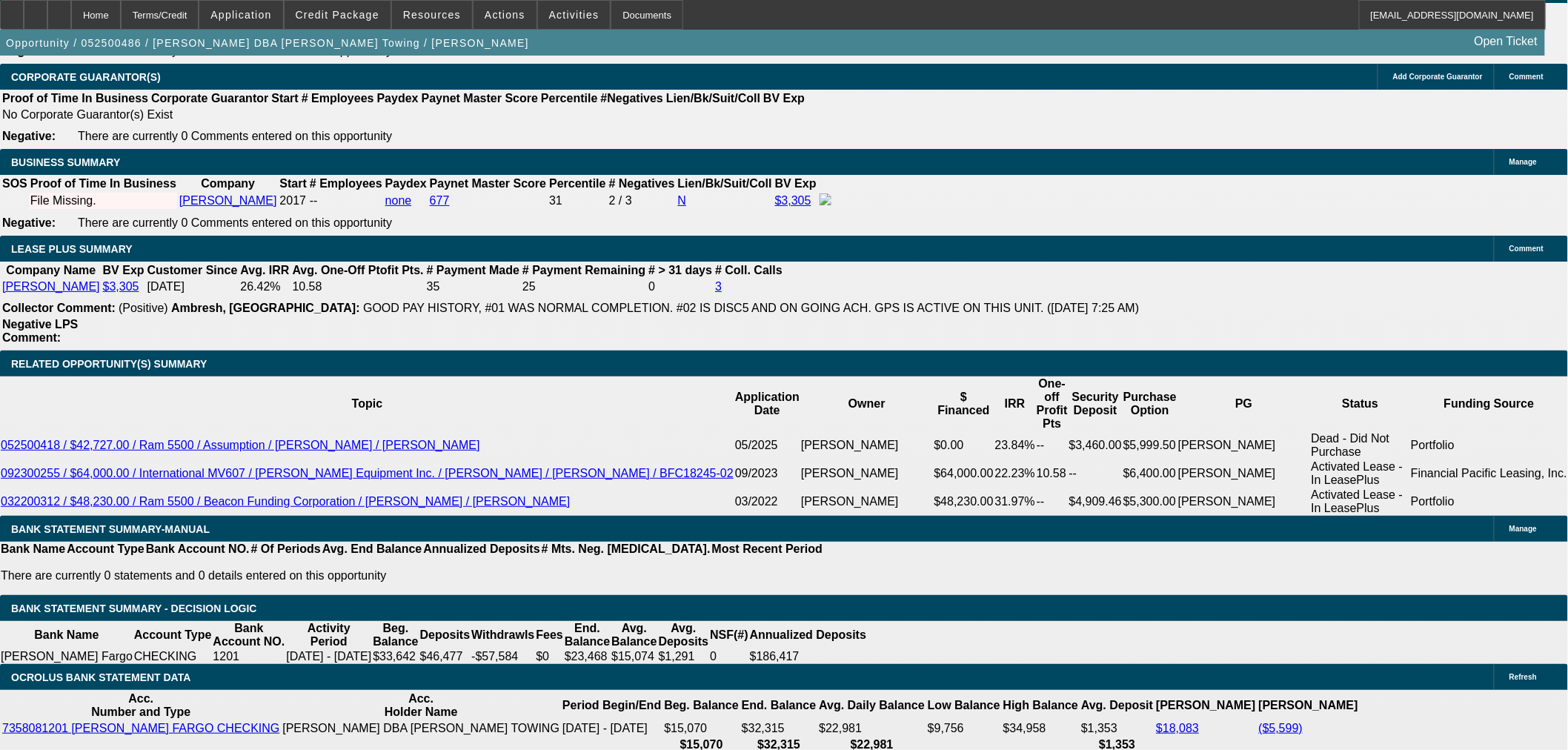
type input "$2,322.58"
type input "$4,645.16"
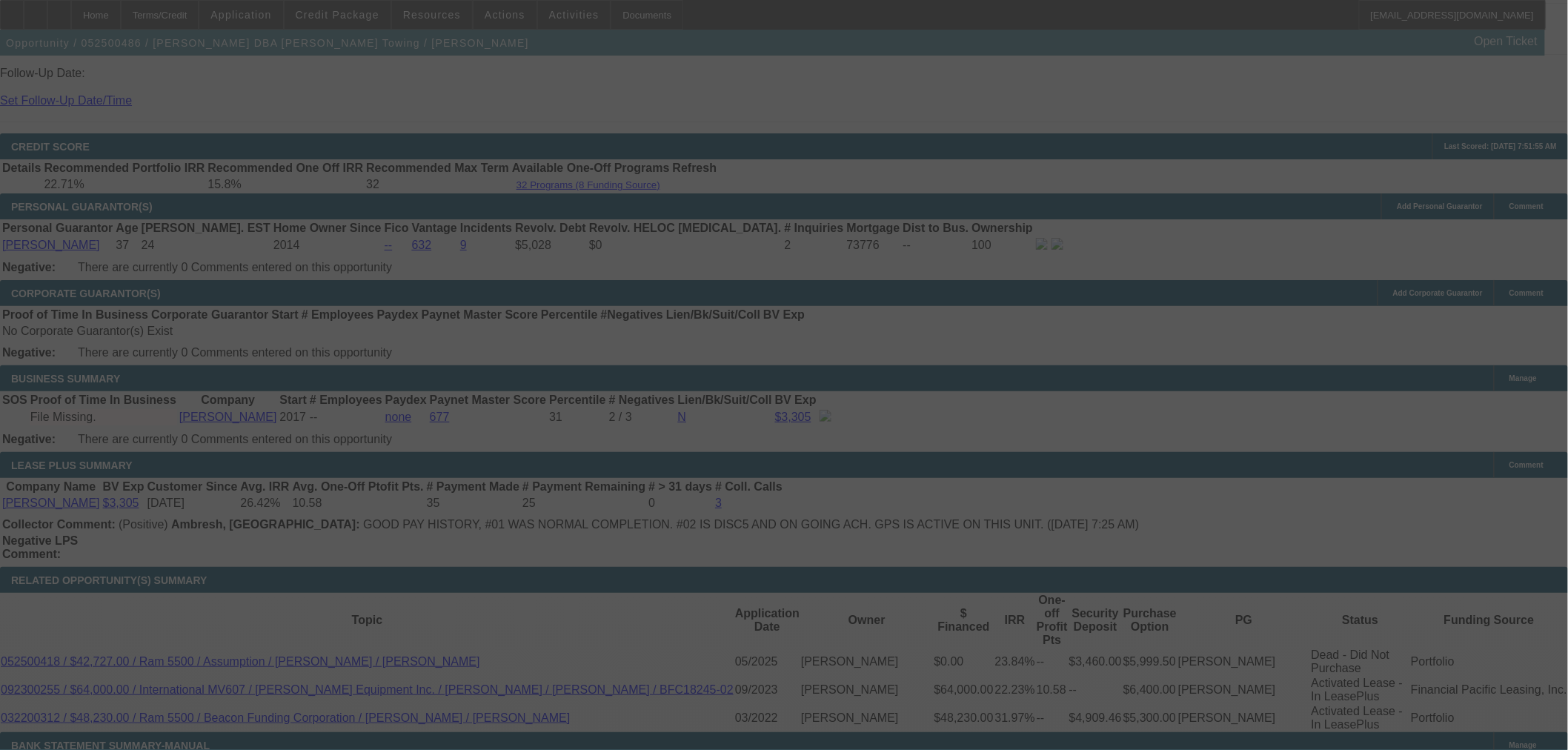
scroll to position [1975, 0]
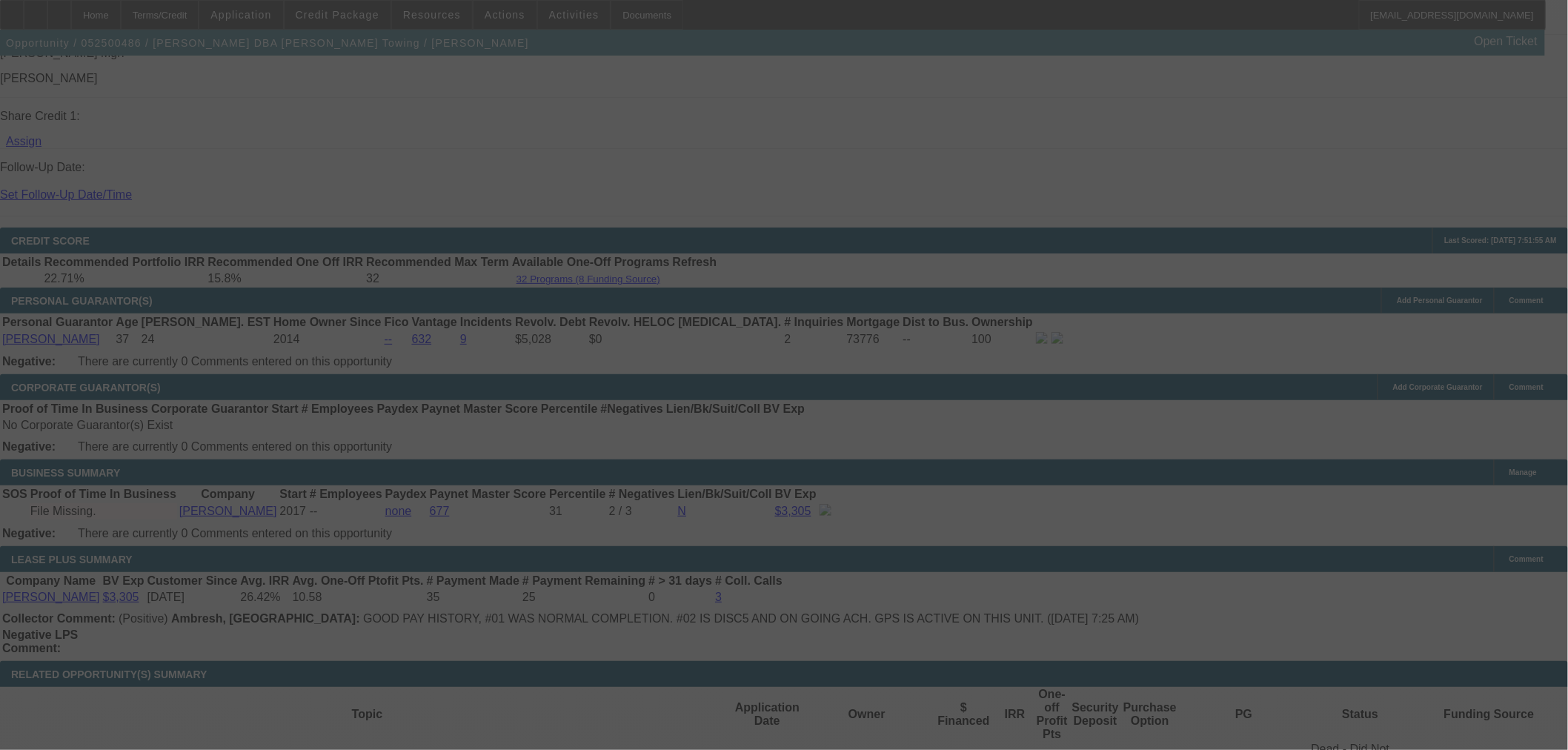
select select "0"
select select "2"
select select "0.1"
select select "4"
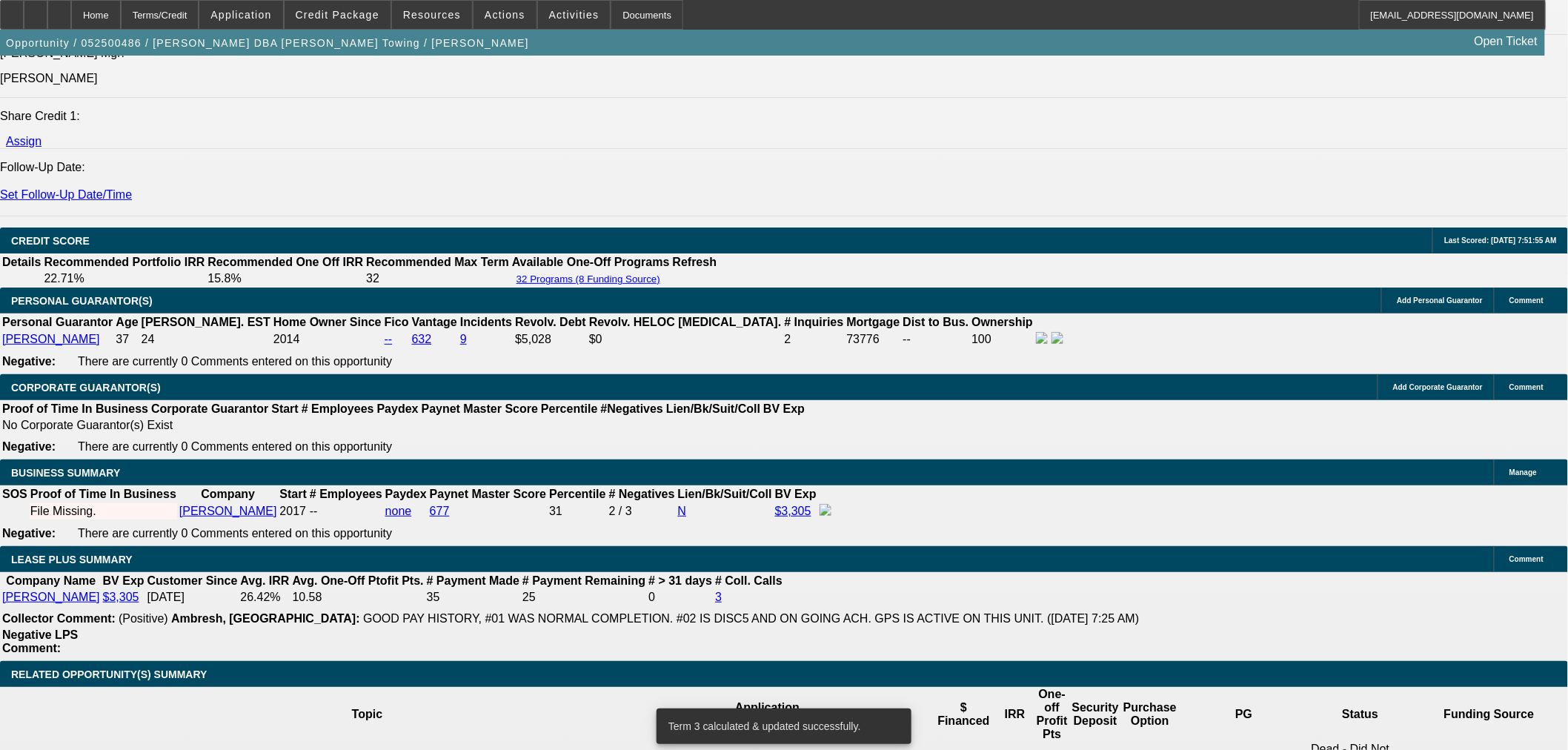
scroll to position [465, 0]
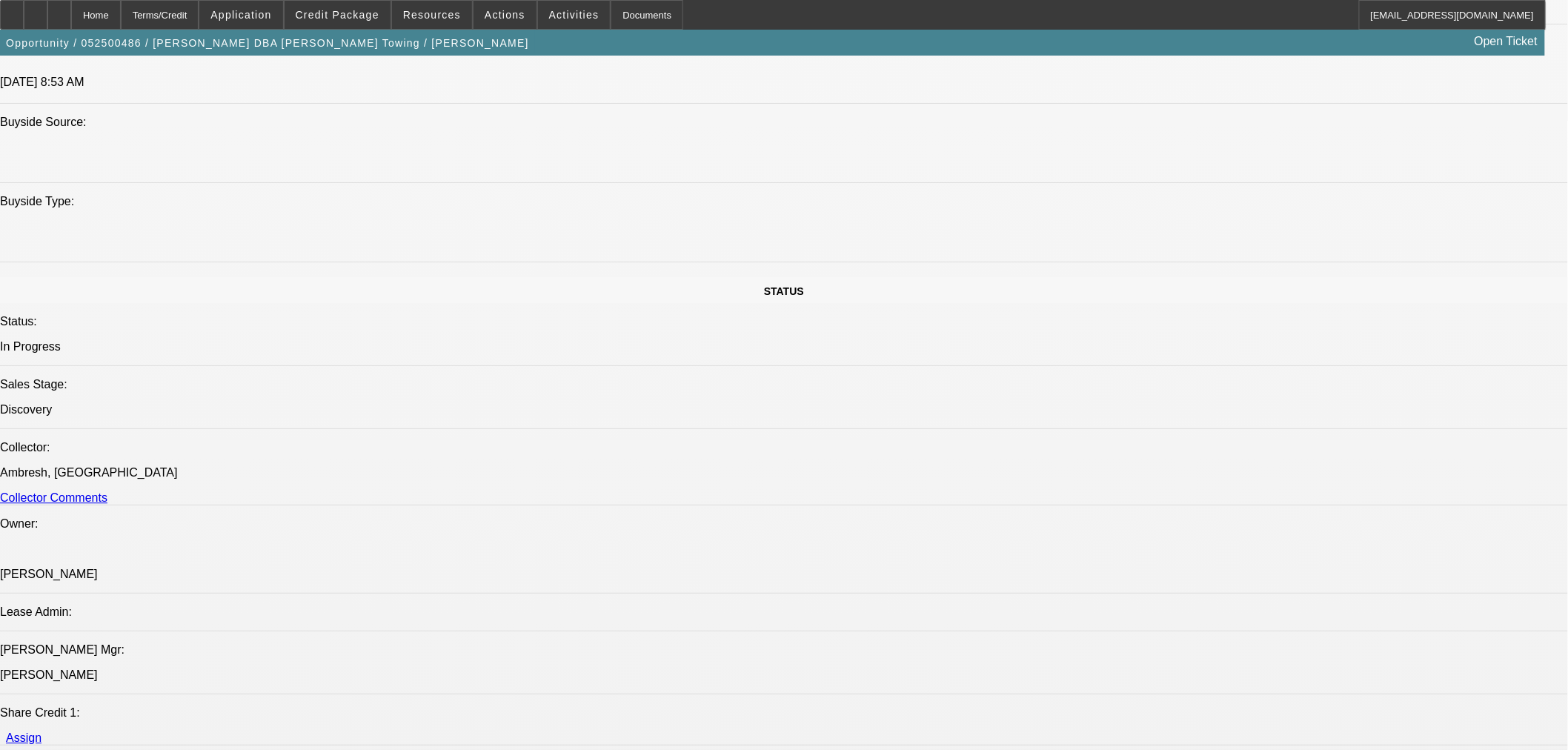
scroll to position [1234, 0]
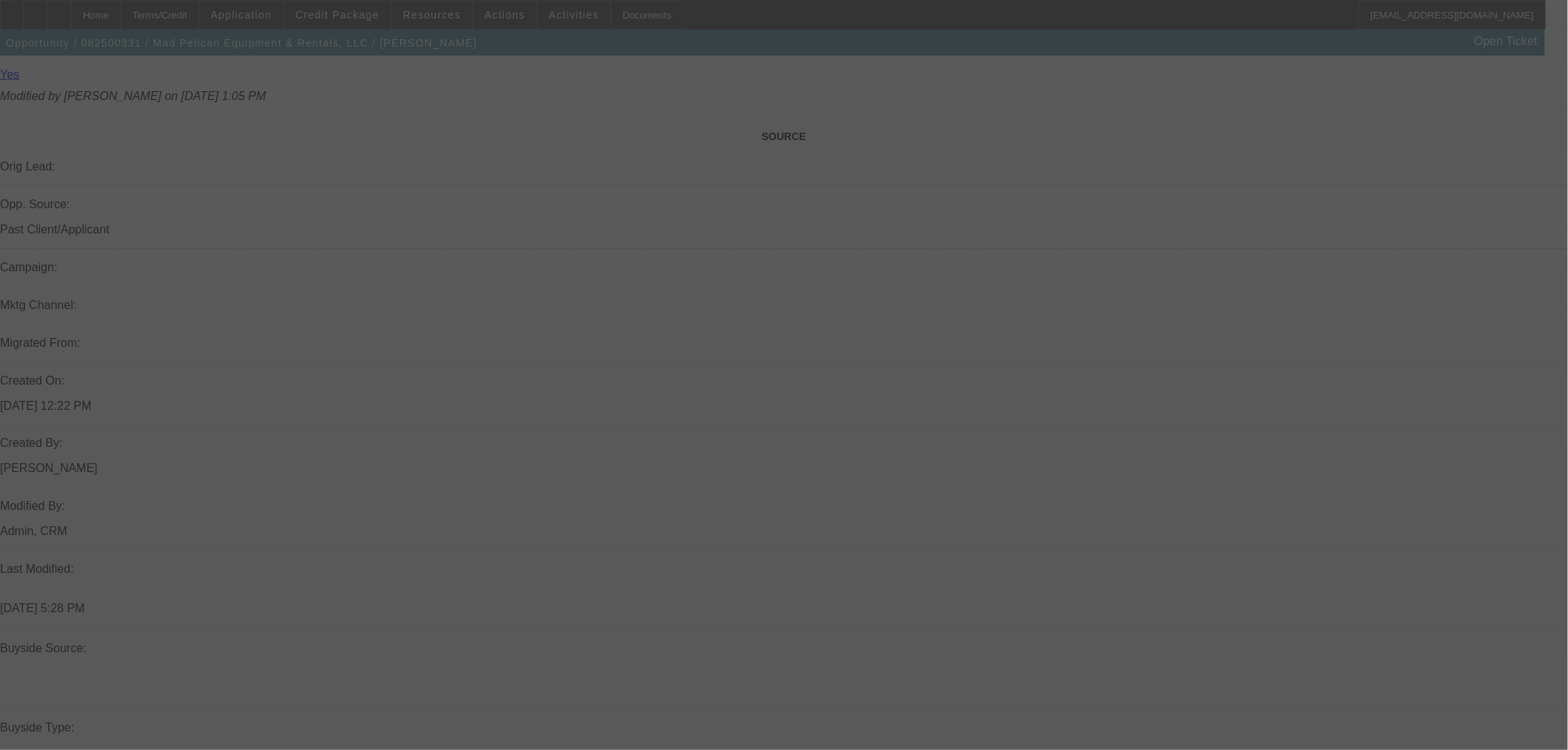
select select "0"
select select "2"
select select "0"
select select "6"
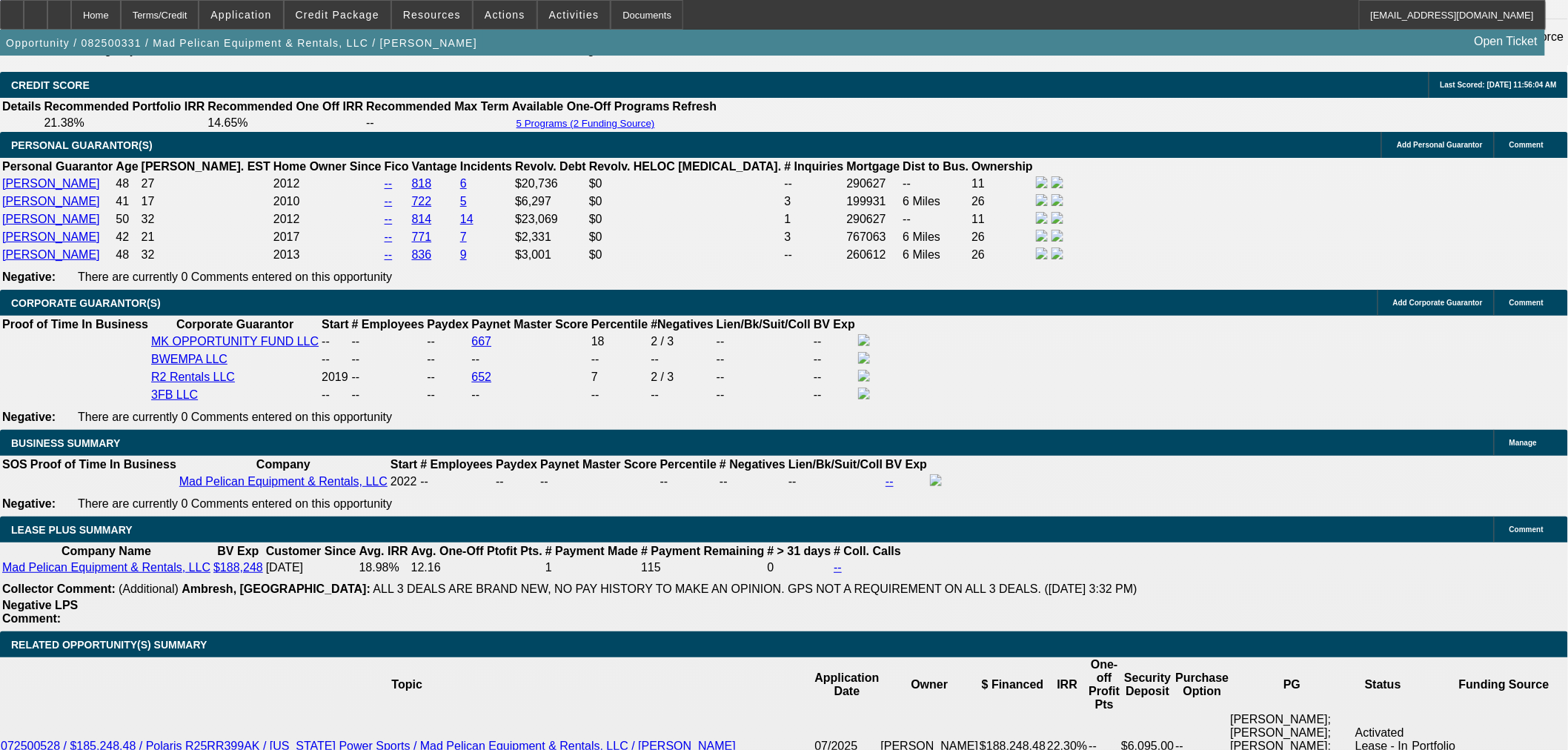
scroll to position [2514, 0]
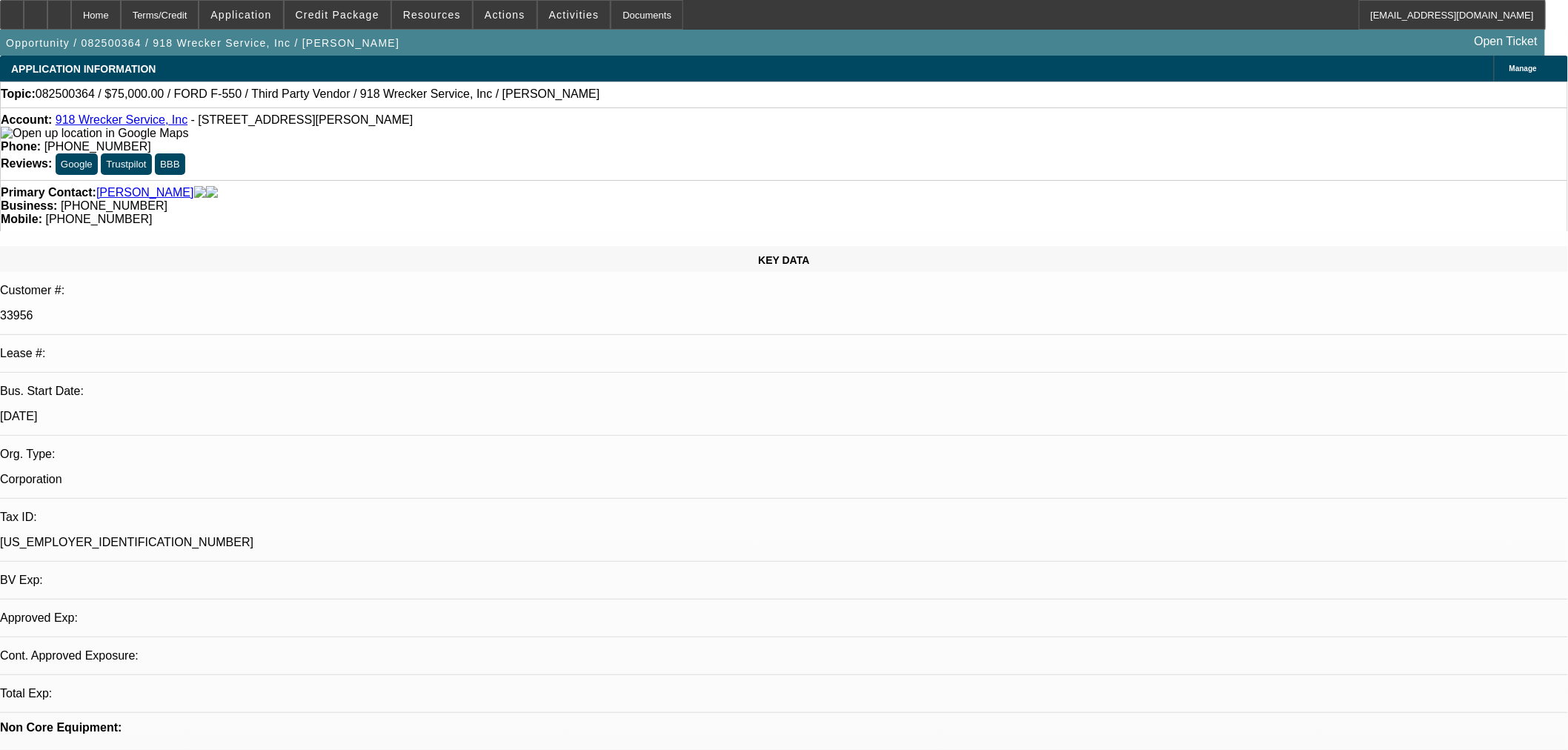
select select "0"
select select "6"
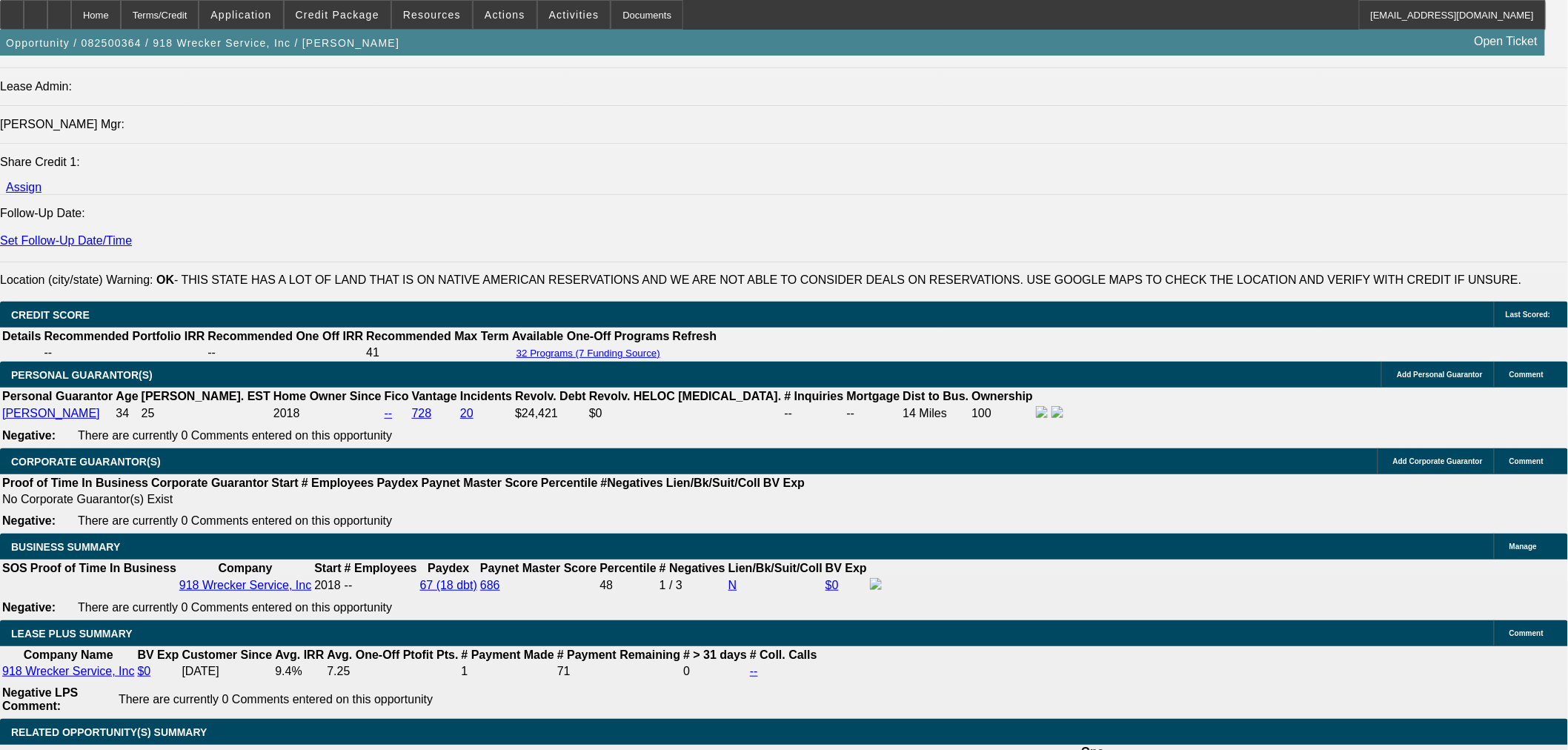
scroll to position [2058, 0]
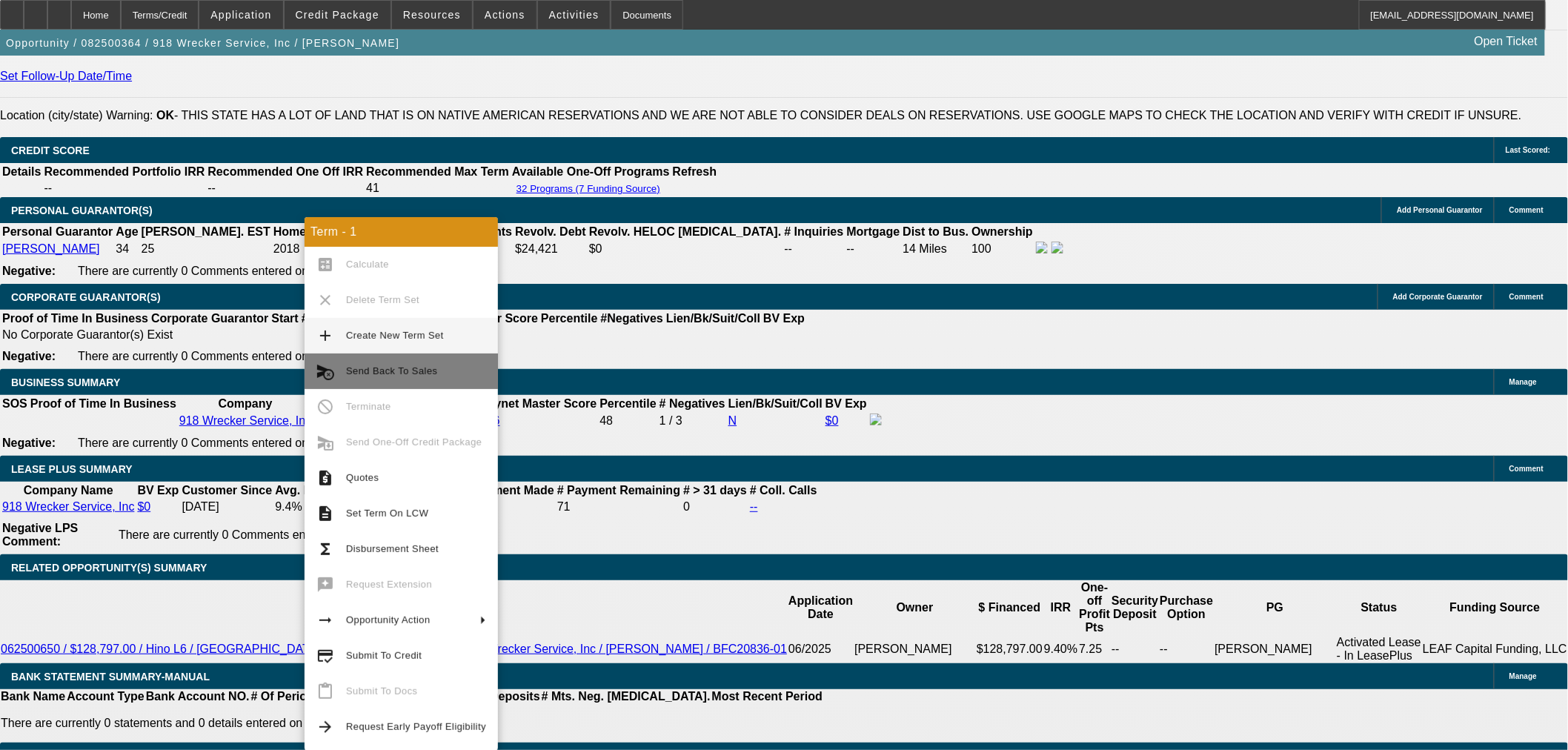
click at [366, 367] on span "Send Back To Sales" at bounding box center [391, 370] width 91 height 11
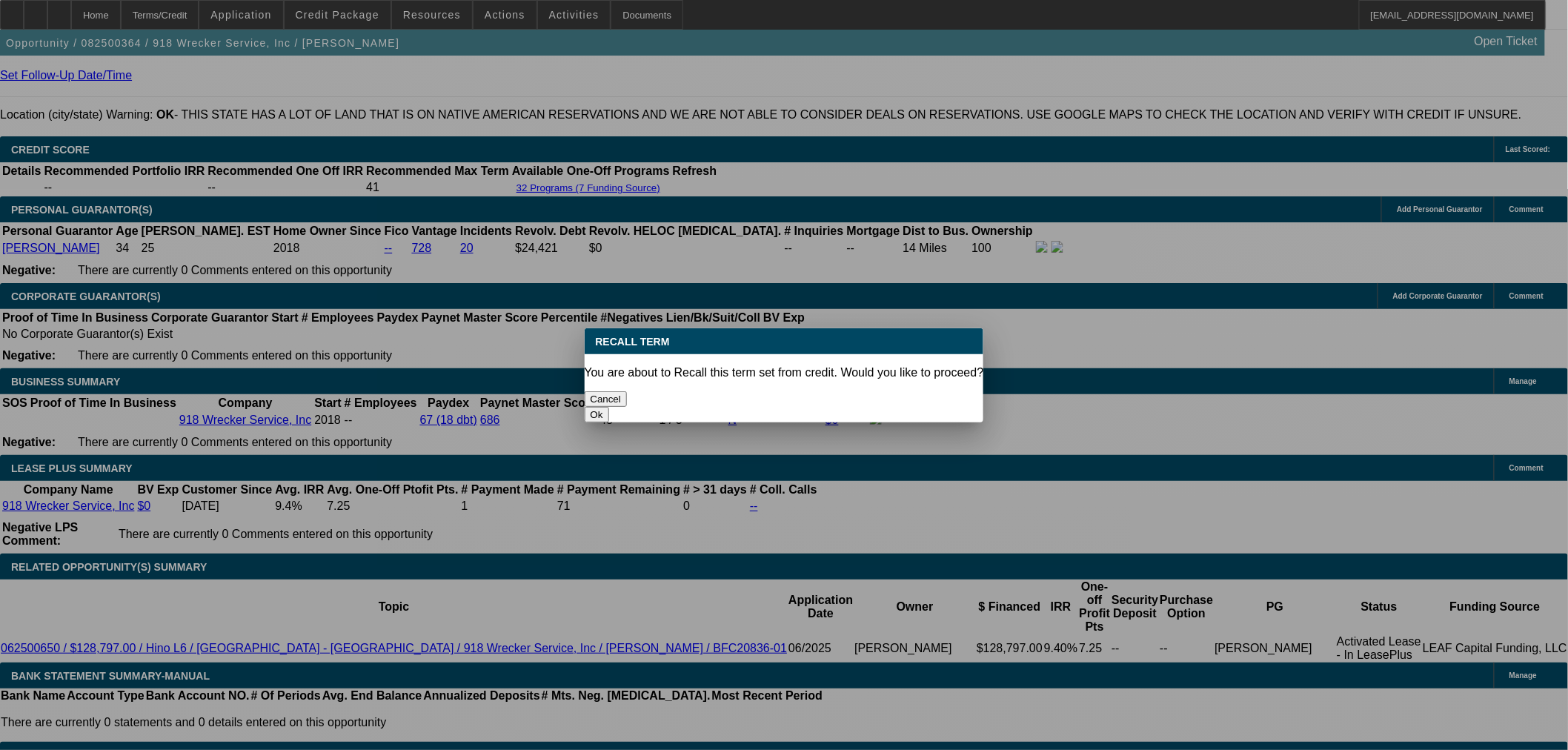
click at [609, 407] on button "Ok" at bounding box center [596, 414] width 24 height 16
